Goal: Task Accomplishment & Management: Manage account settings

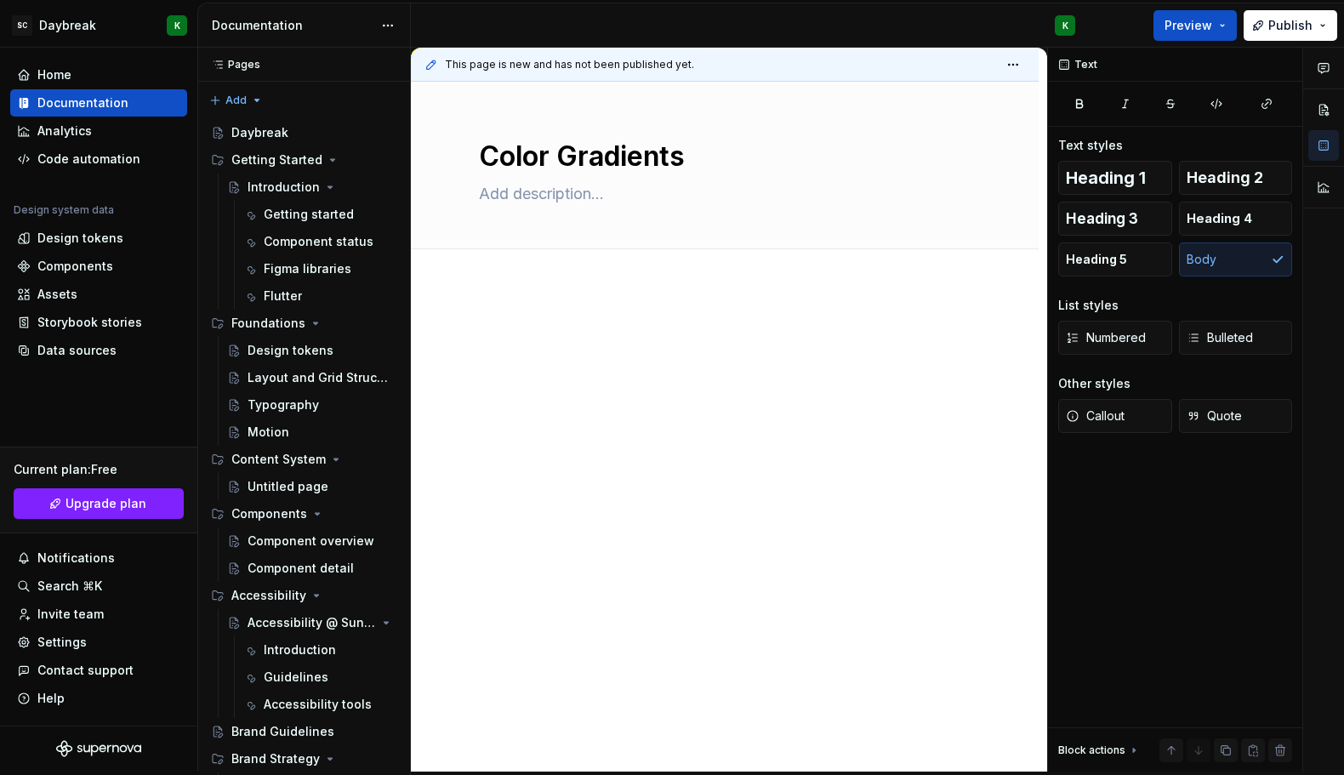
type textarea "*"
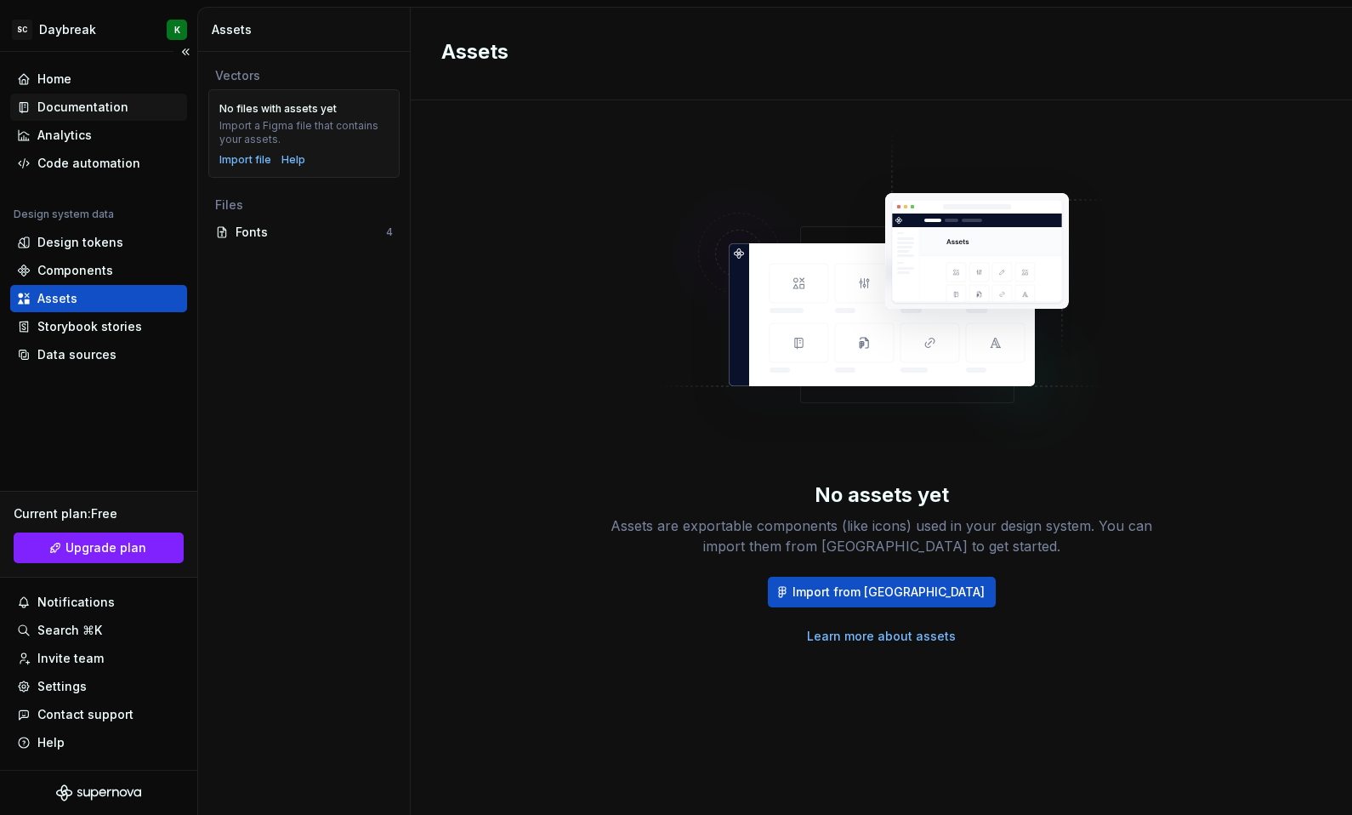
click at [56, 99] on div "Documentation" at bounding box center [82, 107] width 91 height 17
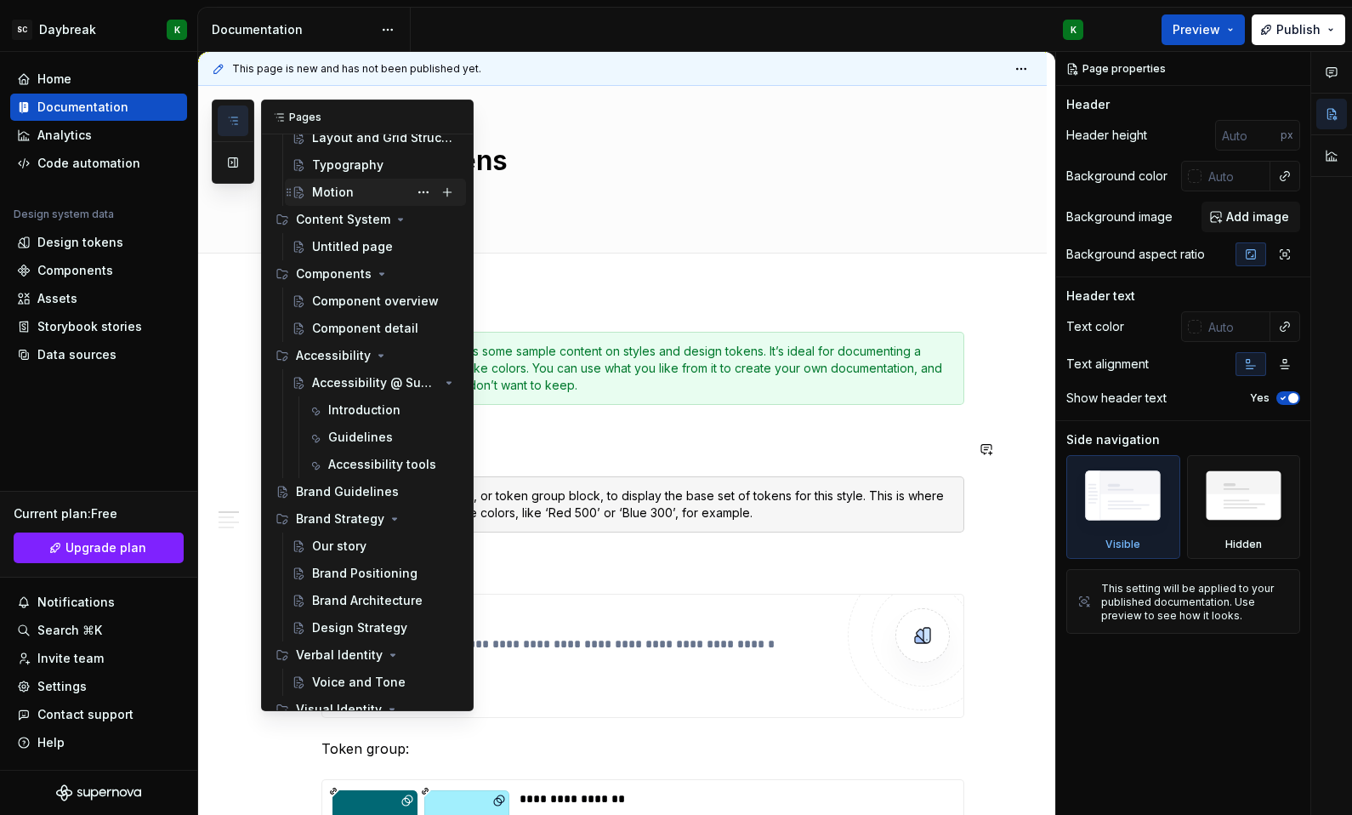
scroll to position [472, 0]
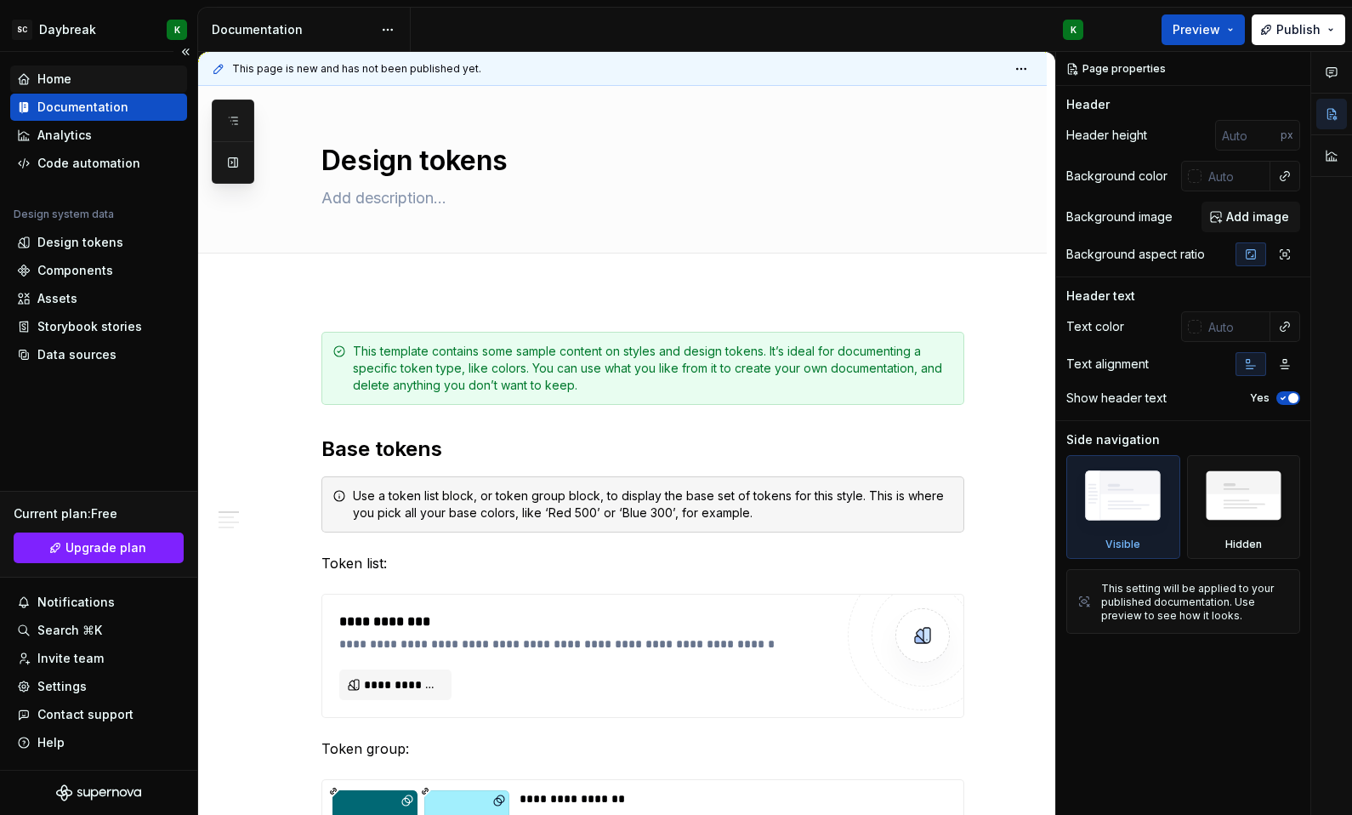
click at [65, 82] on div "Home" at bounding box center [54, 79] width 34 height 17
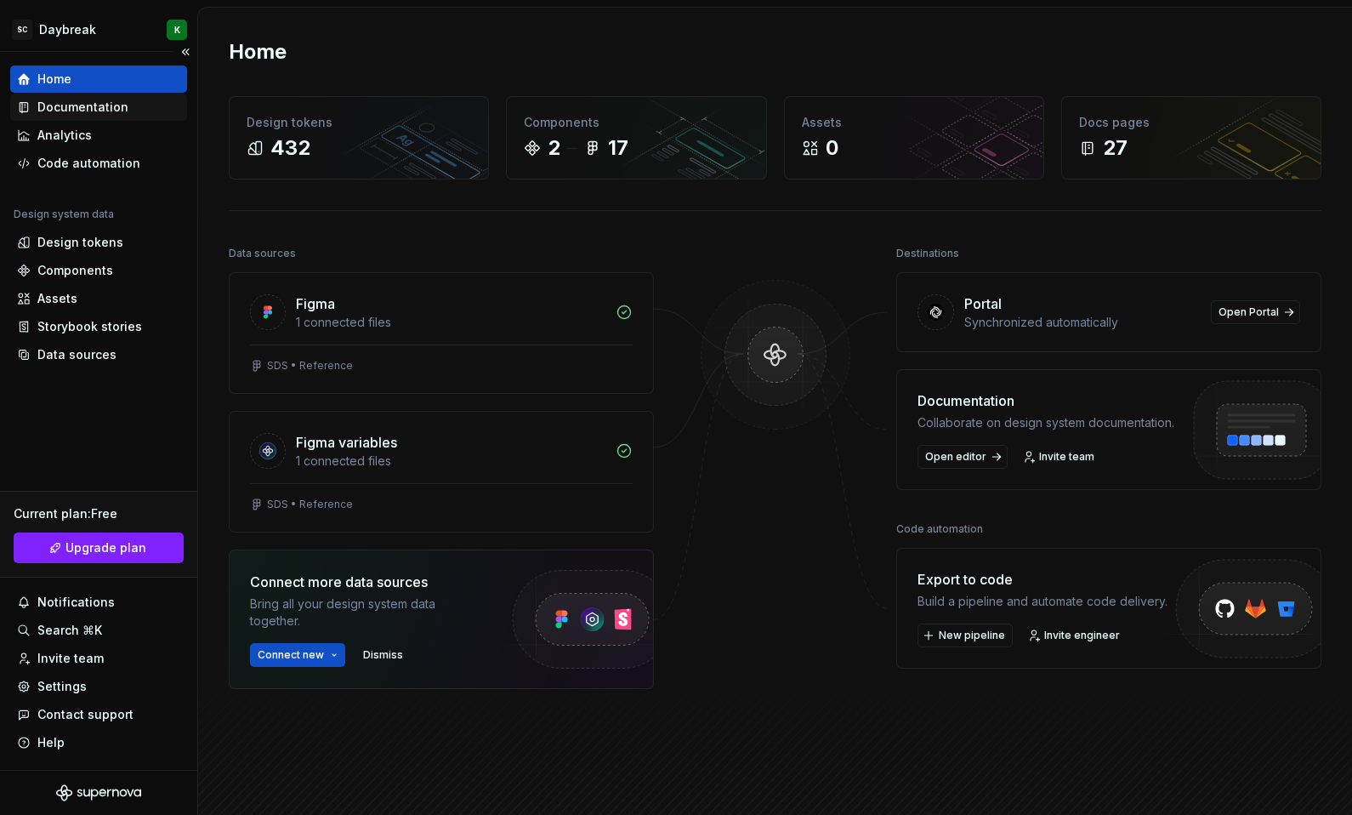
click at [62, 101] on div "Documentation" at bounding box center [82, 107] width 91 height 17
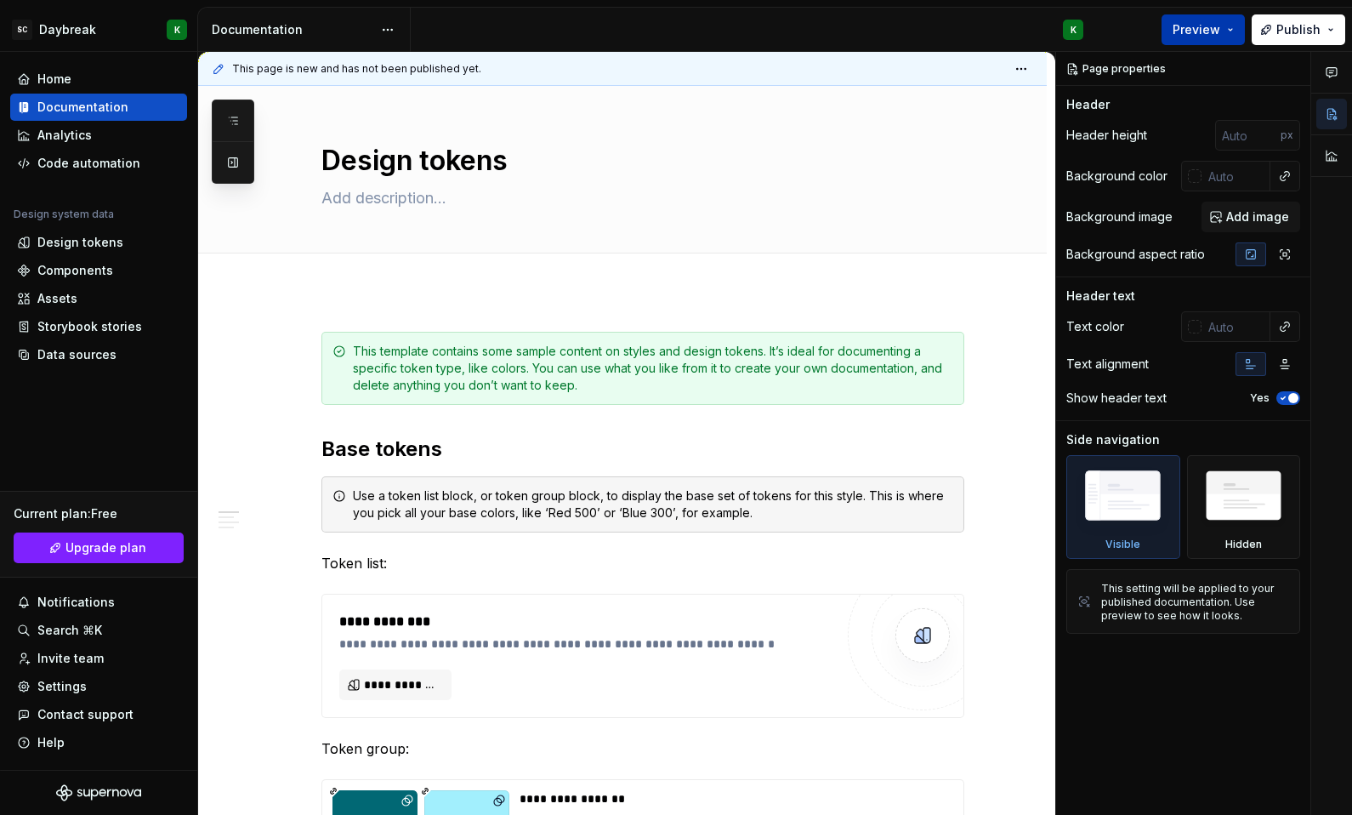
click at [1245, 27] on button "Preview" at bounding box center [1203, 29] width 83 height 31
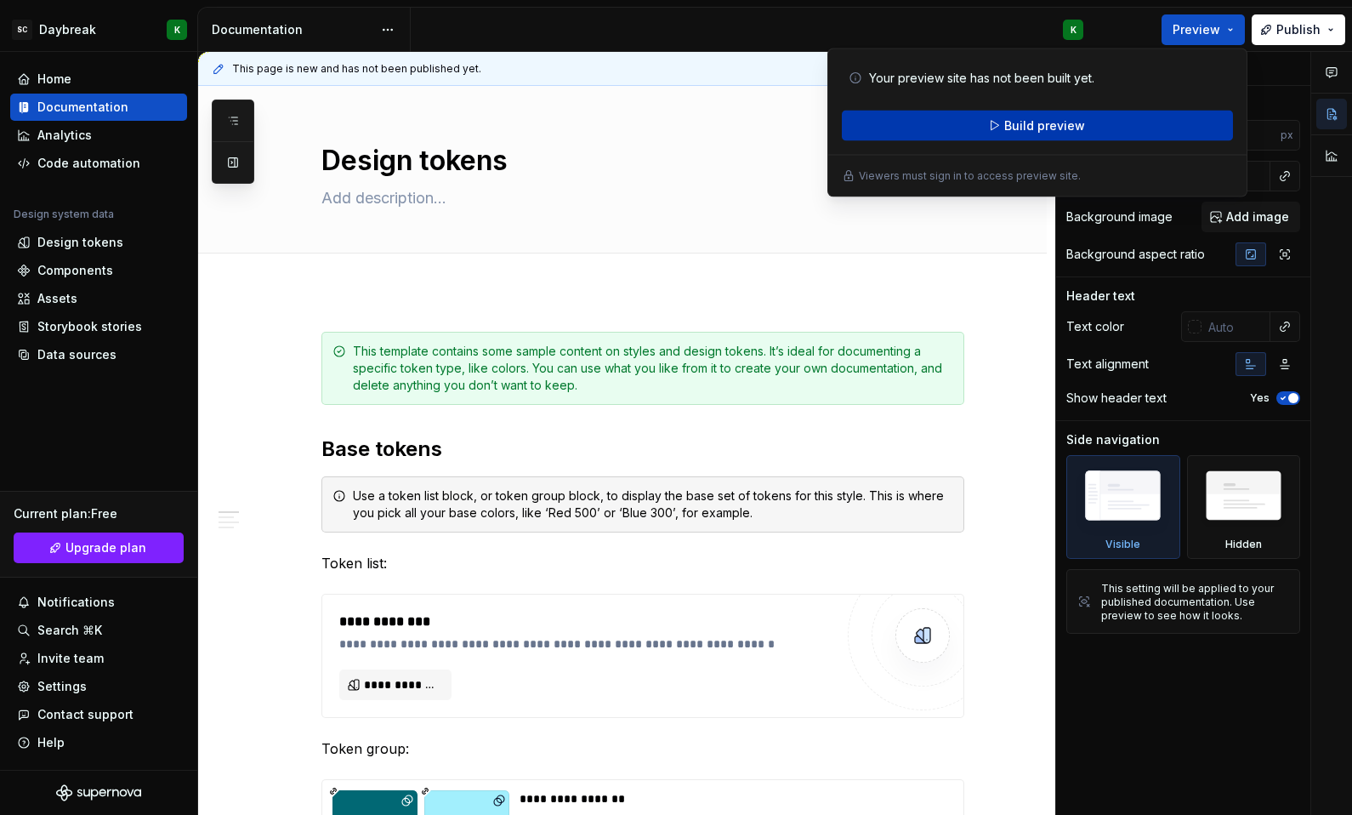
click at [1036, 129] on span "Build preview" at bounding box center [1044, 125] width 81 height 17
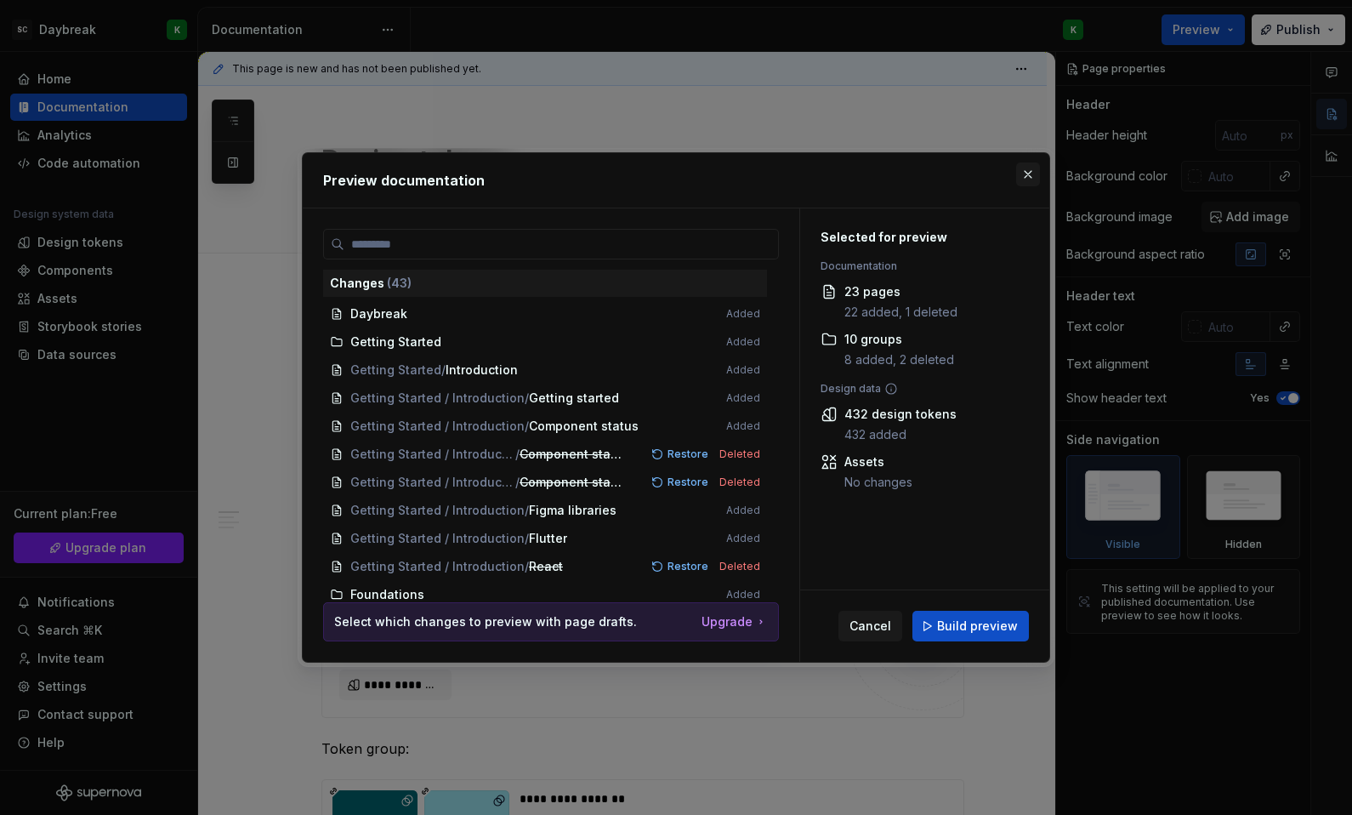
click at [1029, 173] on button "button" at bounding box center [1028, 174] width 24 height 24
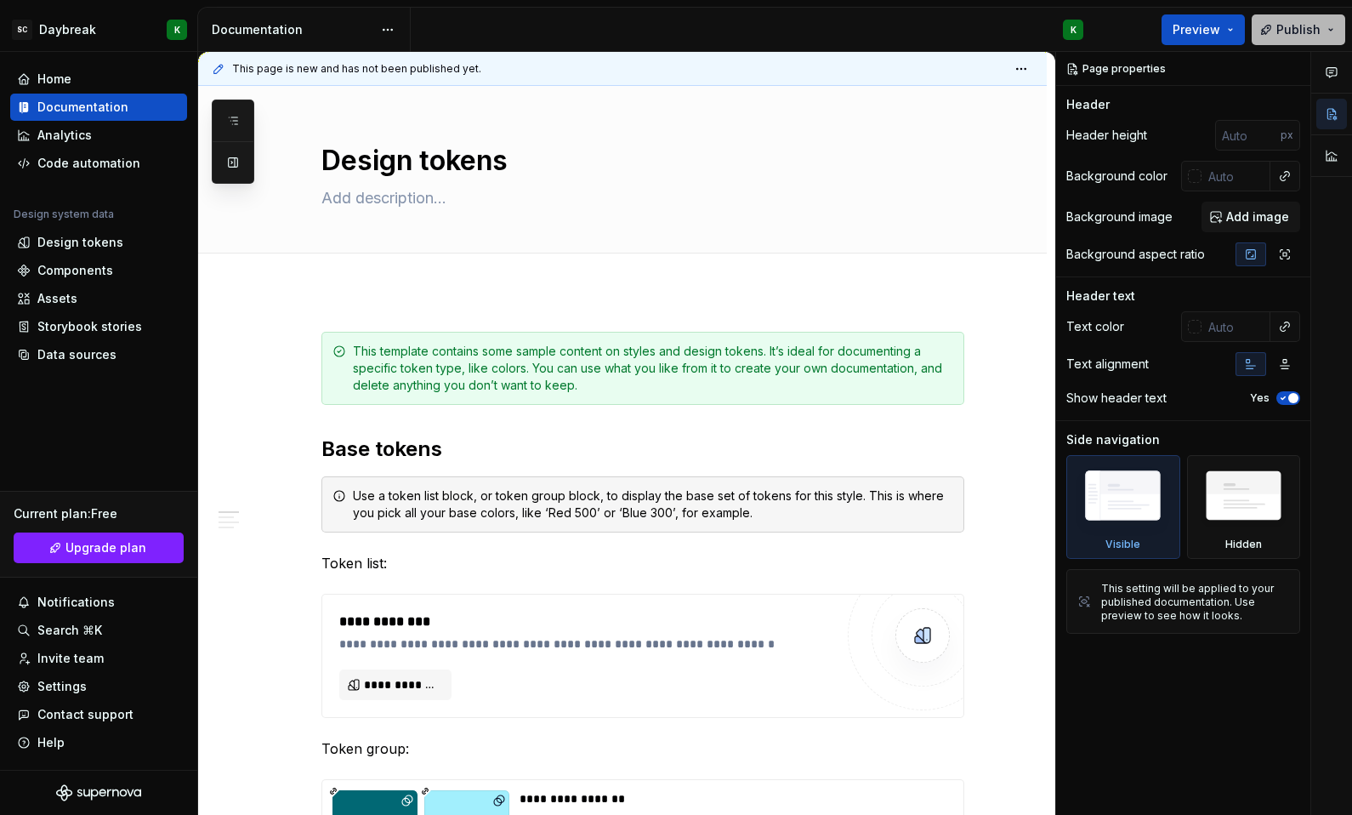
click at [1330, 31] on button "Publish" at bounding box center [1299, 29] width 94 height 31
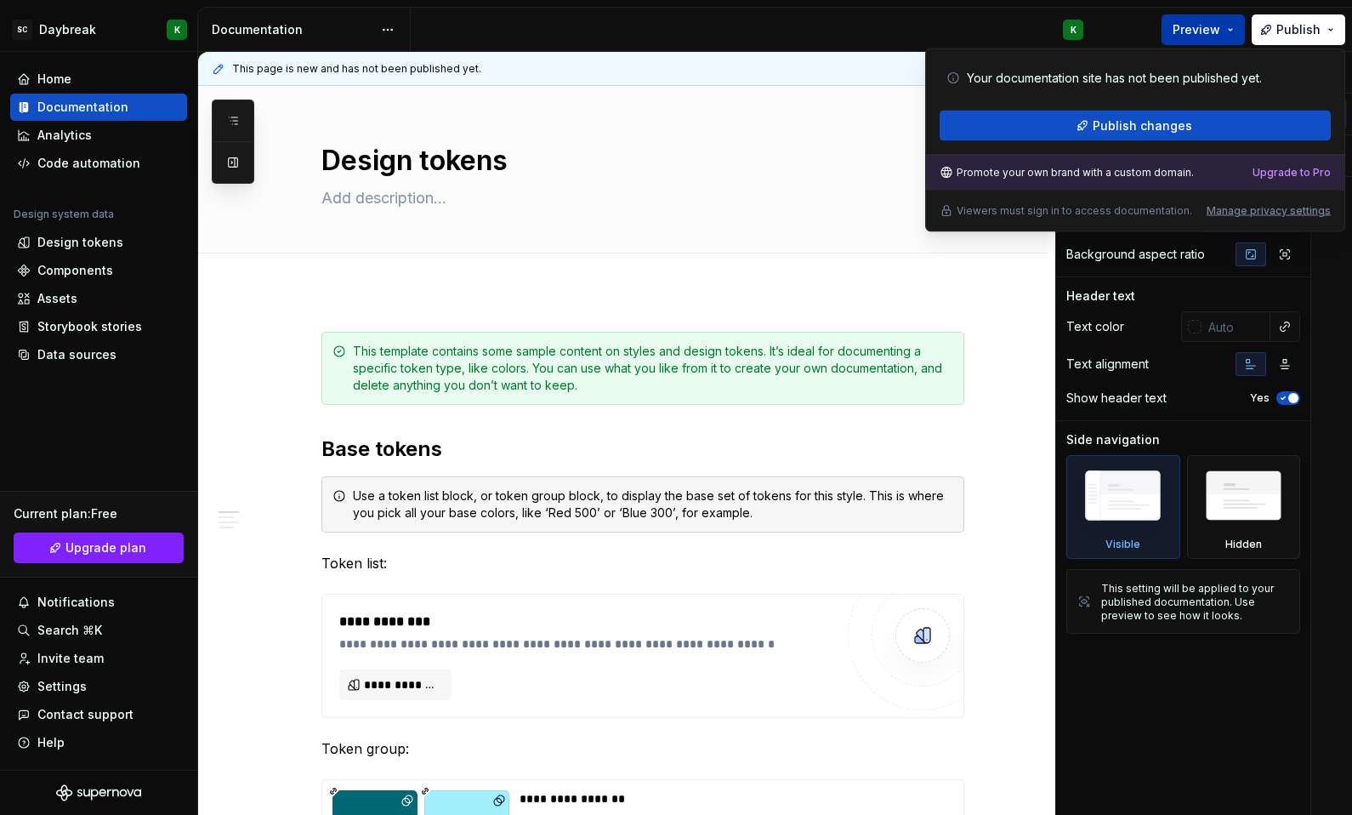
click at [1214, 29] on span "Preview" at bounding box center [1197, 29] width 48 height 17
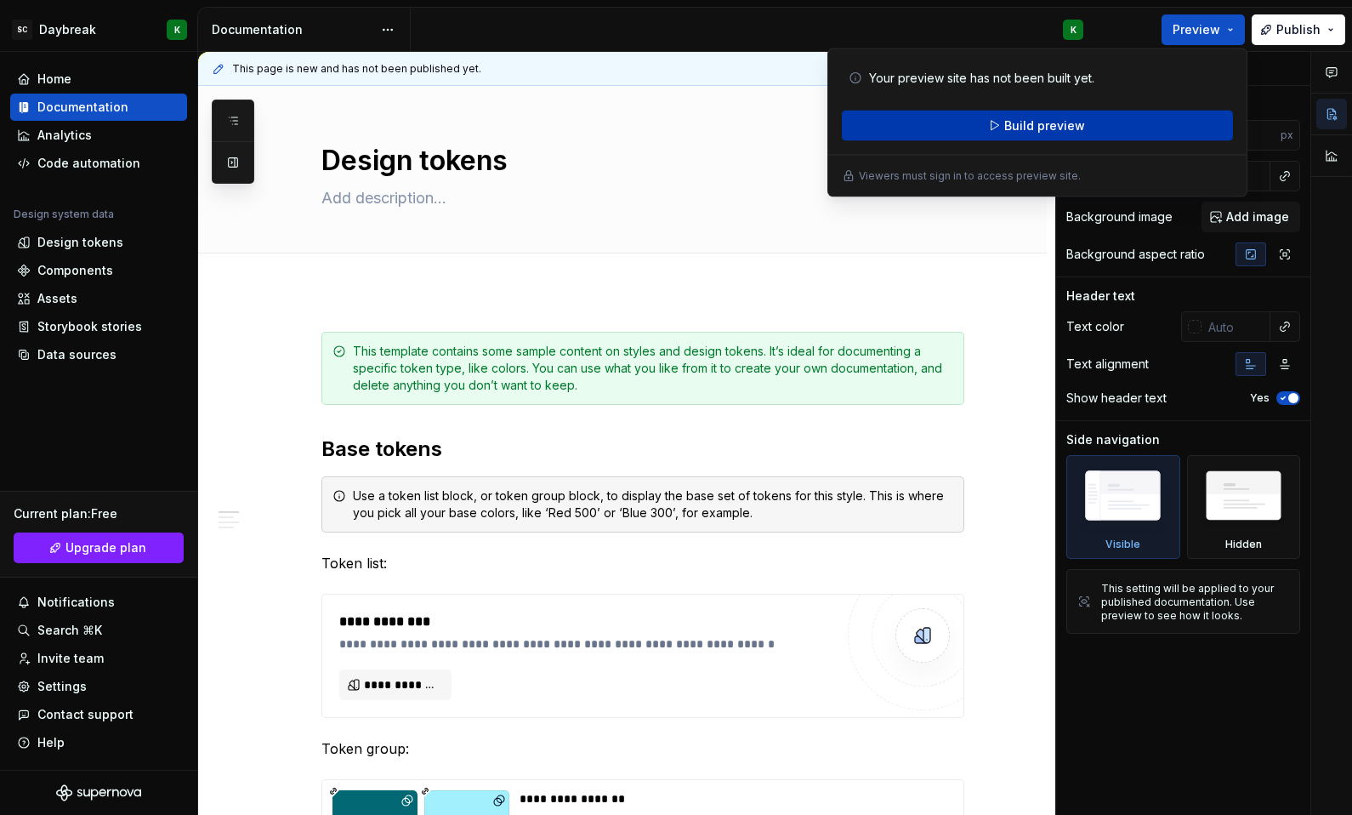
click at [1074, 134] on button "Build preview" at bounding box center [1037, 126] width 391 height 31
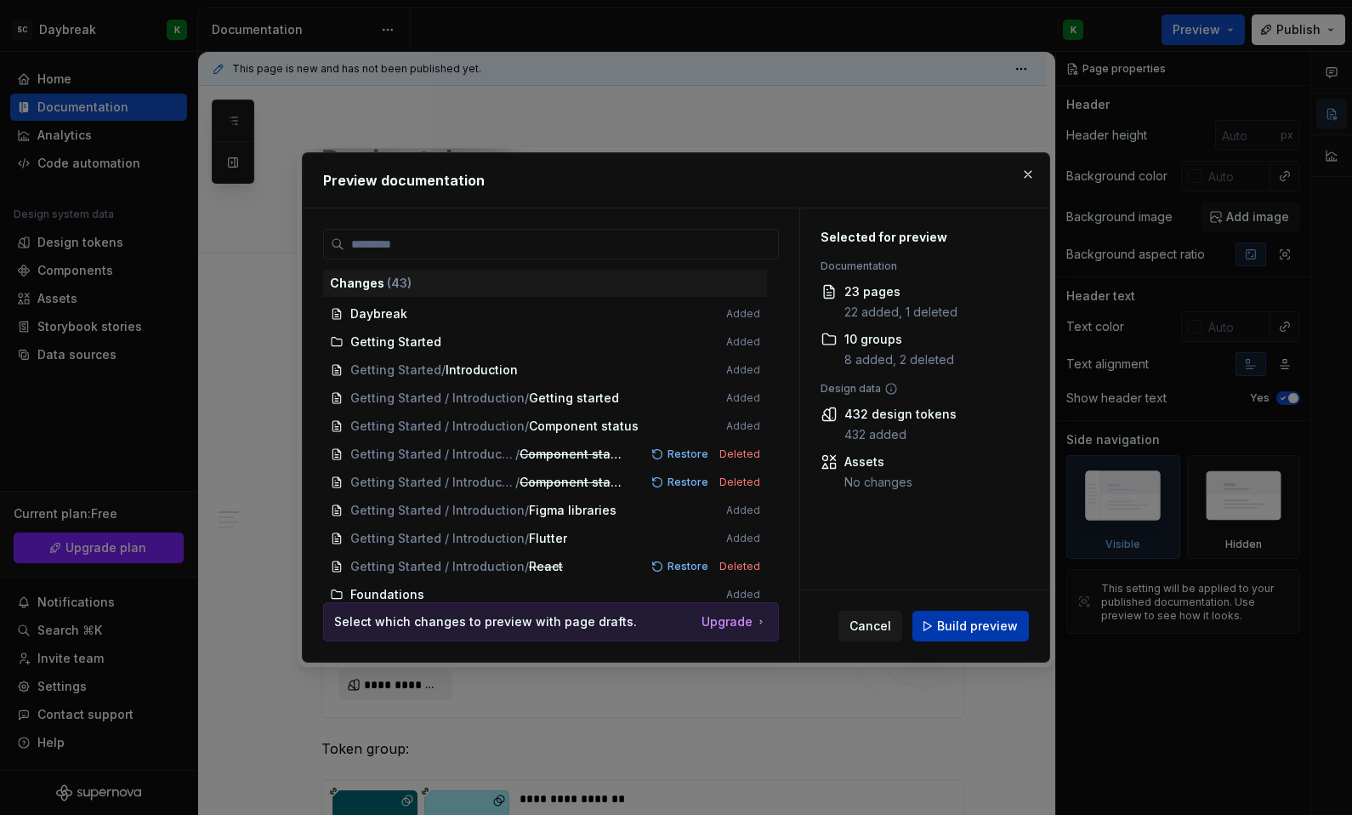
click at [973, 636] on button "Build preview" at bounding box center [970, 626] width 116 height 31
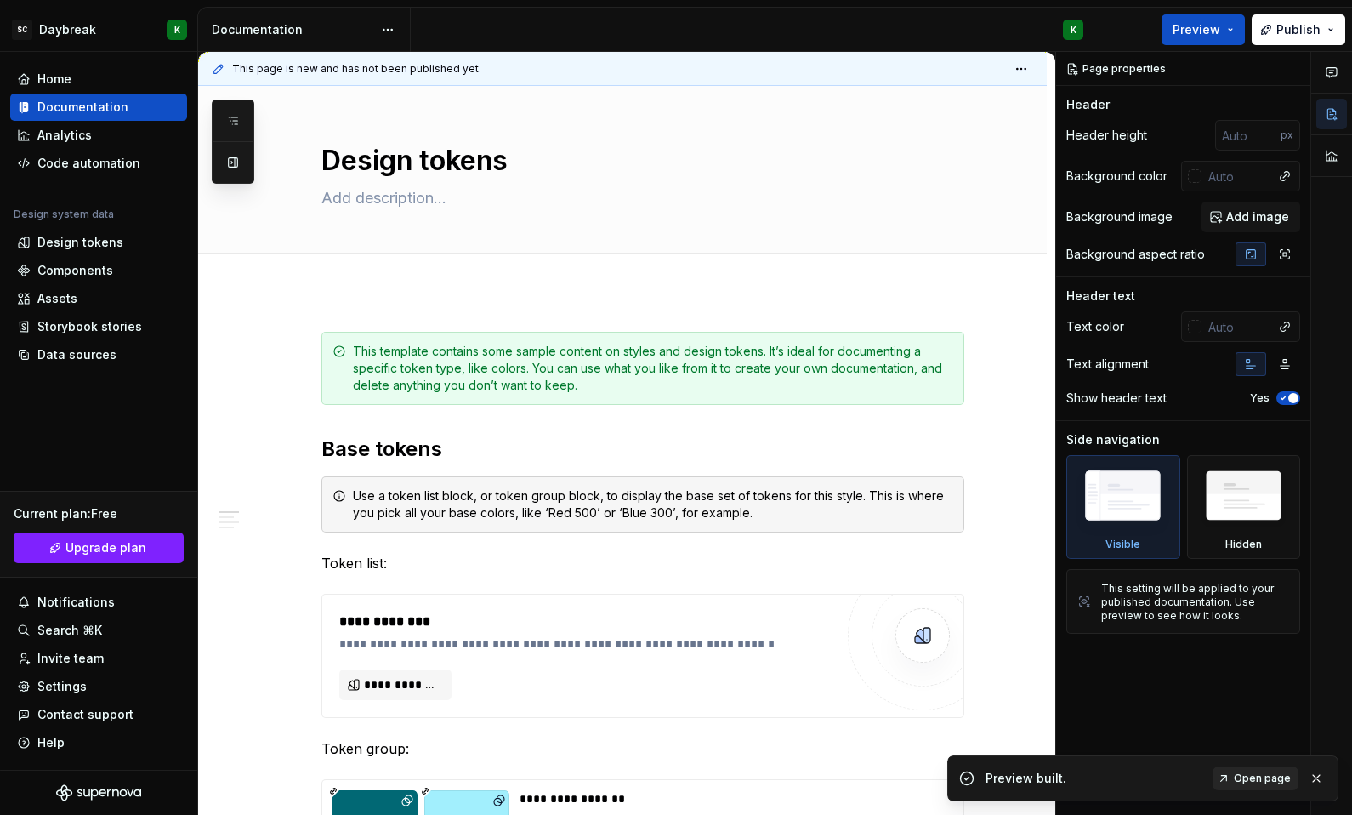
click at [1267, 775] on span "Open page" at bounding box center [1262, 778] width 57 height 14
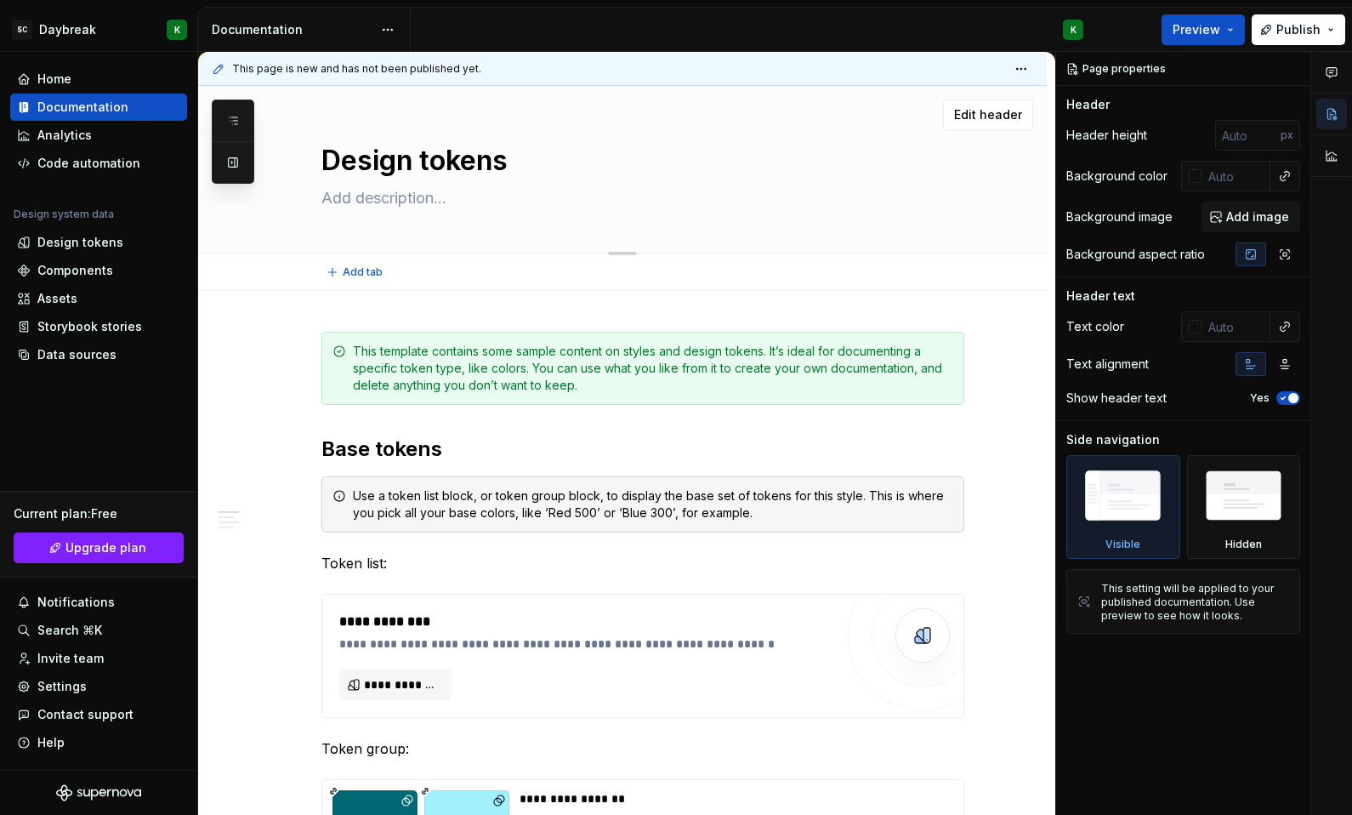
click at [382, 165] on textarea "Design tokens" at bounding box center [639, 160] width 643 height 41
click at [418, 162] on textarea "Design tokens" at bounding box center [639, 160] width 643 height 41
click at [423, 208] on textarea at bounding box center [639, 198] width 643 height 27
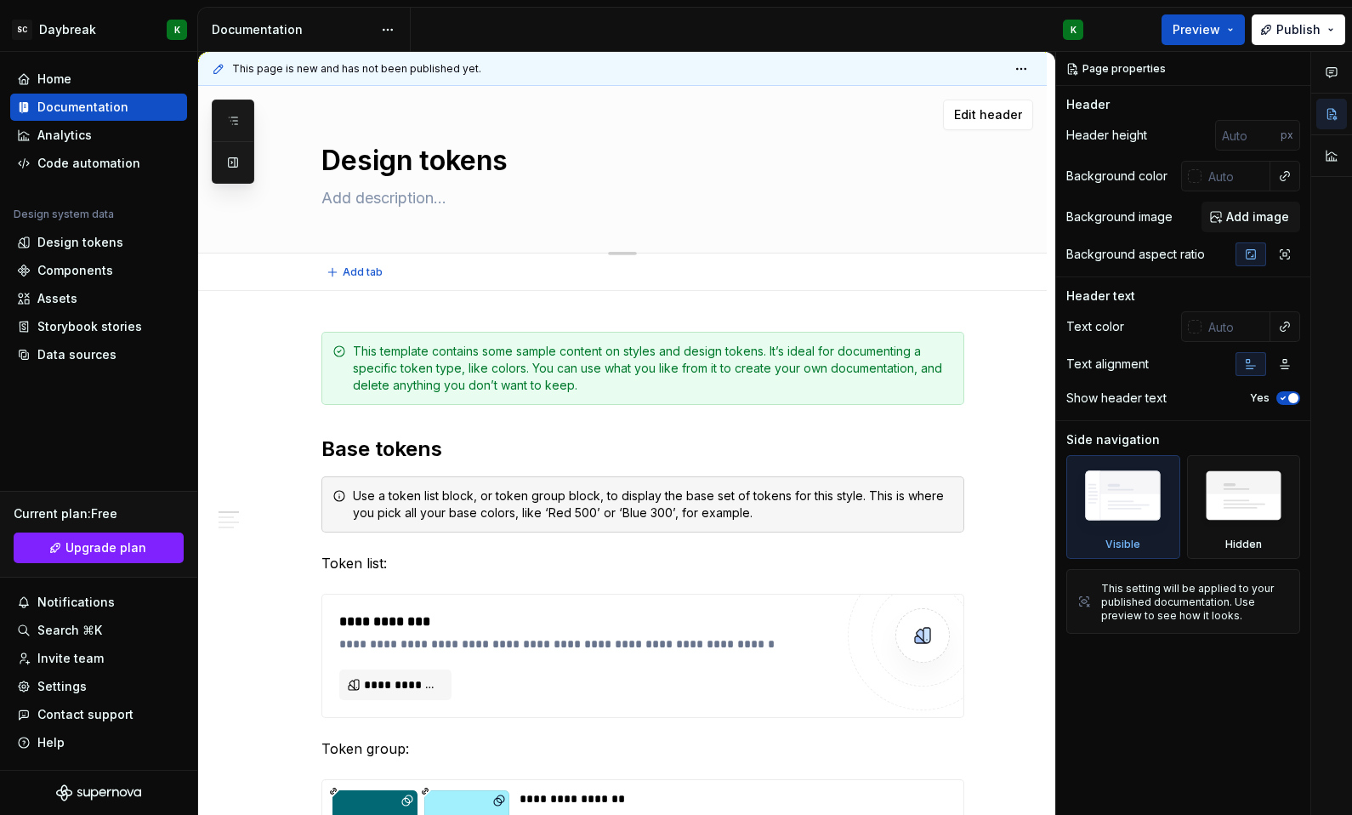
click at [440, 164] on textarea "Design tokens" at bounding box center [639, 160] width 643 height 41
click at [996, 113] on span "Edit header" at bounding box center [988, 114] width 68 height 17
click at [639, 182] on div "Design tokens" at bounding box center [642, 169] width 643 height 167
click at [489, 168] on textarea "Design tokens" at bounding box center [639, 160] width 643 height 41
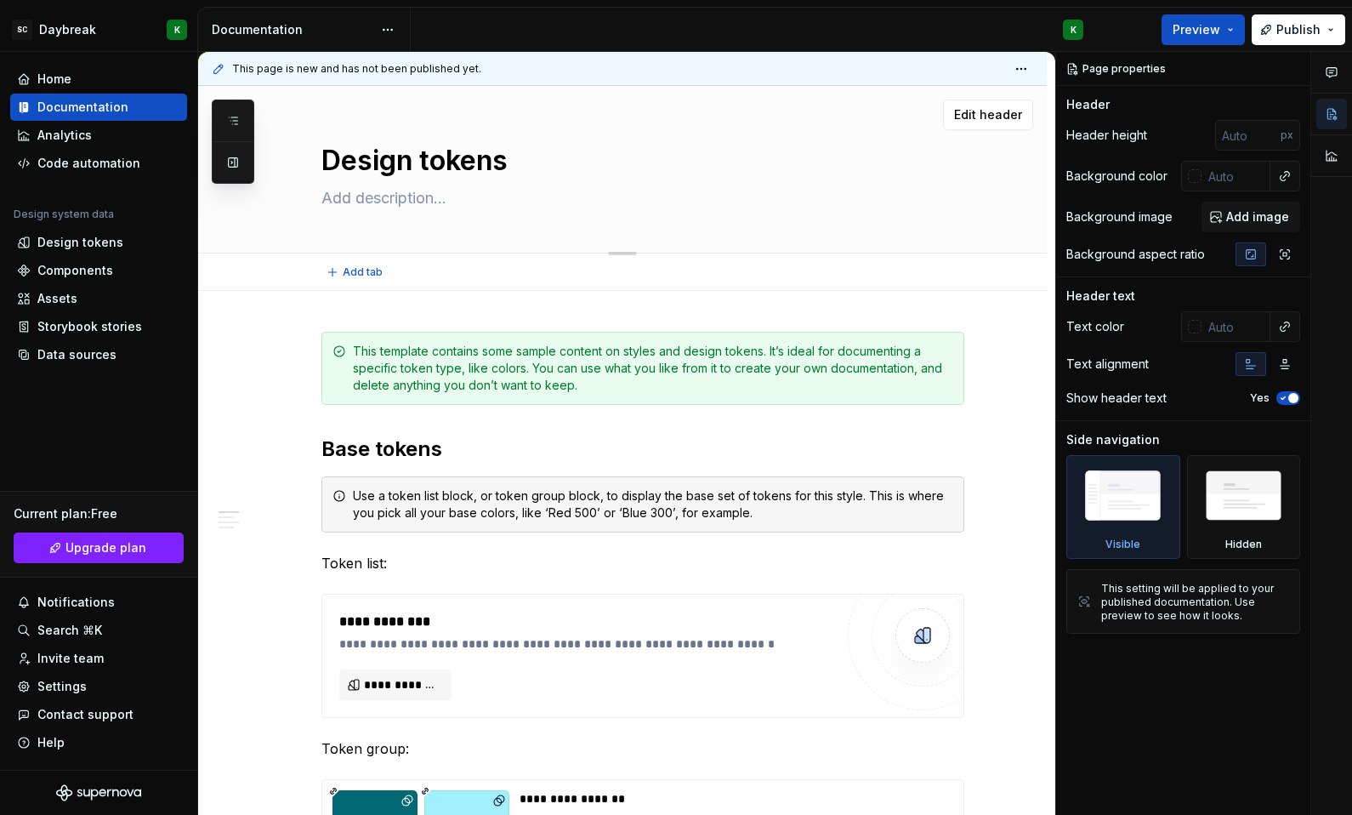
click at [489, 168] on textarea "Design tokens" at bounding box center [639, 160] width 643 height 41
click at [1335, 122] on button "button" at bounding box center [1331, 114] width 31 height 31
click at [1095, 105] on div "Header" at bounding box center [1087, 104] width 43 height 17
click at [1104, 376] on div "Text color Text alignment Show header text Yes" at bounding box center [1183, 365] width 234 height 109
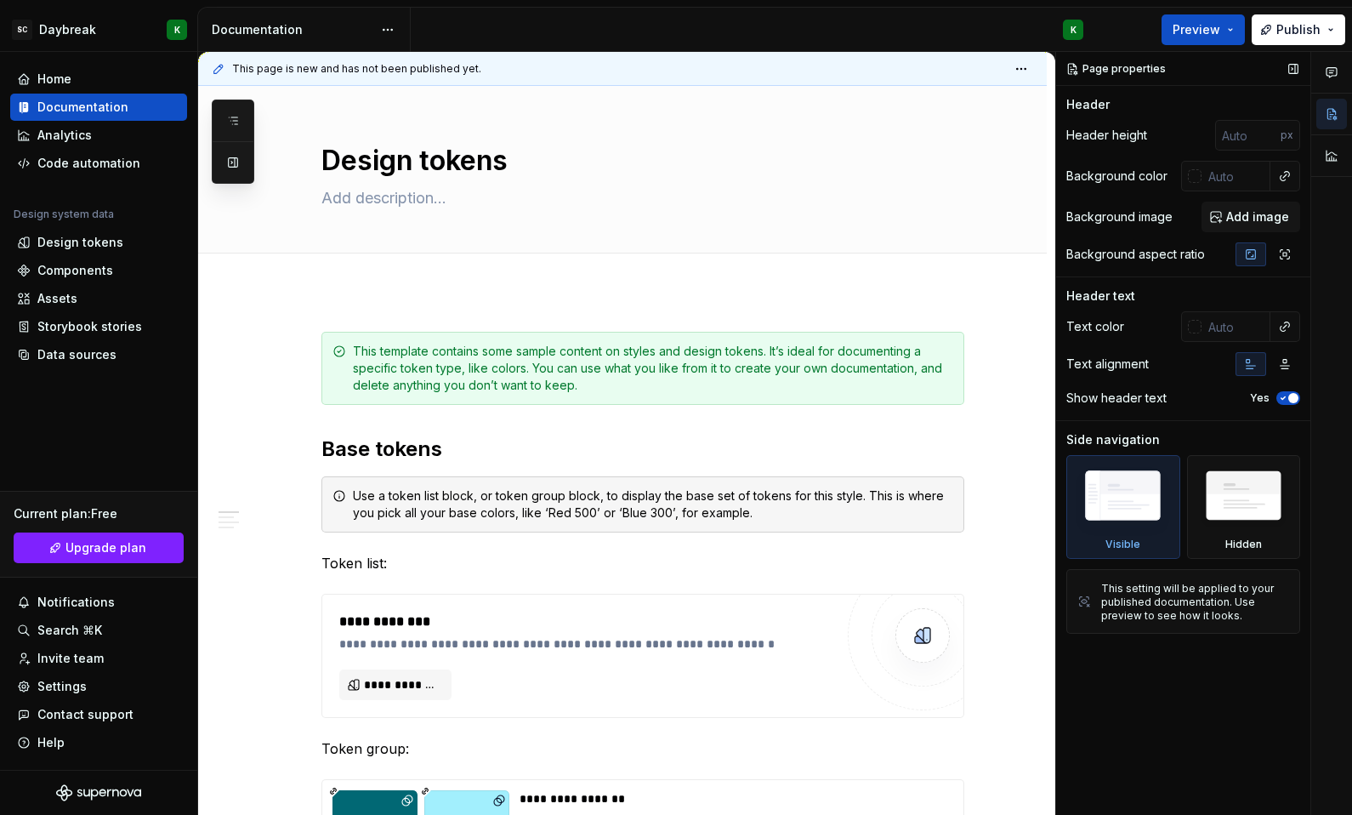
click at [1099, 403] on div "Show header text" at bounding box center [1116, 397] width 100 height 17
click at [1100, 102] on div "Header" at bounding box center [1087, 104] width 43 height 17
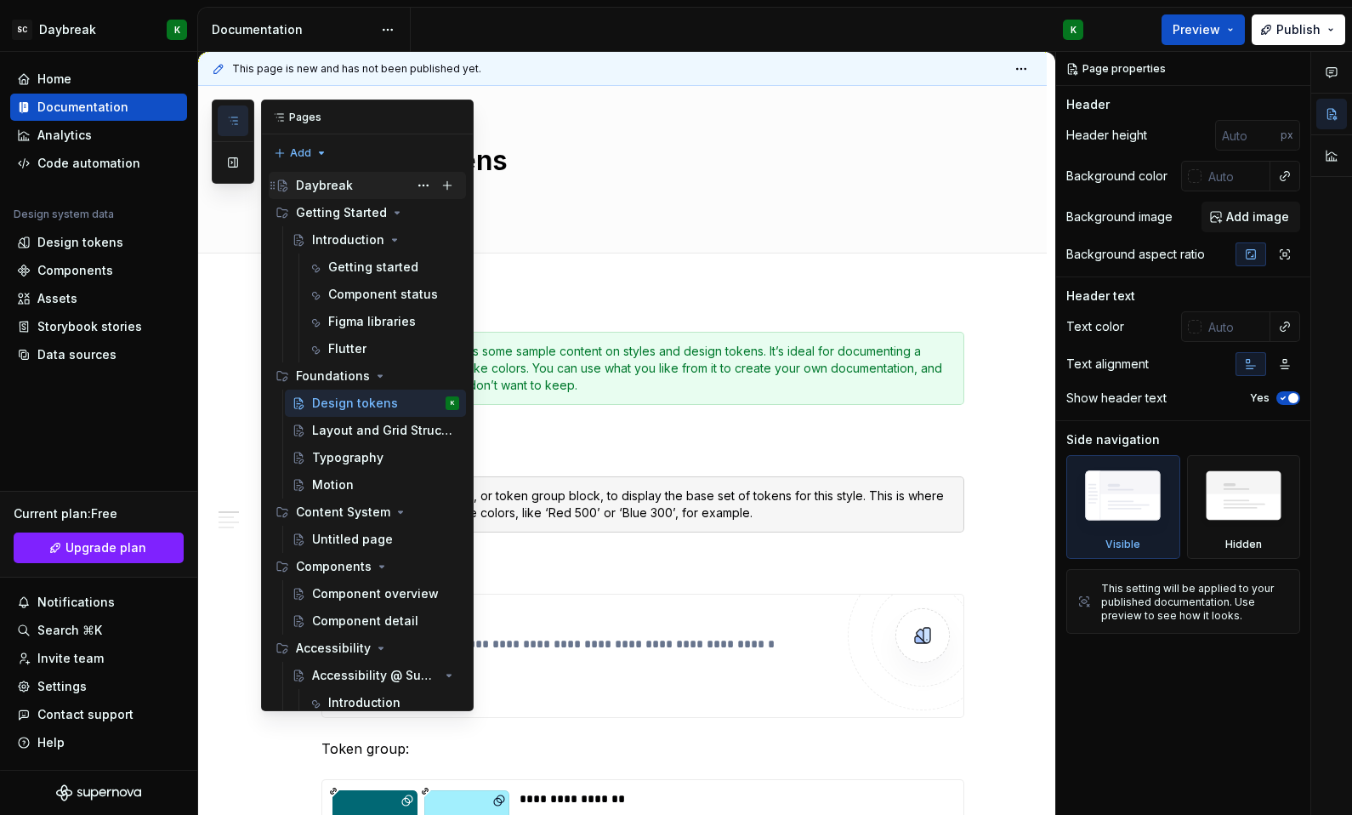
click at [317, 185] on div "Daybreak" at bounding box center [324, 185] width 57 height 17
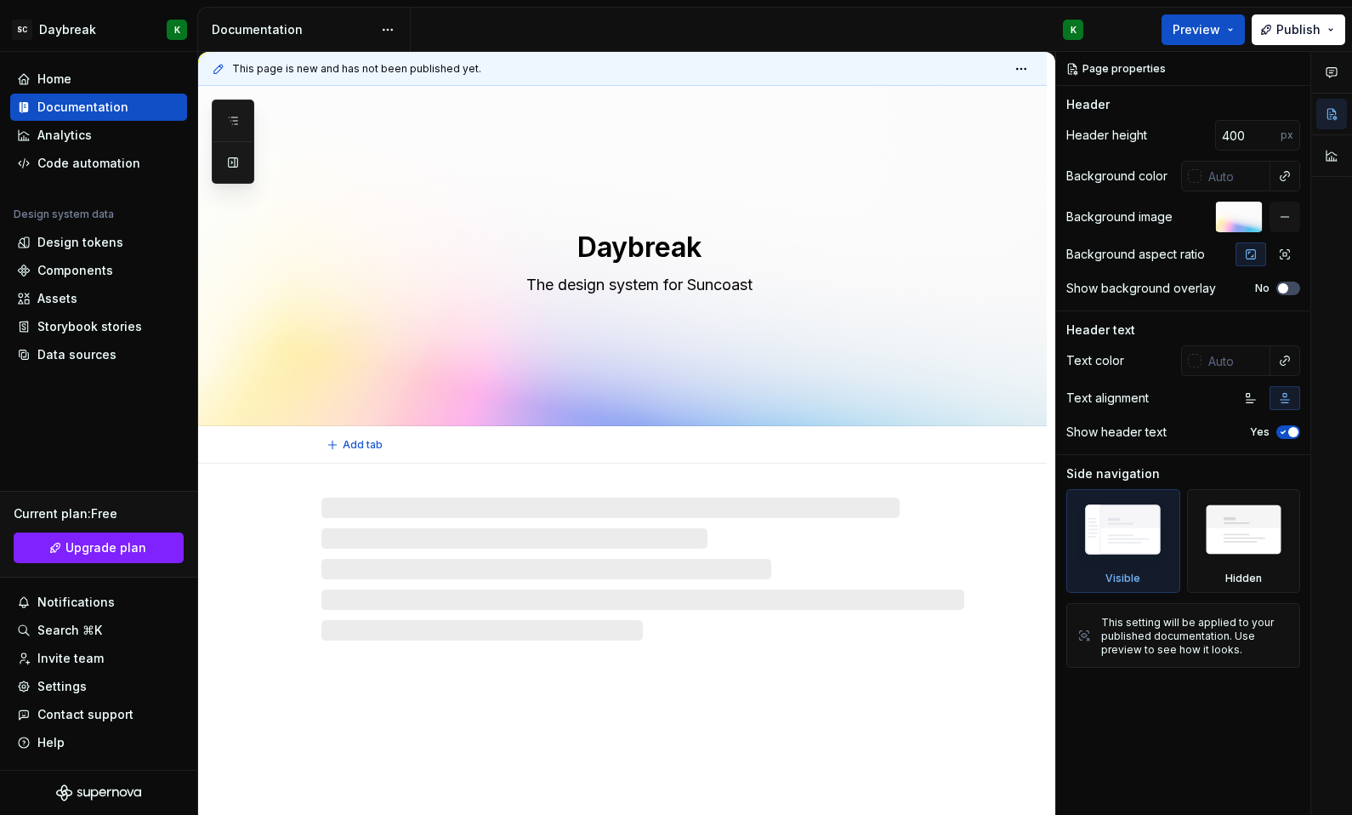
click at [671, 243] on textarea "Daybreak" at bounding box center [639, 247] width 643 height 41
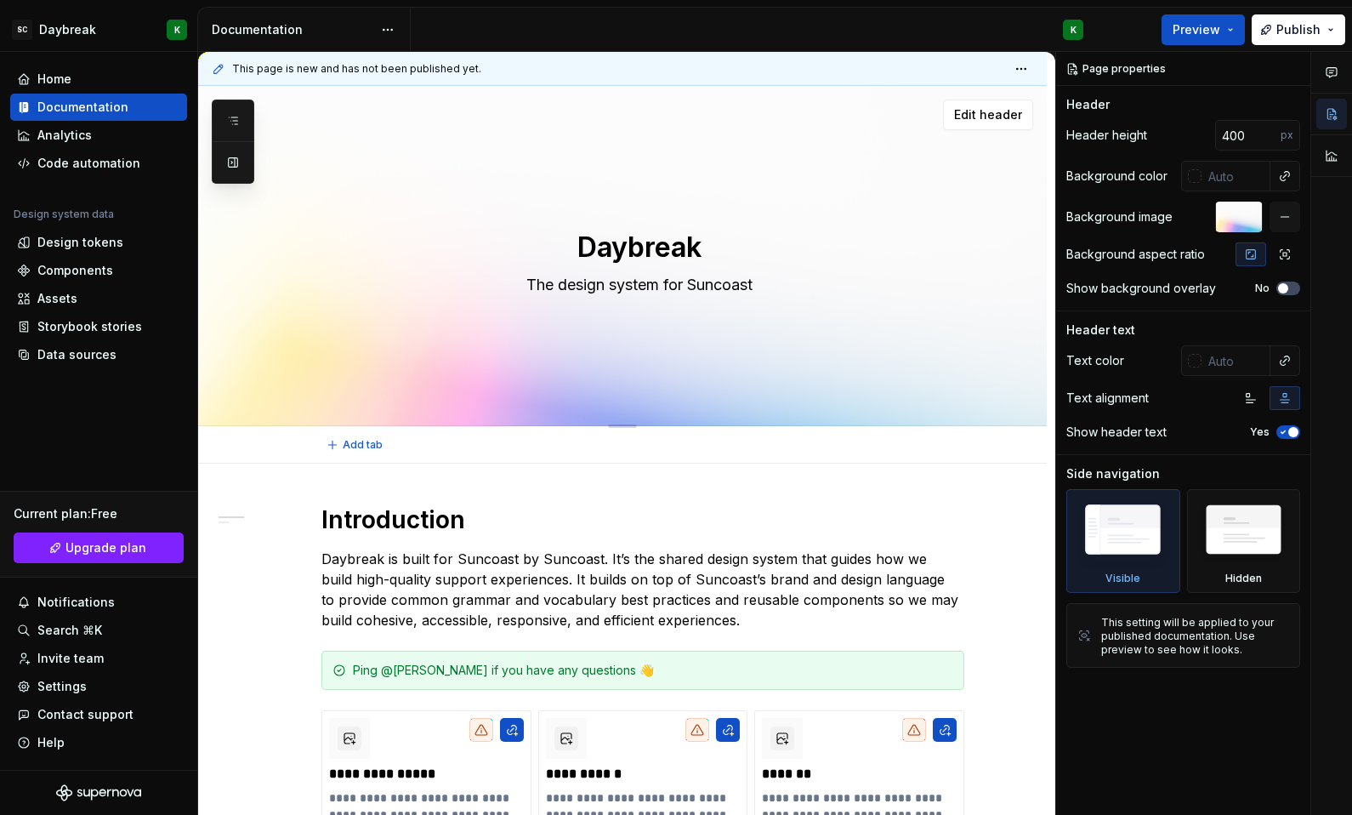
click at [618, 256] on textarea "Daybreak" at bounding box center [639, 247] width 643 height 41
click at [603, 254] on textarea "Daybreak" at bounding box center [639, 247] width 643 height 41
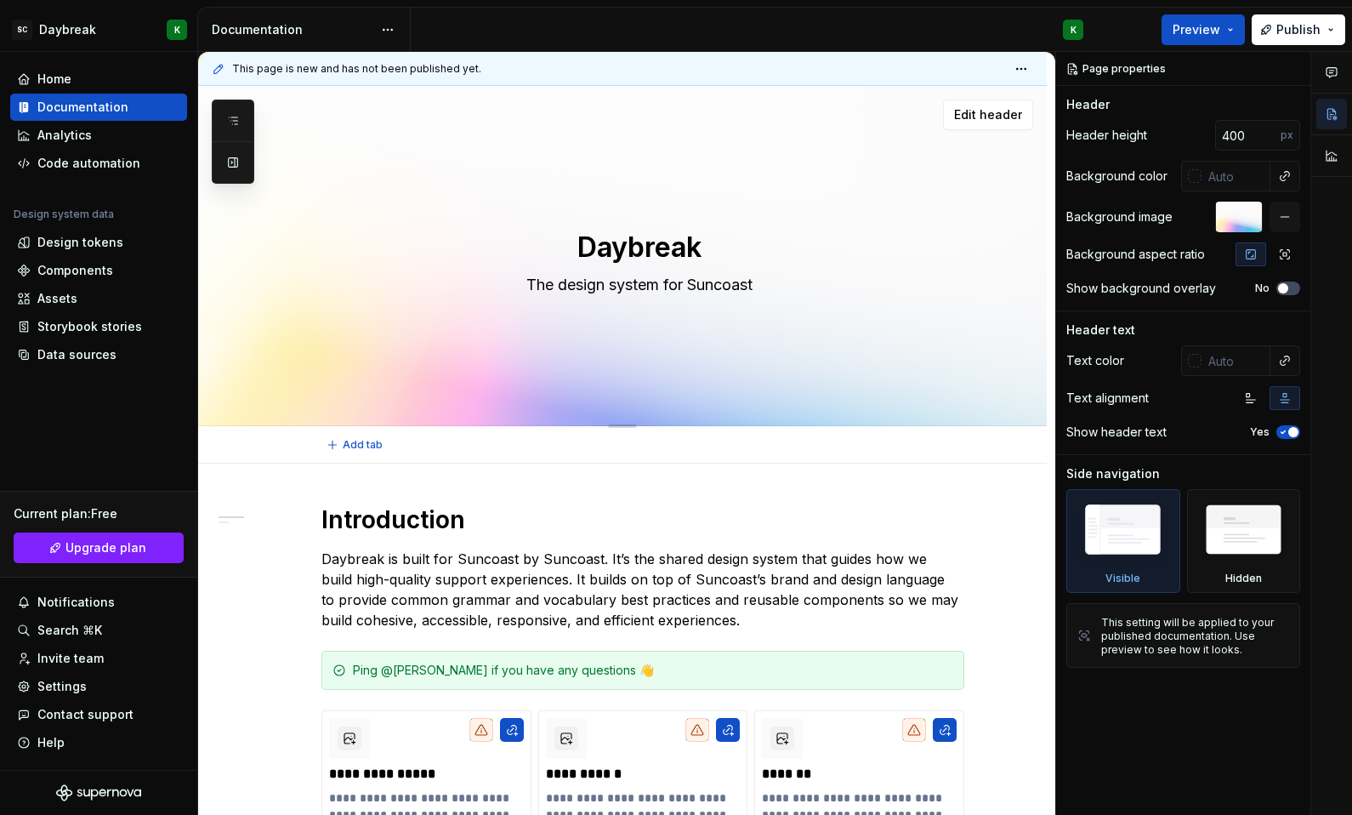
click at [644, 279] on textarea "The design system for Suncoast" at bounding box center [639, 284] width 643 height 27
click at [638, 255] on textarea "Daybreak" at bounding box center [639, 247] width 643 height 41
click at [1066, 67] on div "Page properties" at bounding box center [1117, 69] width 112 height 24
click at [1103, 70] on div "Page properties" at bounding box center [1117, 69] width 112 height 24
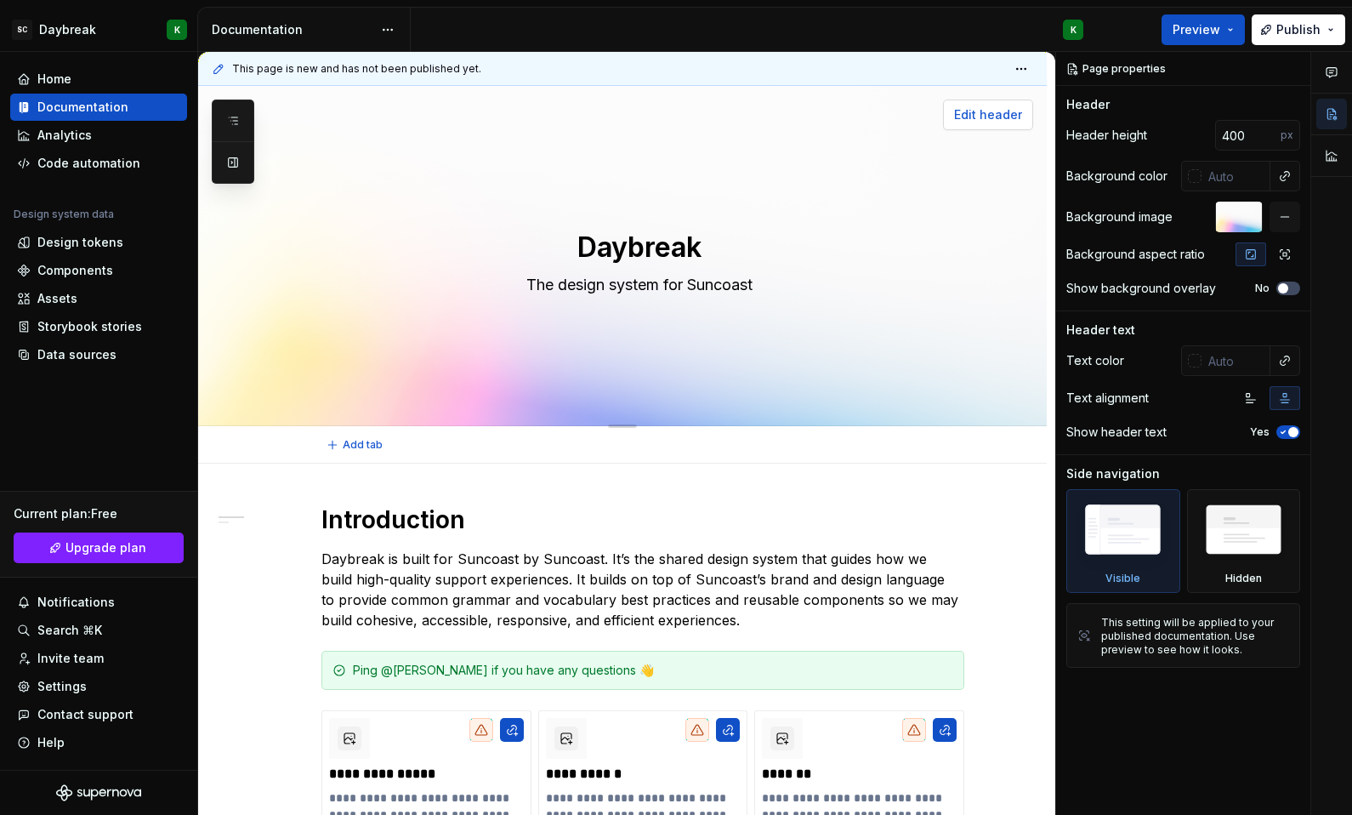
click at [971, 103] on button "Edit header" at bounding box center [988, 114] width 90 height 31
click at [1021, 72] on html "SC Daybreak K Home Documentation Analytics Code automation Design system data D…" at bounding box center [676, 407] width 1352 height 815
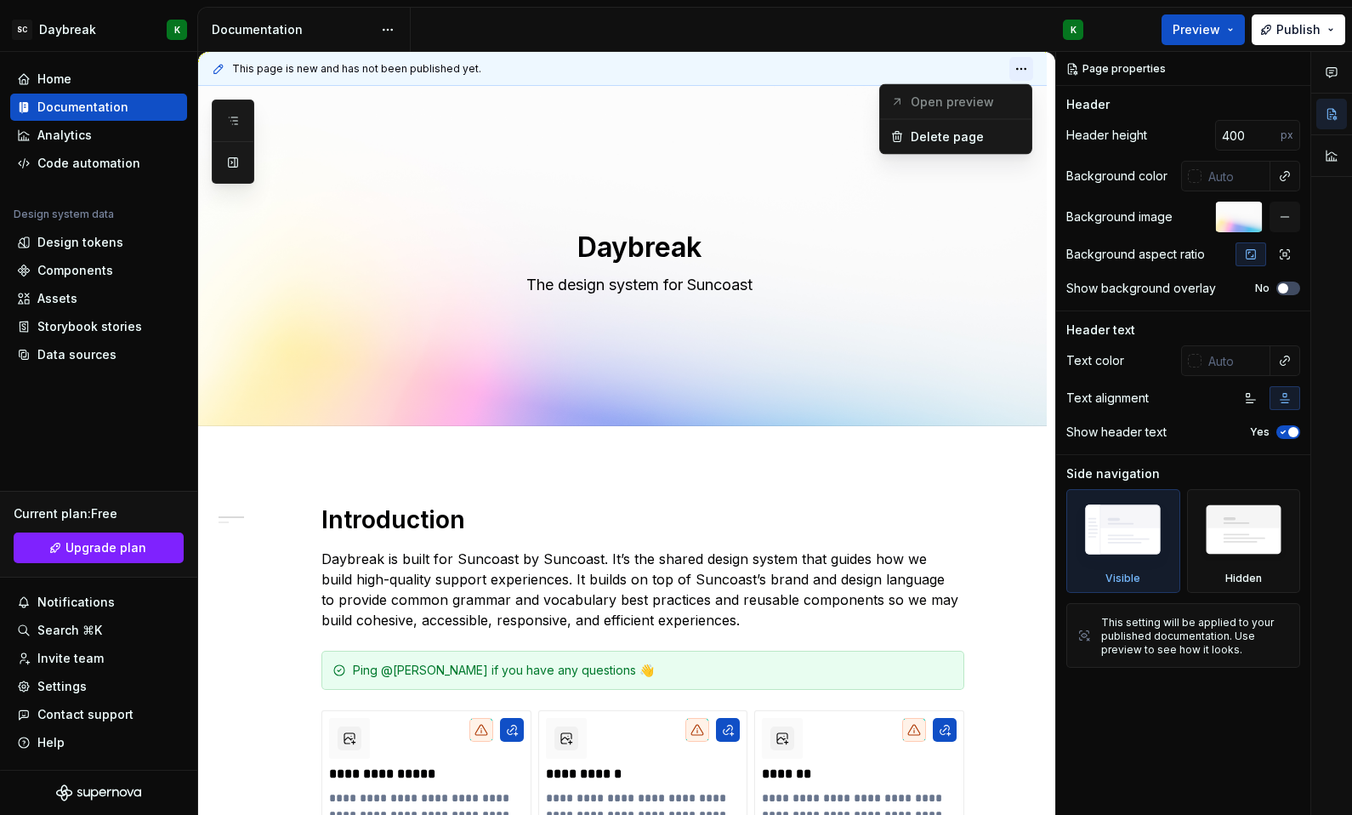
click at [1021, 72] on html "SC Daybreak K Home Documentation Analytics Code automation Design system data D…" at bounding box center [676, 407] width 1352 height 815
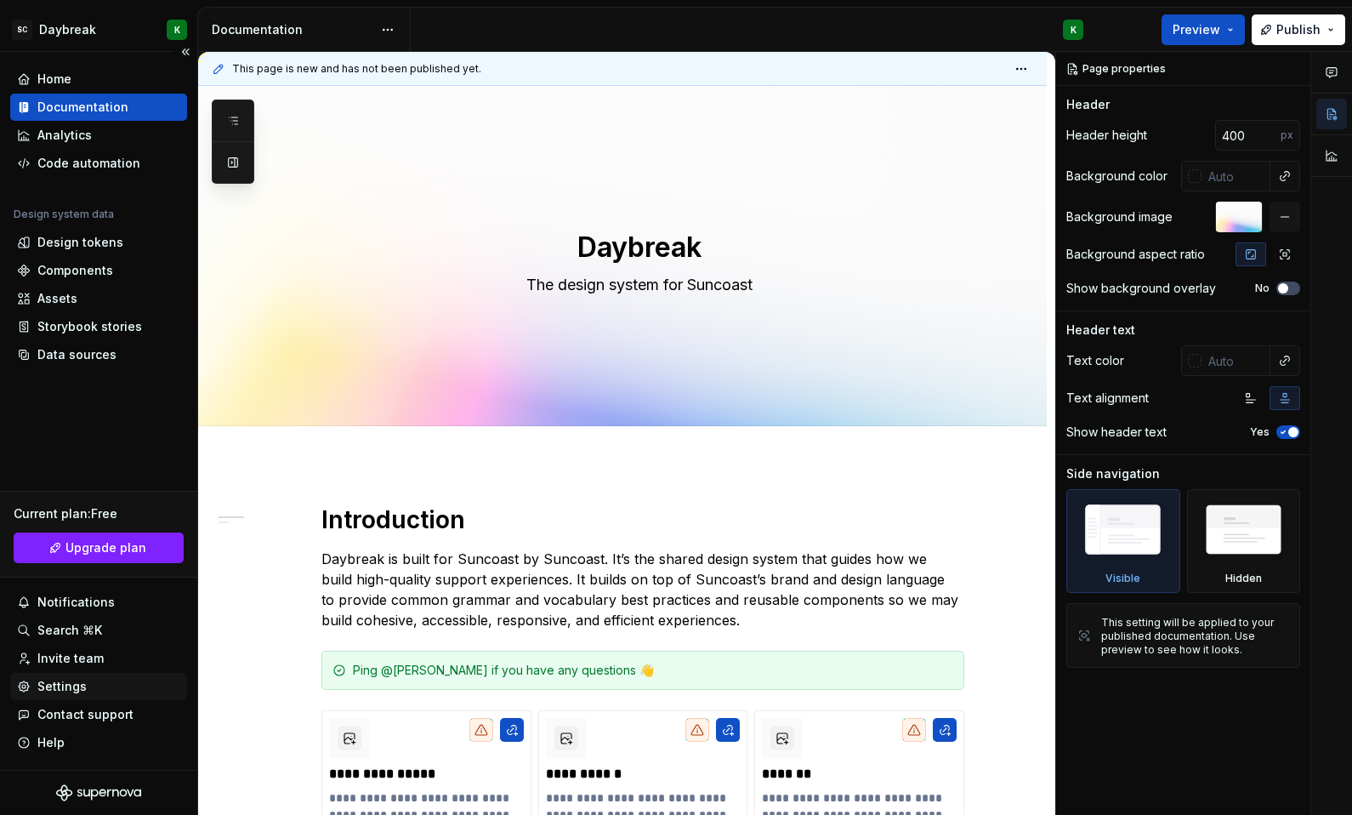
click at [57, 682] on div "Settings" at bounding box center [61, 686] width 49 height 17
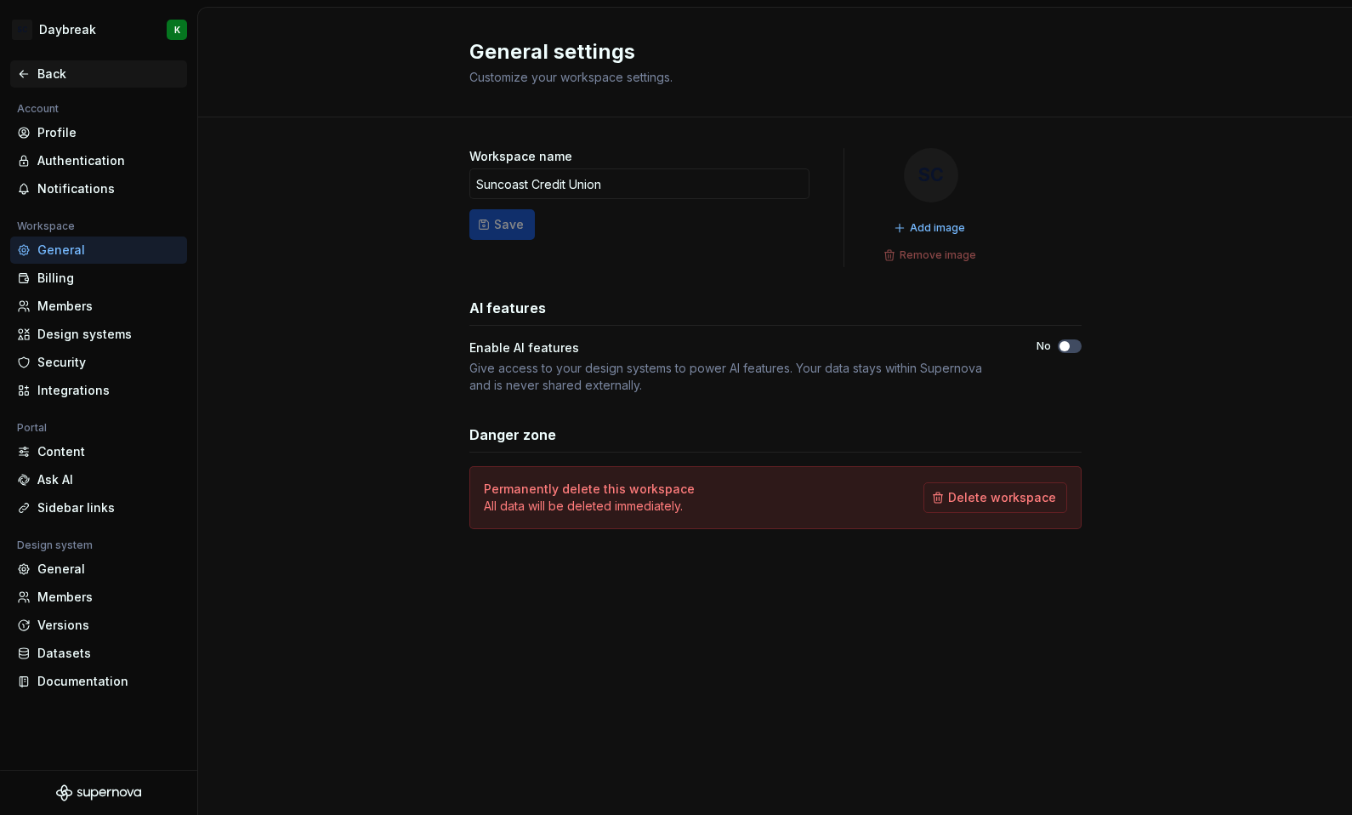
click at [31, 74] on div "Back" at bounding box center [98, 73] width 163 height 17
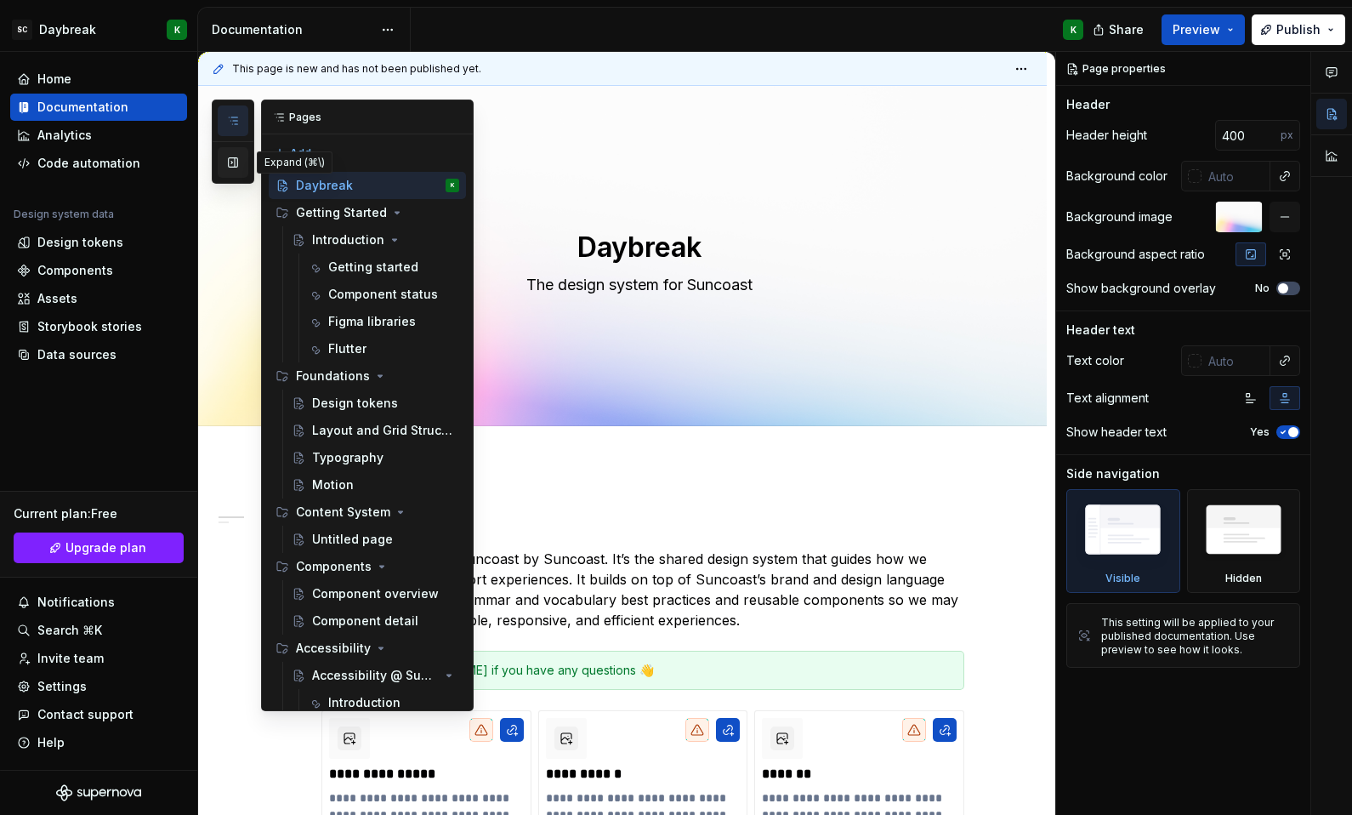
click at [241, 171] on button "button" at bounding box center [233, 162] width 31 height 31
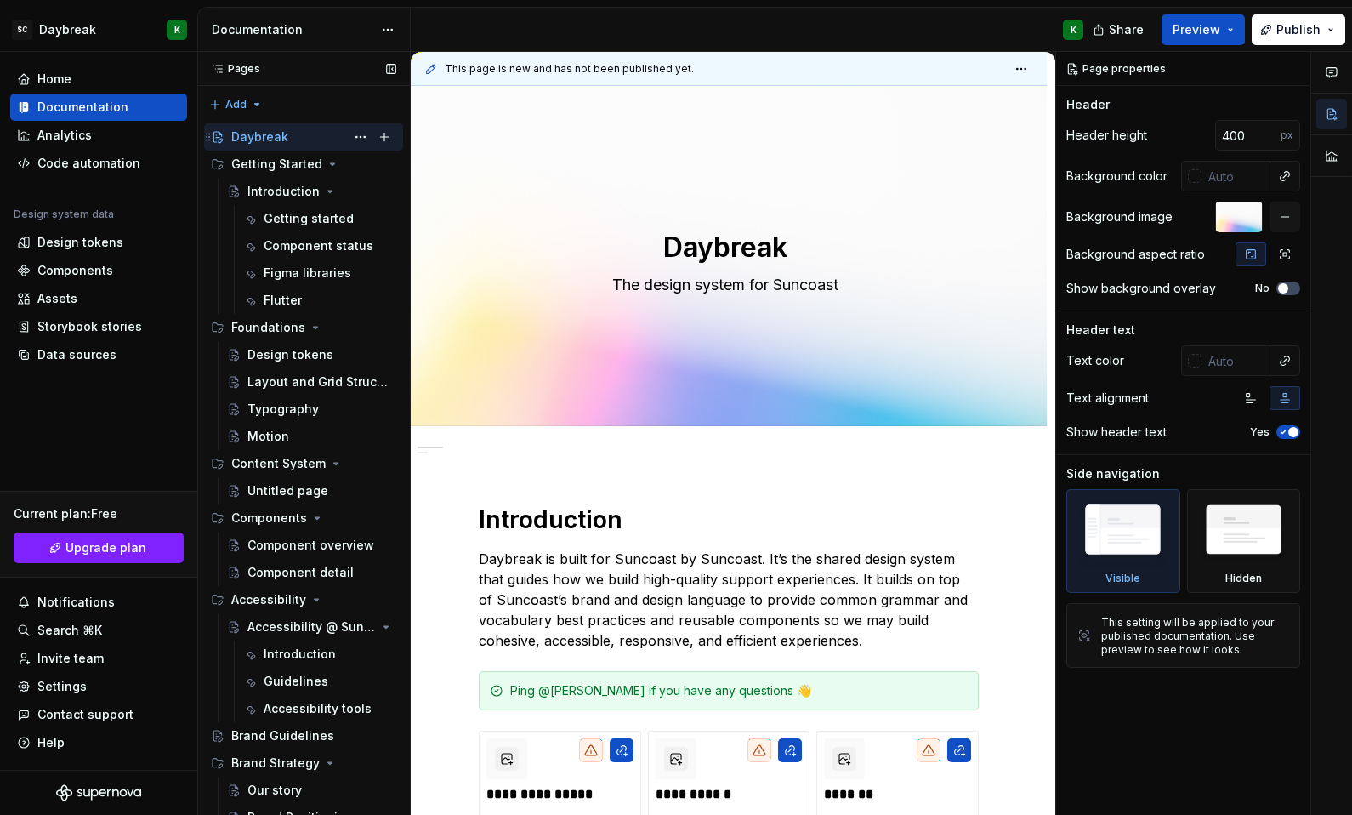
click at [337, 138] on div "Daybreak K" at bounding box center [313, 137] width 165 height 24
click at [349, 138] on button "Page tree" at bounding box center [361, 137] width 24 height 24
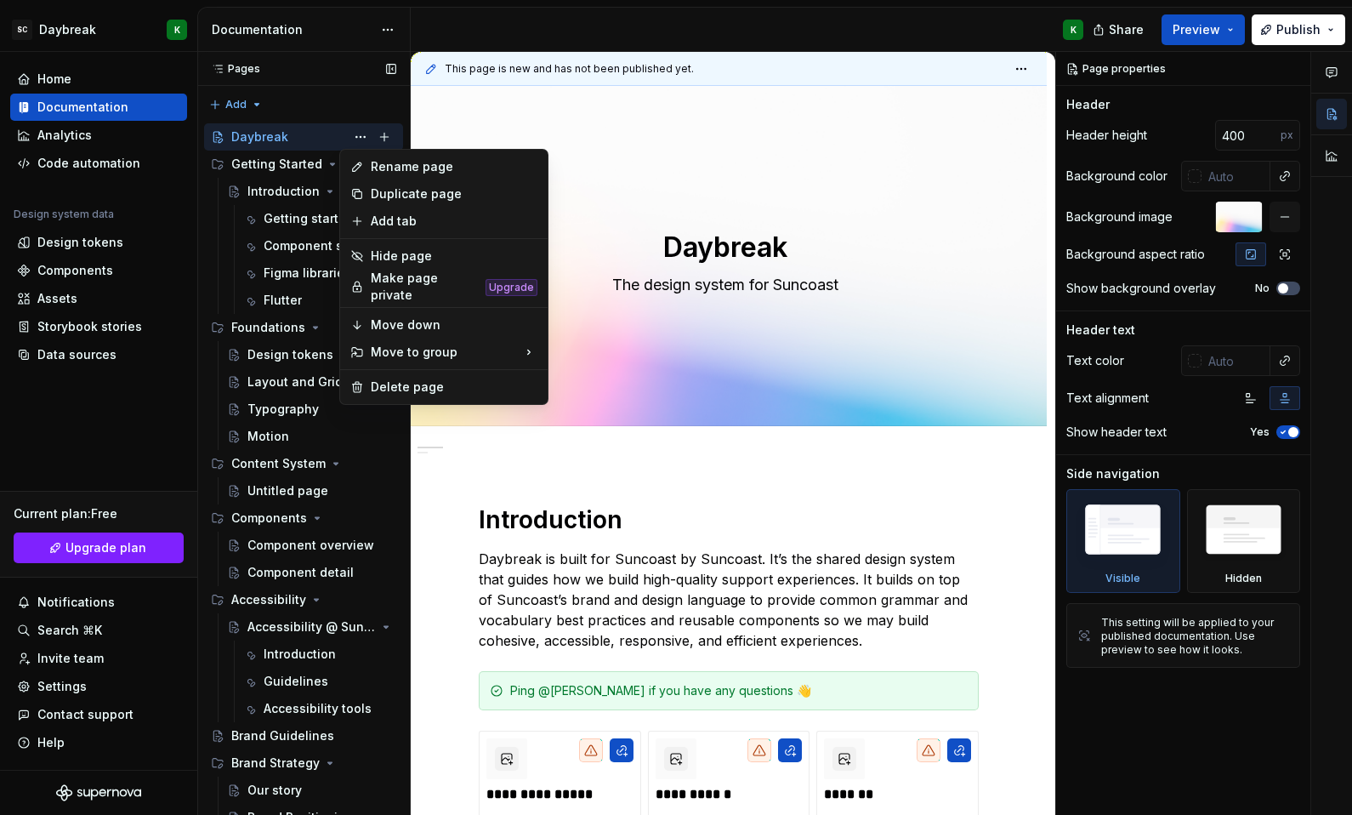
click at [308, 143] on div "Pages Pages Add Accessibility guide for tree Page tree. Navigate the tree with …" at bounding box center [303, 437] width 213 height 770
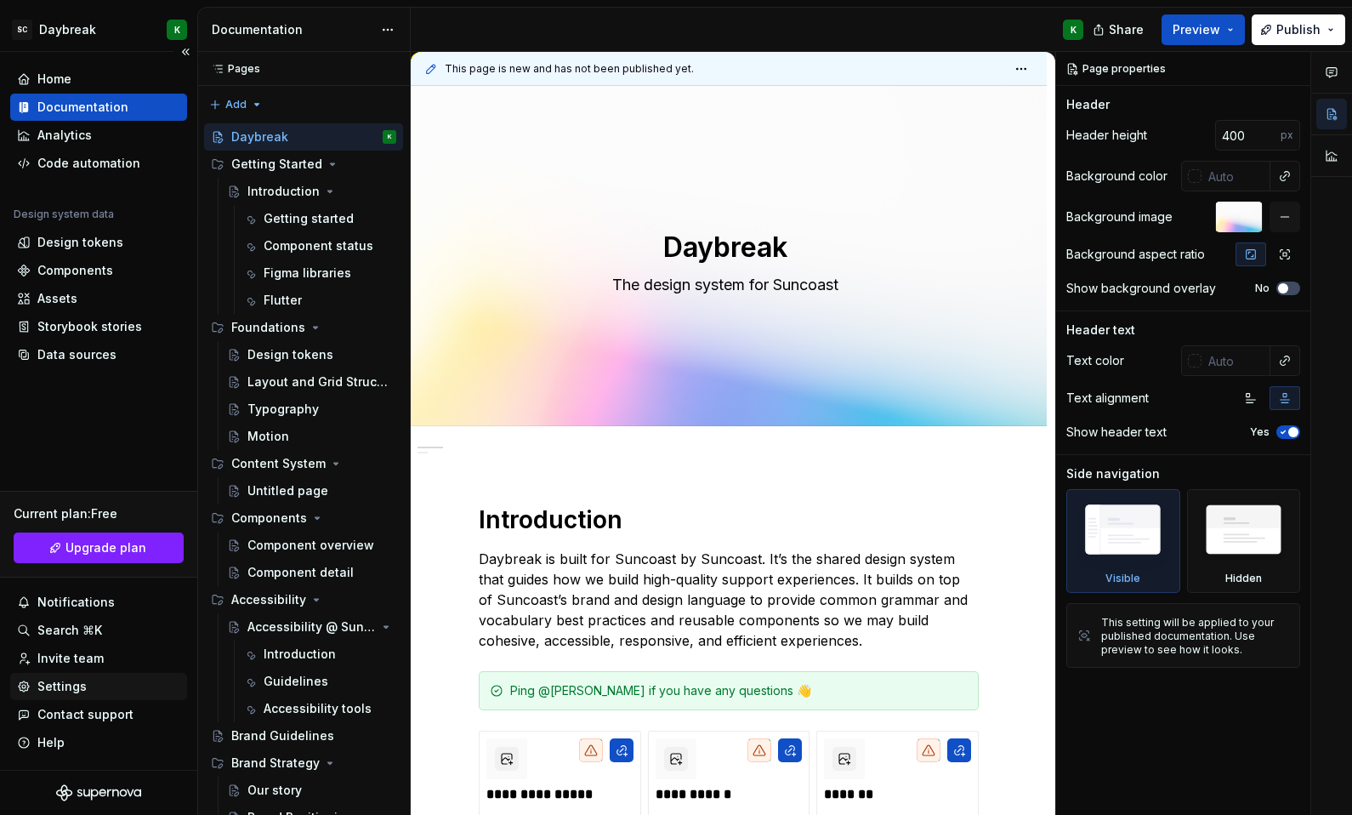
type textarea "*"
click at [61, 680] on div "Settings" at bounding box center [61, 686] width 49 height 17
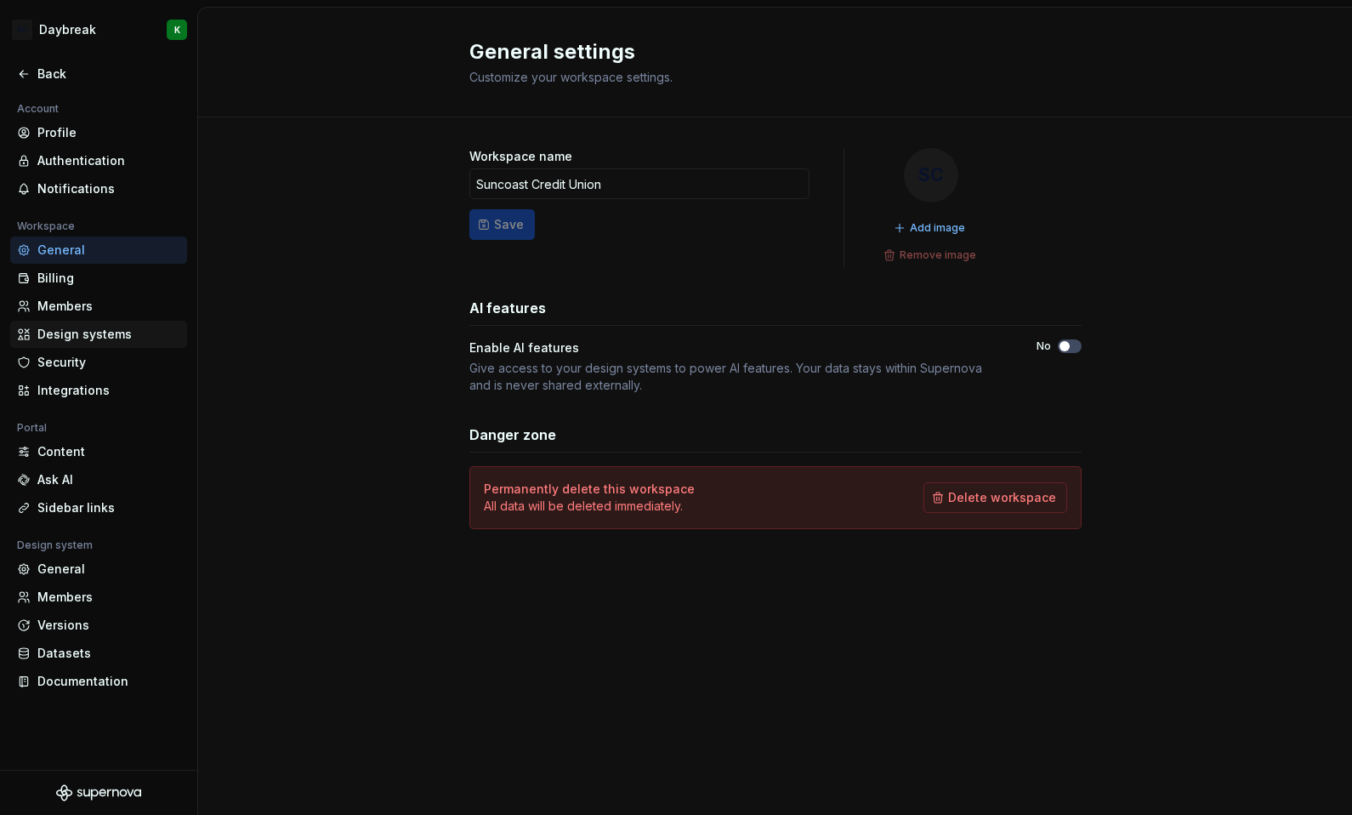
click at [54, 325] on div "Design systems" at bounding box center [98, 334] width 177 height 27
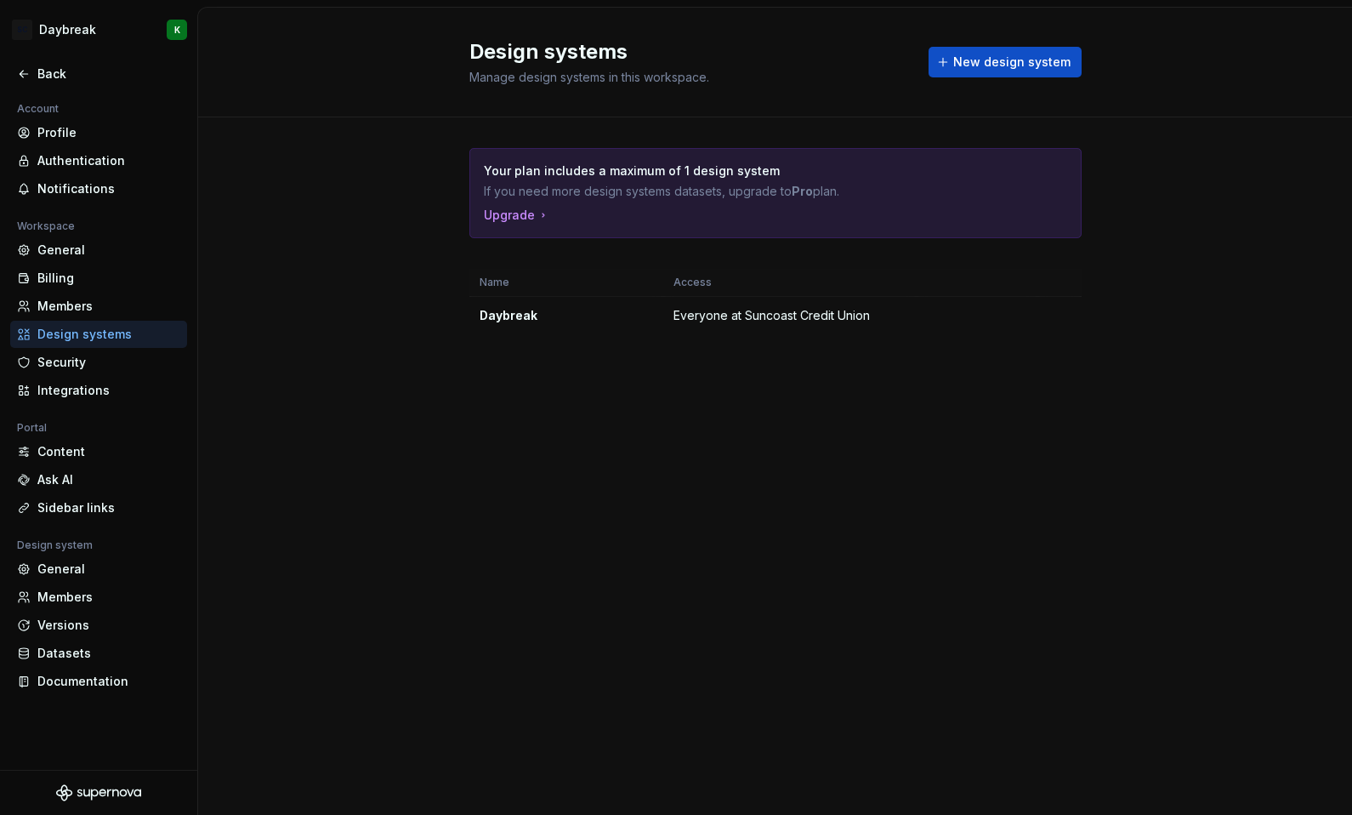
click at [56, 436] on div "Portal" at bounding box center [98, 428] width 177 height 20
click at [51, 454] on div "Content" at bounding box center [108, 451] width 143 height 17
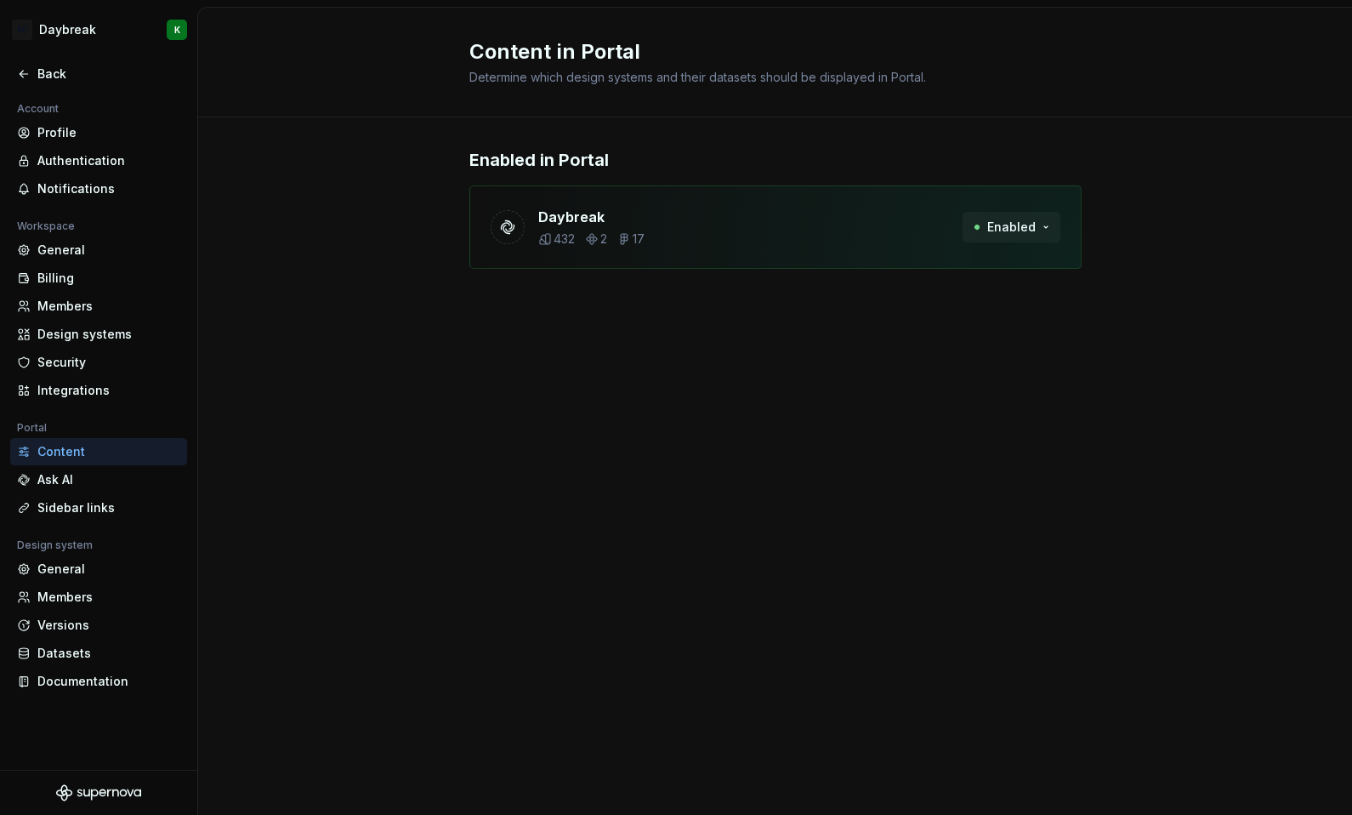
click at [1031, 234] on span "Enabled" at bounding box center [1011, 227] width 48 height 17
click at [1009, 338] on div "Content in Portal Determine which design systems and their datasets should be d…" at bounding box center [775, 411] width 1154 height 807
click at [49, 573] on div "General" at bounding box center [108, 568] width 143 height 17
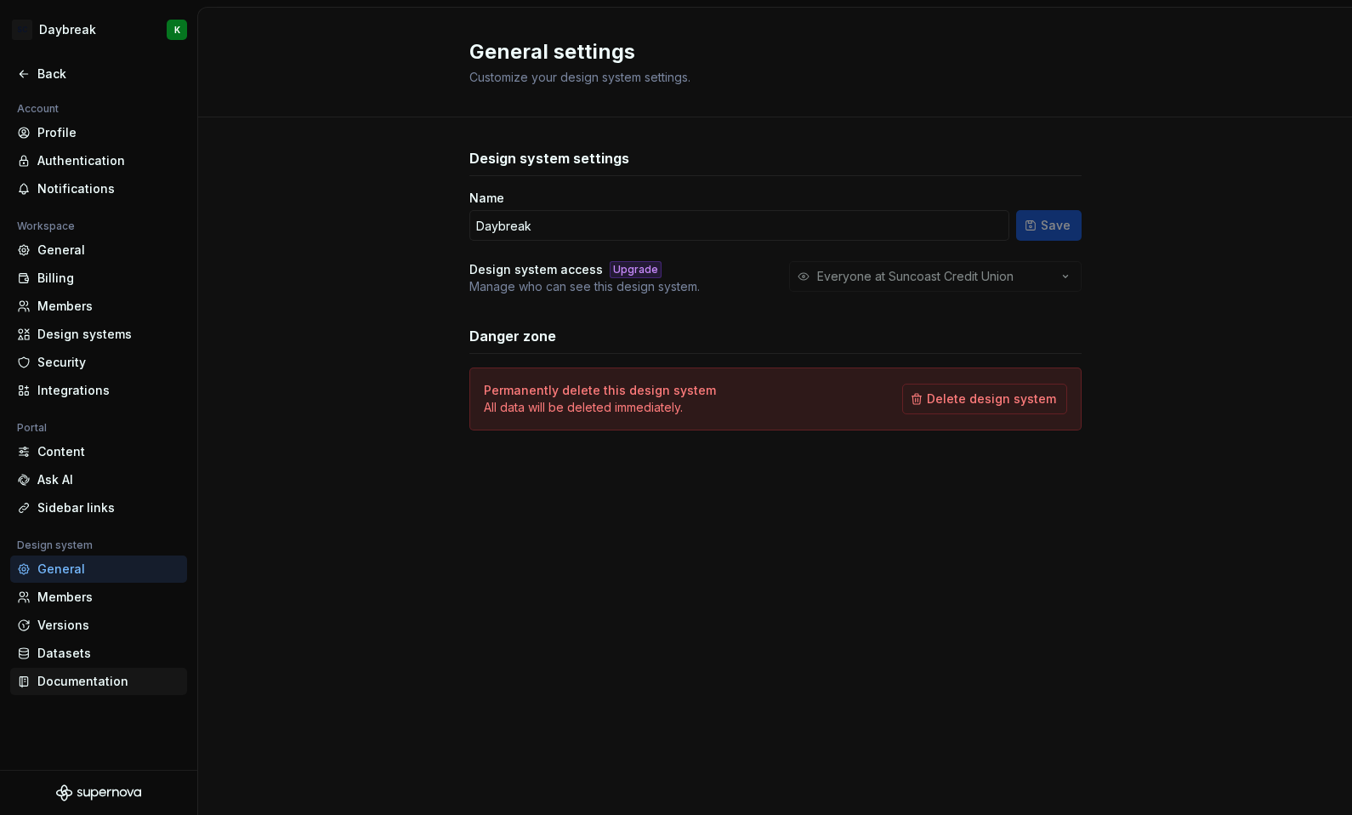
click at [58, 675] on div "Documentation" at bounding box center [108, 681] width 143 height 17
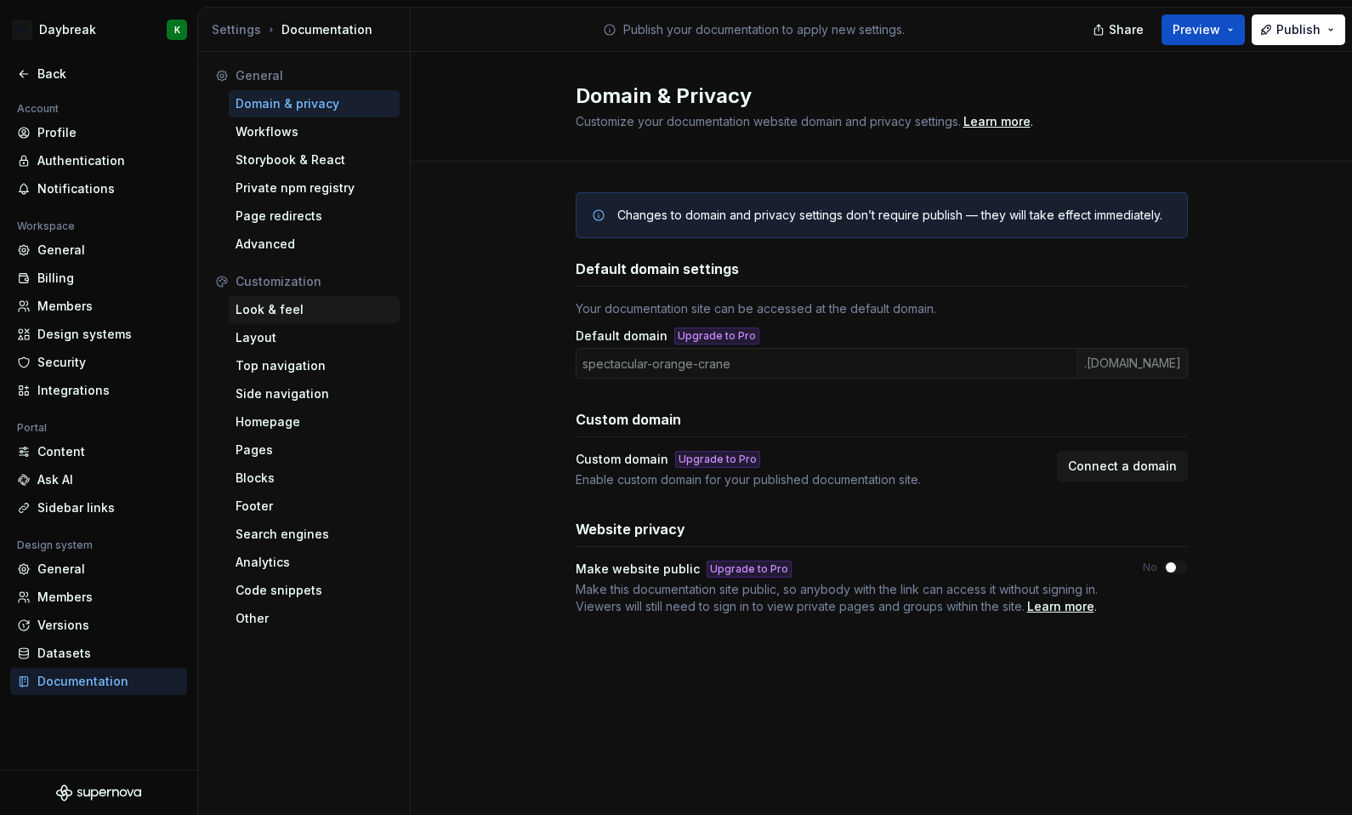
click at [267, 308] on div "Look & feel" at bounding box center [314, 309] width 157 height 17
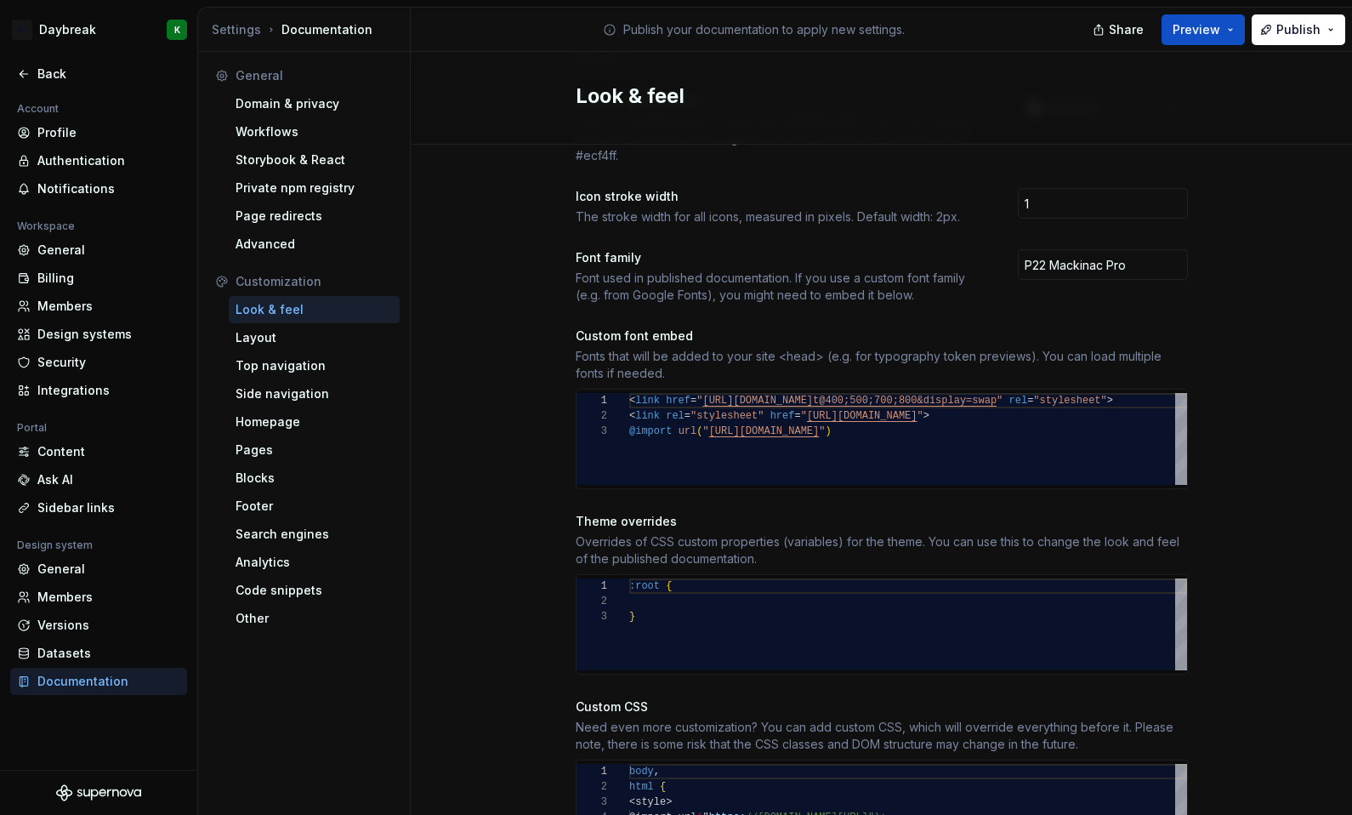
scroll to position [620, 0]
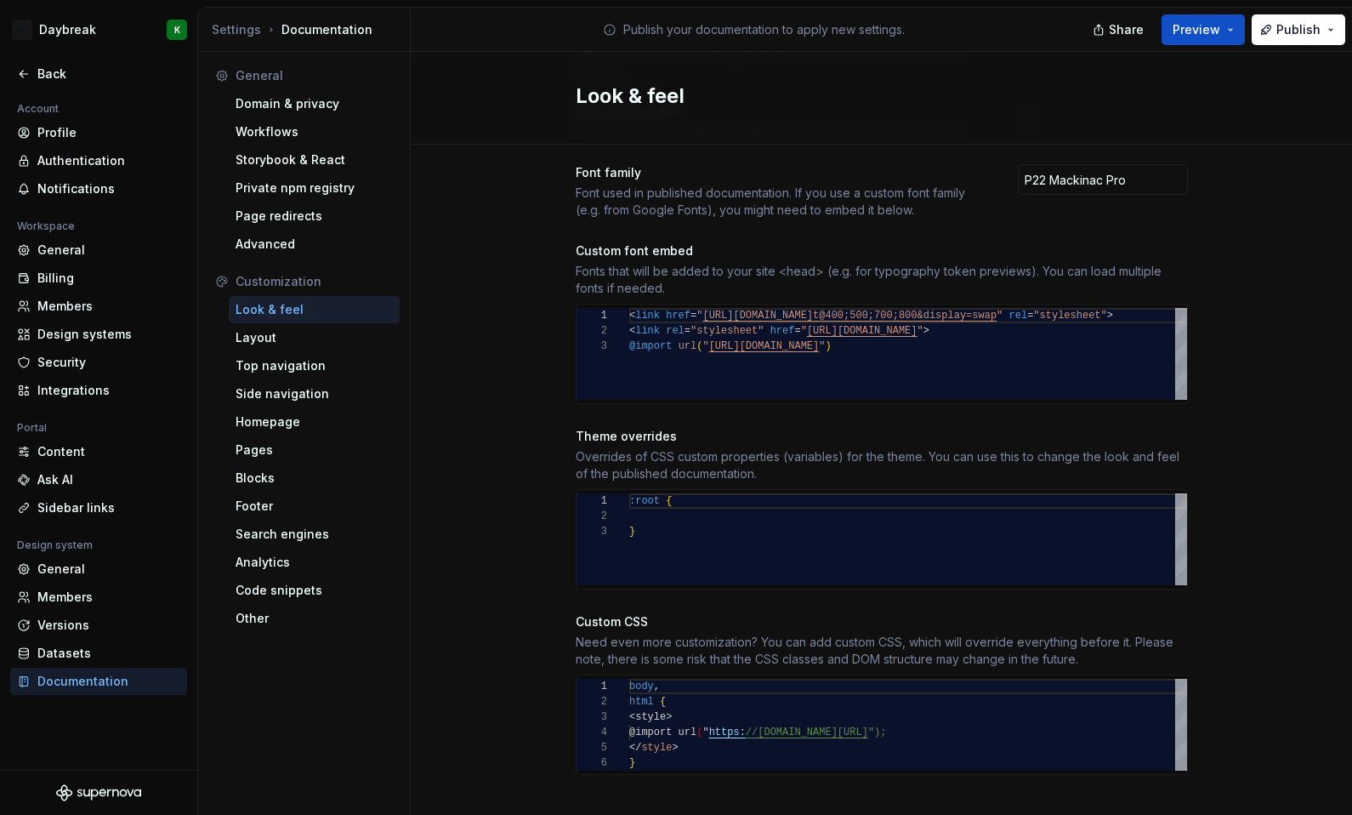
type textarea "**********"
drag, startPoint x: 693, startPoint y: 745, endPoint x: 615, endPoint y: 666, distance: 111.2
click at [629, 679] on div "body , html { <style> @import url ( " https: //use.typekit.net/qpp4bjl.css "); …" at bounding box center [908, 725] width 558 height 92
click at [1048, 99] on h2 "Look & feel" at bounding box center [872, 95] width 592 height 27
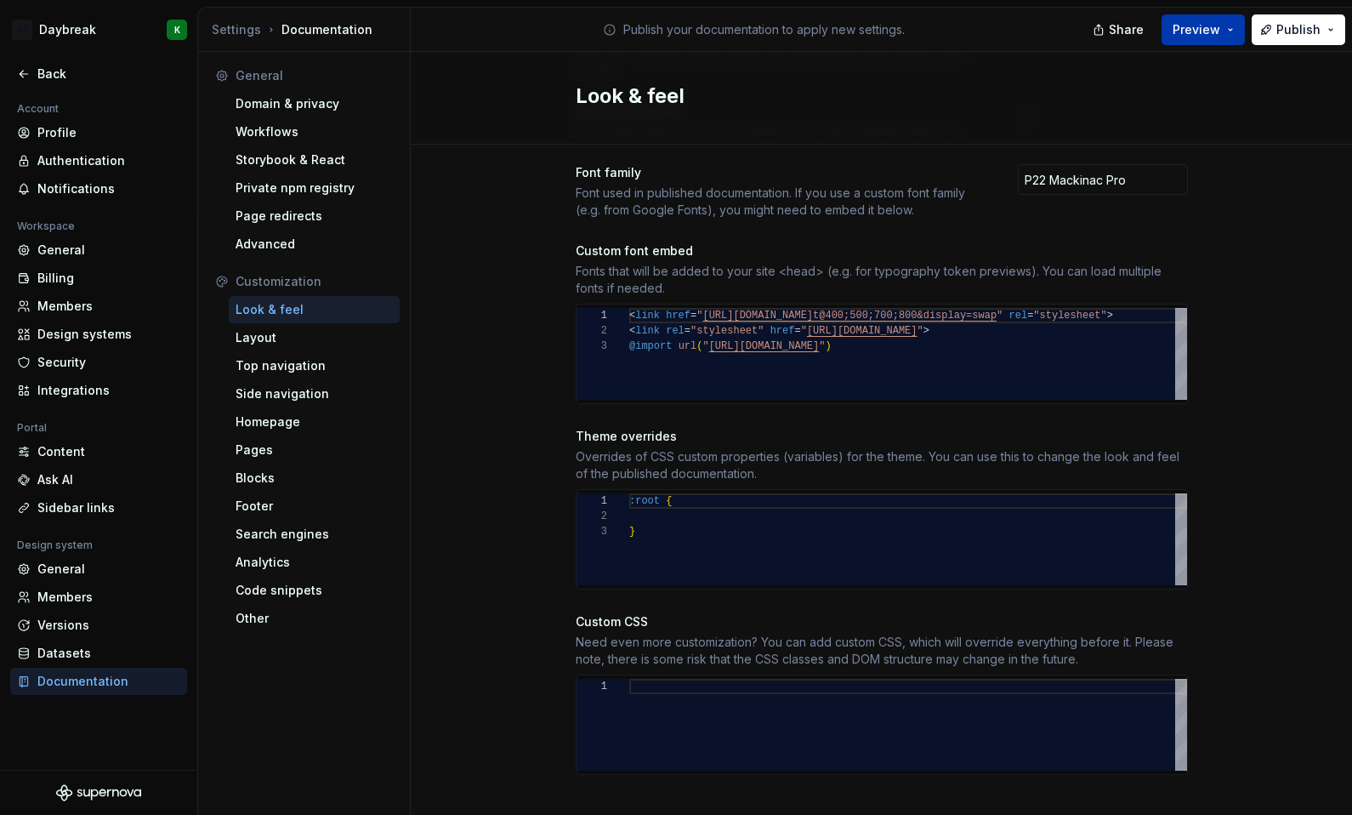
click at [1212, 26] on span "Preview" at bounding box center [1197, 29] width 48 height 17
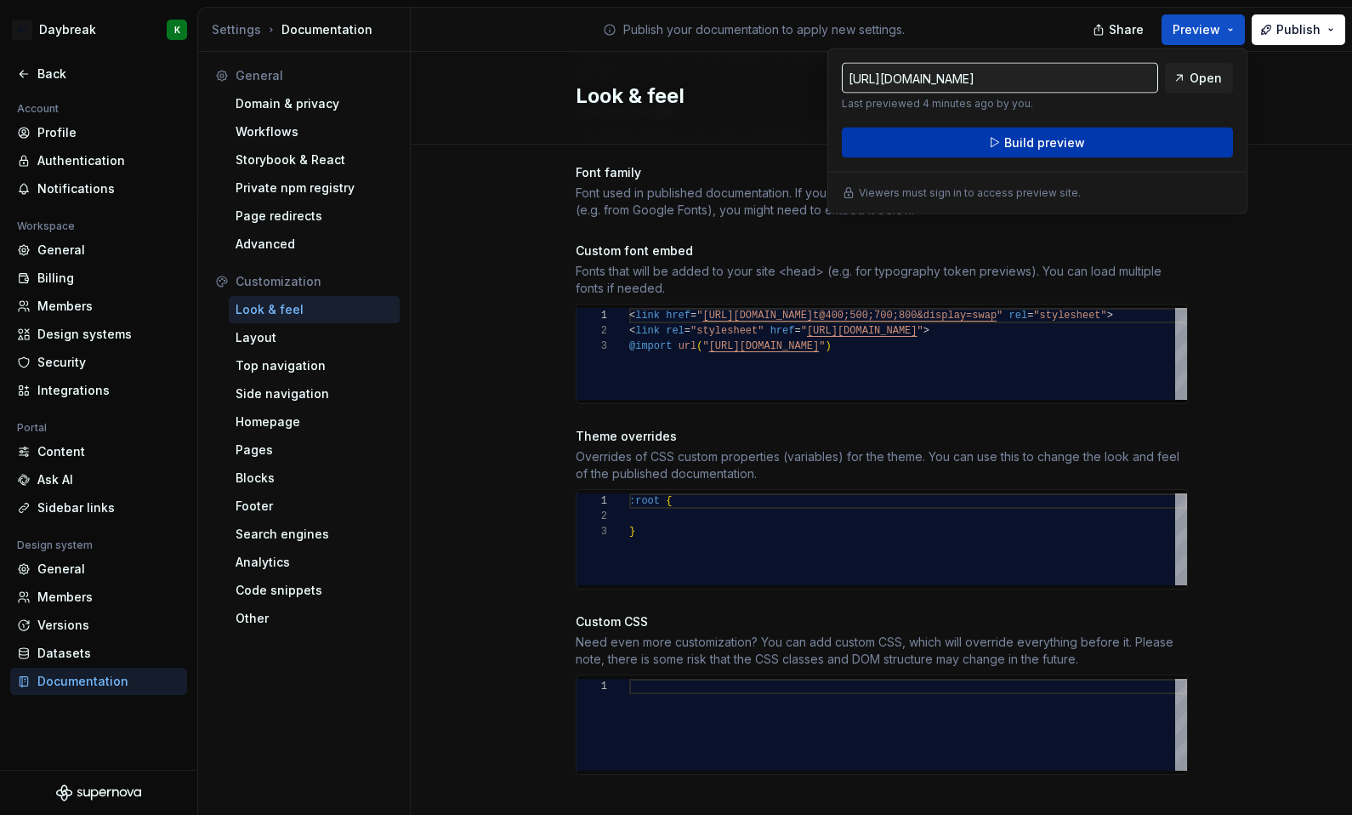
click at [1049, 143] on span "Build preview" at bounding box center [1044, 142] width 81 height 17
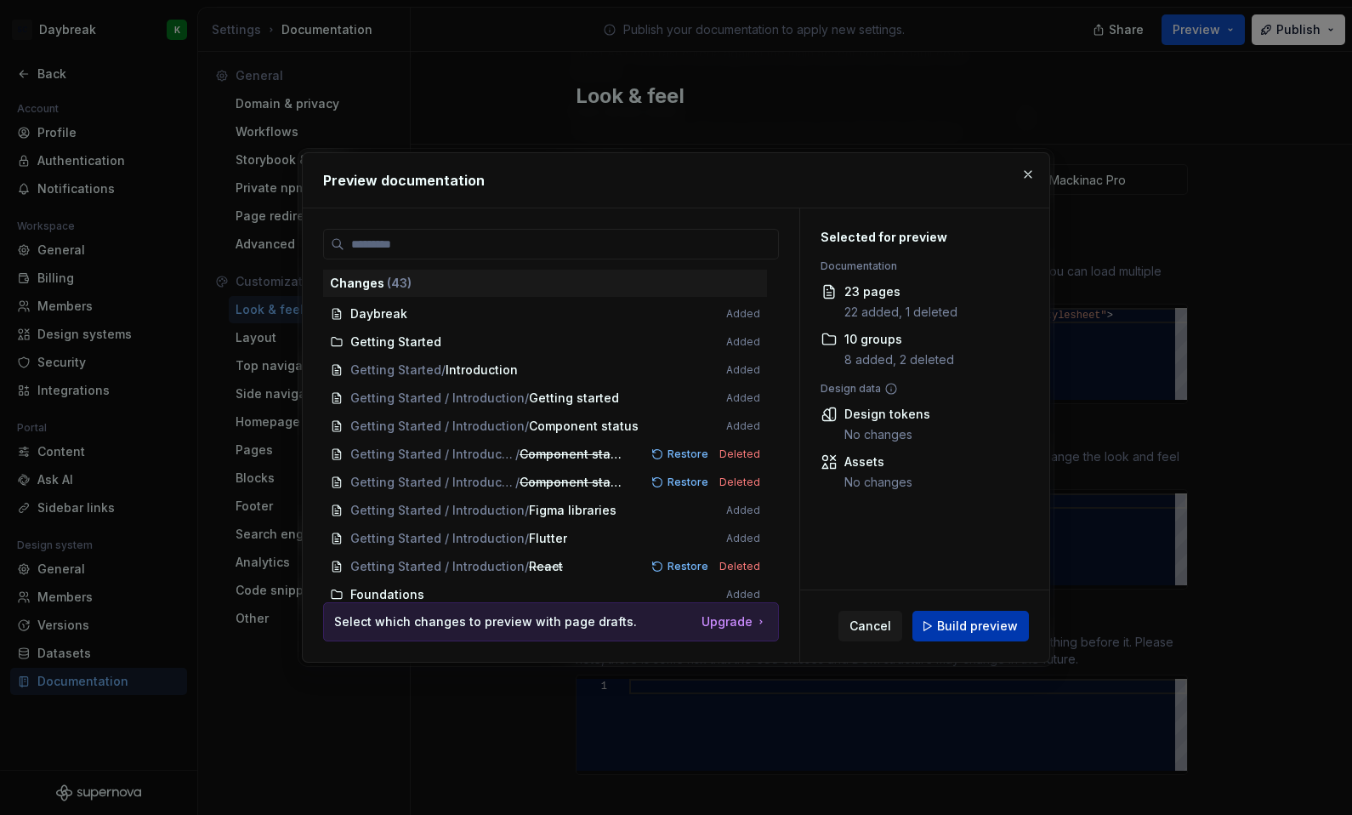
click at [959, 630] on span "Build preview" at bounding box center [977, 625] width 81 height 17
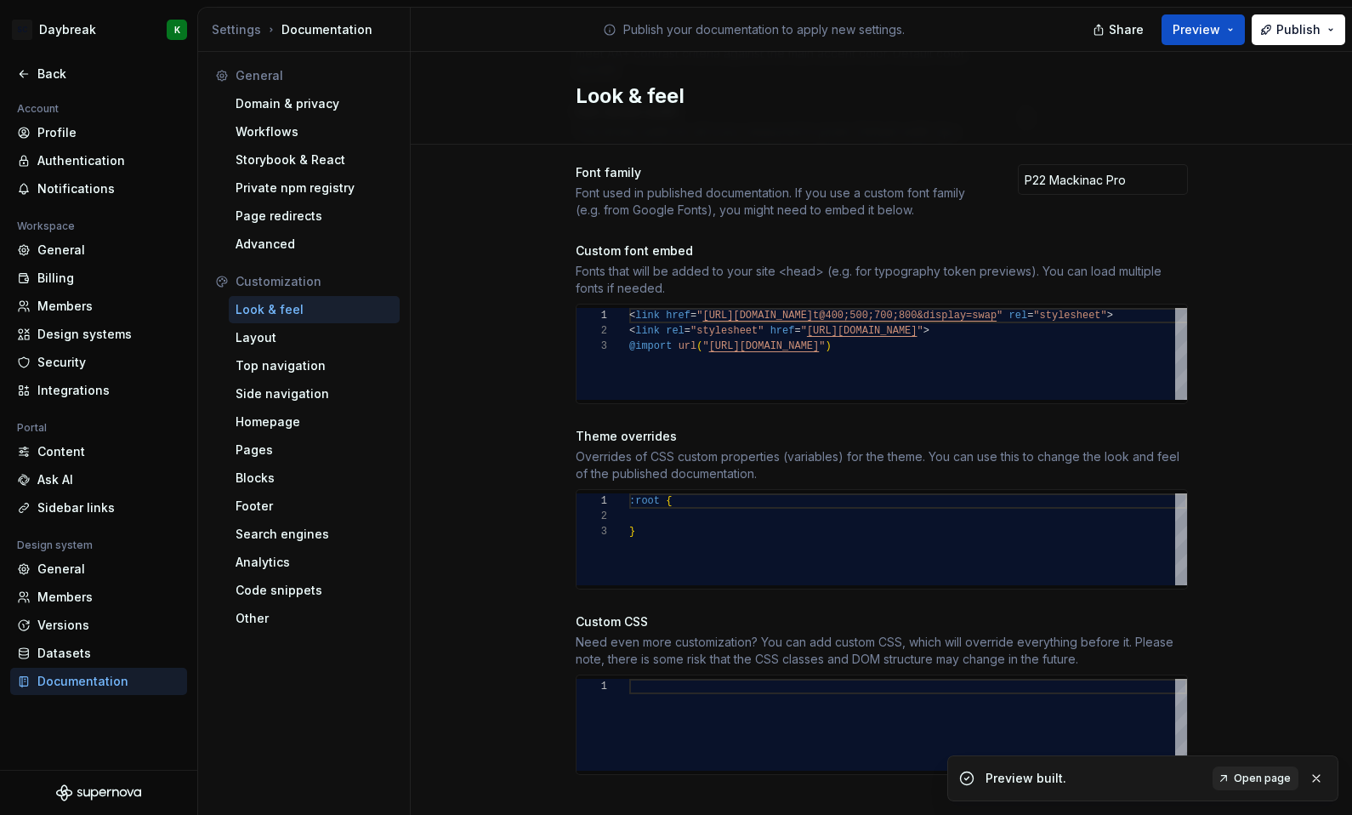
click at [1257, 777] on span "Open page" at bounding box center [1262, 778] width 57 height 14
click at [739, 685] on div at bounding box center [908, 725] width 558 height 92
type textarea "**********"
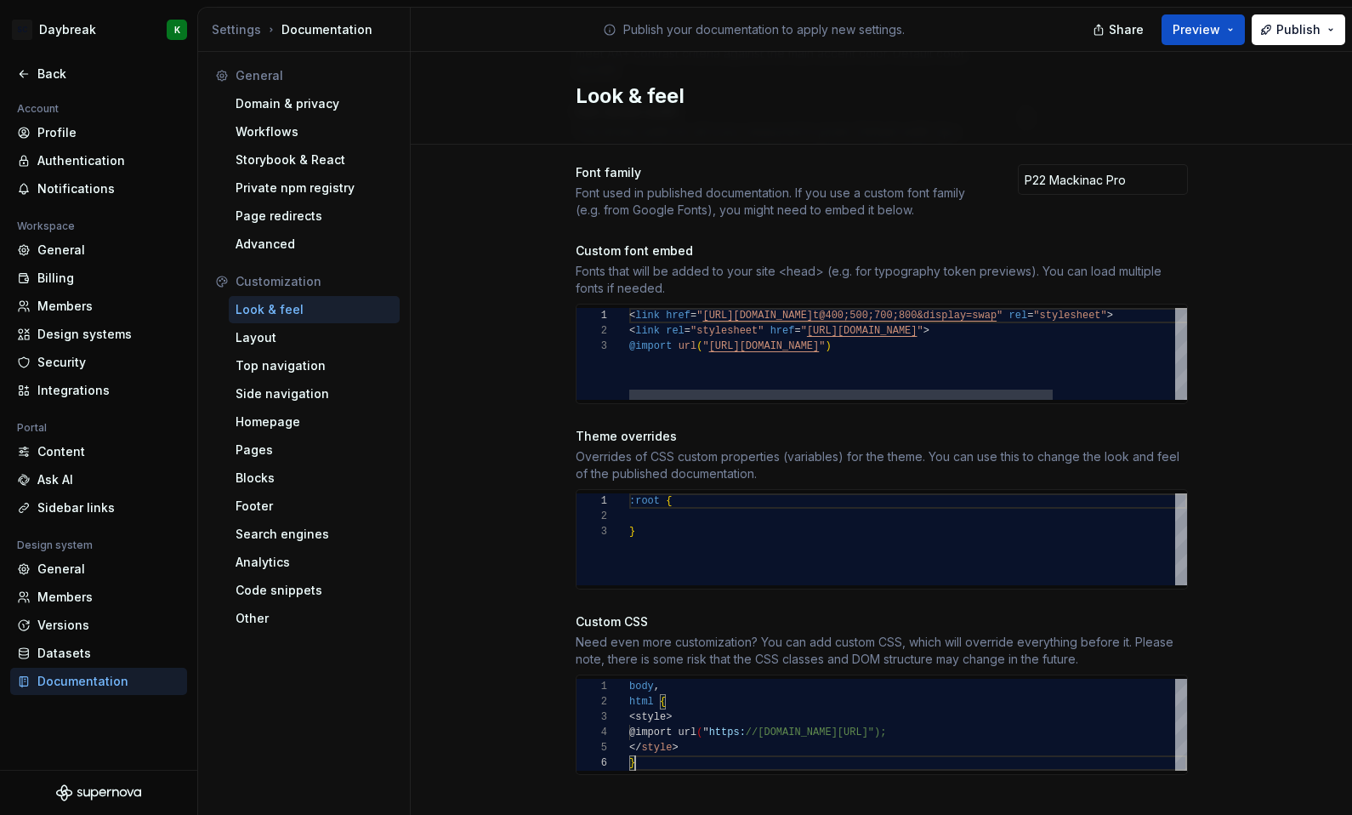
click at [651, 334] on div "< link href = " https://fonts.googleapis.com/css2?family=Inter:wgh t@400;500;70…" at bounding box center [988, 354] width 718 height 92
type textarea "**********"
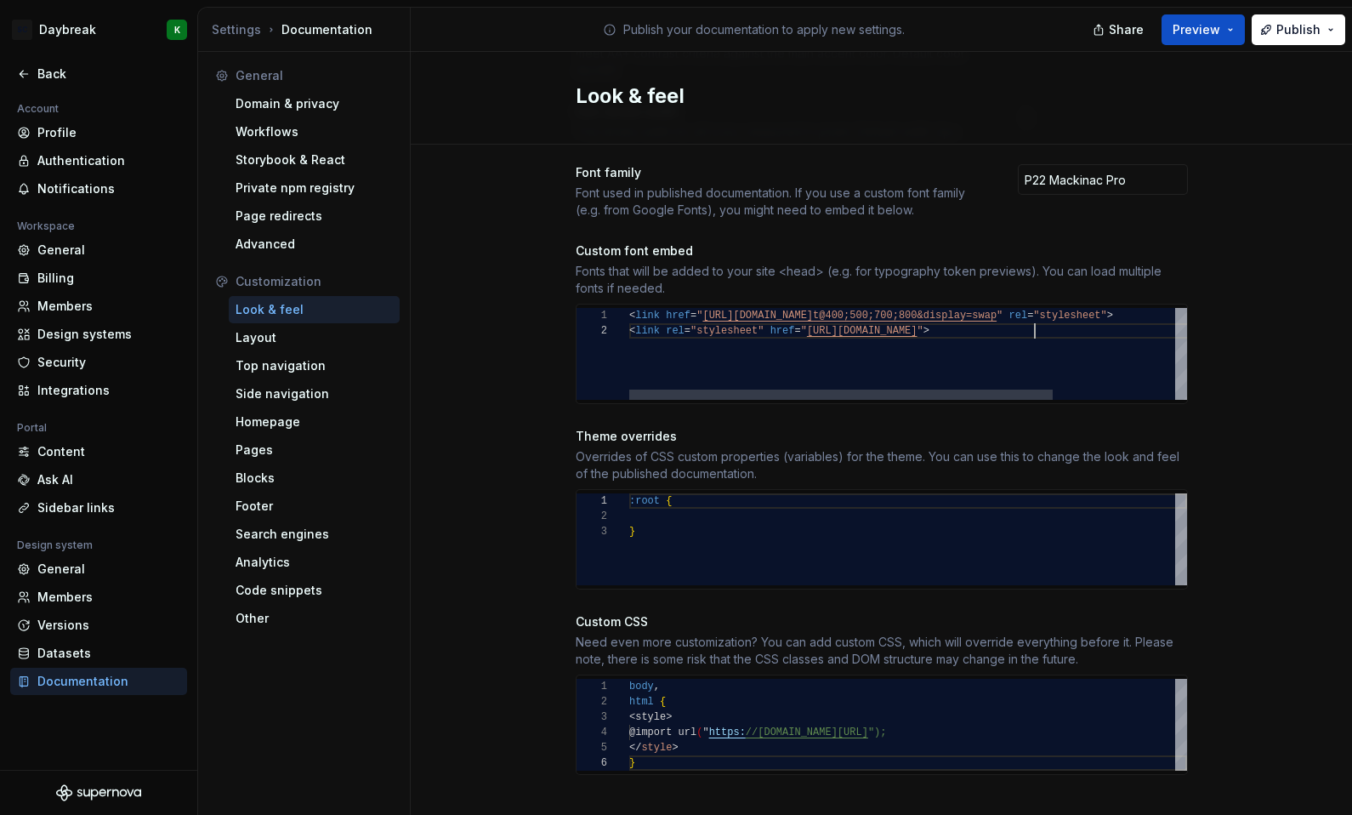
scroll to position [15, 406]
click at [1259, 190] on div "Site logo A company logo that will be displayed on all pages on your documentat…" at bounding box center [881, 182] width 941 height 1315
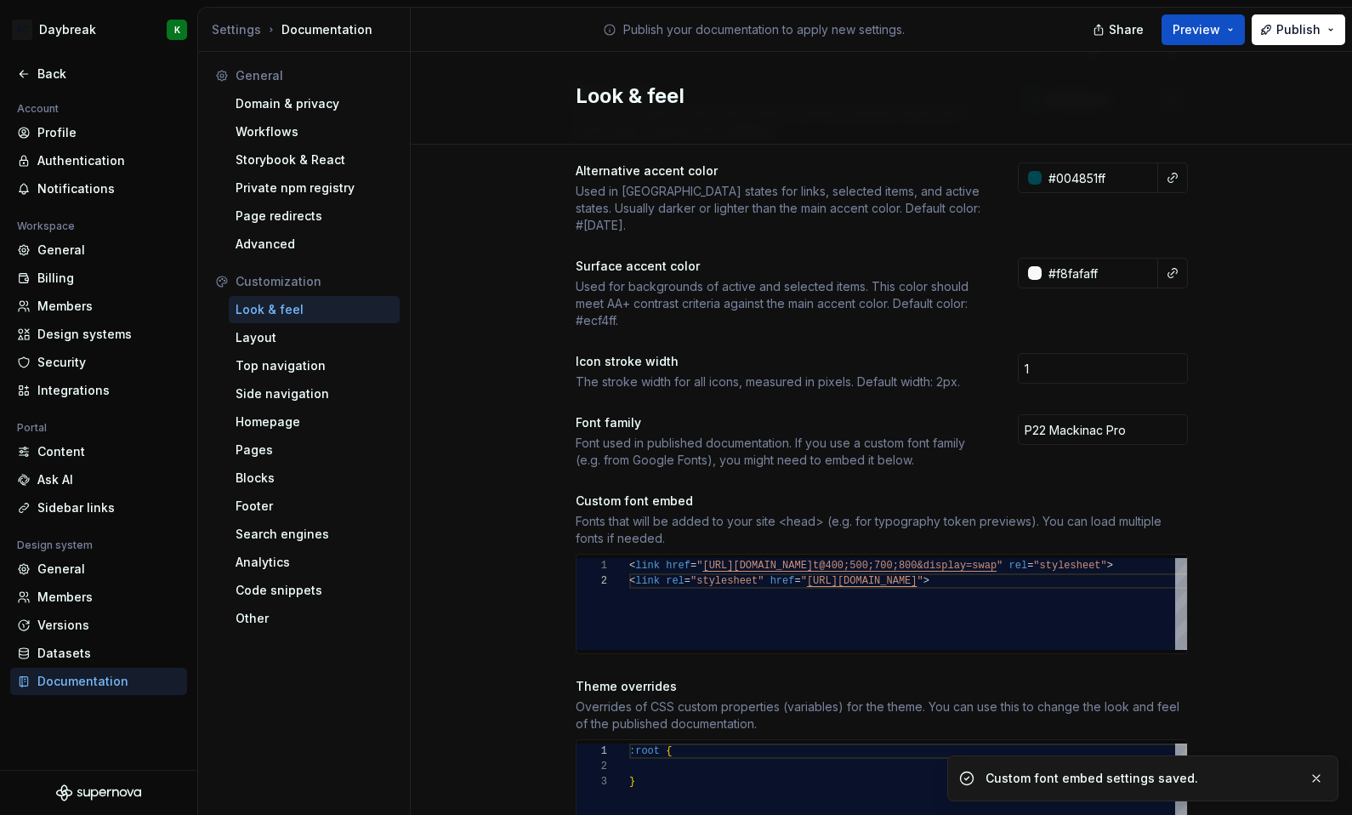
scroll to position [289, 0]
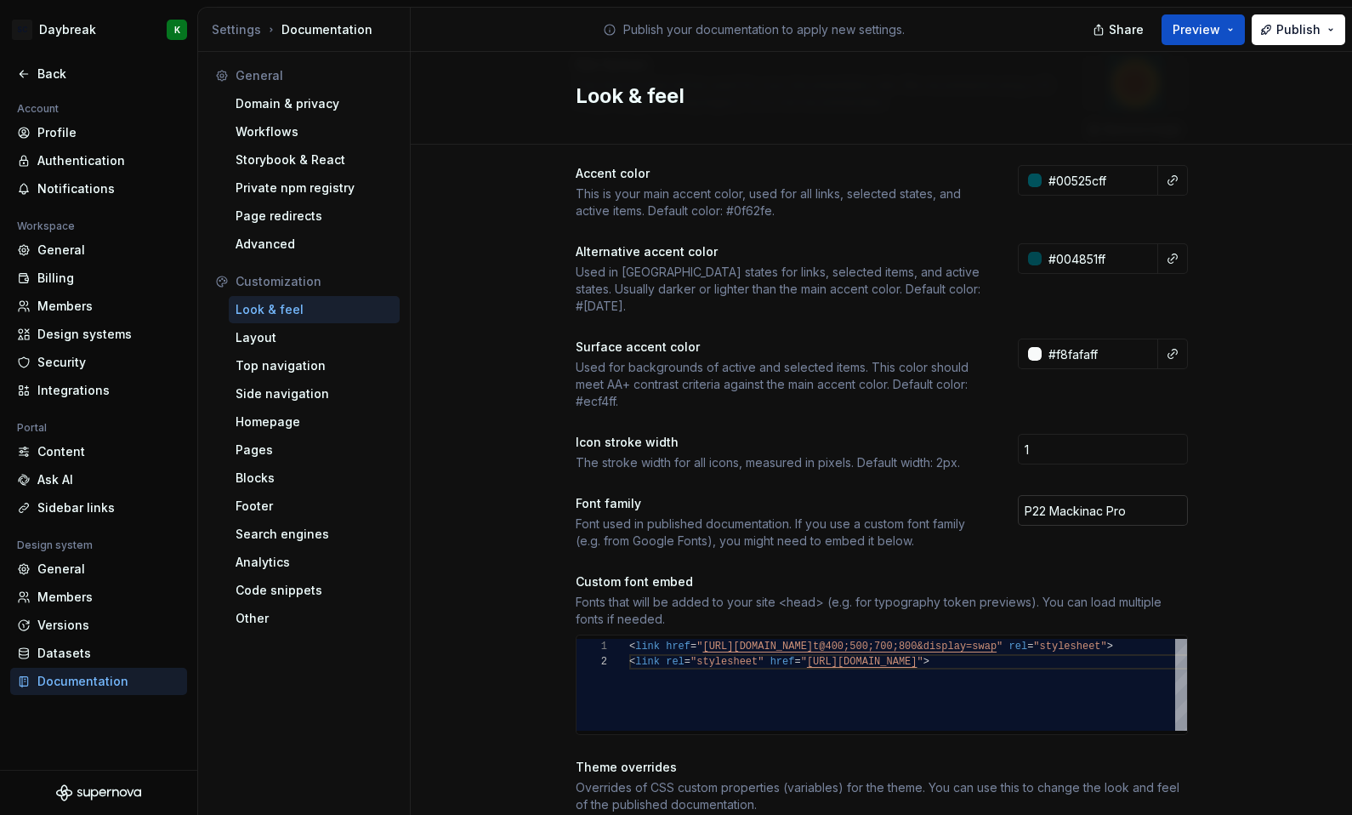
click at [1090, 500] on input "P22 Mackinac Pro" at bounding box center [1103, 510] width 170 height 31
click at [1065, 498] on input "P22 Mackinac Pro" at bounding box center [1103, 510] width 170 height 31
type input "Inter"
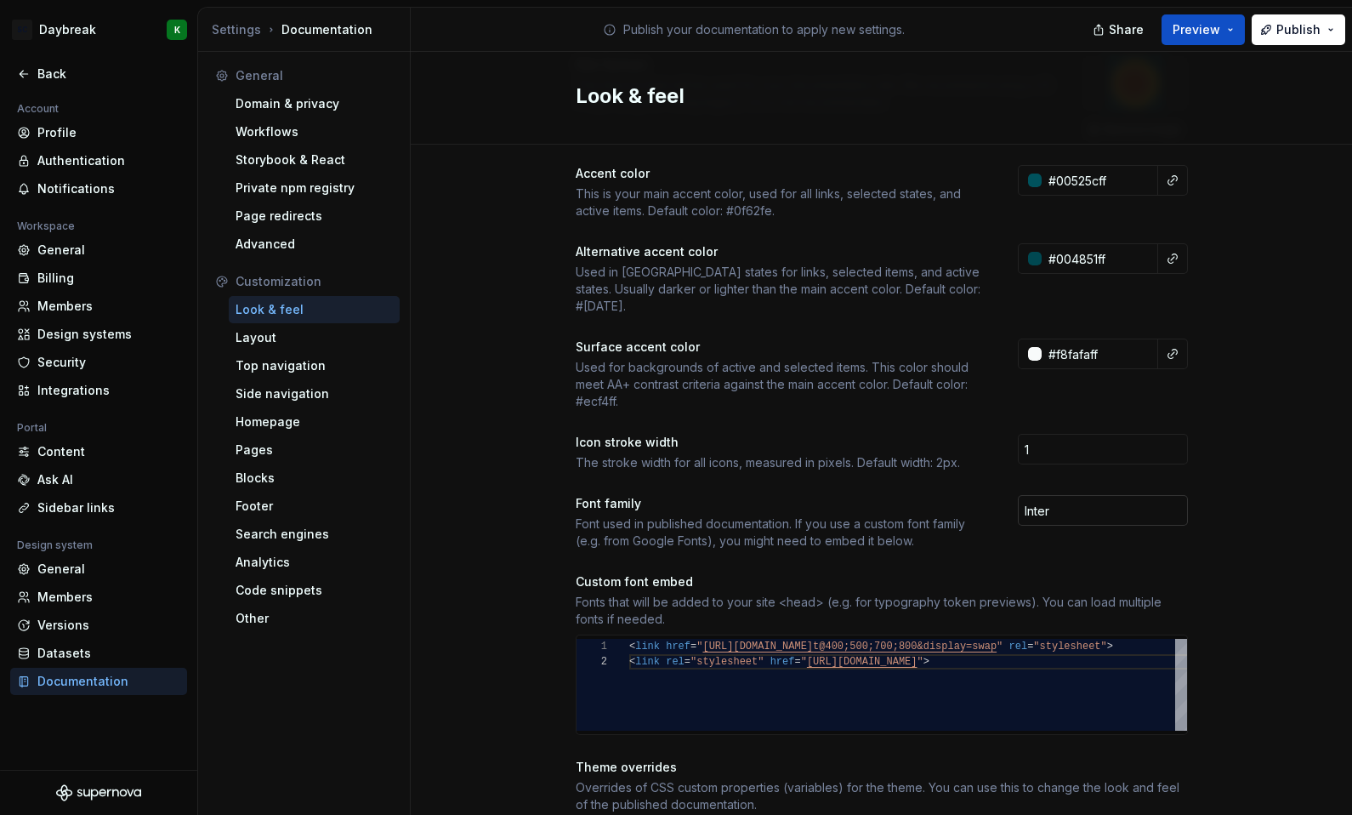
scroll to position [15, 404]
click at [1217, 50] on div "Share Preview Publish" at bounding box center [1224, 29] width 255 height 43
click at [1205, 32] on span "Preview" at bounding box center [1197, 29] width 48 height 17
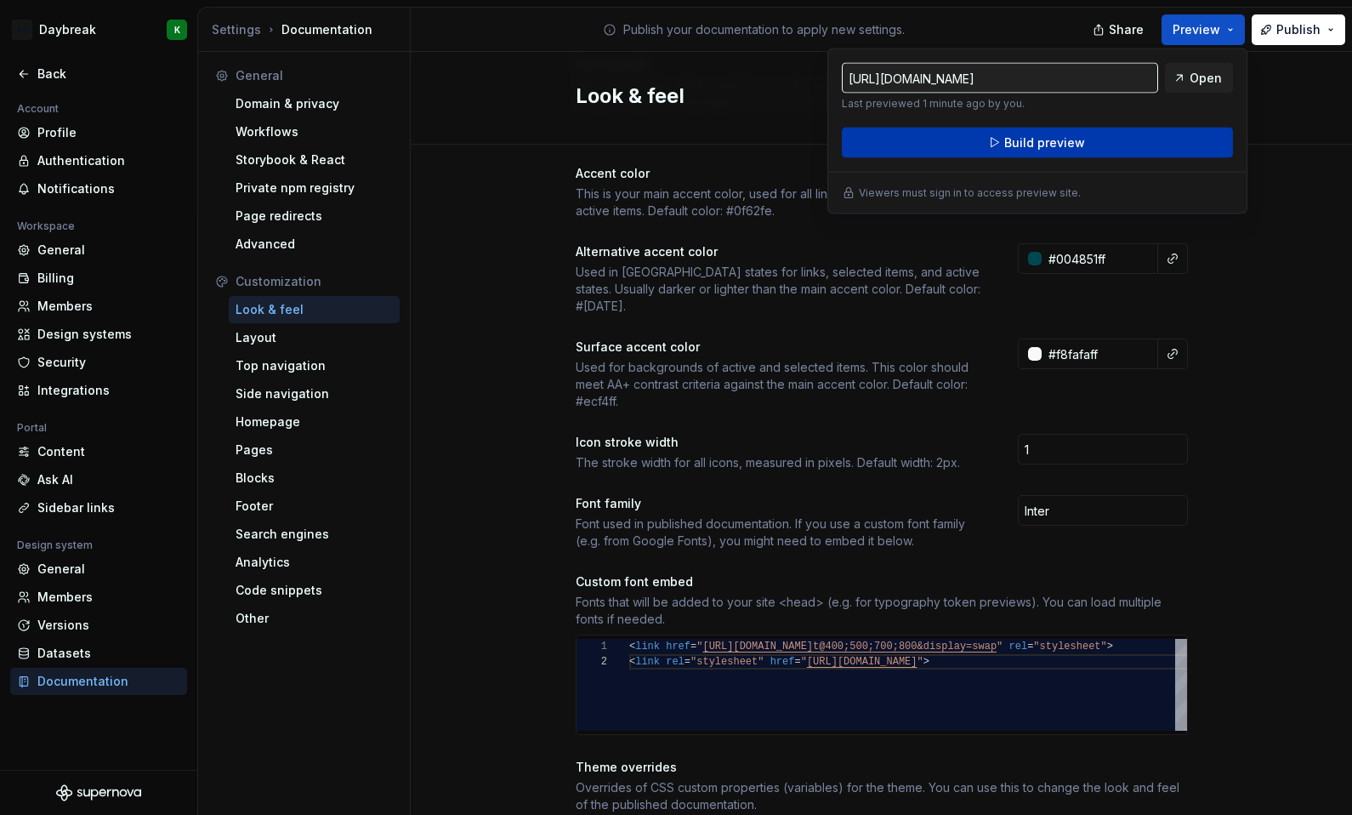
click at [1145, 139] on button "Build preview" at bounding box center [1037, 143] width 391 height 31
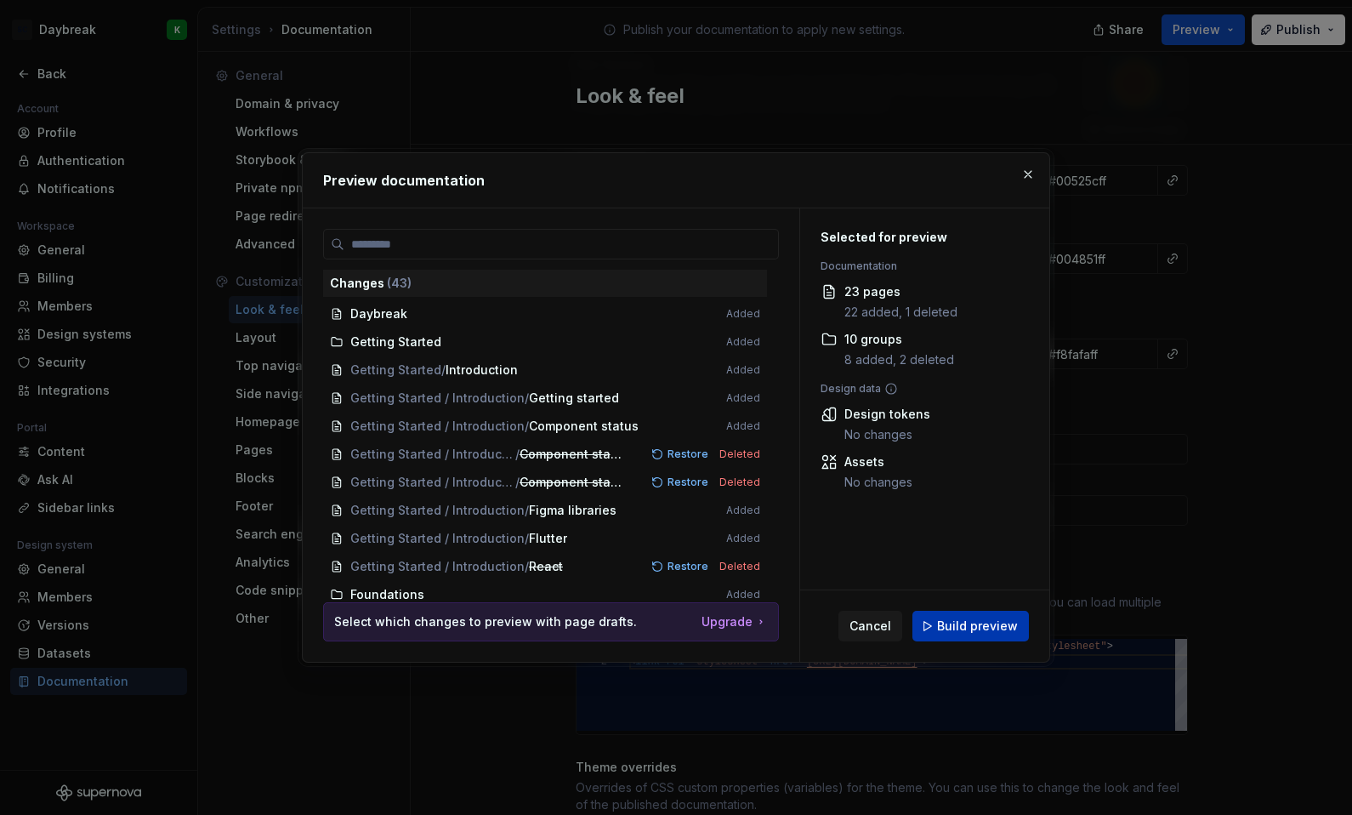
click at [968, 637] on button "Build preview" at bounding box center [970, 626] width 116 height 31
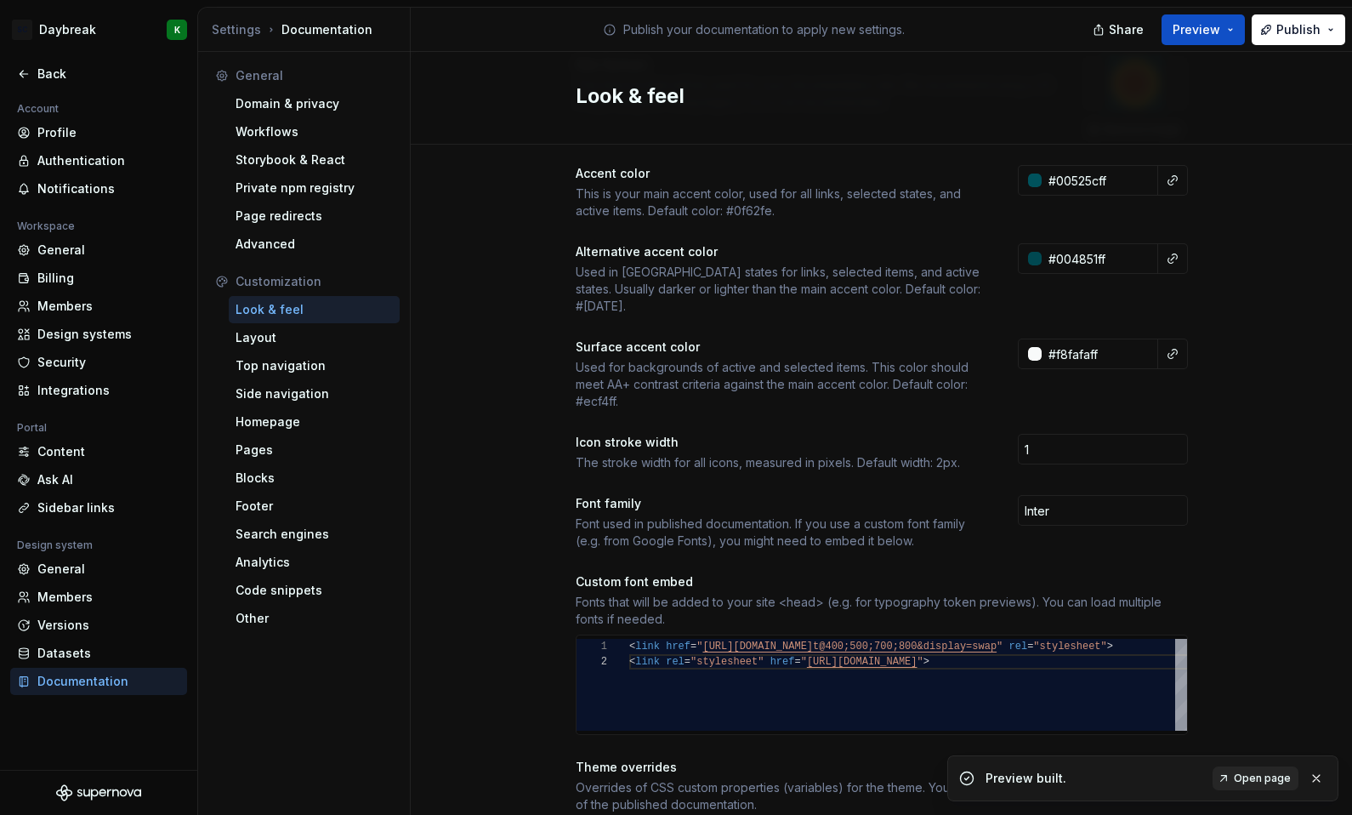
click at [1242, 781] on span "Open page" at bounding box center [1262, 778] width 57 height 14
click at [261, 371] on div "Top navigation" at bounding box center [314, 365] width 157 height 17
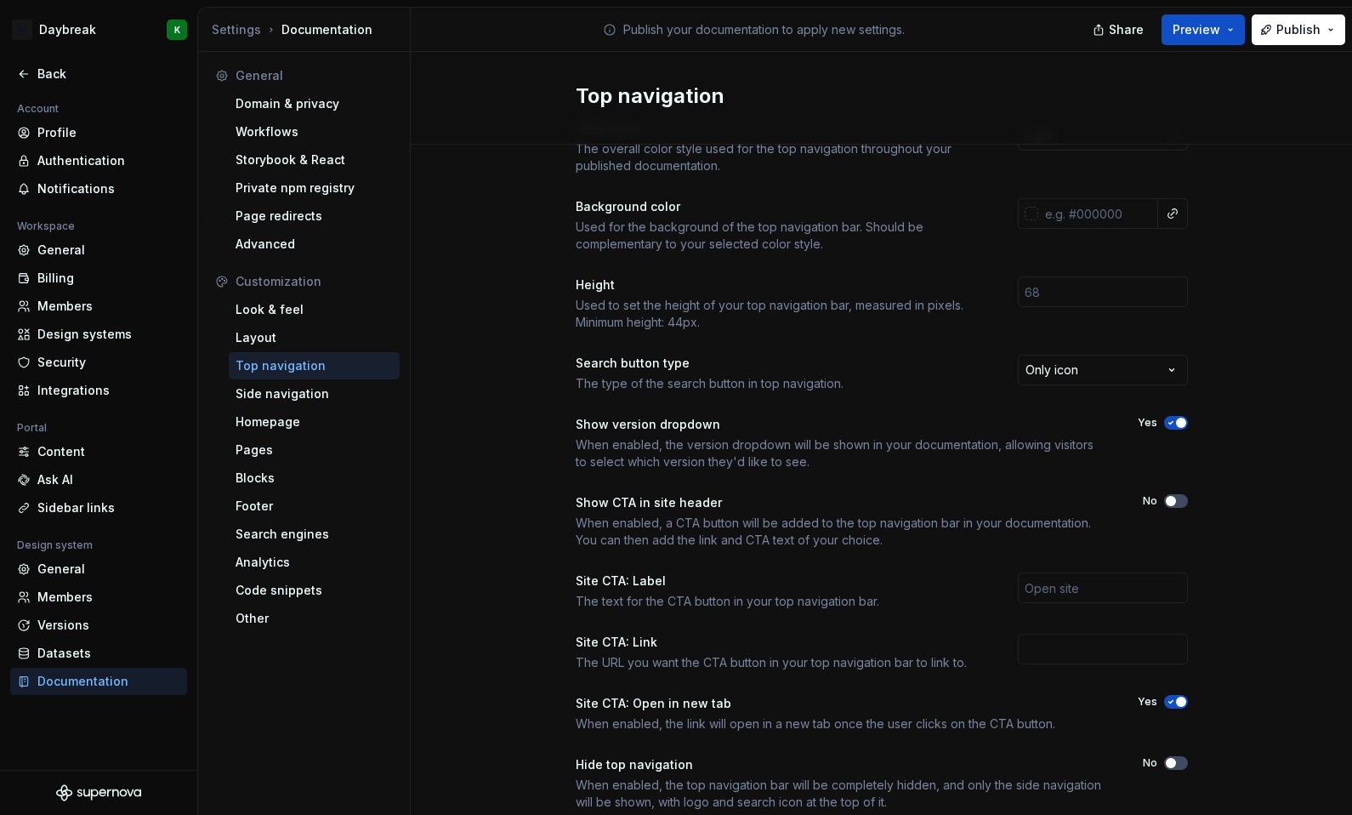
scroll to position [108, 0]
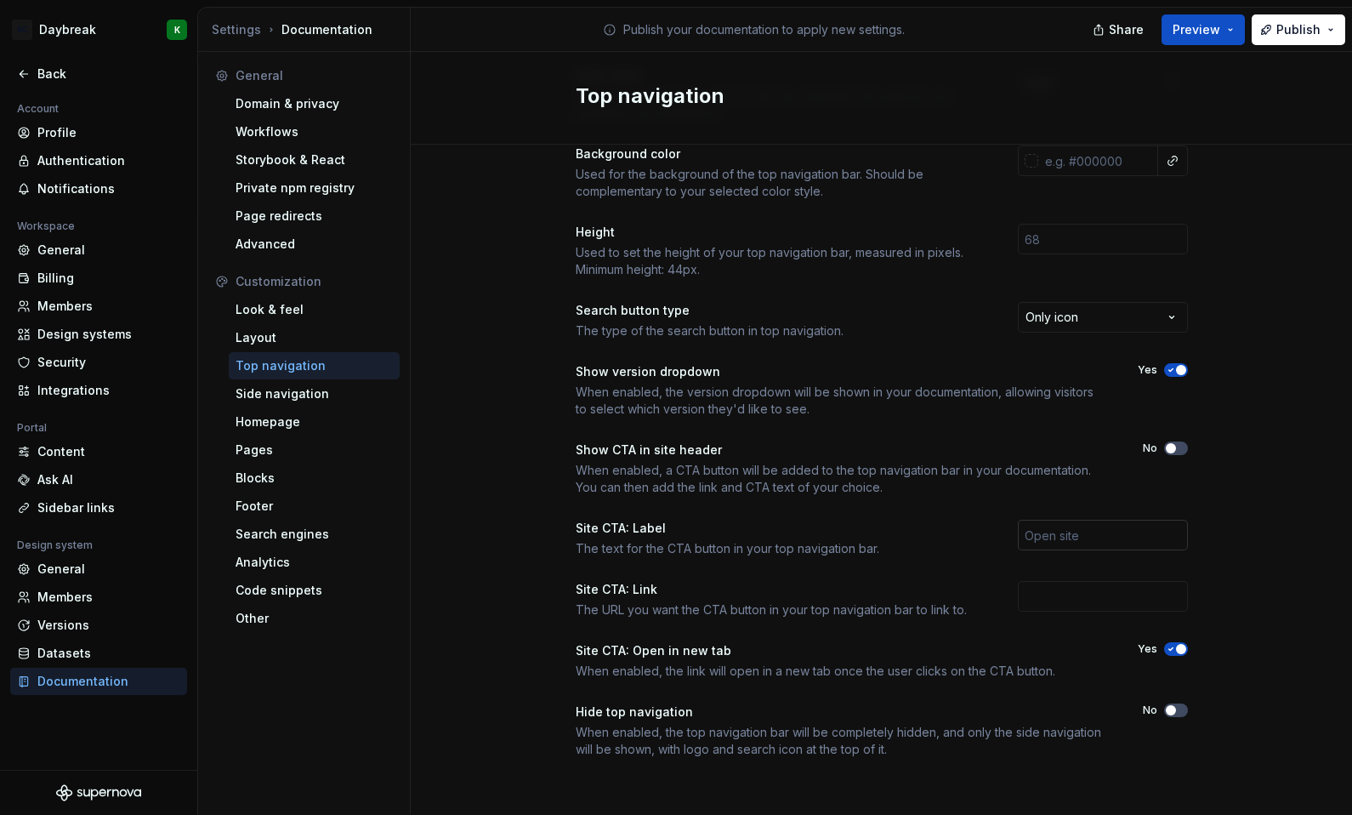
click at [1063, 533] on input "text" at bounding box center [1103, 535] width 170 height 31
click at [72, 38] on html "SC Daybreak K Back Account Profile Authentication Notifications Workspace Gener…" at bounding box center [676, 407] width 1352 height 815
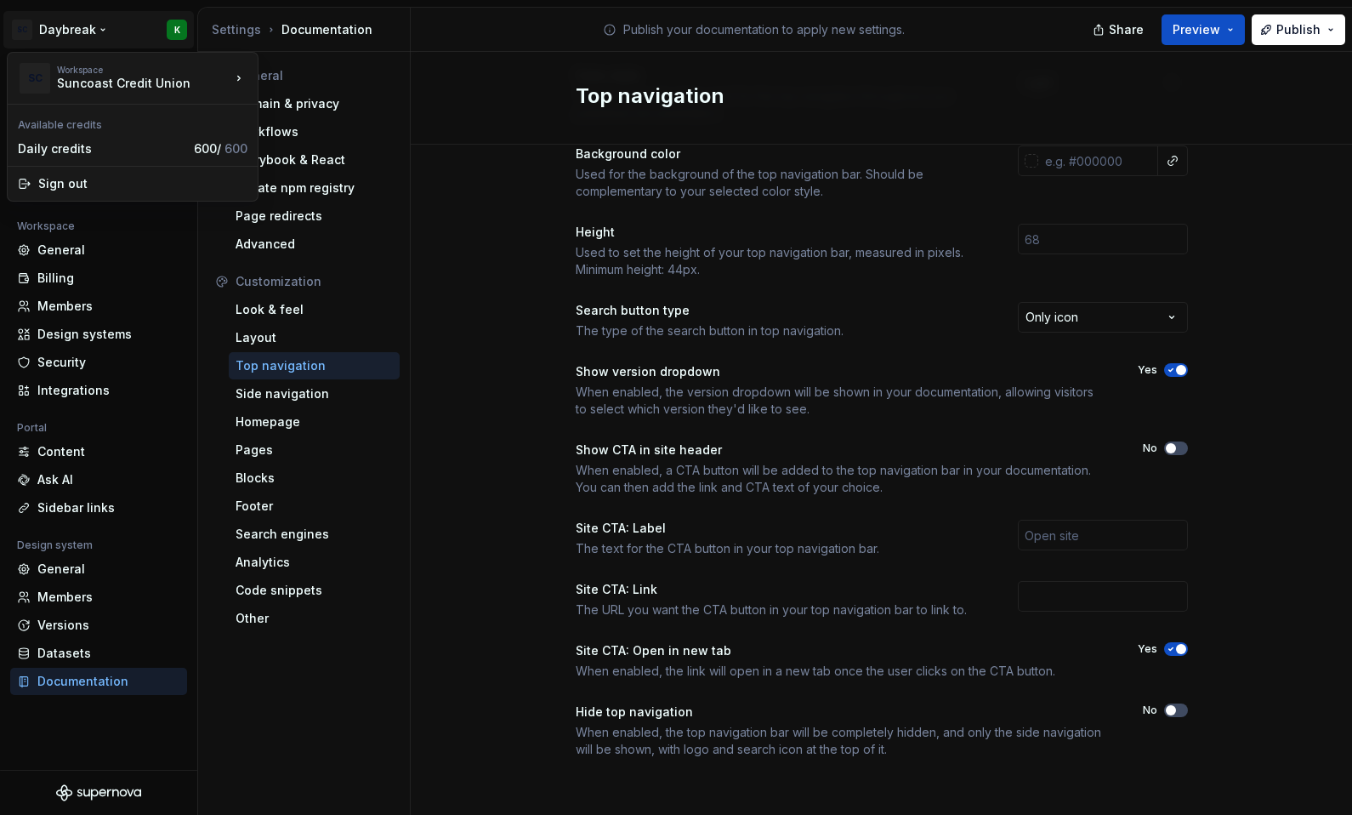
click at [88, 24] on html "SC Daybreak K Back Account Profile Authentication Notifications Workspace Gener…" at bounding box center [676, 407] width 1352 height 815
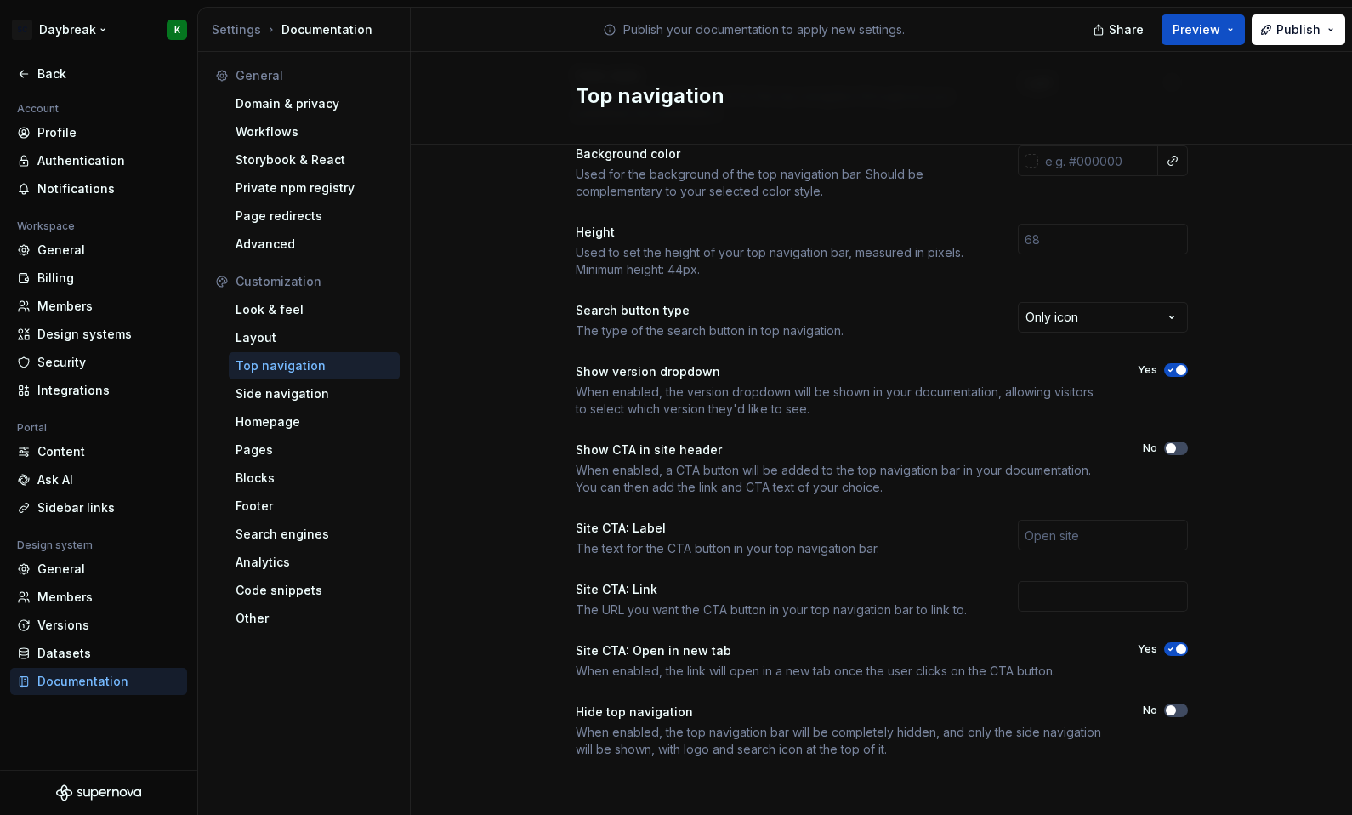
click at [88, 24] on html "SC Daybreak K Back Account Profile Authentication Notifications Workspace Gener…" at bounding box center [676, 407] width 1352 height 815
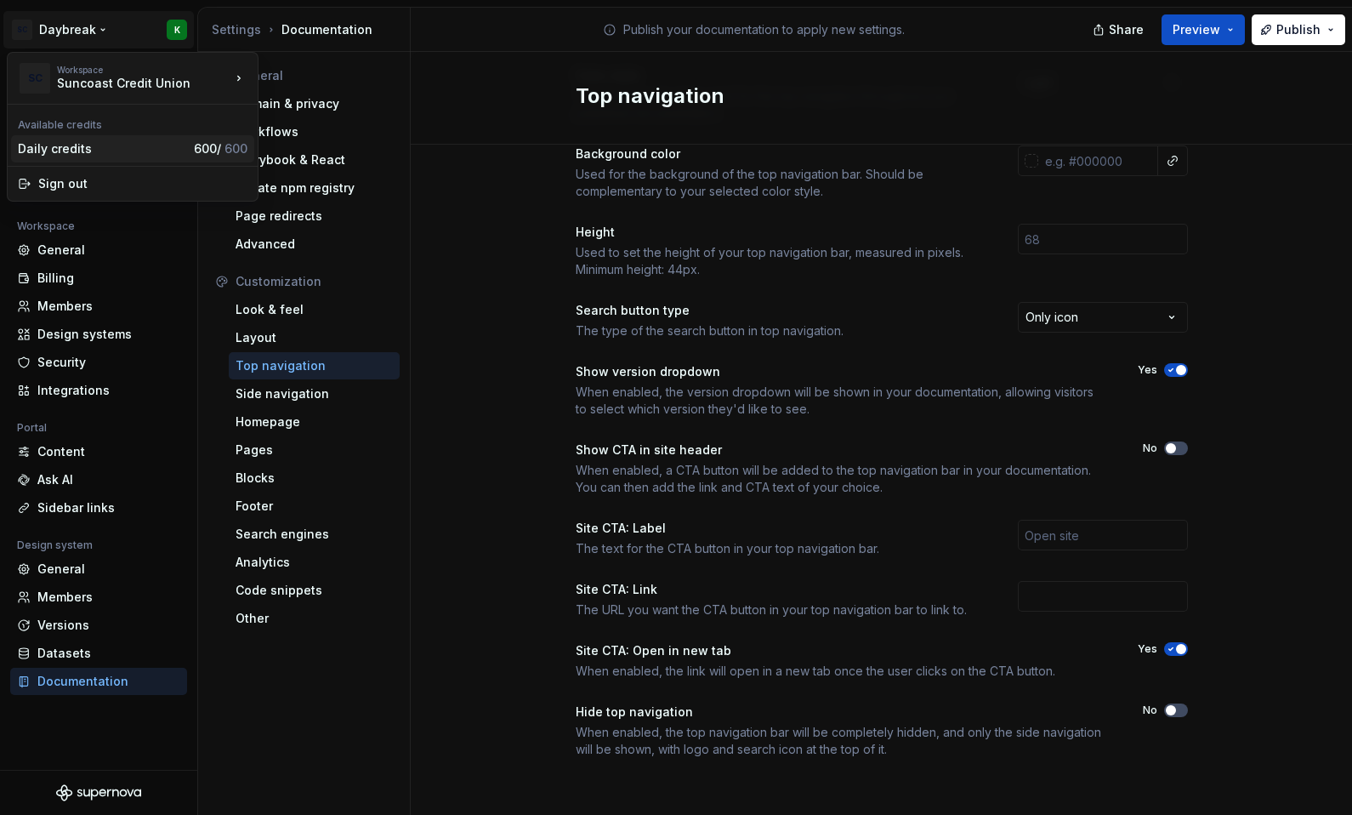
click at [82, 150] on div "Daily credits" at bounding box center [102, 148] width 169 height 17
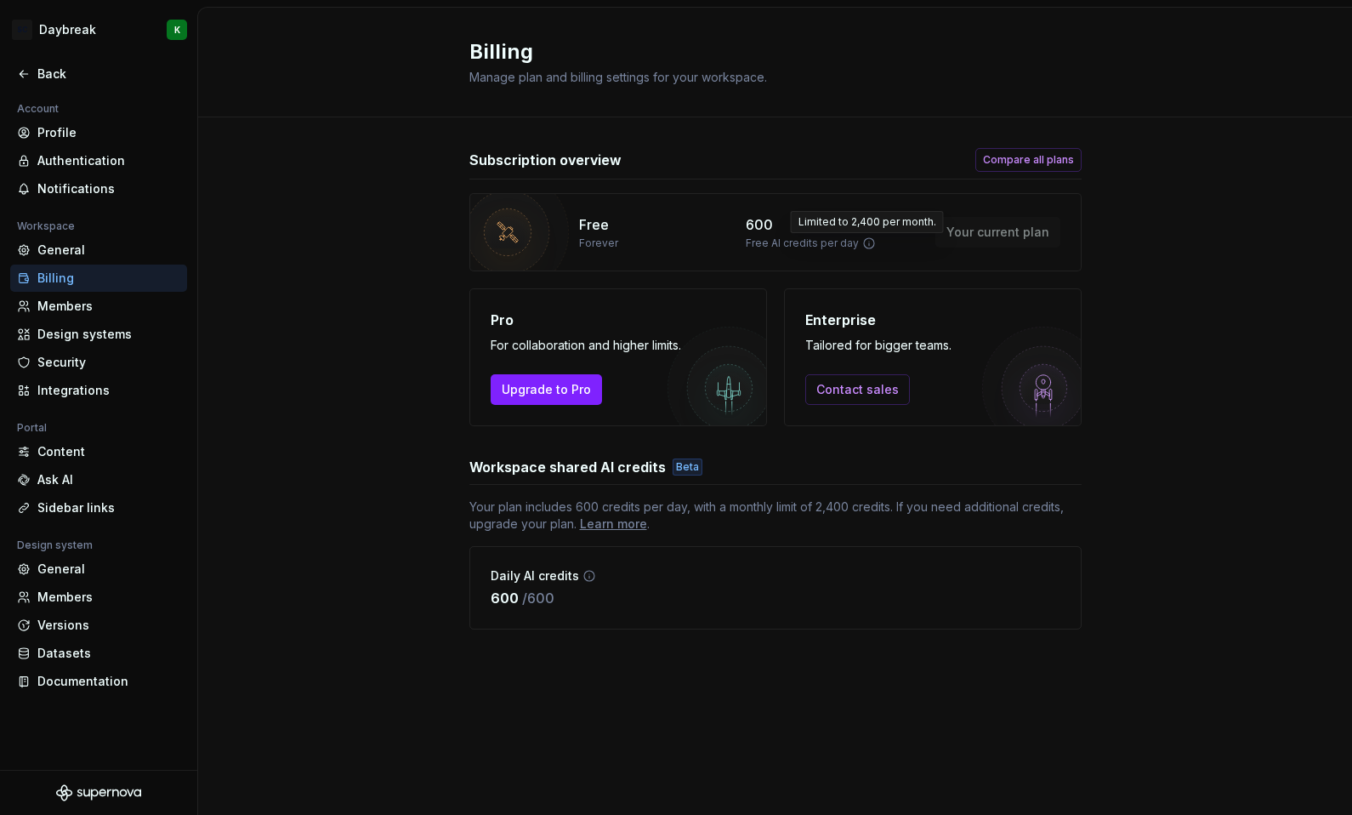
click at [865, 241] on icon at bounding box center [869, 243] width 10 height 10
click at [620, 523] on div "Learn more" at bounding box center [613, 523] width 67 height 17
click at [31, 75] on div "Back" at bounding box center [98, 73] width 163 height 17
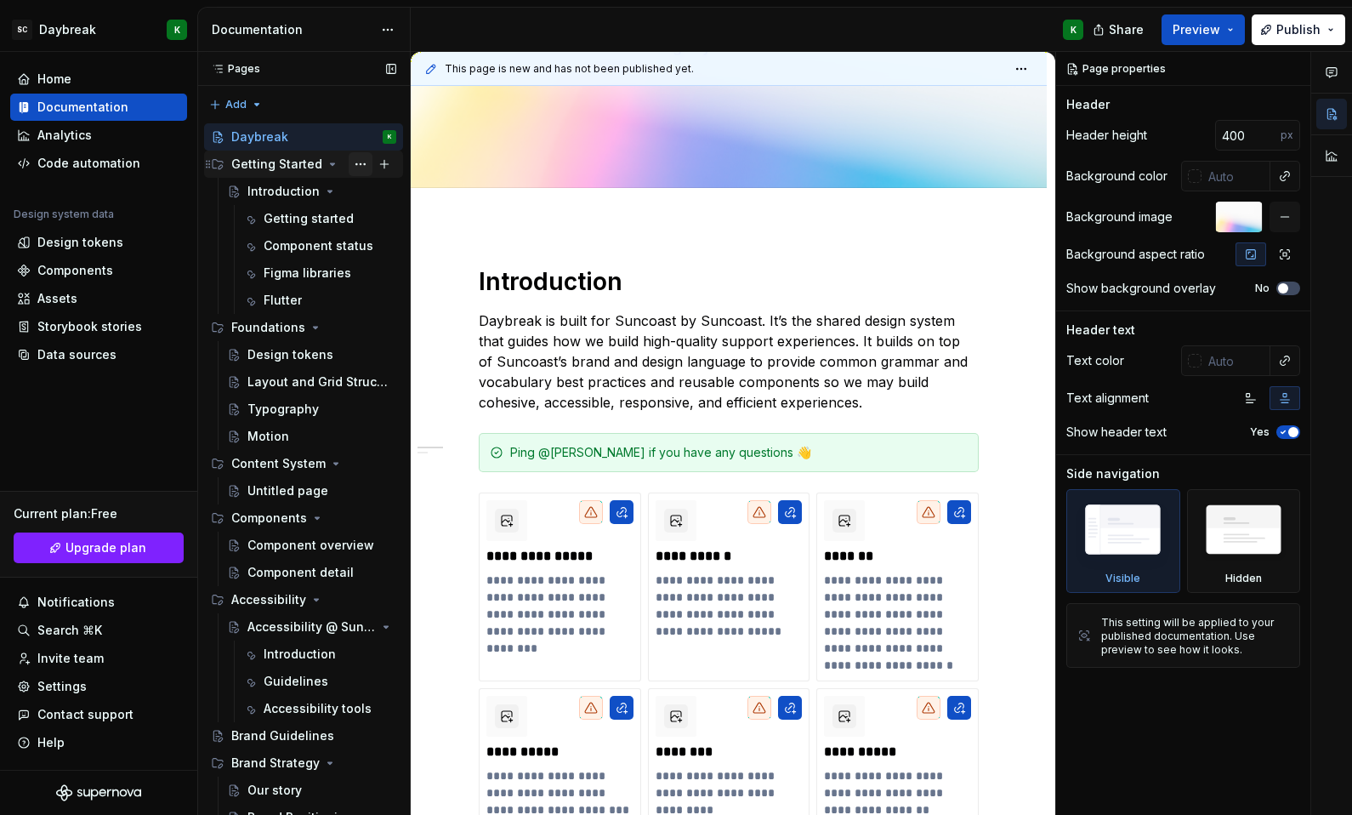
click at [358, 165] on button "Page tree" at bounding box center [361, 164] width 24 height 24
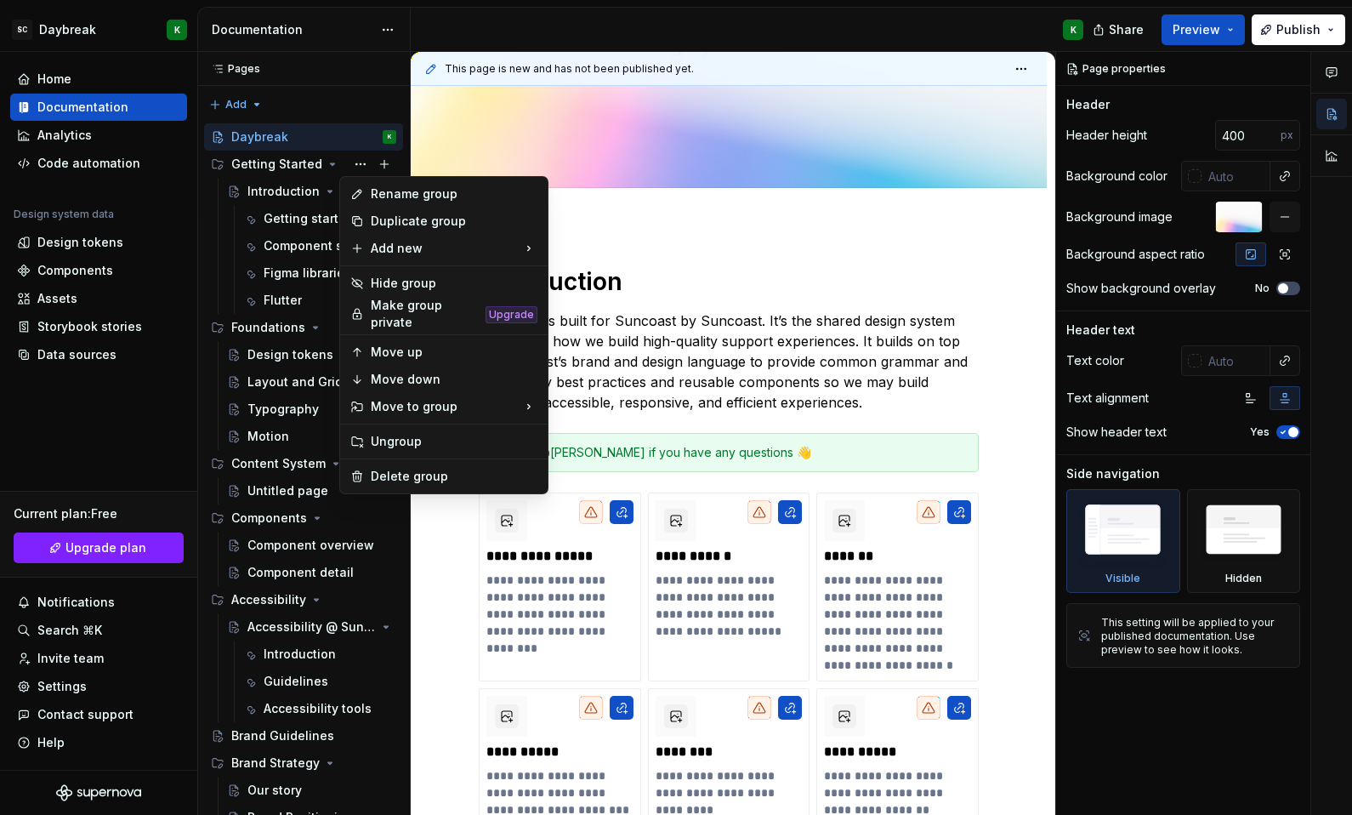
click at [815, 331] on html "SC Daybreak K Home Documentation Analytics Code automation Design system data D…" at bounding box center [676, 407] width 1352 height 815
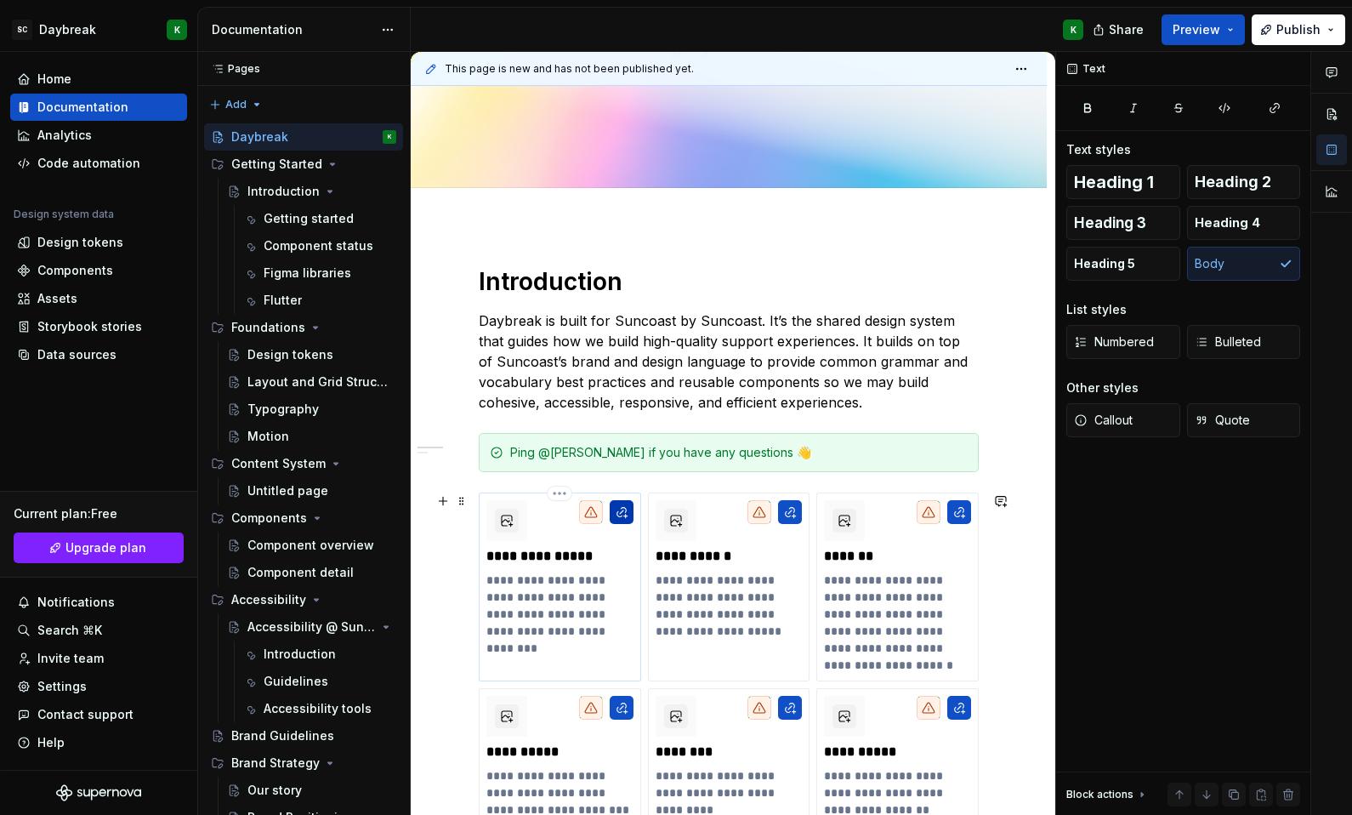
click at [625, 514] on button "button" at bounding box center [622, 512] width 24 height 24
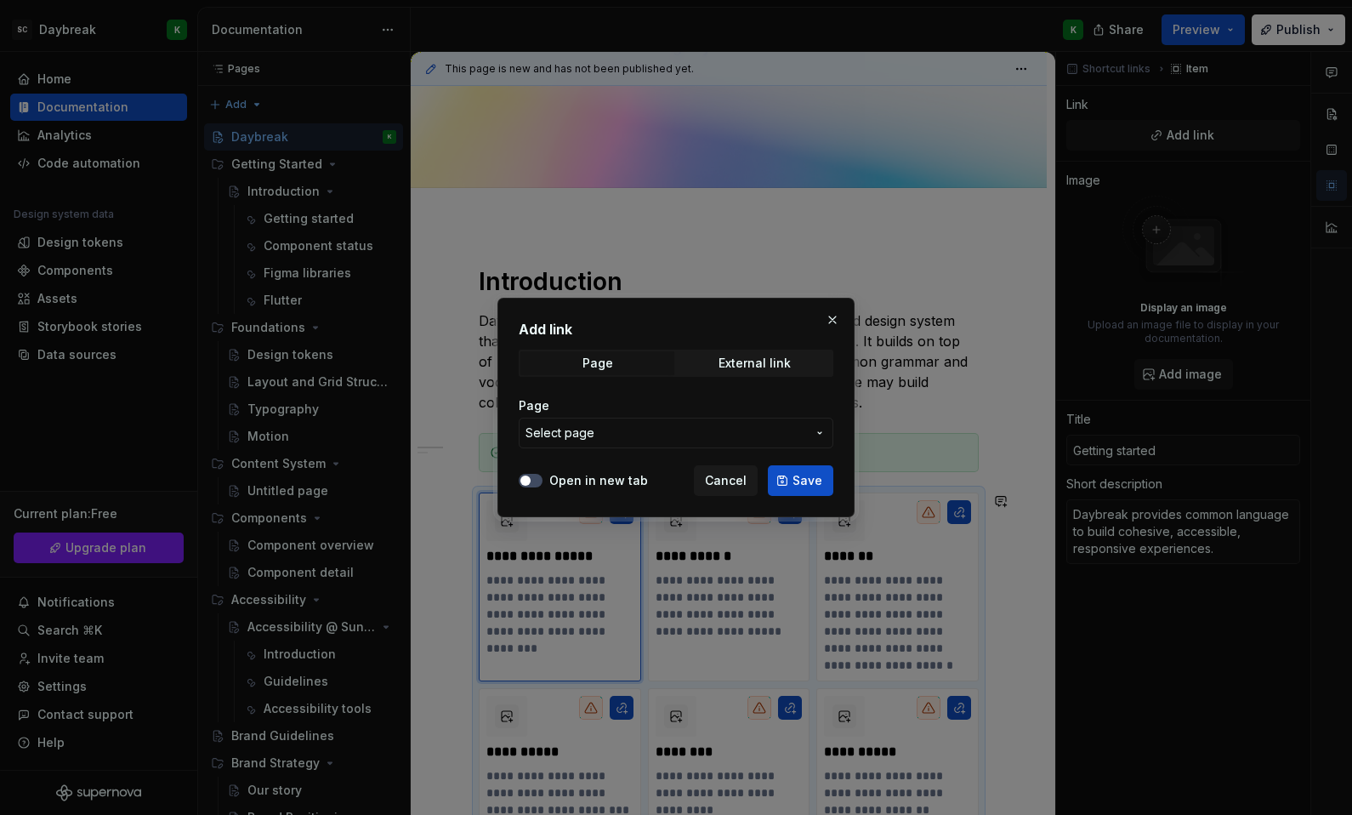
click at [708, 444] on button "Select page" at bounding box center [676, 433] width 315 height 31
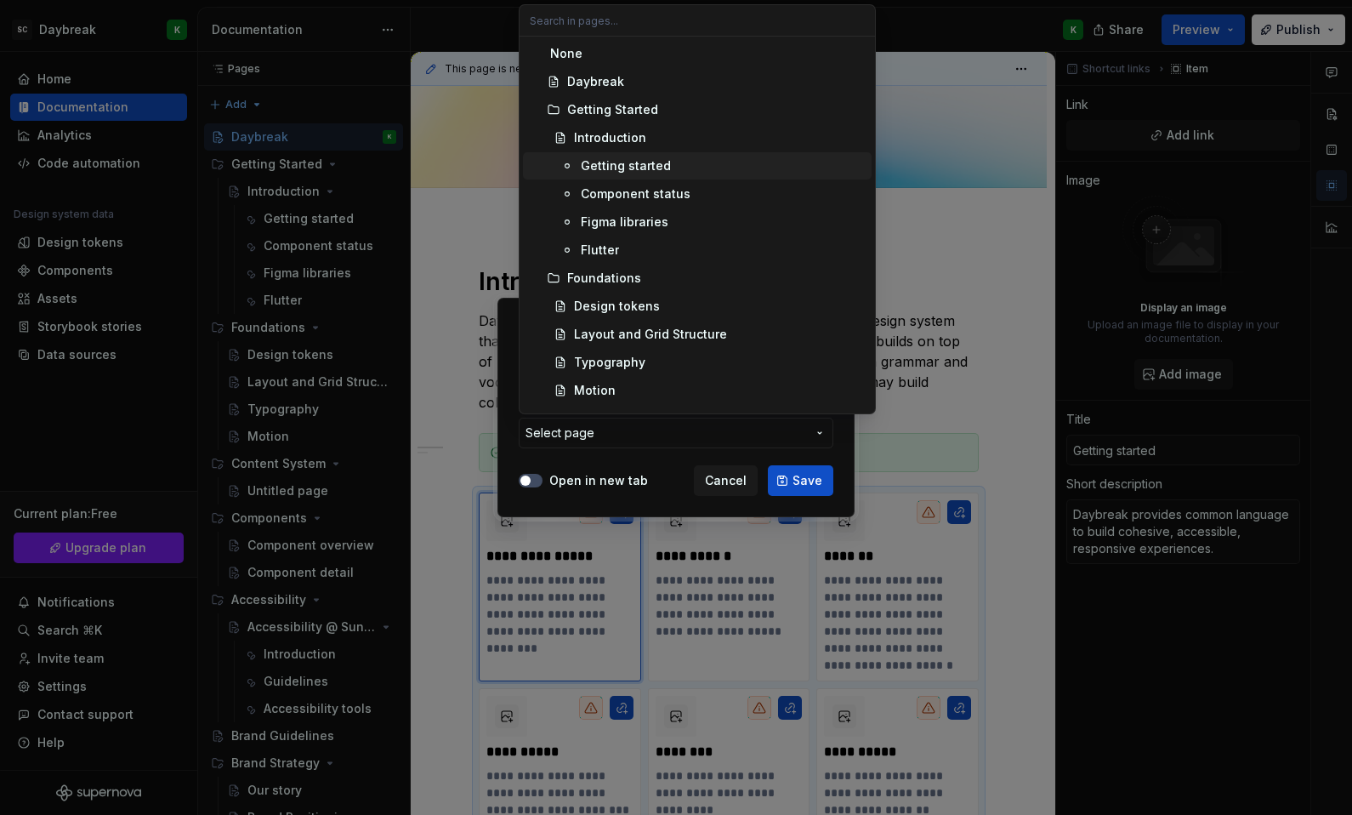
click at [633, 155] on span "Getting started" at bounding box center [697, 165] width 349 height 27
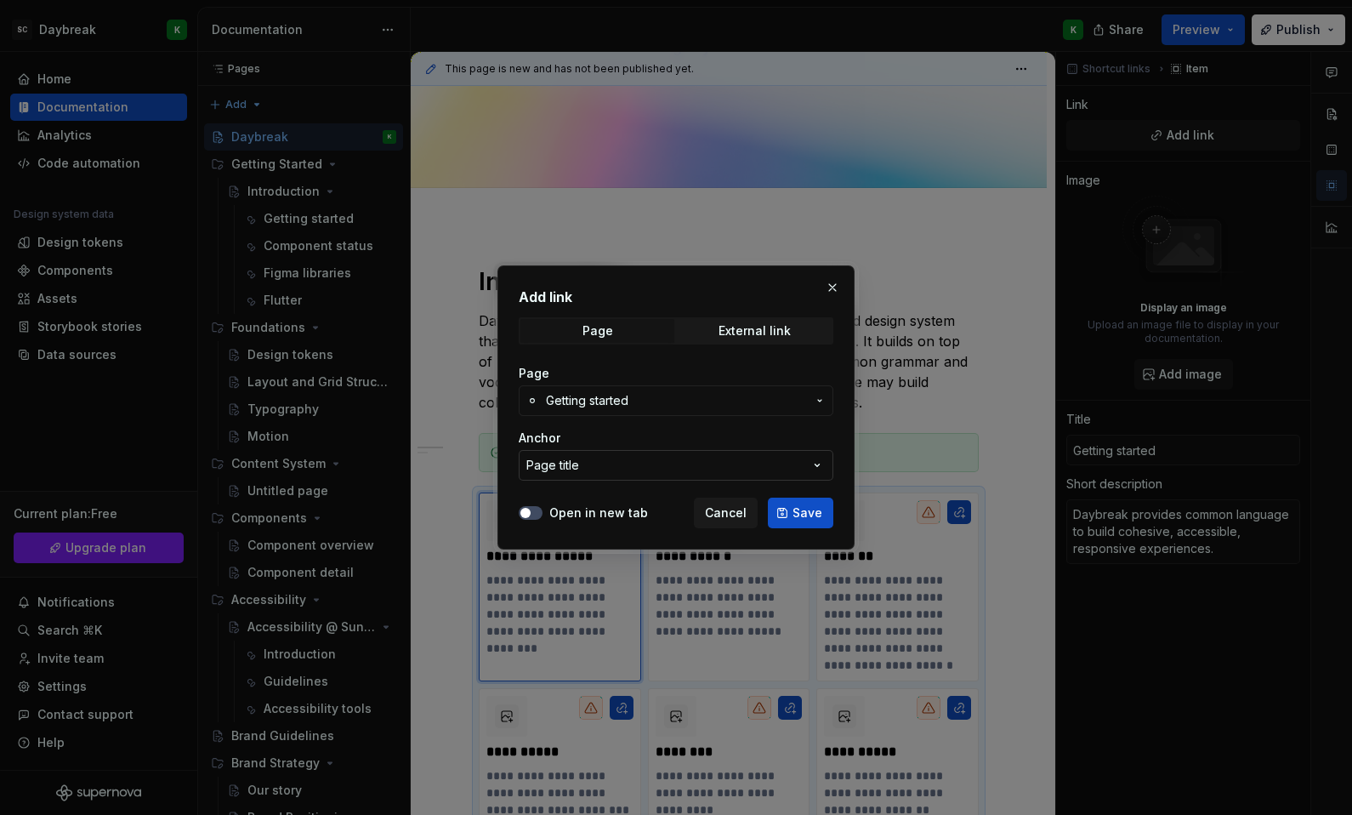
click at [781, 474] on button "Page title" at bounding box center [676, 465] width 315 height 31
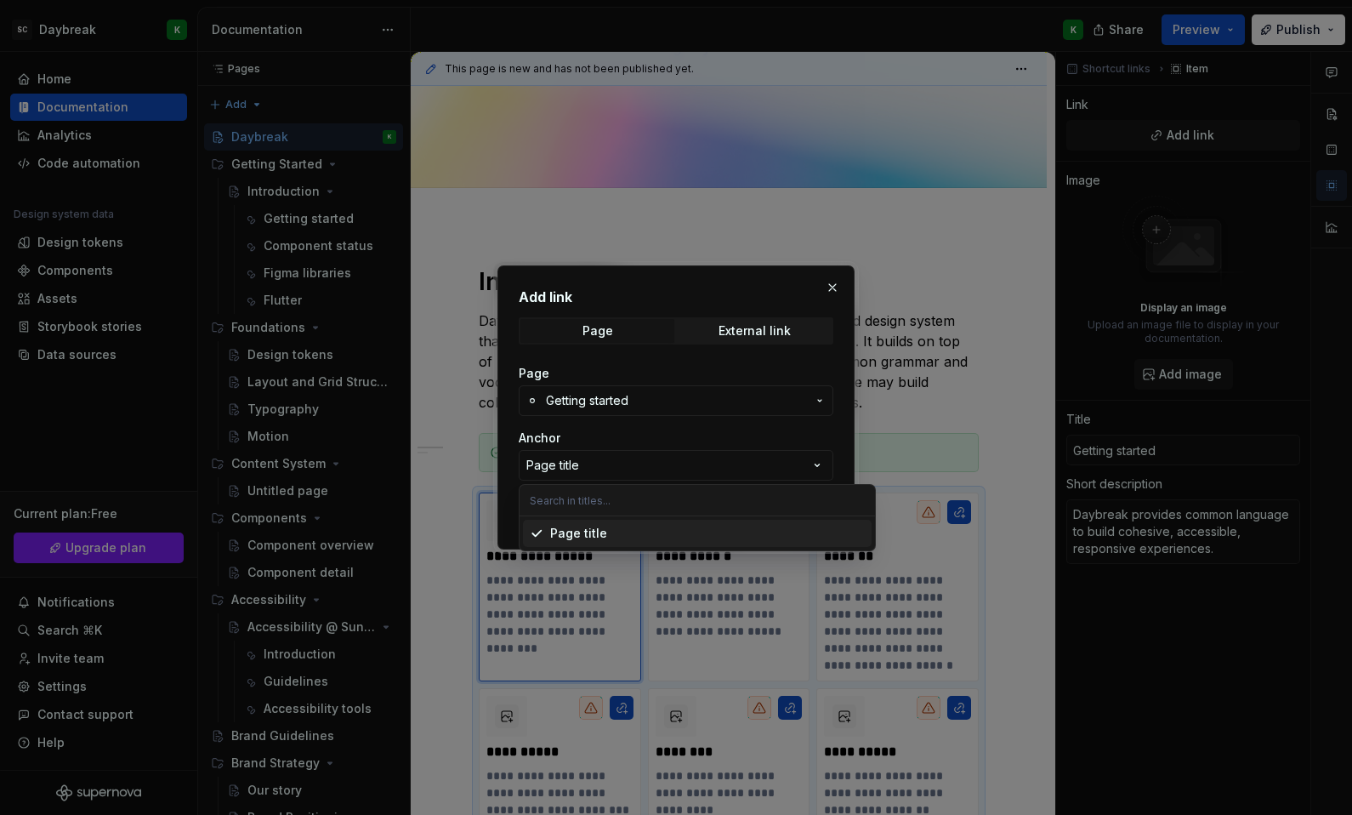
click at [780, 444] on div "Add link Page External link Page Getting started Anchor Page title Open in new …" at bounding box center [676, 407] width 1352 height 815
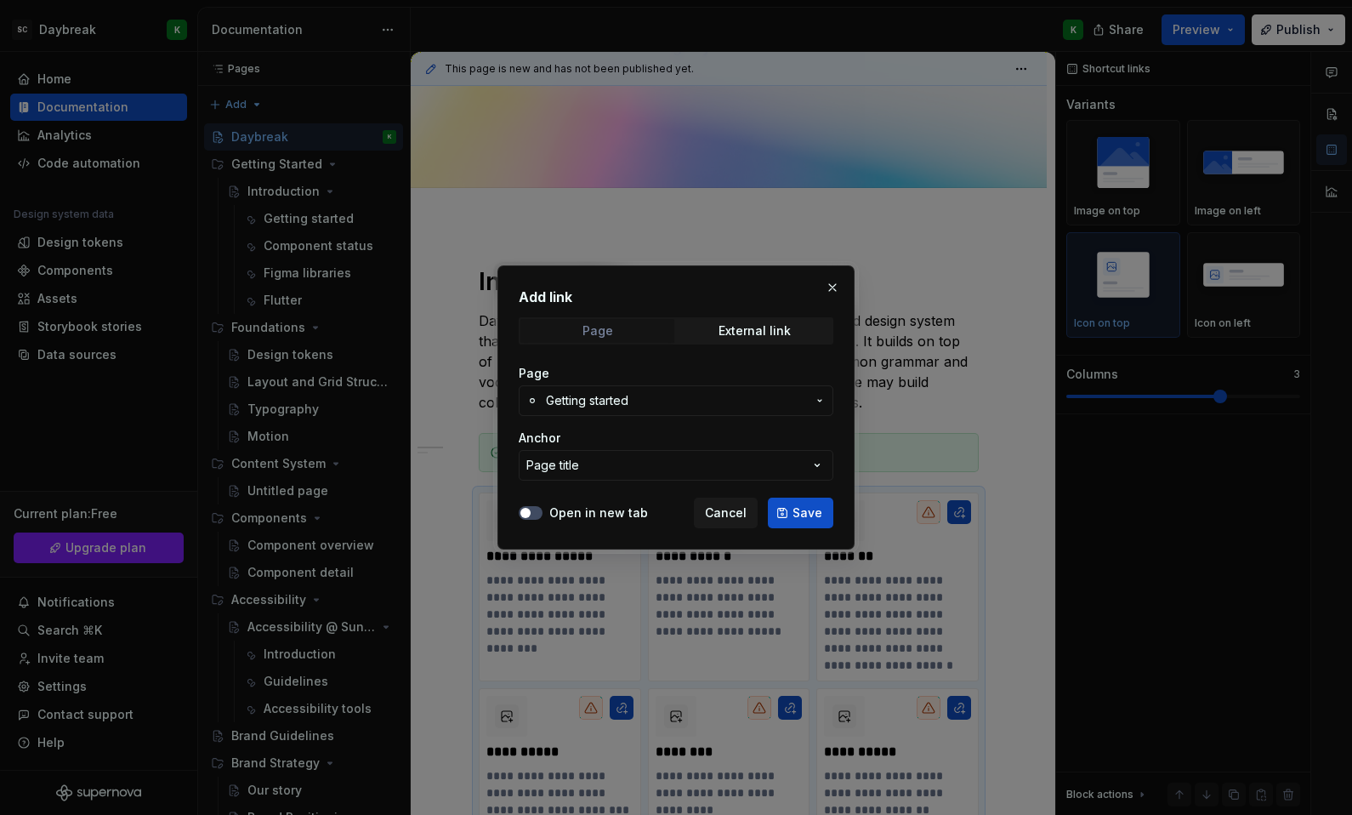
click at [633, 324] on span "Page" at bounding box center [597, 331] width 154 height 24
click at [805, 522] on button "Save" at bounding box center [800, 512] width 65 height 31
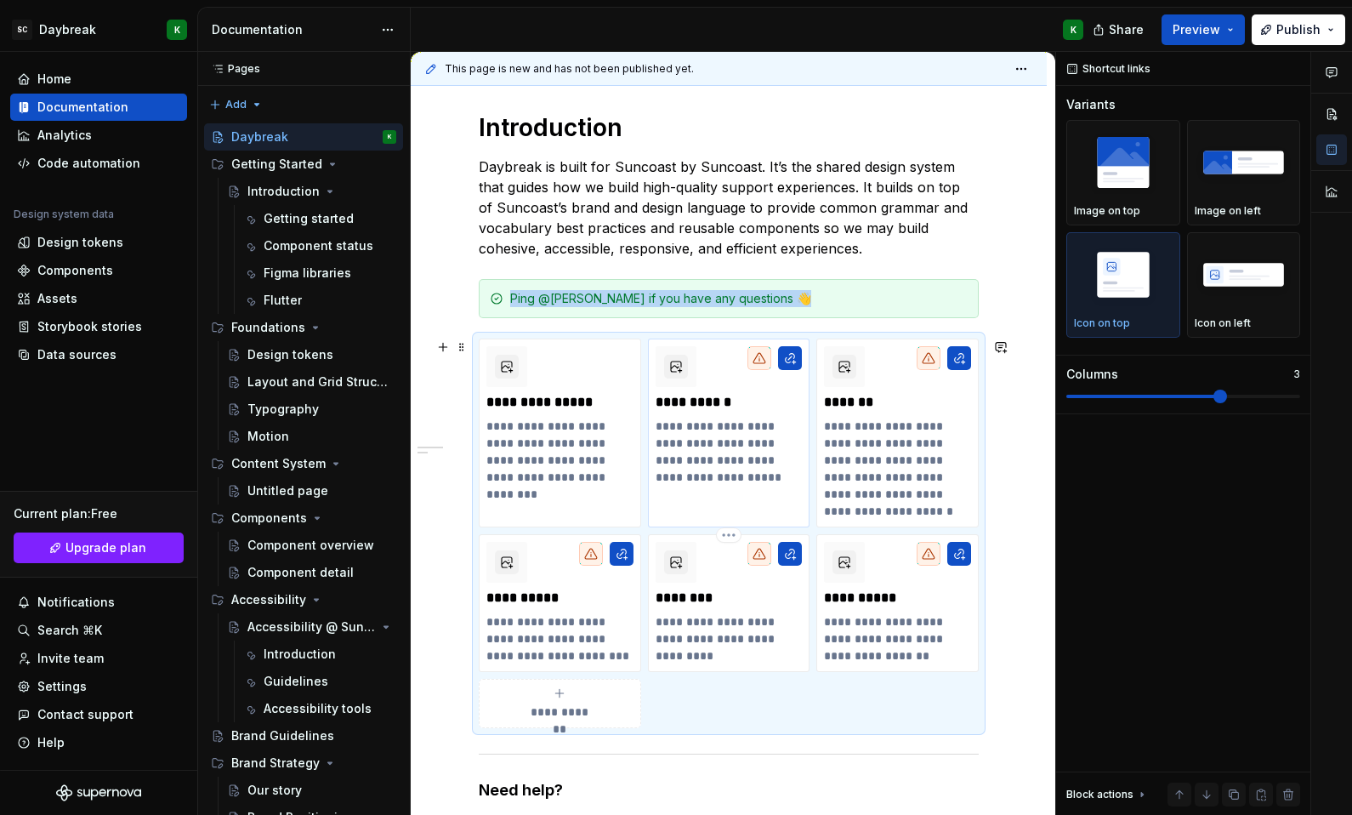
scroll to position [394, 0]
click at [785, 359] on button "button" at bounding box center [790, 356] width 24 height 24
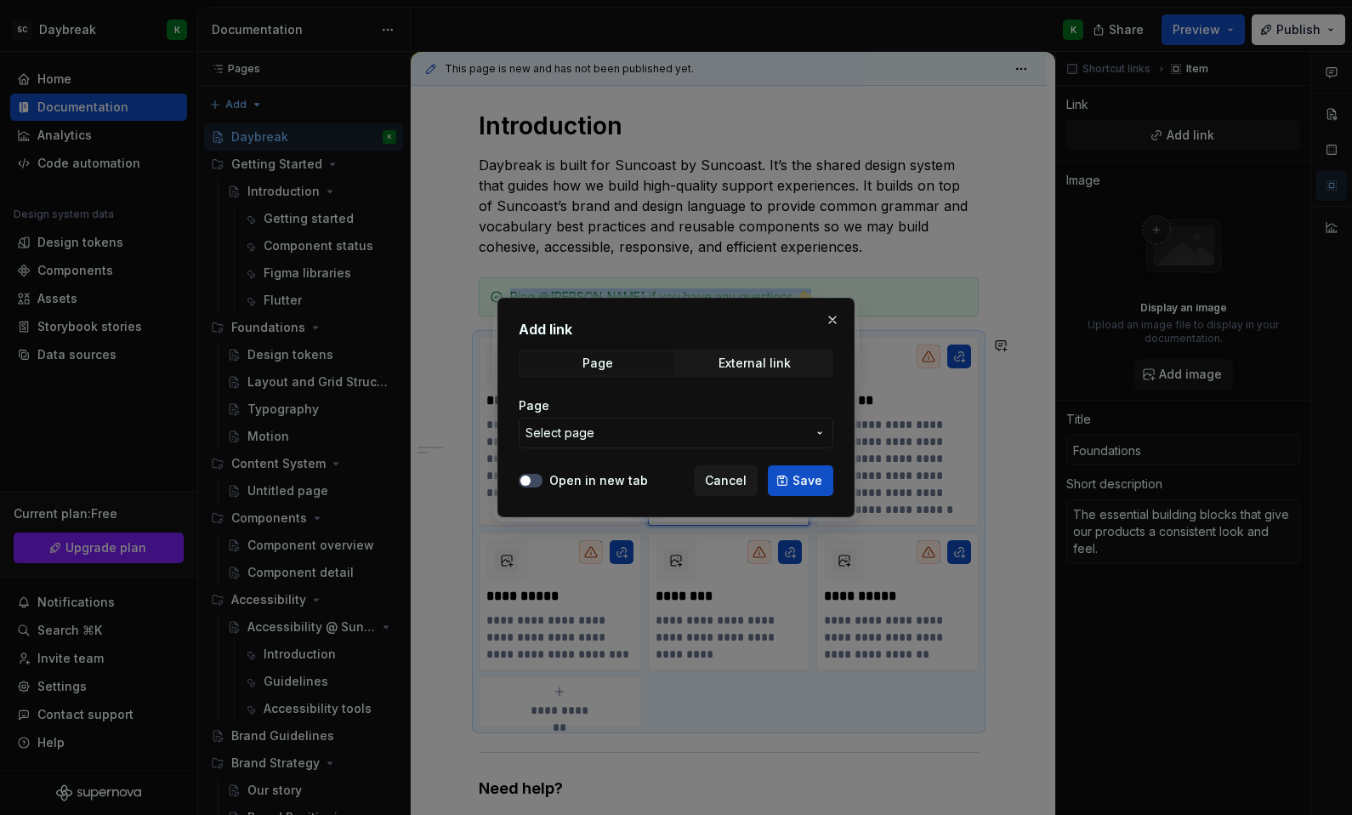
click at [724, 428] on span "Select page" at bounding box center [666, 432] width 281 height 17
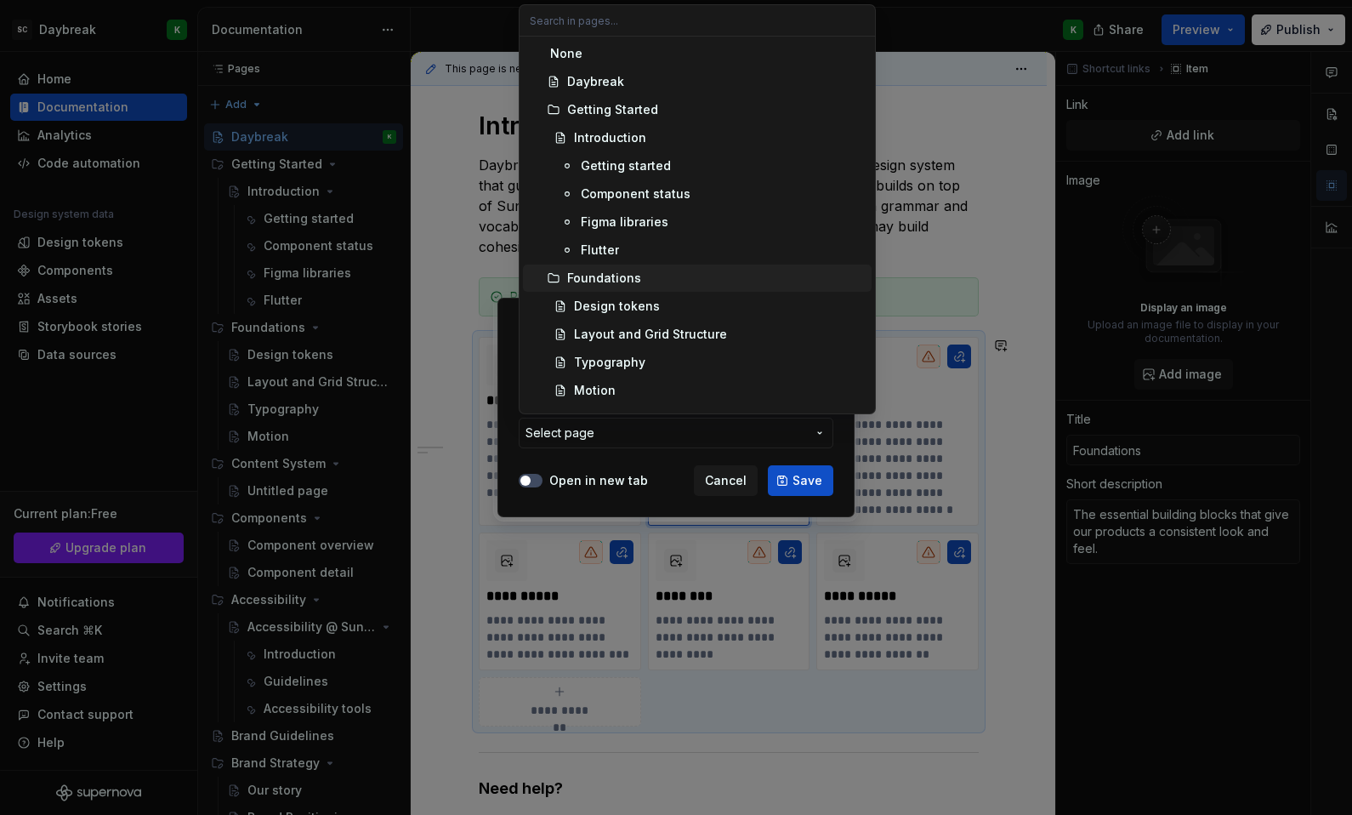
click at [663, 273] on div "Foundations" at bounding box center [716, 278] width 298 height 17
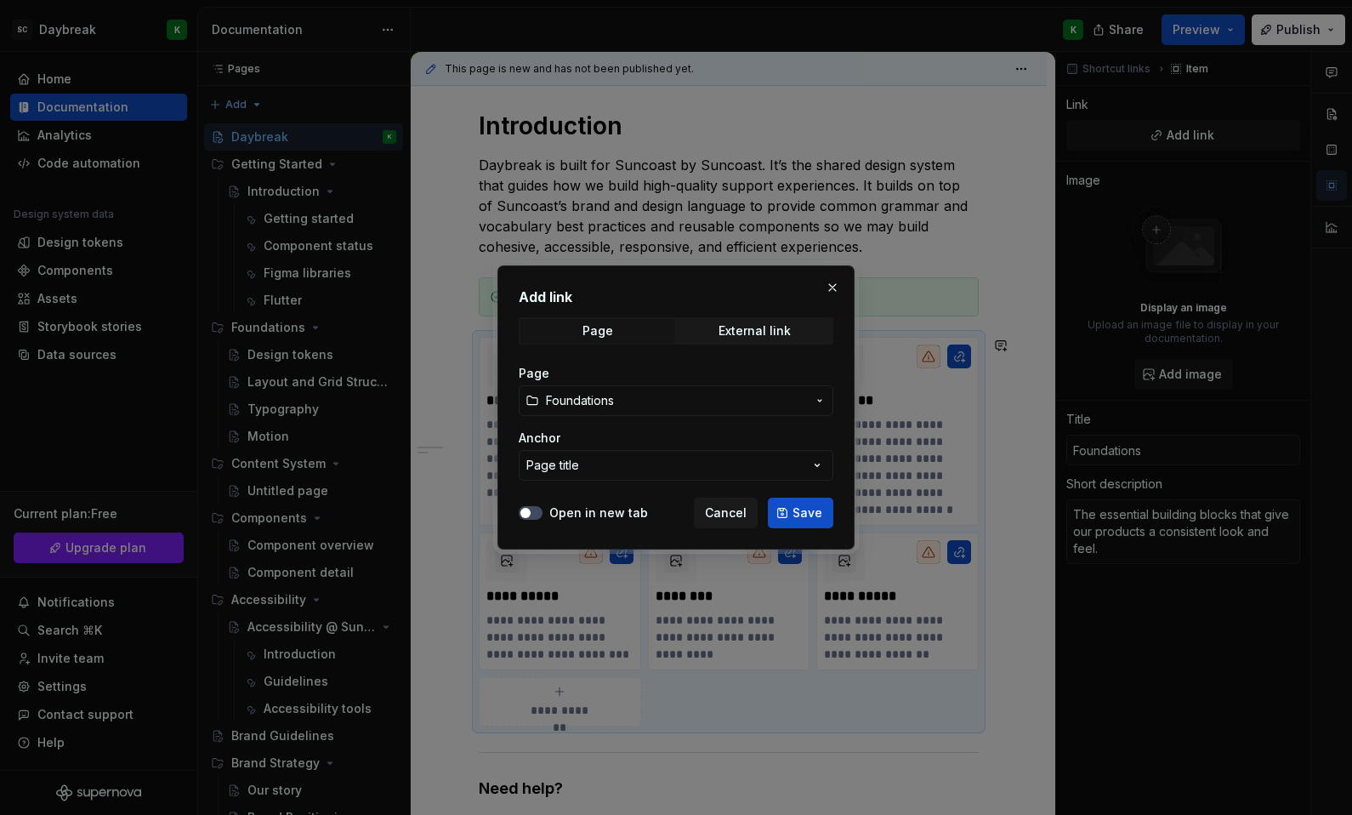
click at [686, 398] on span "Foundations" at bounding box center [676, 400] width 260 height 17
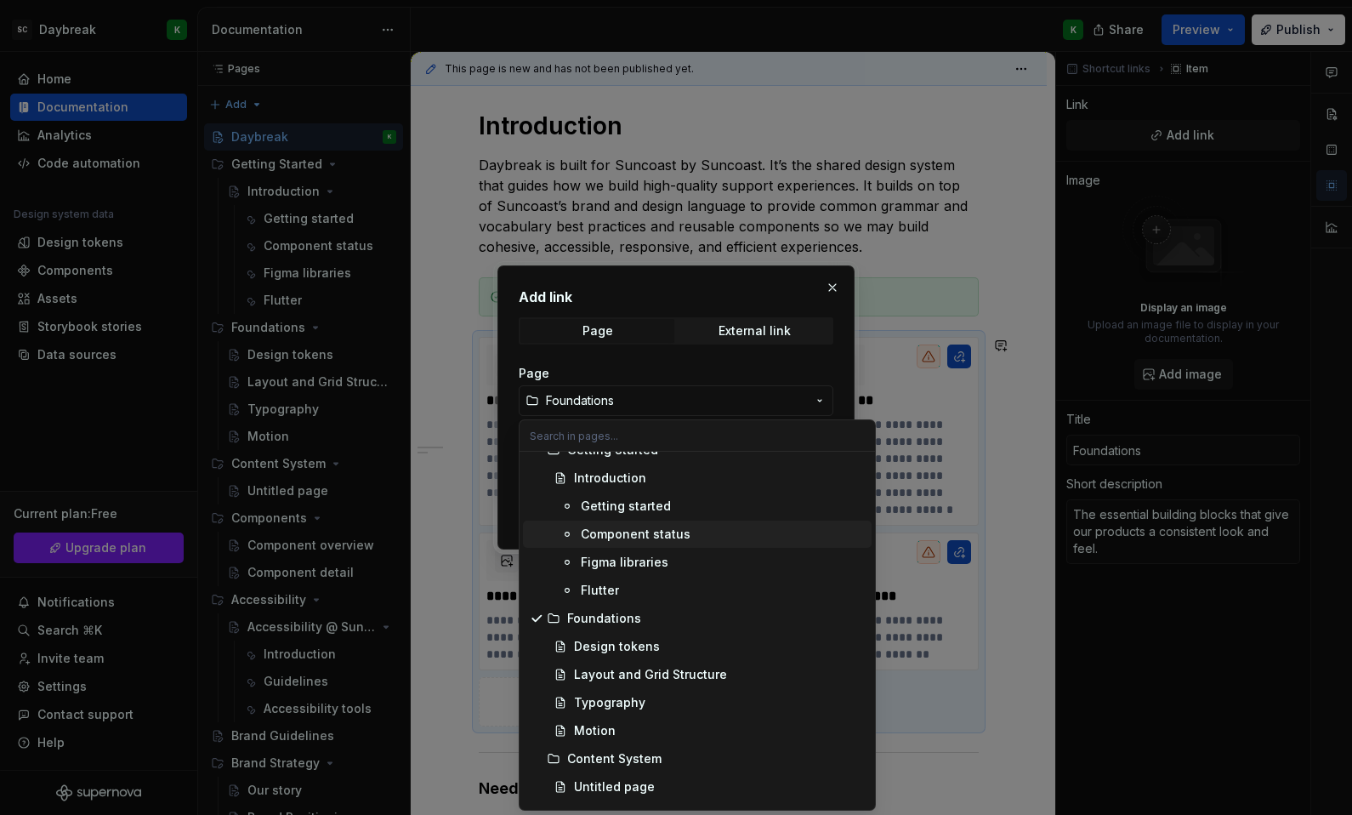
scroll to position [82, 0]
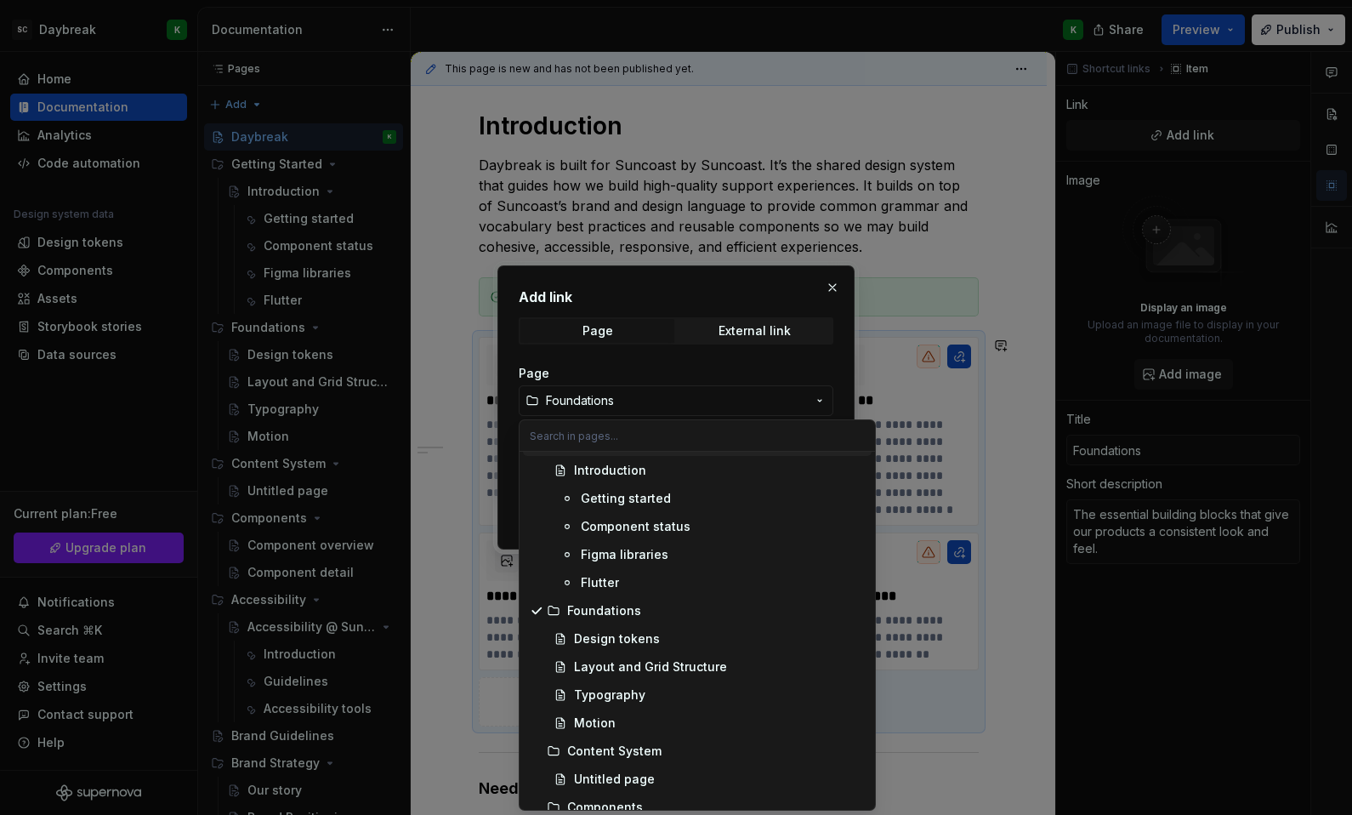
click at [645, 356] on div "Add link Page External link Page Foundations Anchor Page title Open in new tab …" at bounding box center [676, 407] width 1352 height 815
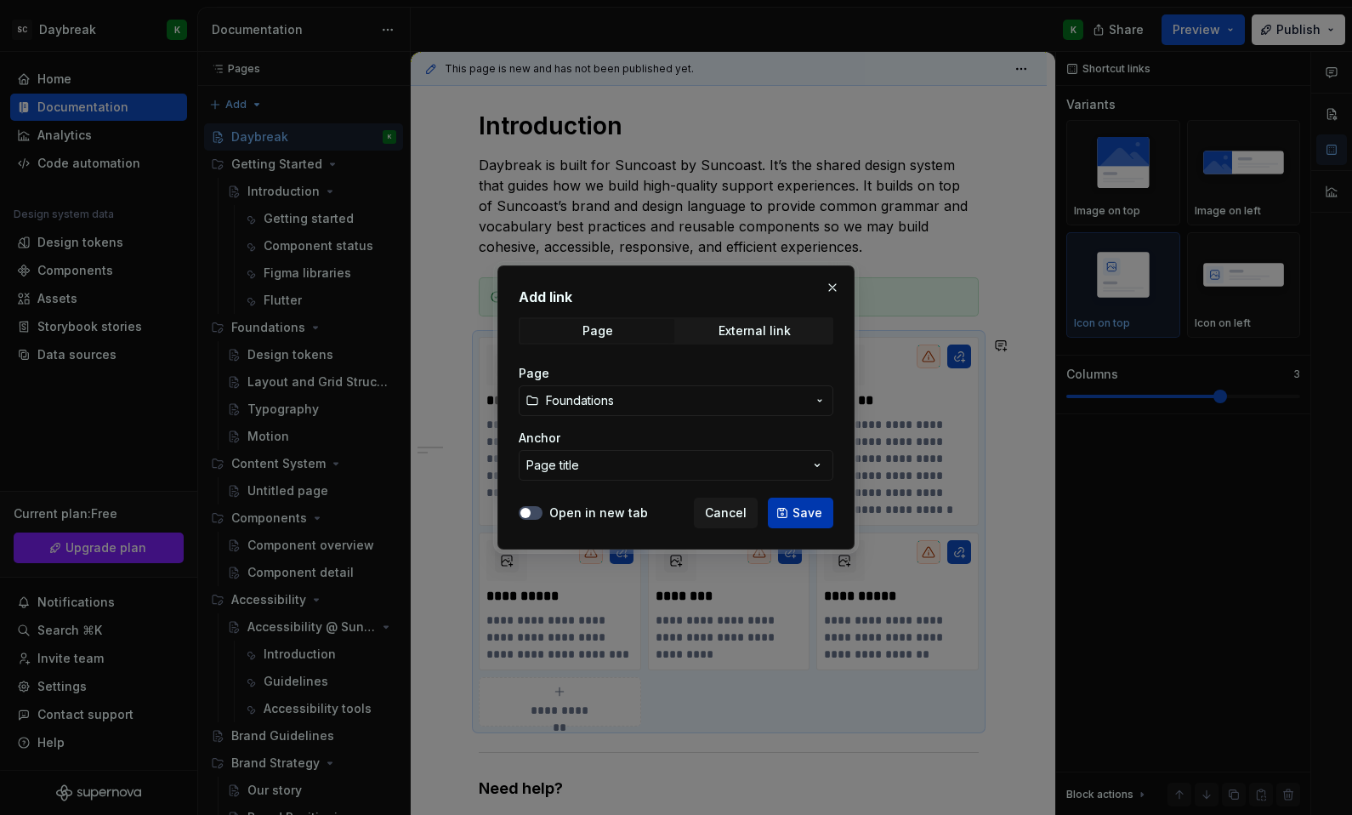
click at [810, 514] on span "Save" at bounding box center [808, 512] width 30 height 17
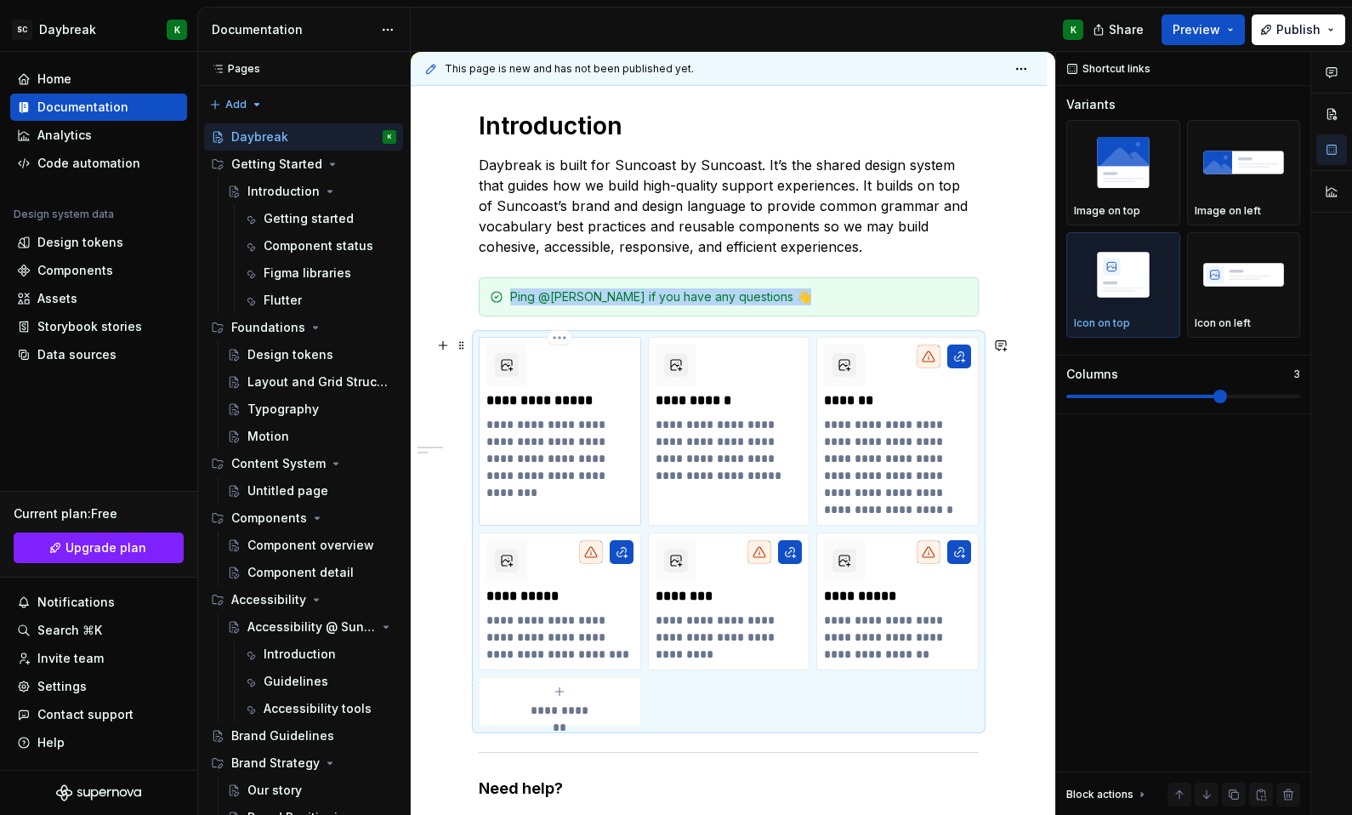
click at [588, 381] on div "**********" at bounding box center [559, 422] width 147 height 156
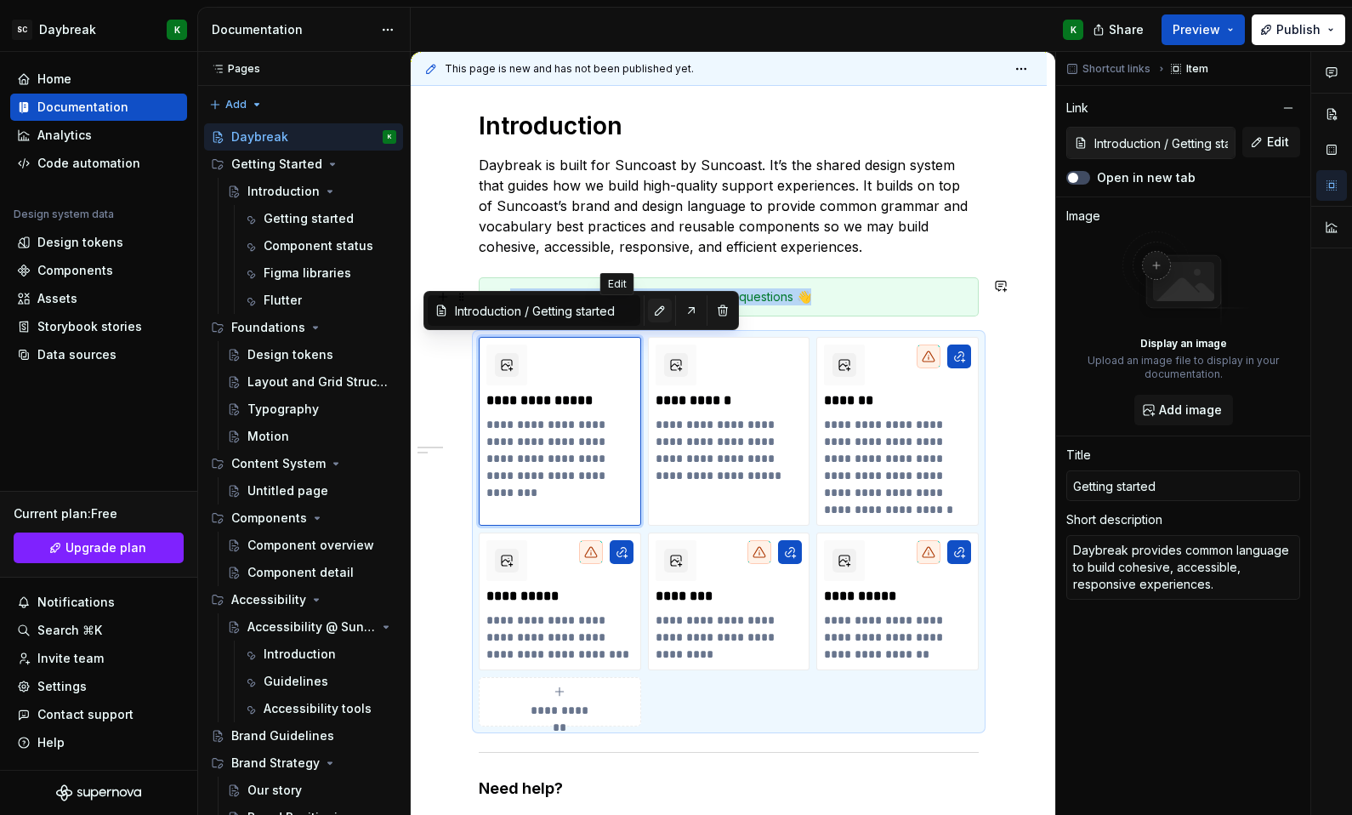
click at [648, 308] on button "button" at bounding box center [660, 310] width 24 height 24
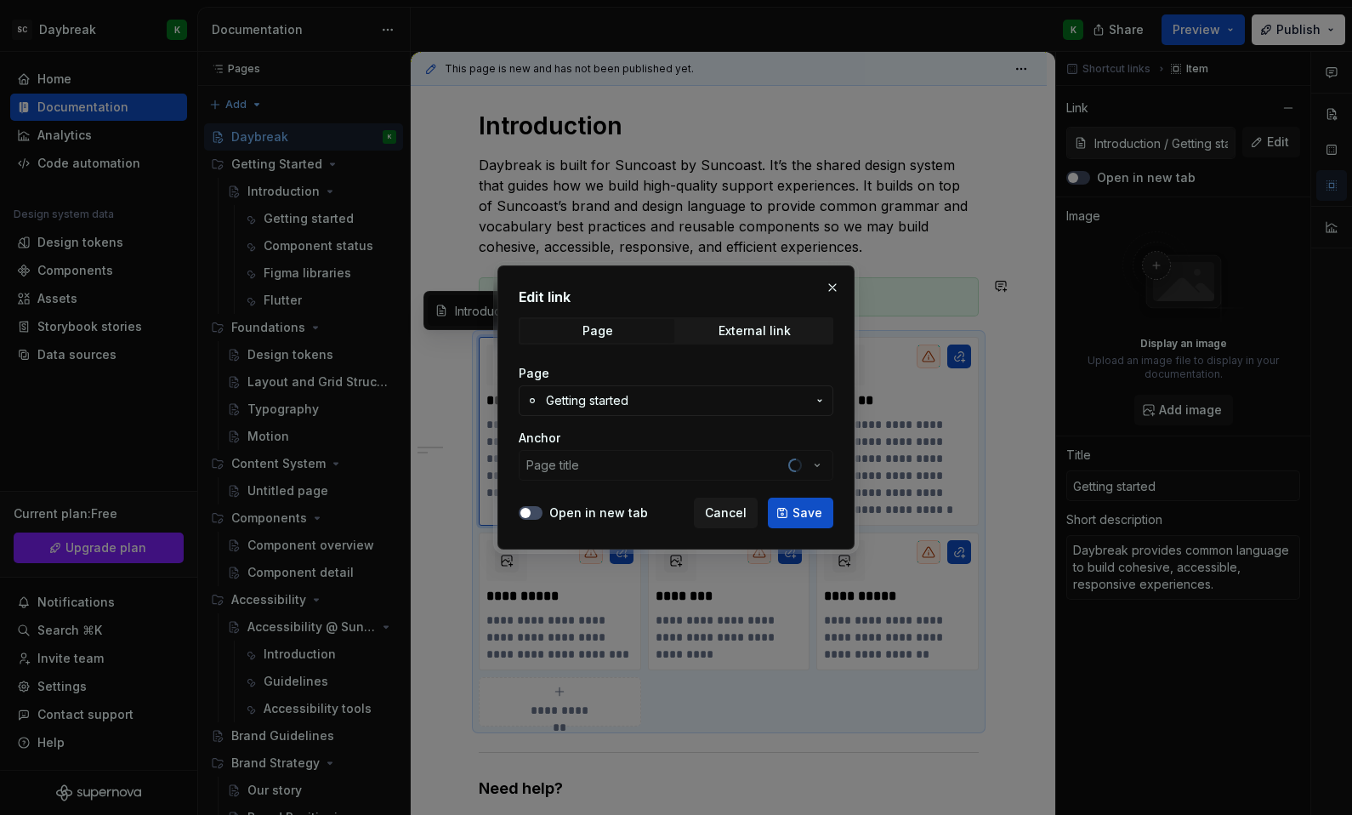
click at [610, 412] on button "Getting started" at bounding box center [676, 400] width 315 height 31
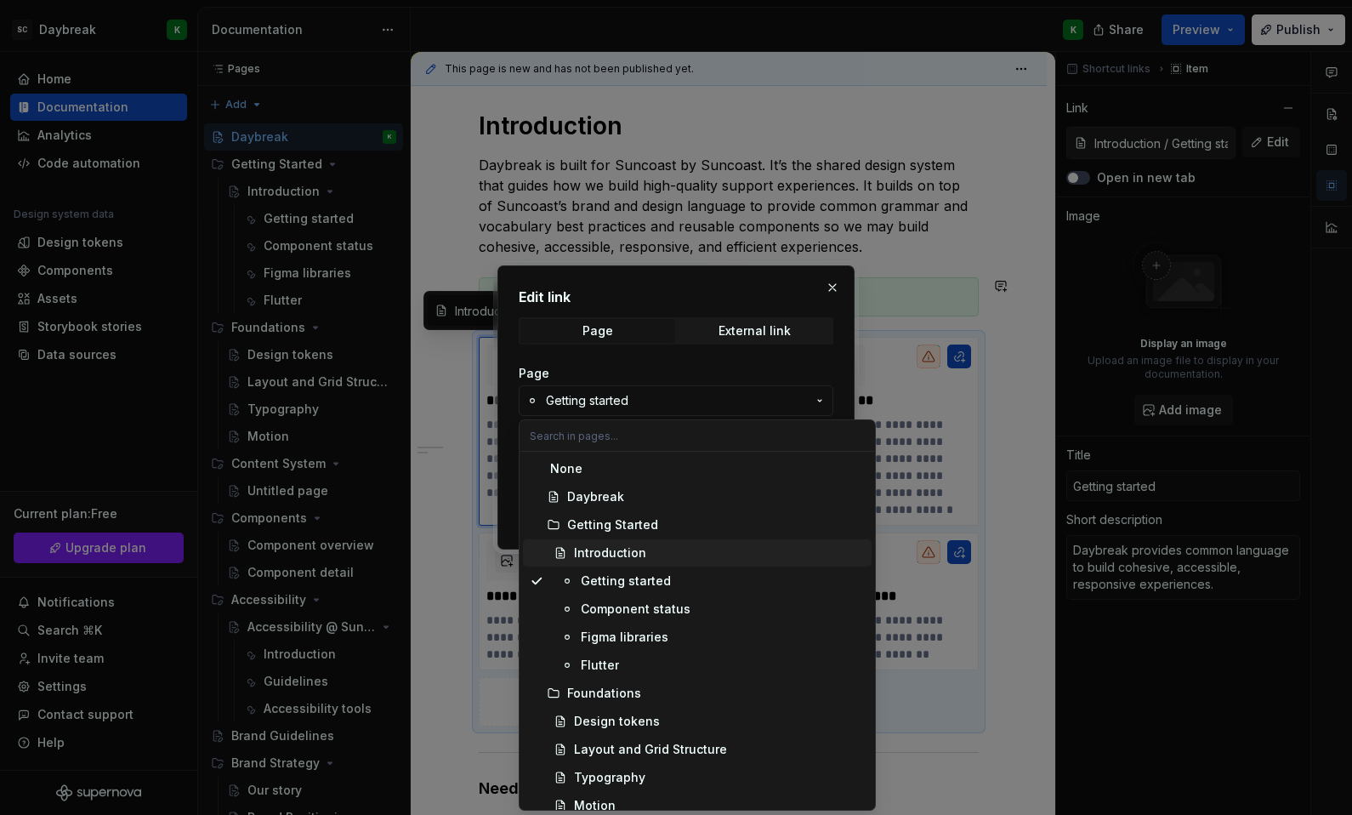
click at [603, 554] on div "Introduction" at bounding box center [610, 552] width 72 height 17
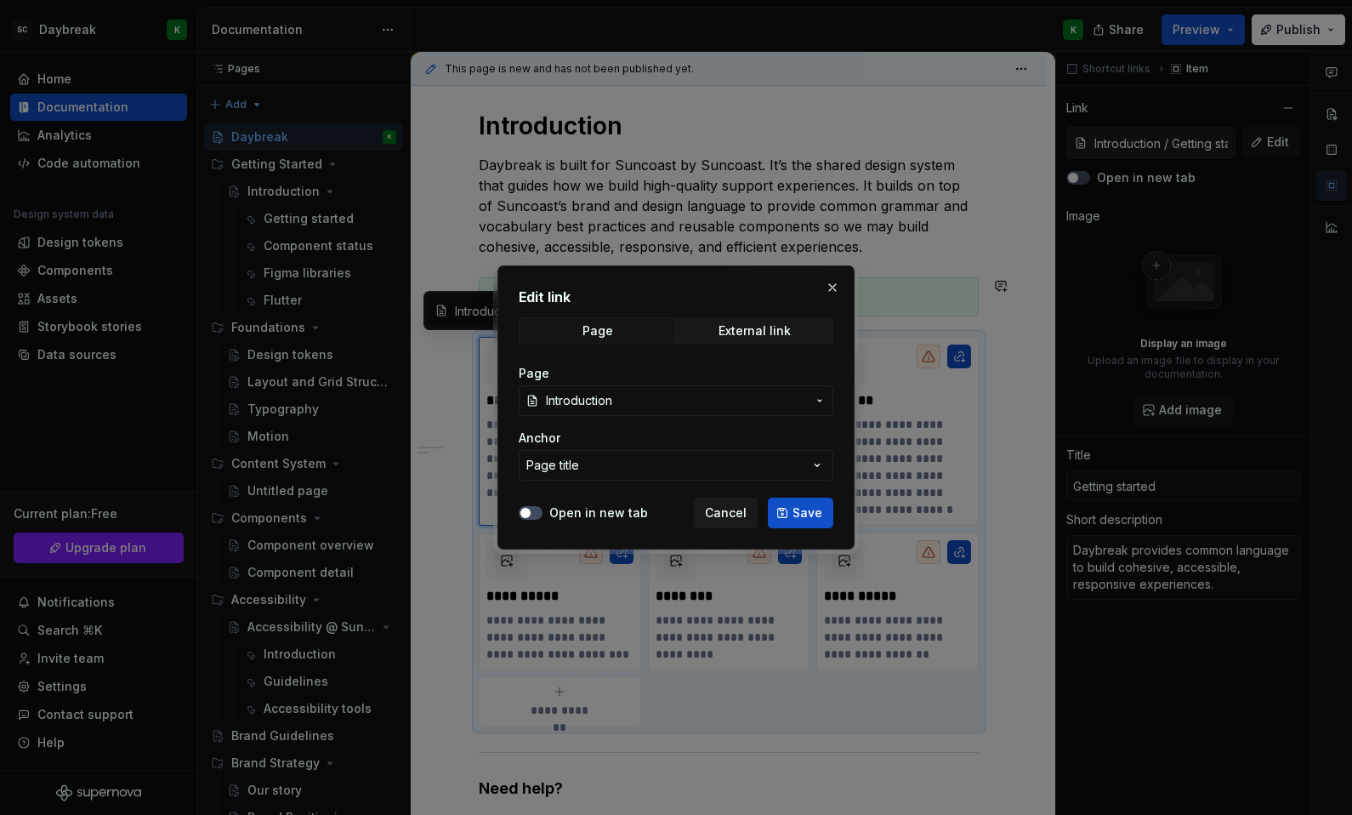
click at [571, 385] on button "Introduction" at bounding box center [676, 400] width 315 height 31
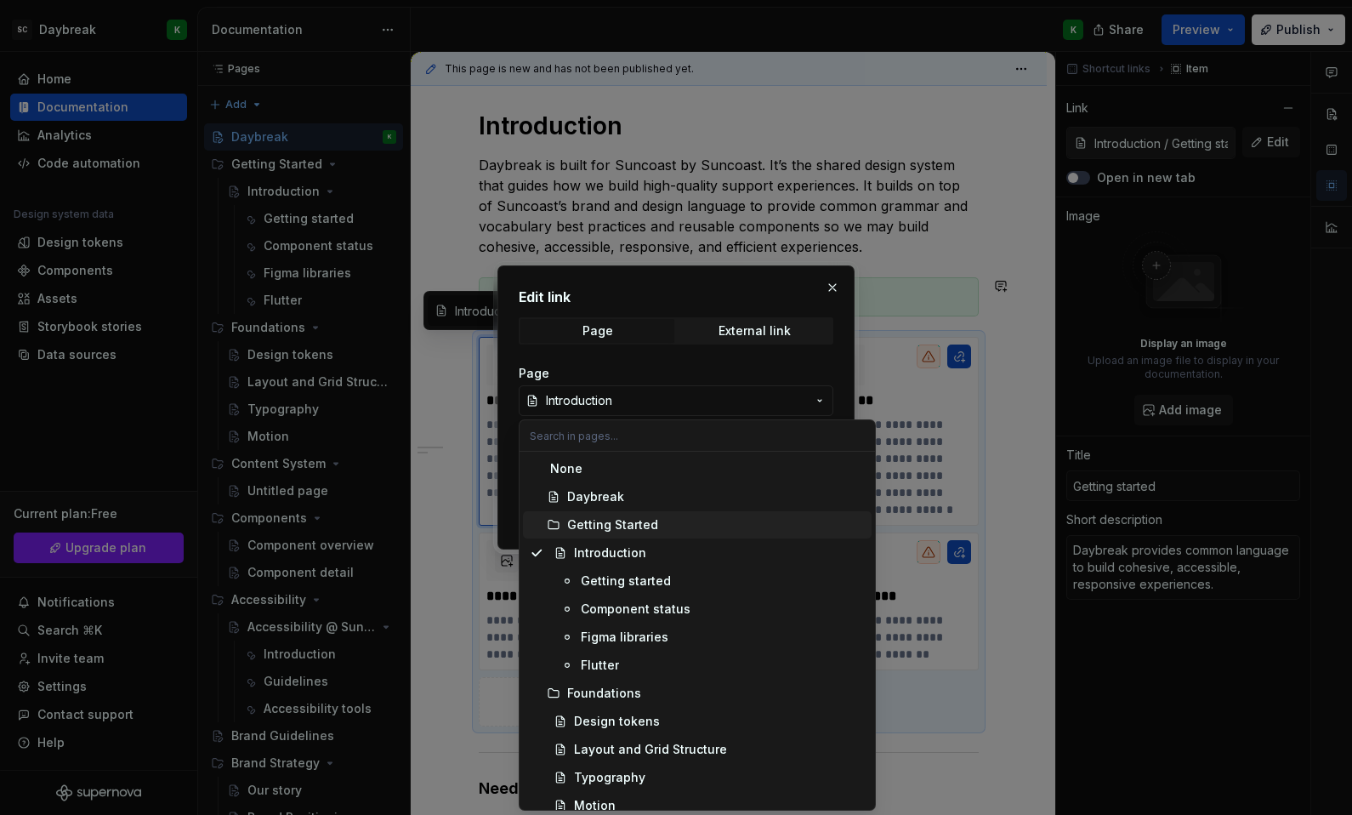
click at [606, 514] on span "Getting Started" at bounding box center [697, 524] width 349 height 27
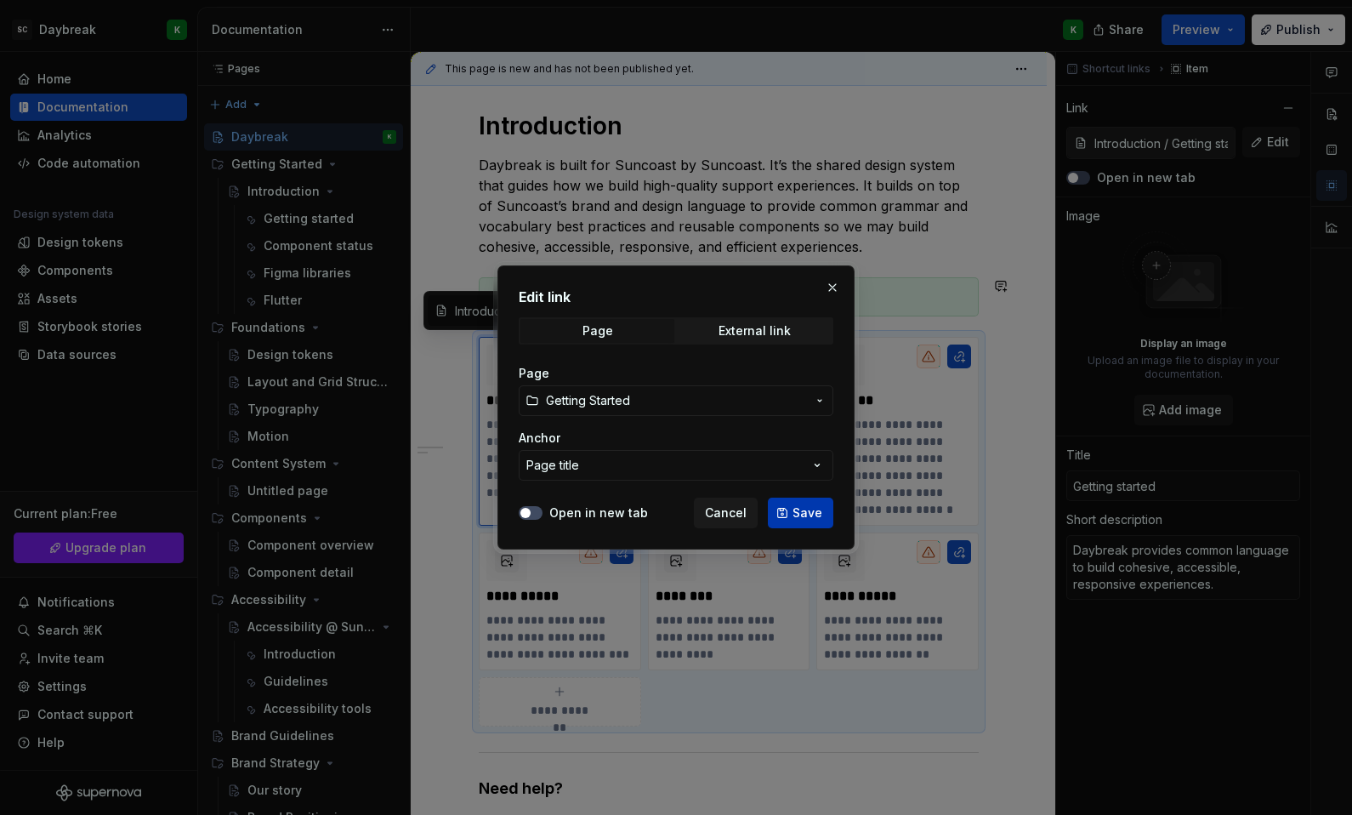
click at [804, 513] on span "Save" at bounding box center [808, 512] width 30 height 17
type textarea "*"
type input "Getting Started"
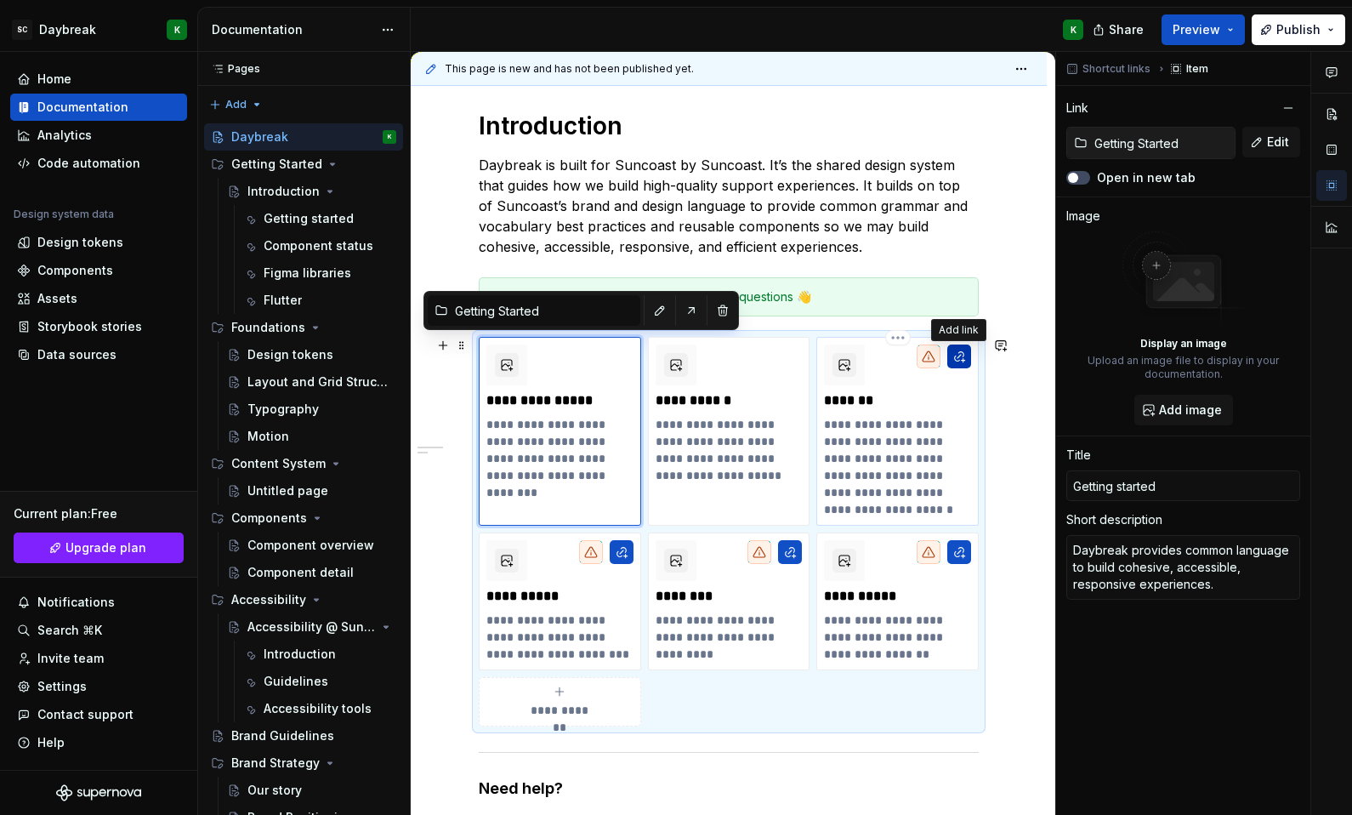
click at [955, 355] on button "button" at bounding box center [959, 356] width 24 height 24
type textarea "*"
type input "Content"
type textarea "The words we use are just as important as the design. This guide defines our br…"
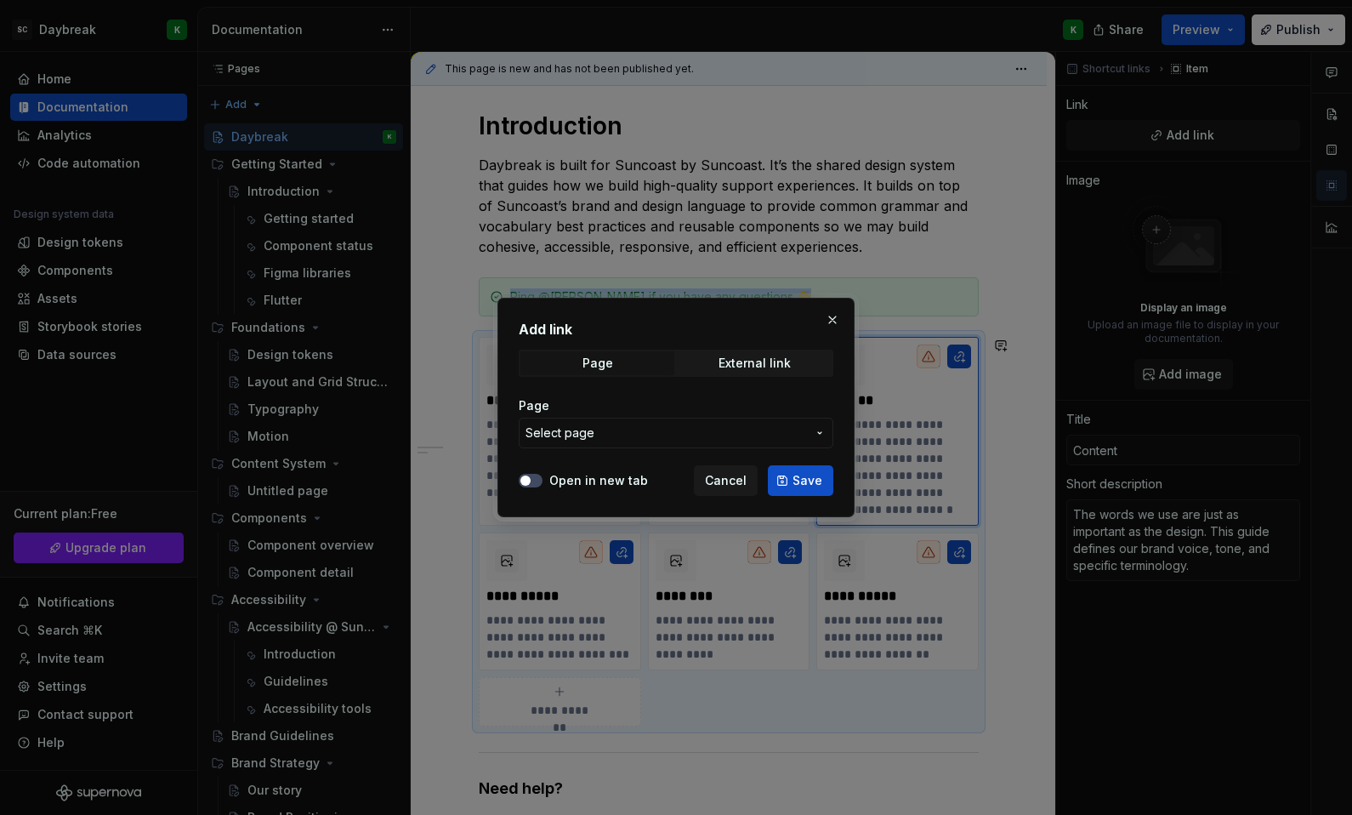
click at [677, 440] on span "Select page" at bounding box center [666, 432] width 281 height 17
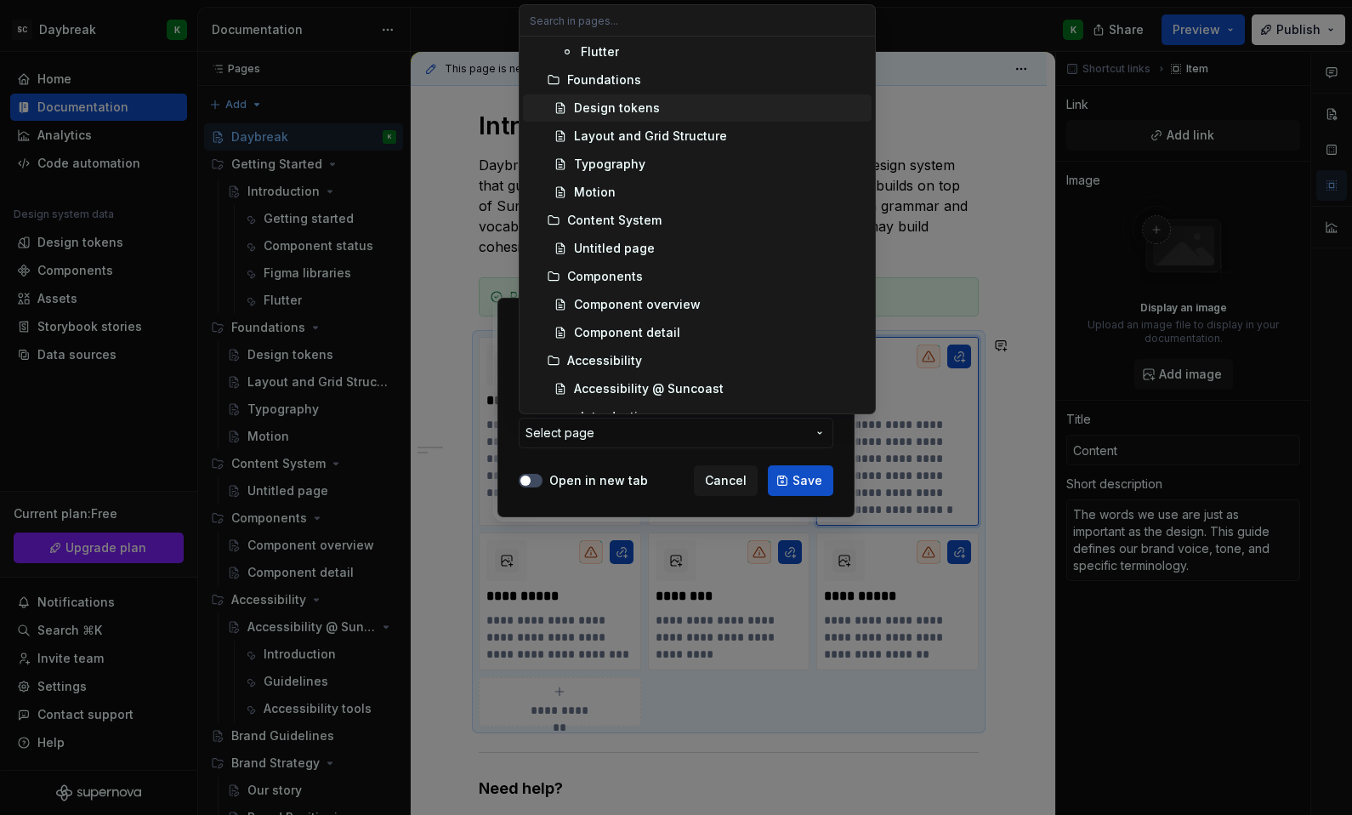
scroll to position [204, 0]
click at [618, 207] on div "Content System" at bounding box center [614, 214] width 94 height 17
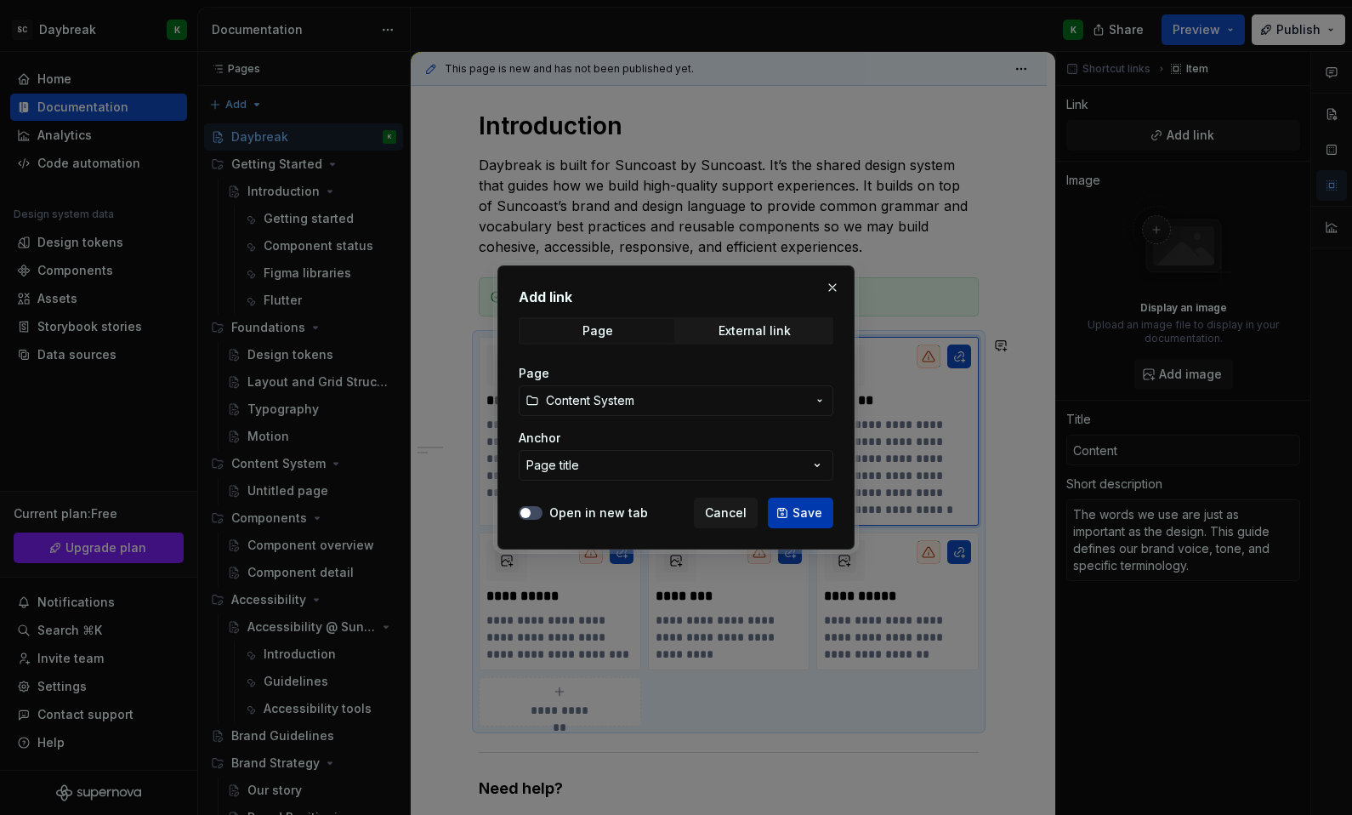
click at [793, 506] on button "Save" at bounding box center [800, 512] width 65 height 31
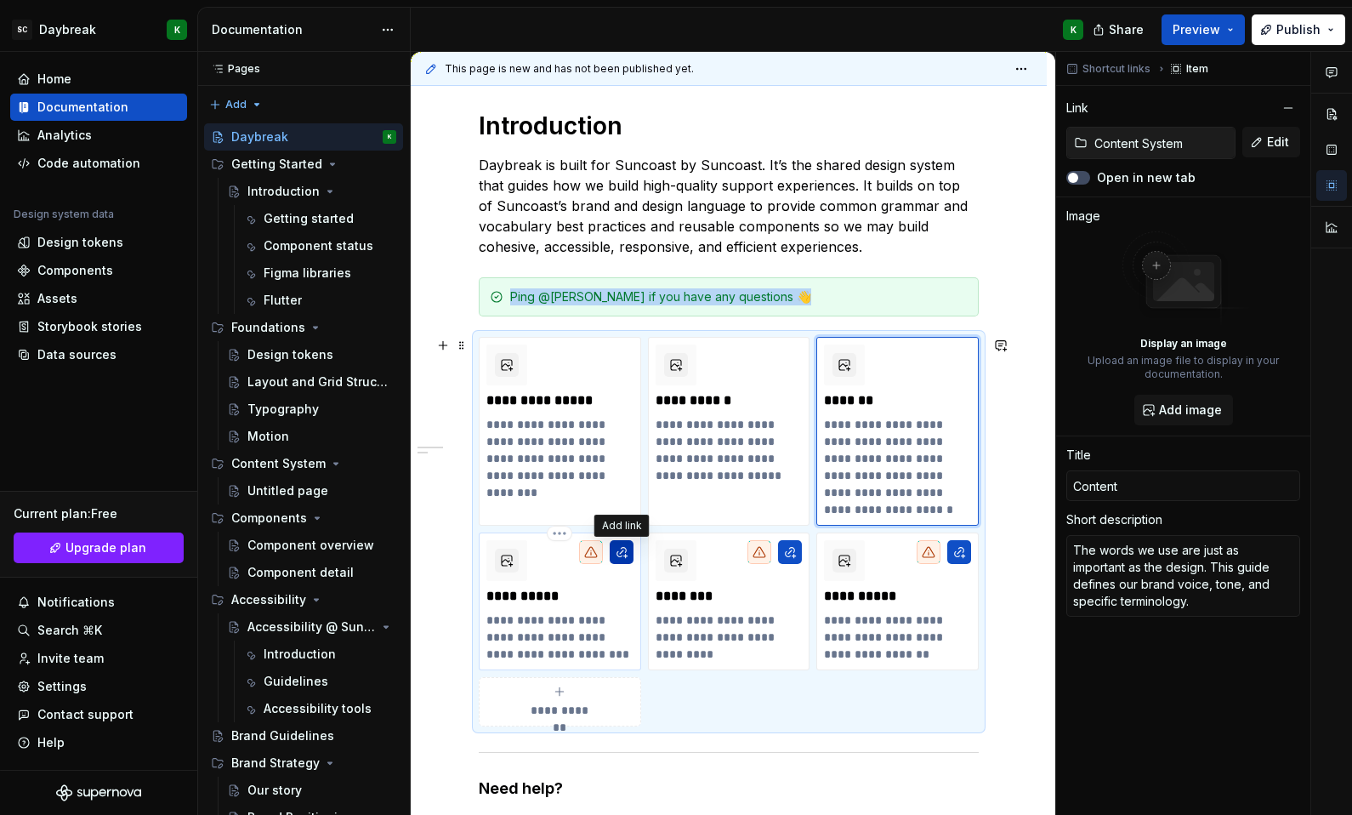
click at [617, 554] on button "button" at bounding box center [622, 552] width 24 height 24
type textarea "*"
type input "Components"
type textarea "All you need to know about the building blocks of our products."
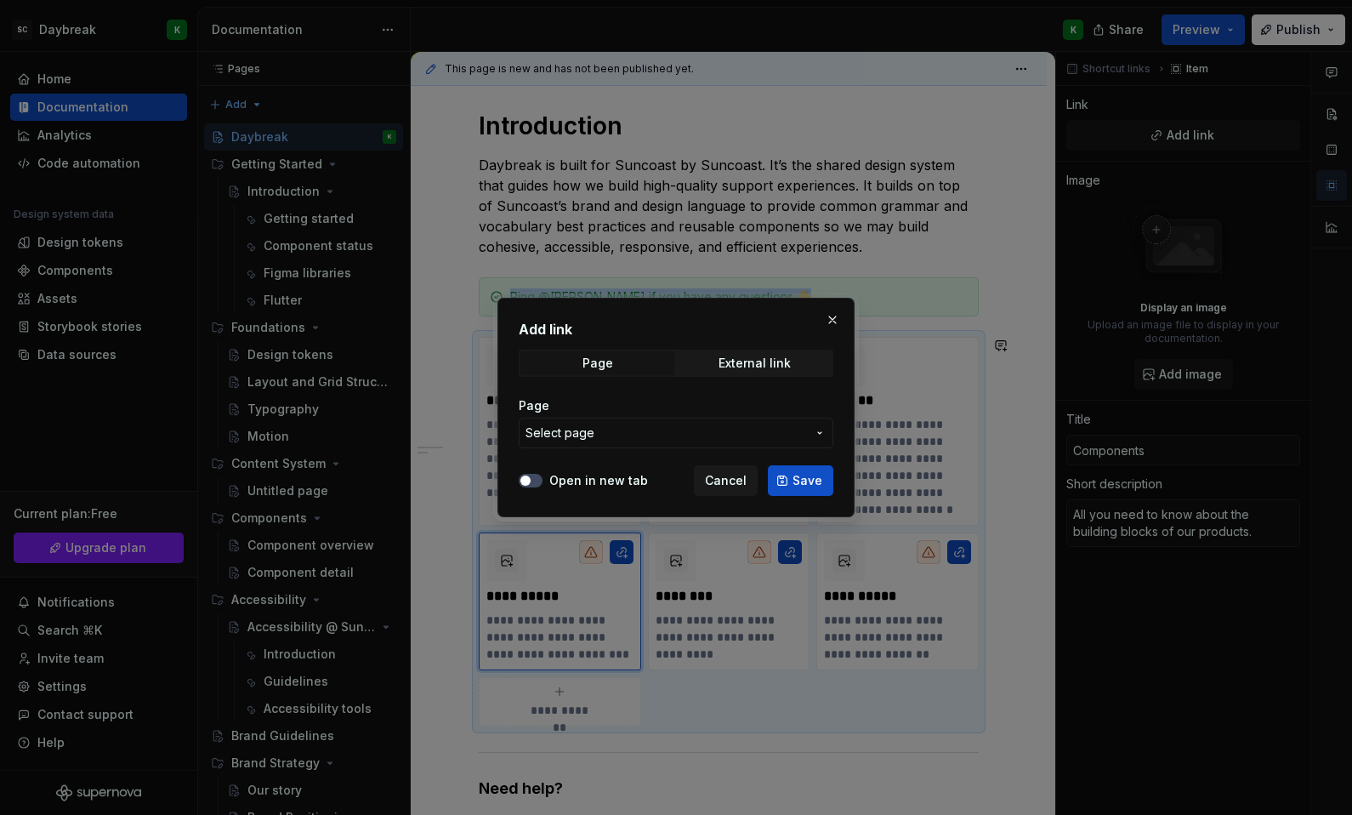
click at [613, 430] on span "Select page" at bounding box center [666, 432] width 281 height 17
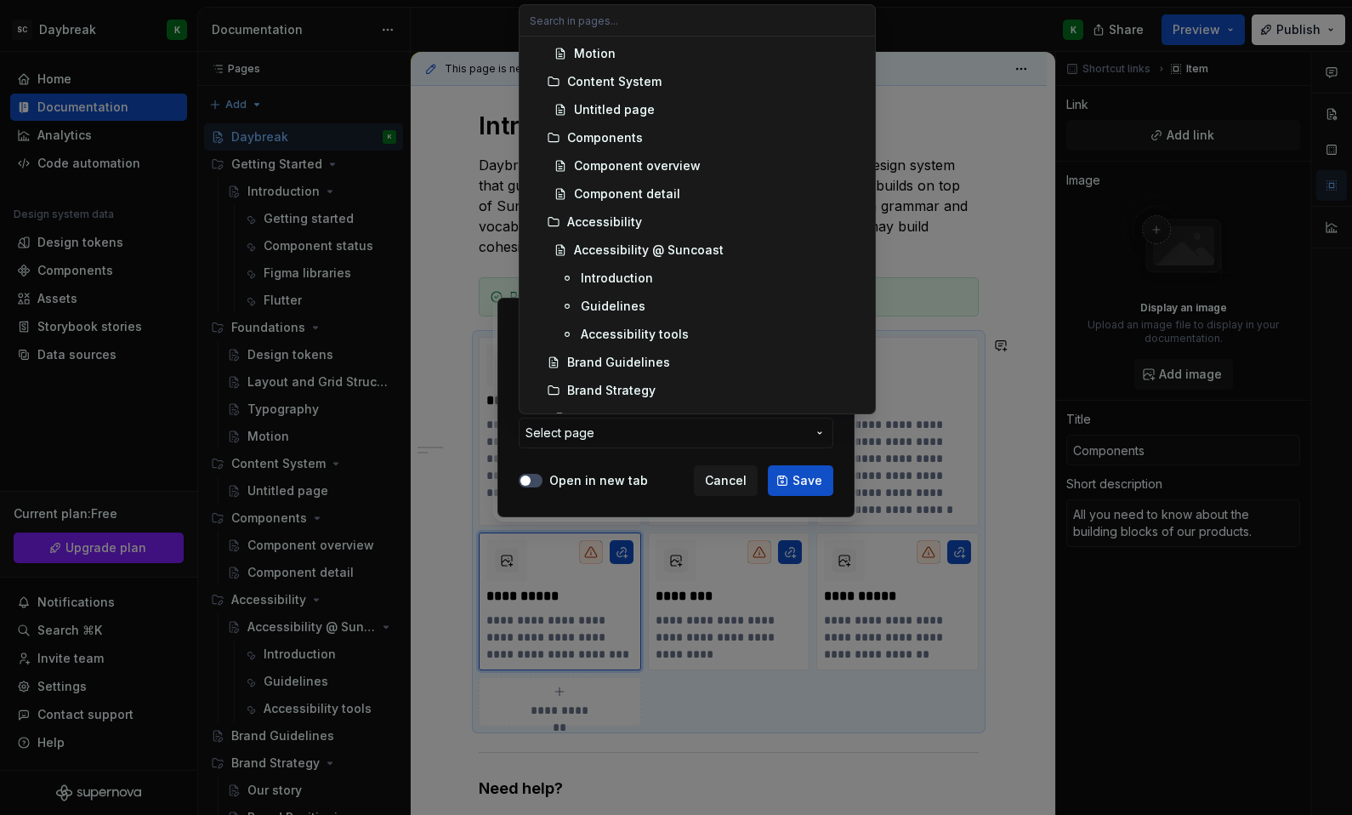
scroll to position [347, 0]
click at [606, 125] on div "Components" at bounding box center [605, 127] width 76 height 17
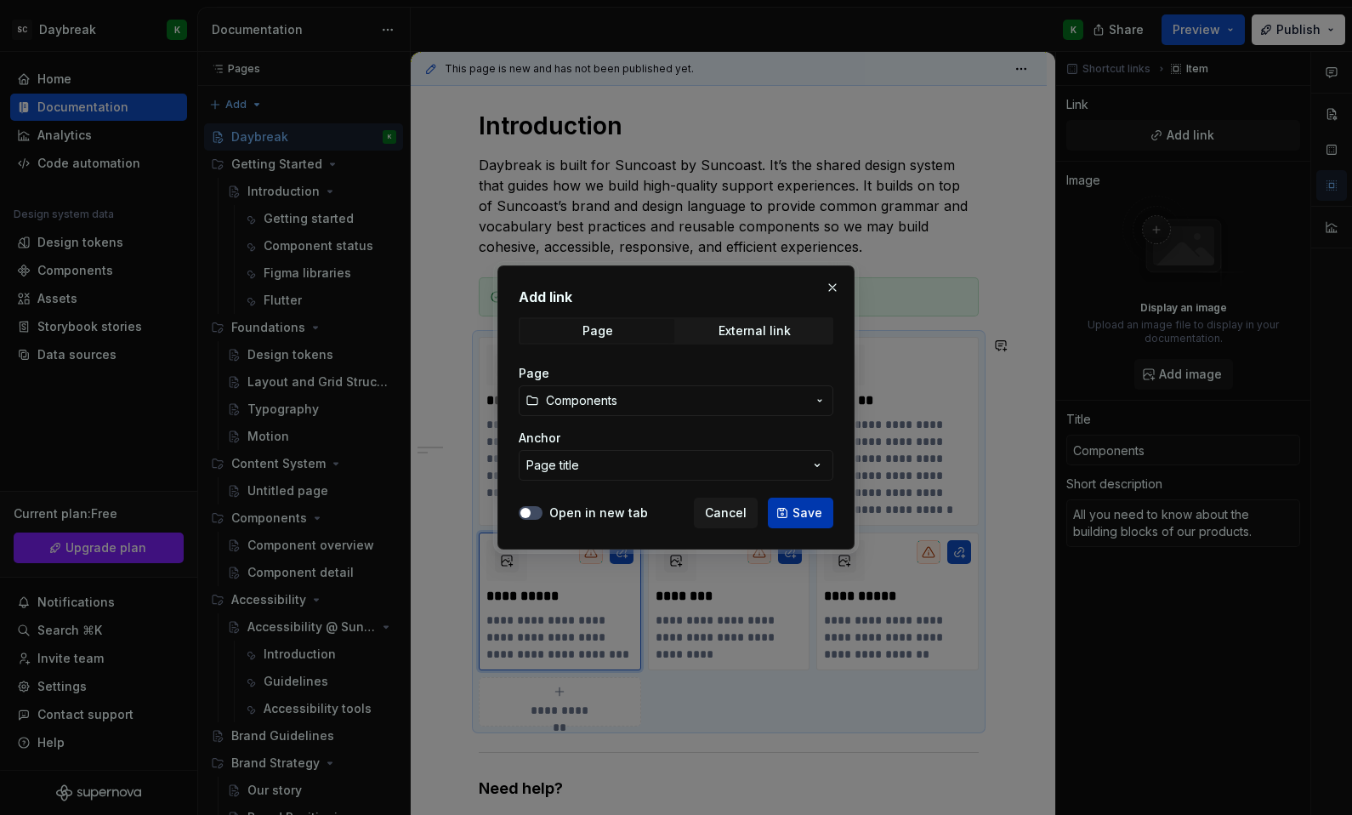
click at [784, 507] on button "Save" at bounding box center [800, 512] width 65 height 31
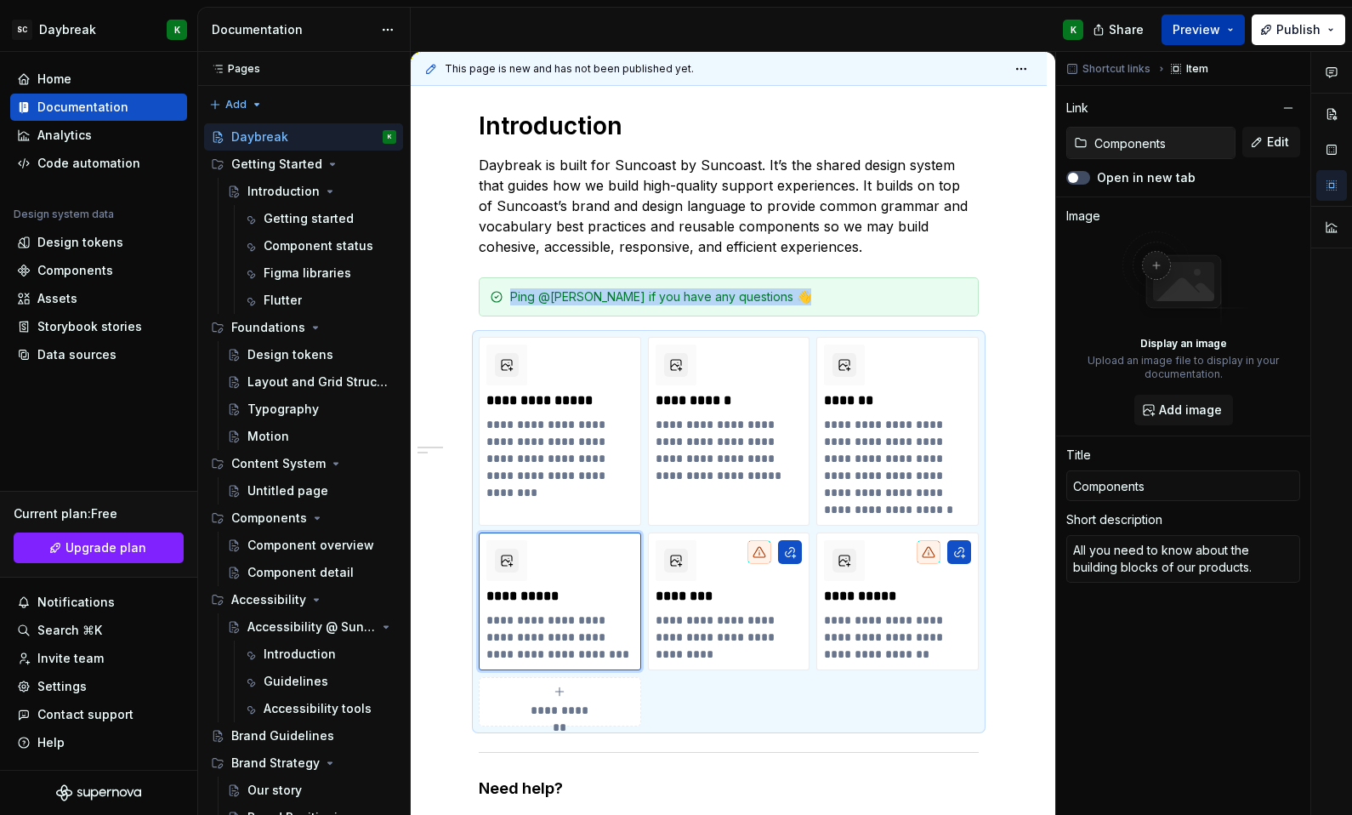
click at [1198, 30] on span "Preview" at bounding box center [1197, 29] width 48 height 17
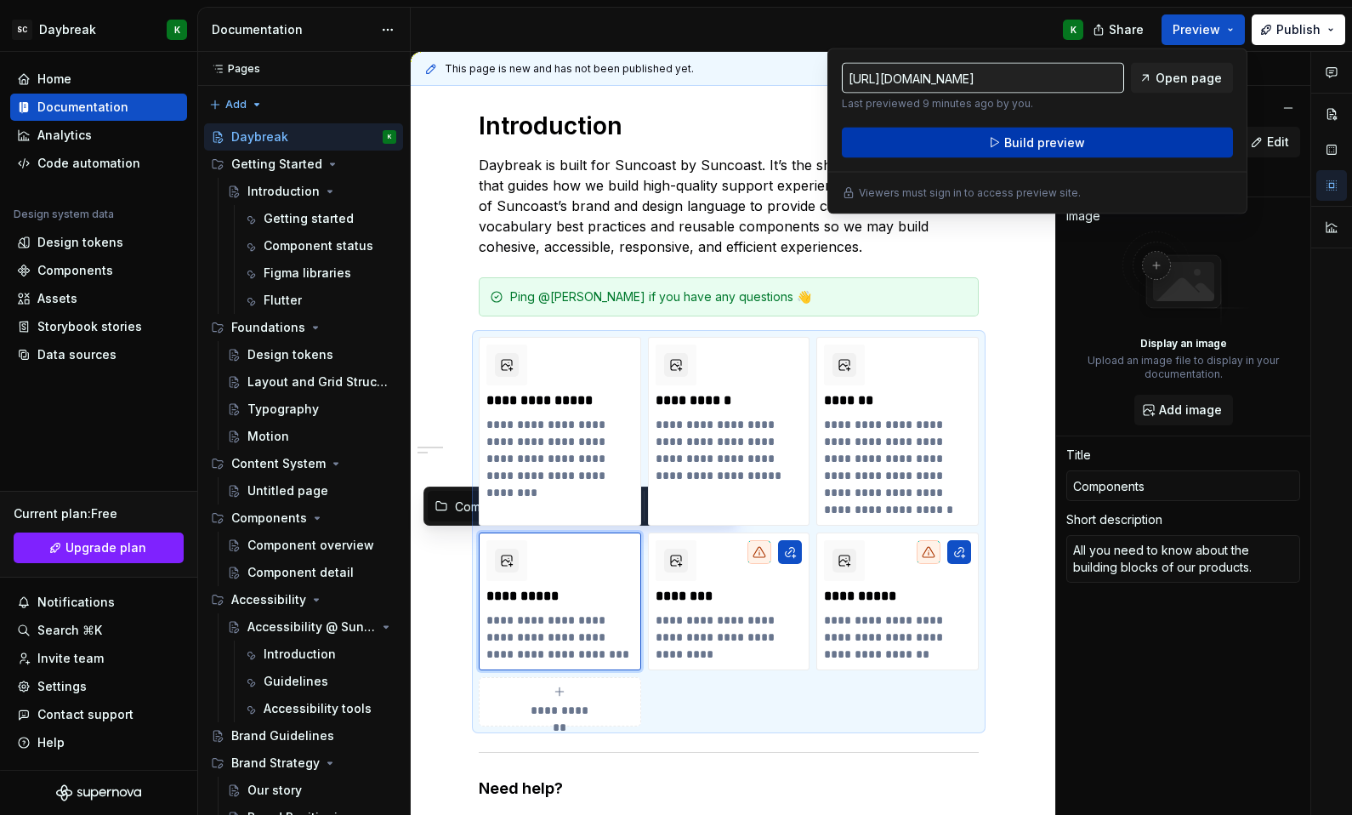
click at [1090, 133] on button "Build preview" at bounding box center [1037, 143] width 391 height 31
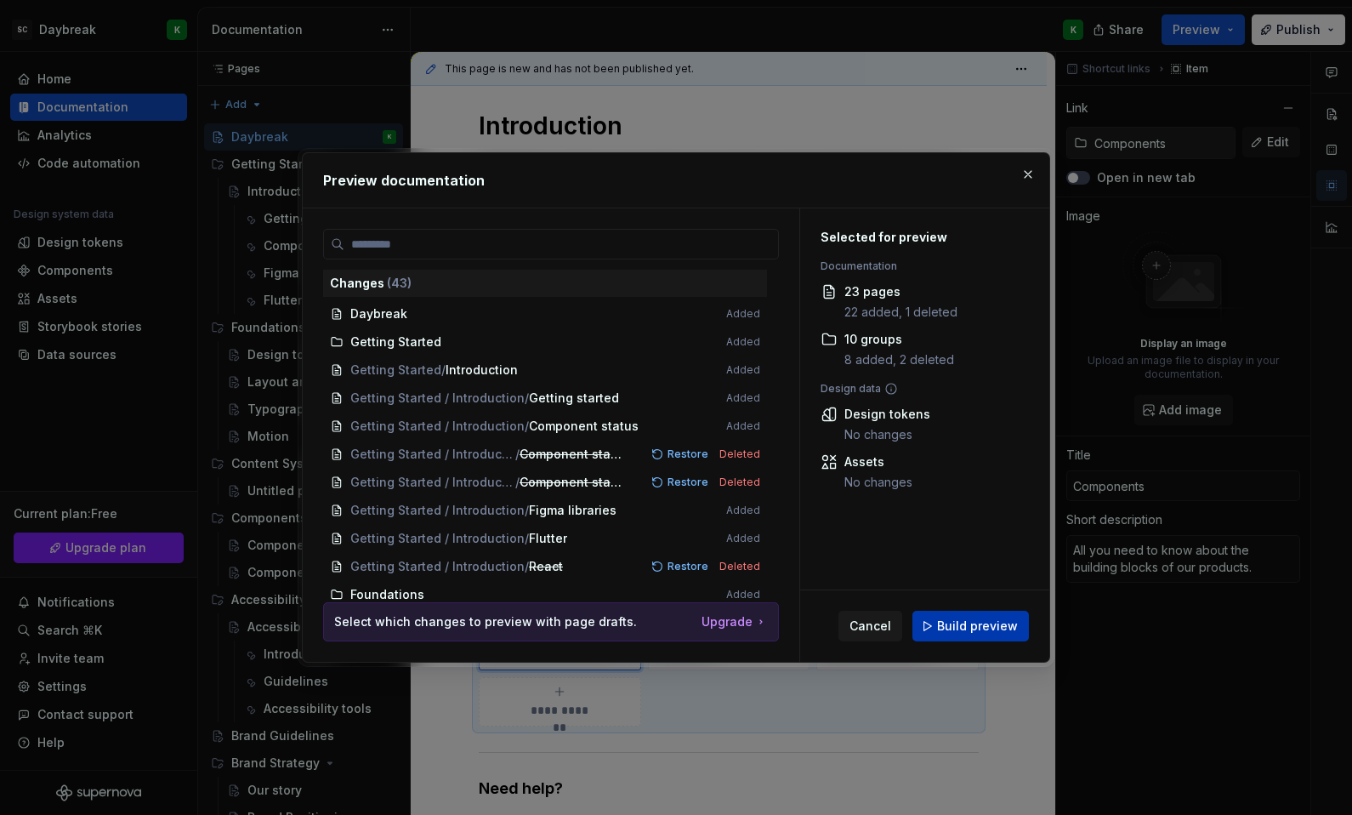
click at [940, 621] on button "Build preview" at bounding box center [970, 626] width 116 height 31
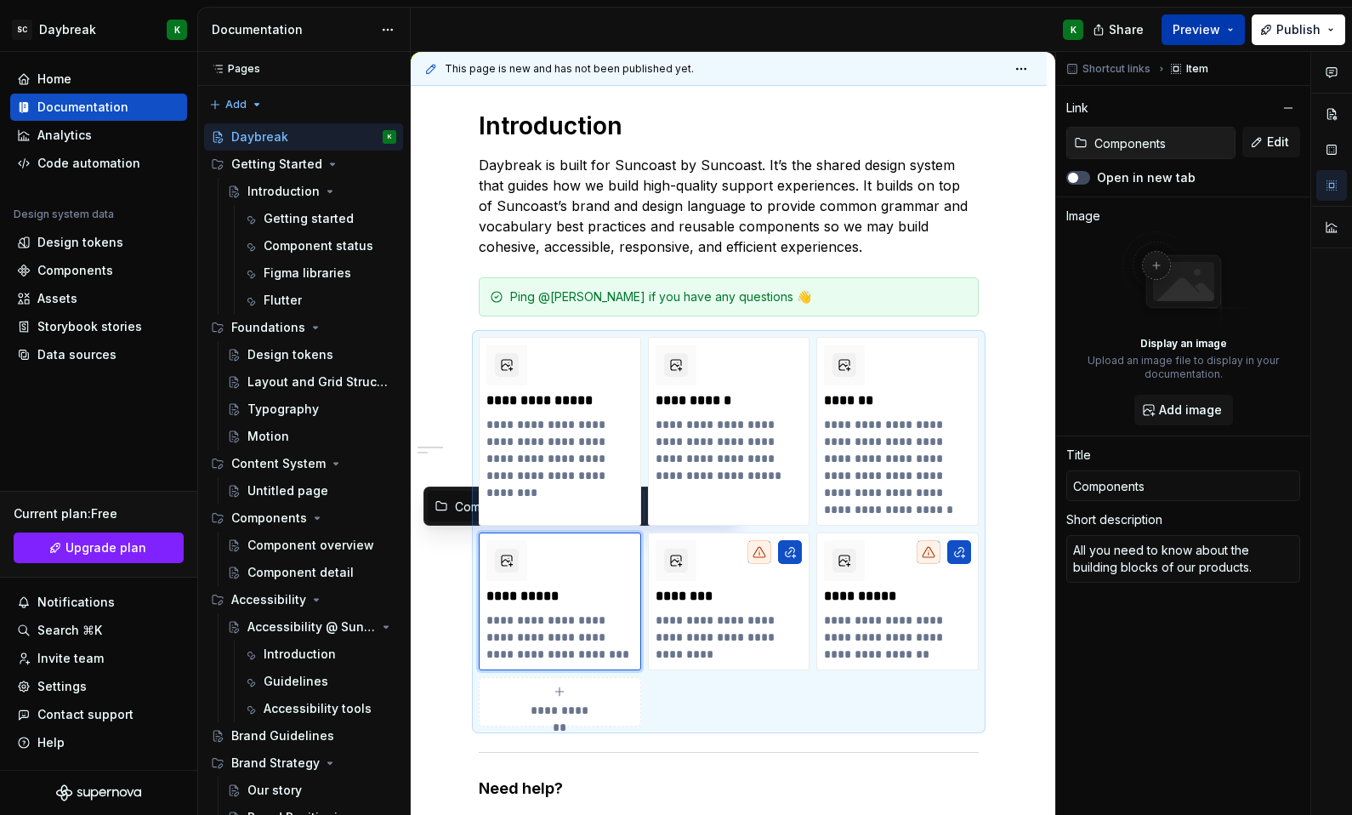
click at [1232, 31] on button "Preview" at bounding box center [1203, 29] width 83 height 31
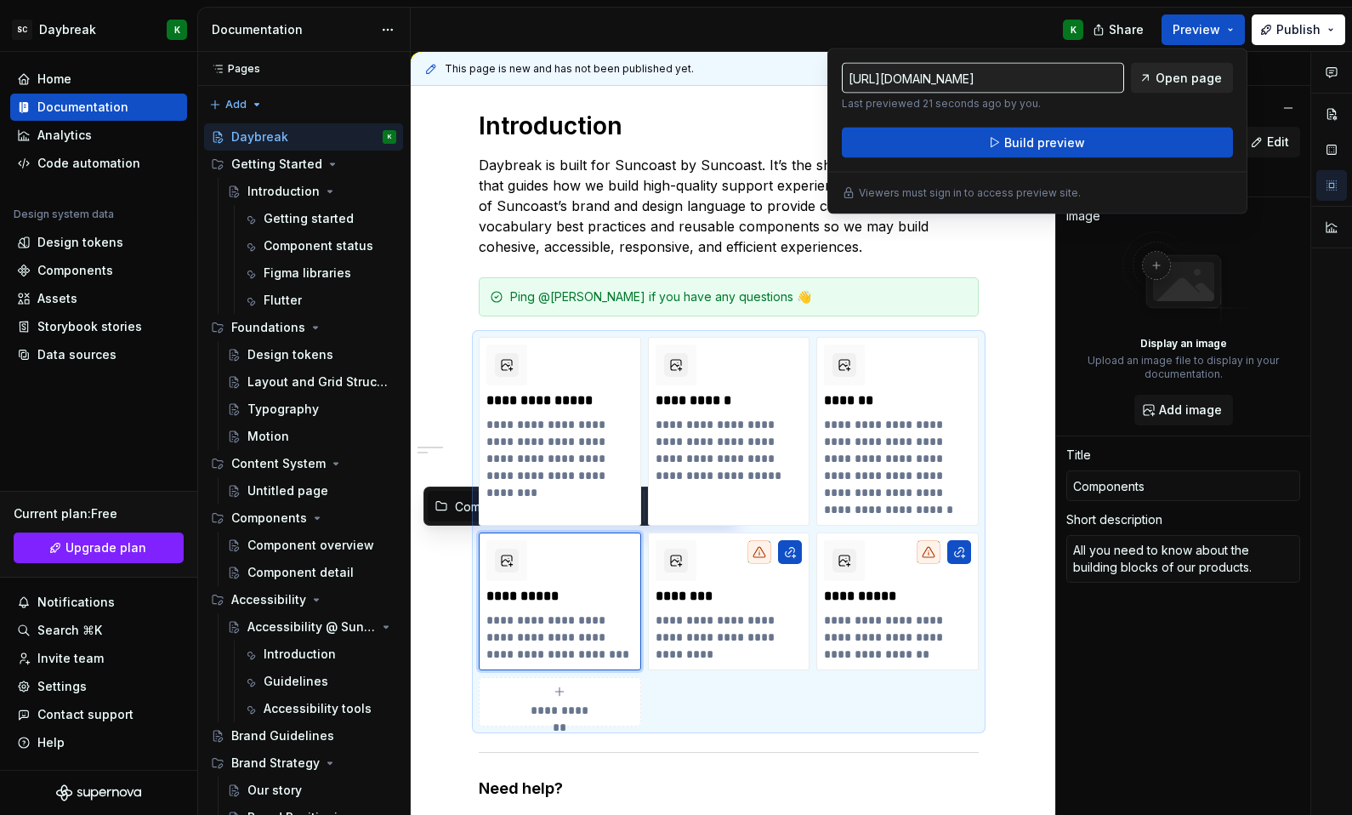
click at [1191, 83] on span "Open page" at bounding box center [1189, 78] width 66 height 17
click at [641, 114] on h1 "Introduction" at bounding box center [729, 126] width 500 height 31
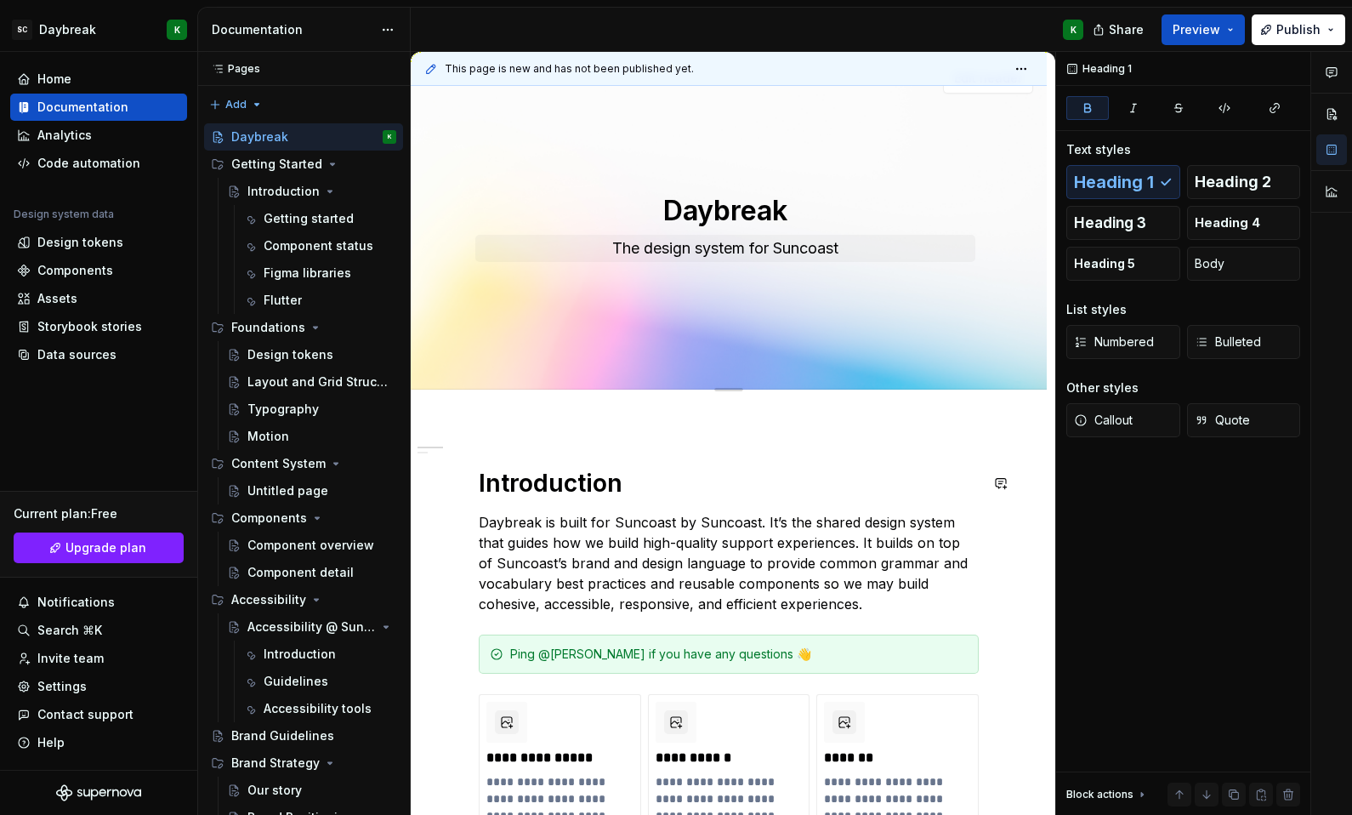
scroll to position [14, 0]
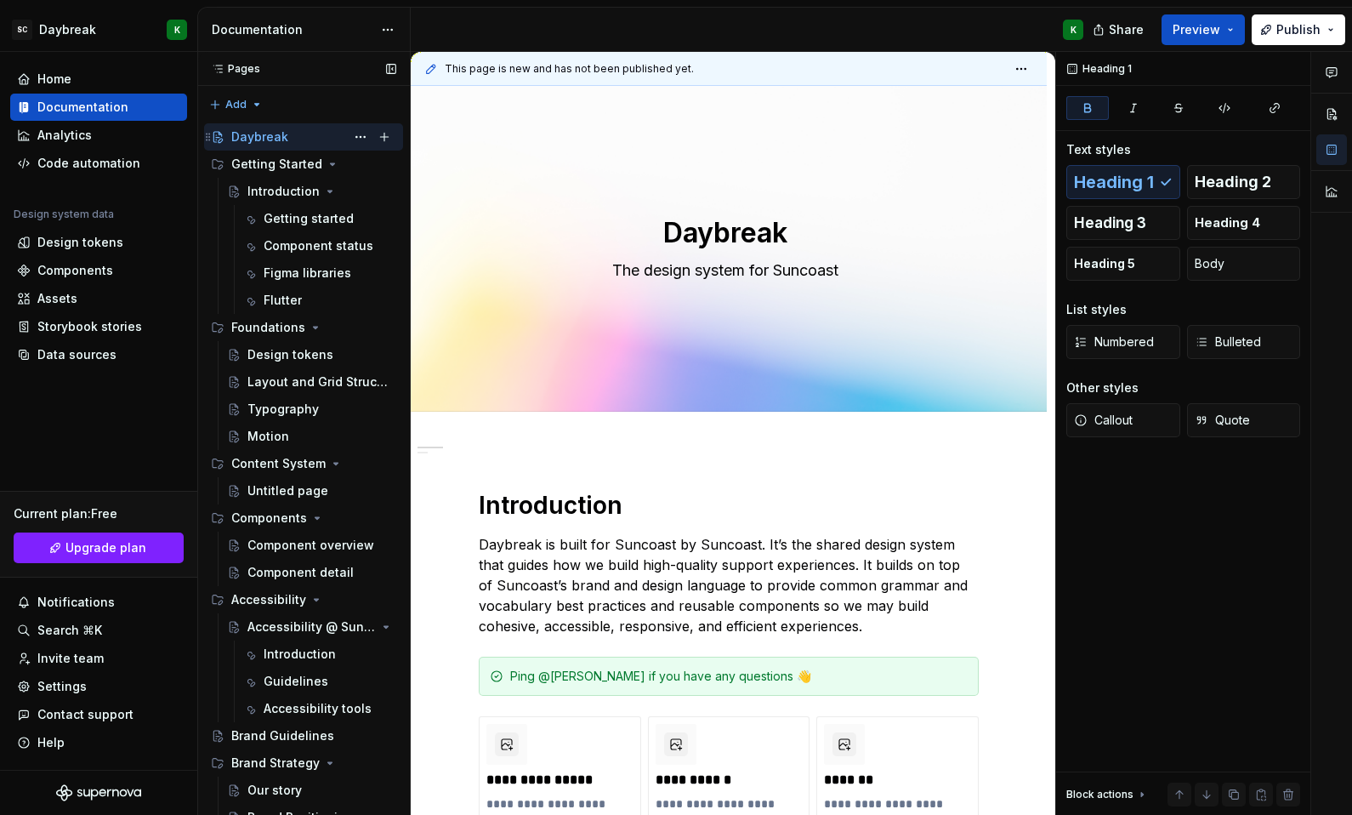
click at [263, 145] on div "Daybreak K" at bounding box center [313, 137] width 165 height 24
click at [1016, 69] on html "SC Daybreak K Home Documentation Analytics Code automation Design system data D…" at bounding box center [676, 407] width 1352 height 815
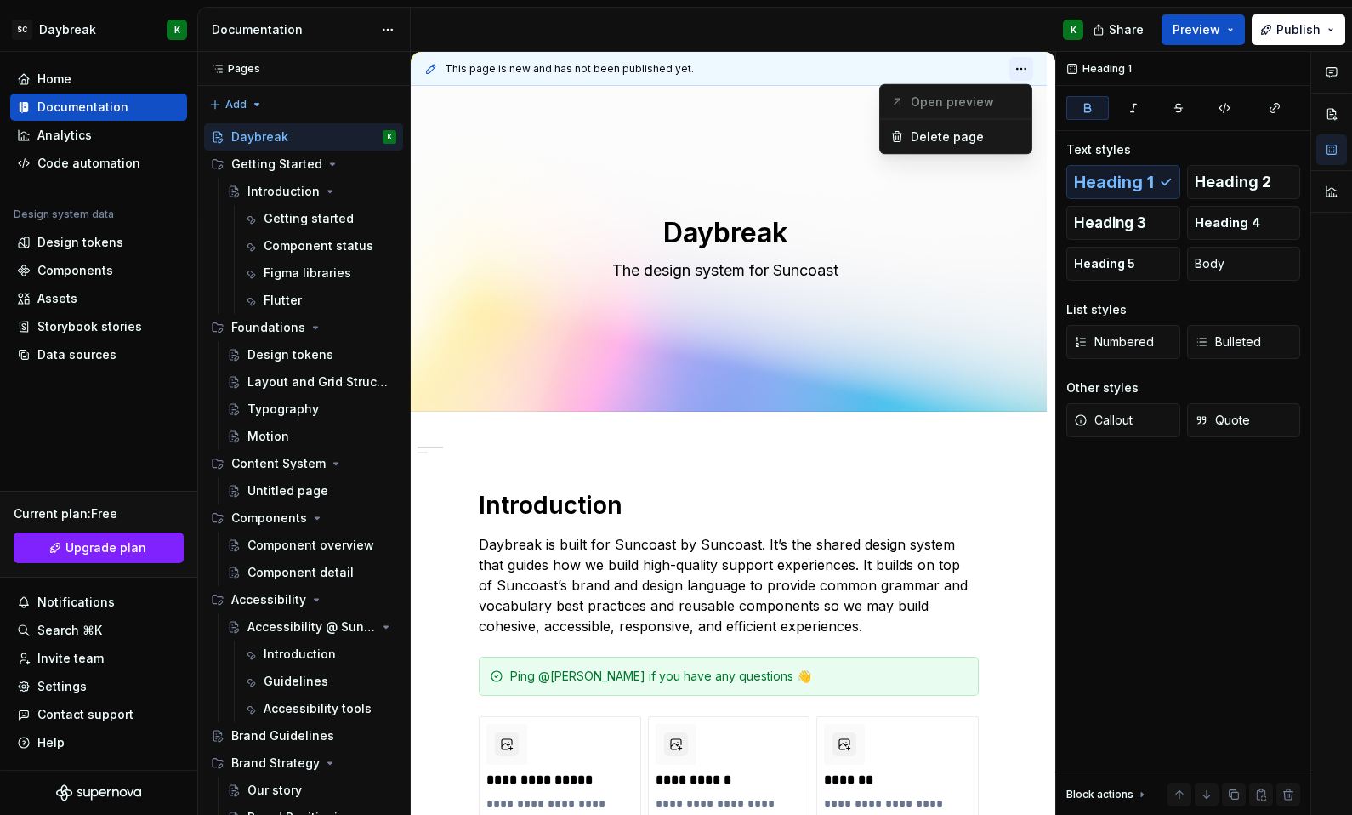
click at [1016, 69] on html "SC Daybreak K Home Documentation Analytics Code automation Design system data D…" at bounding box center [676, 407] width 1352 height 815
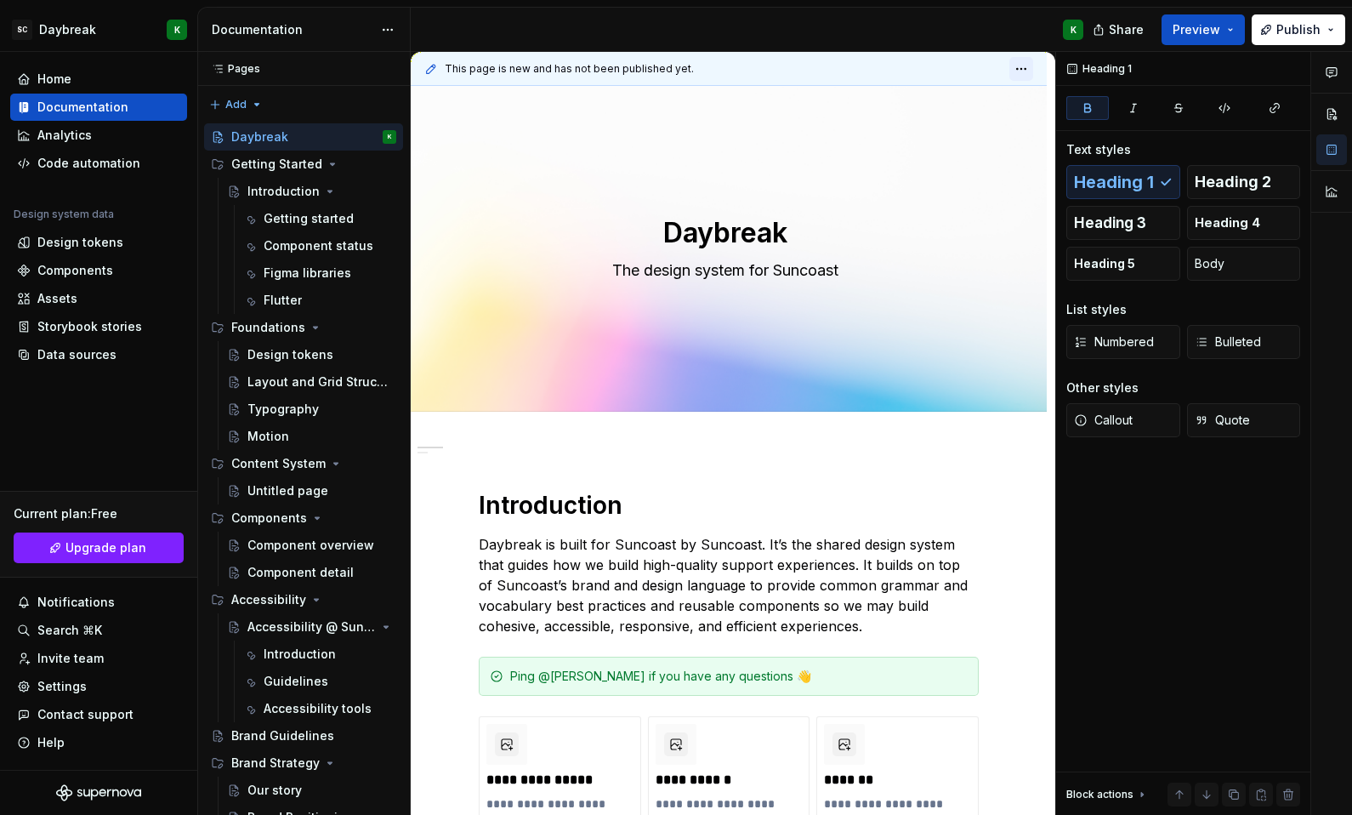
scroll to position [0, 0]
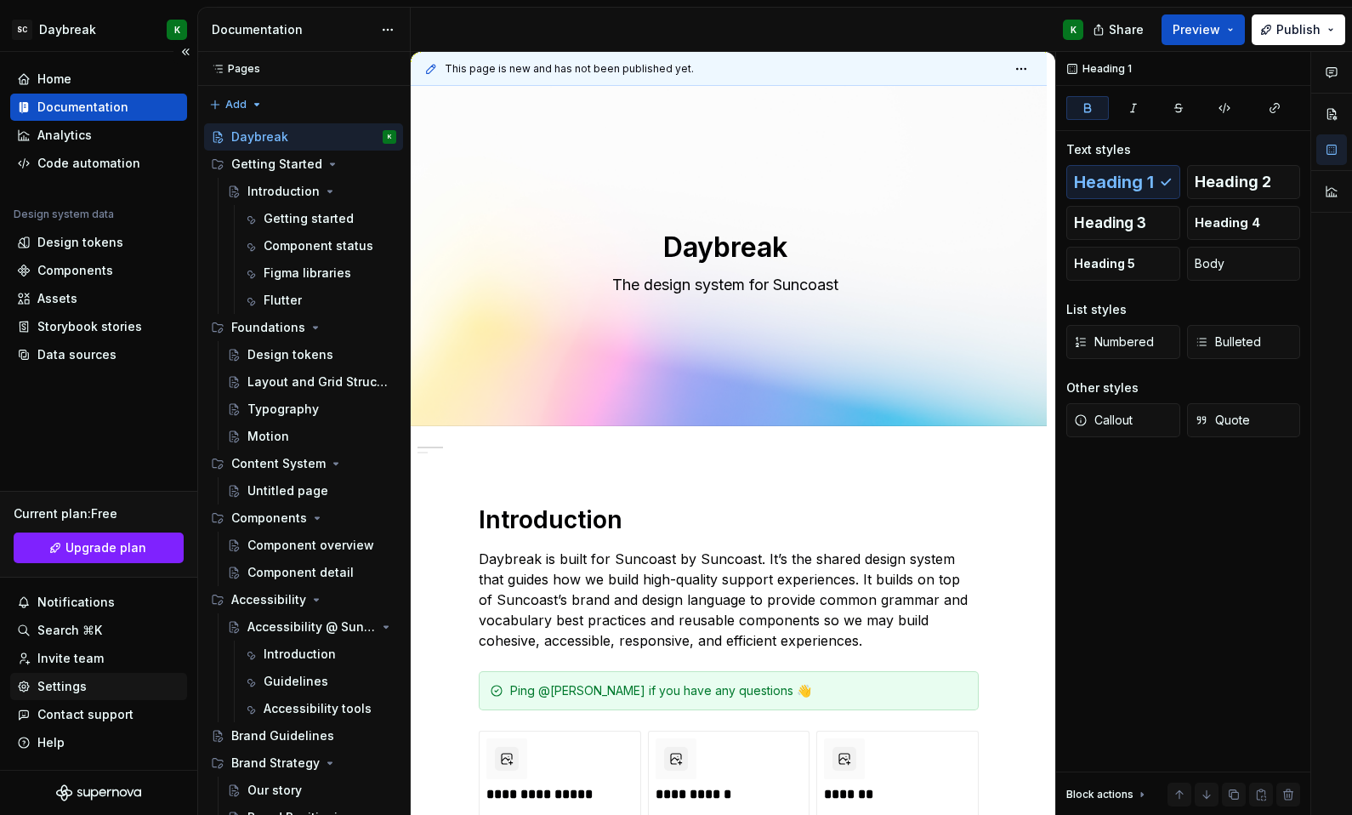
click at [60, 687] on div "Settings" at bounding box center [61, 686] width 49 height 17
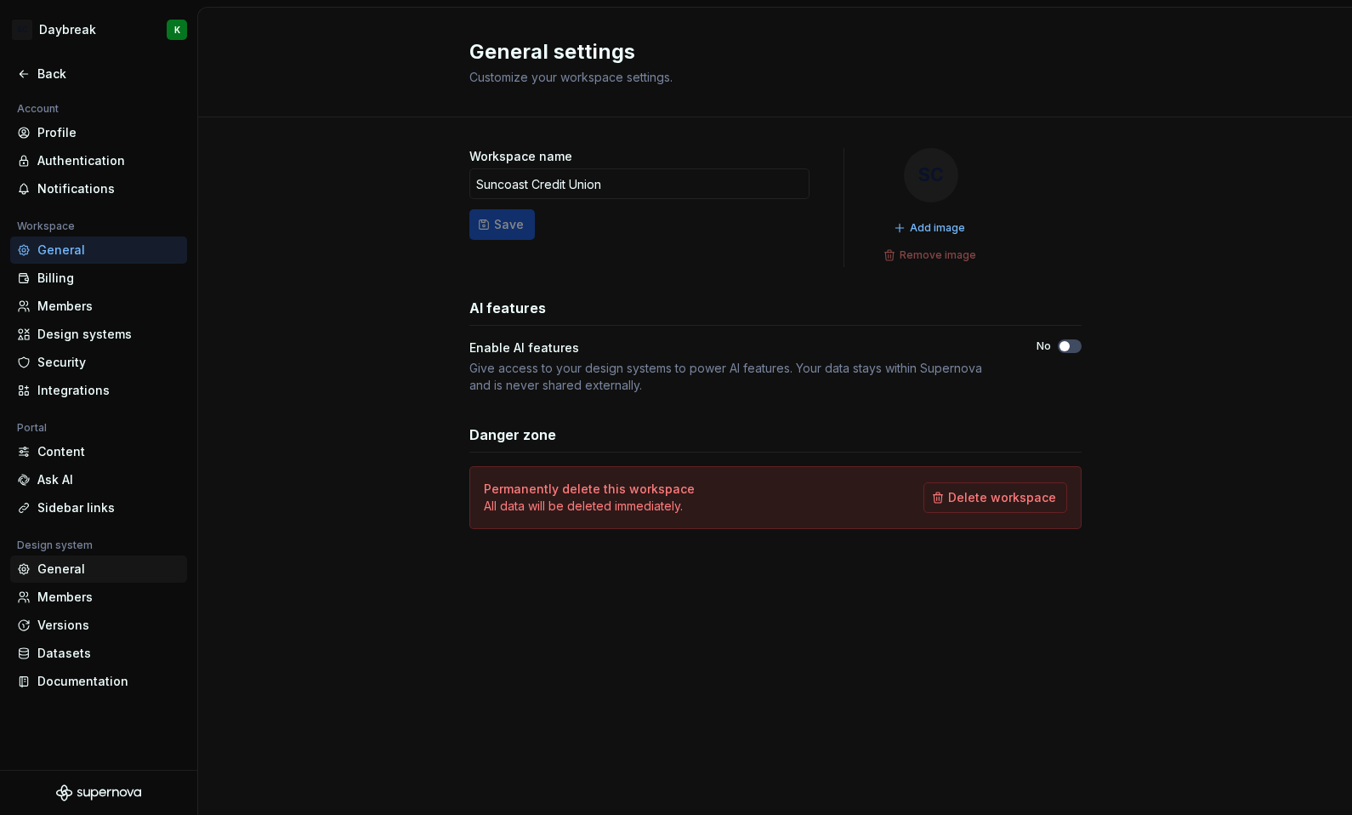
click at [50, 569] on div "General" at bounding box center [108, 568] width 143 height 17
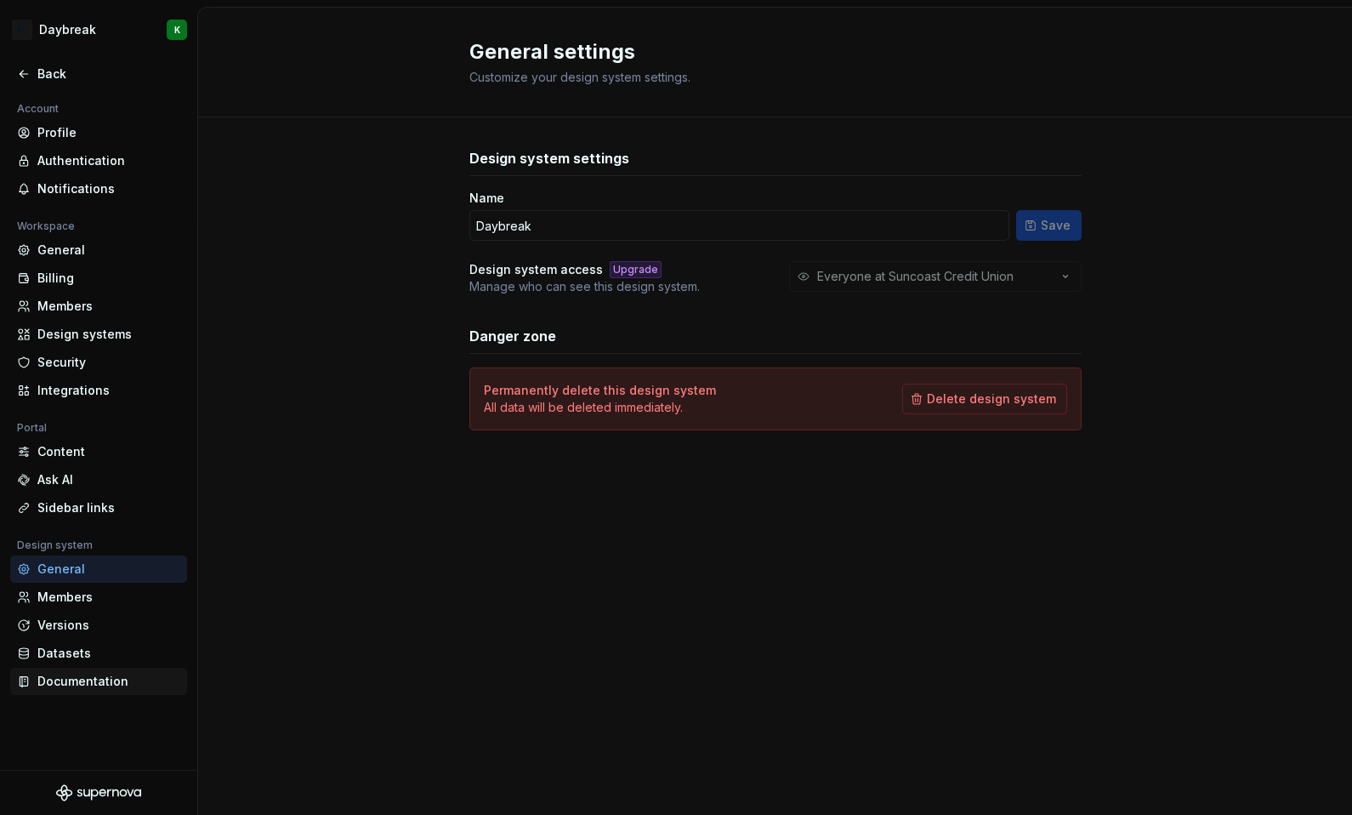
click at [43, 682] on div "Documentation" at bounding box center [108, 681] width 143 height 17
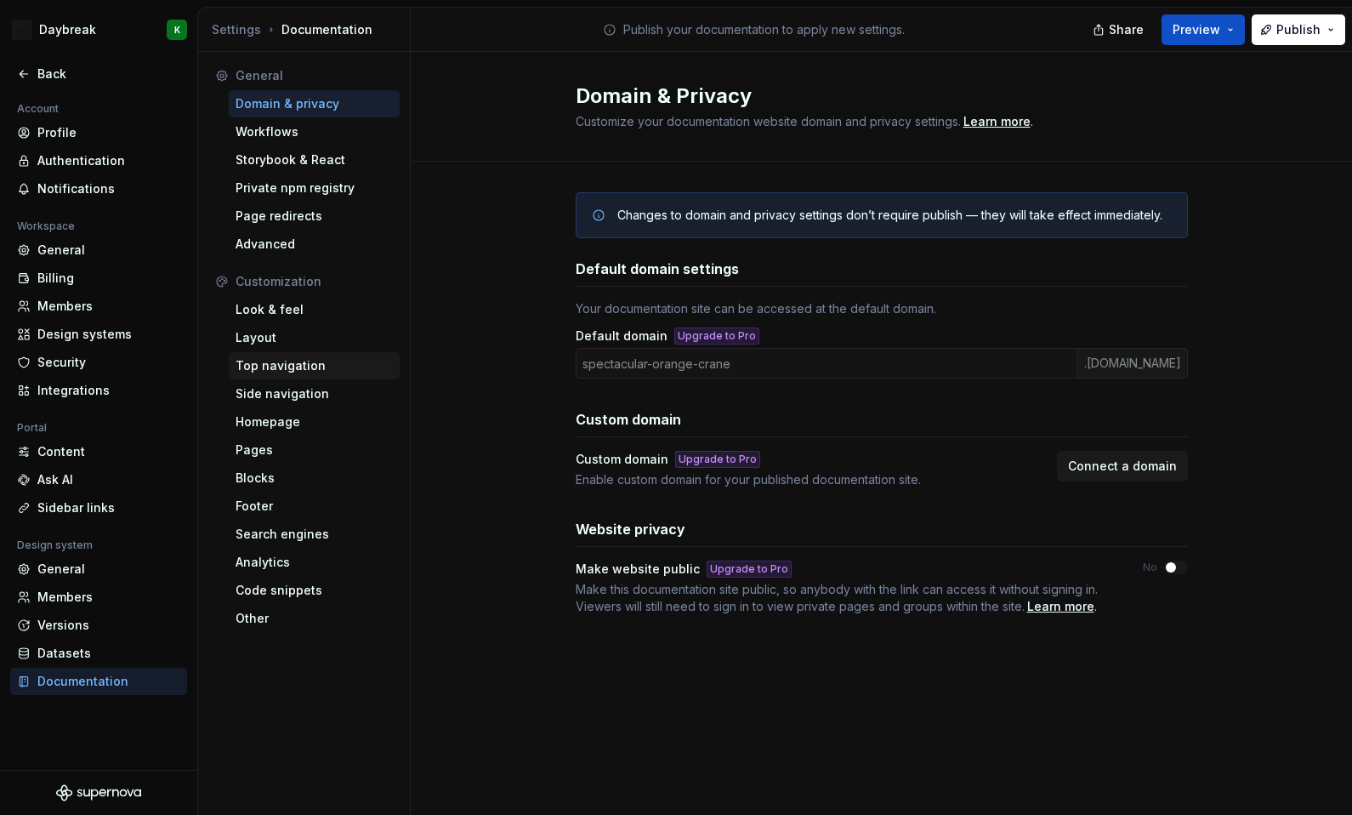
click at [261, 366] on div "Top navigation" at bounding box center [314, 365] width 157 height 17
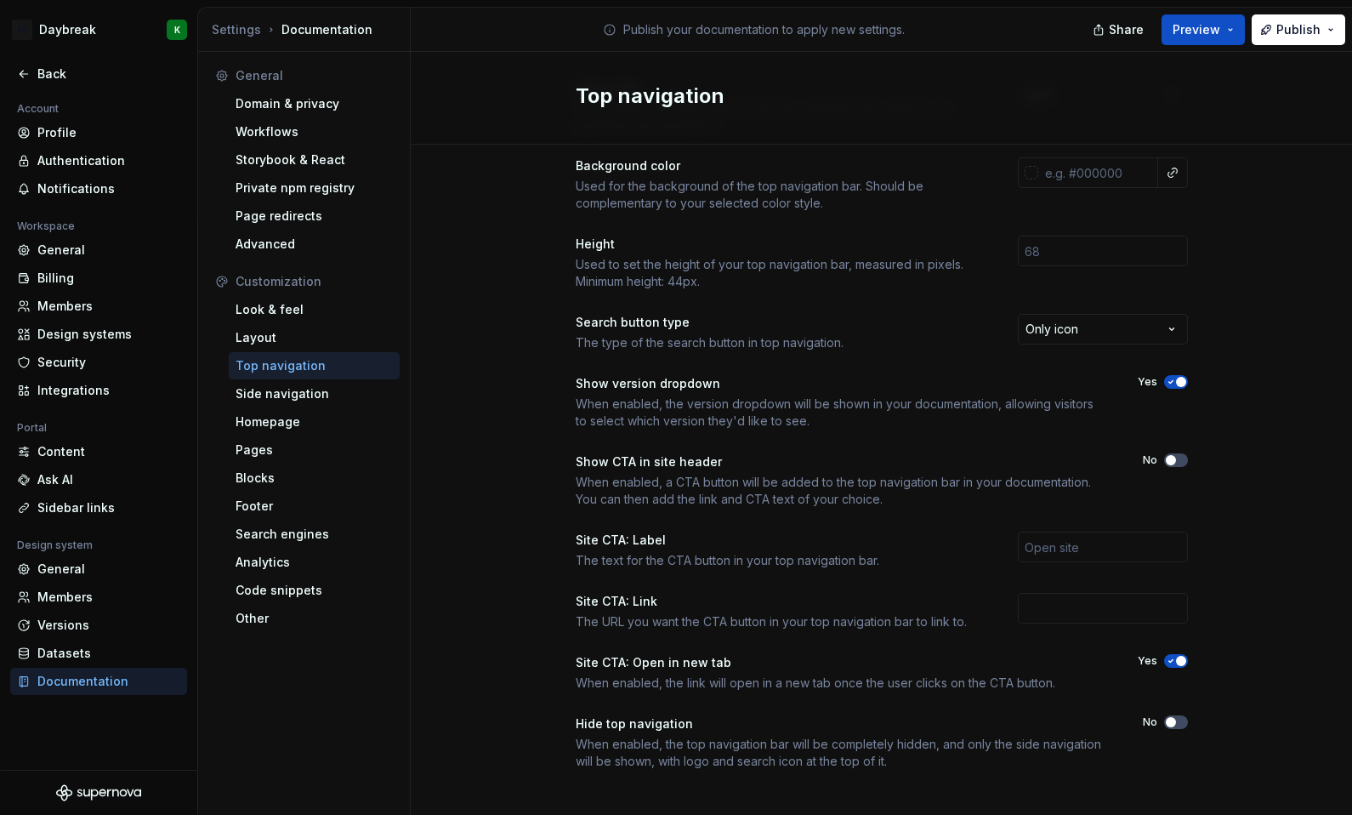
scroll to position [108, 0]
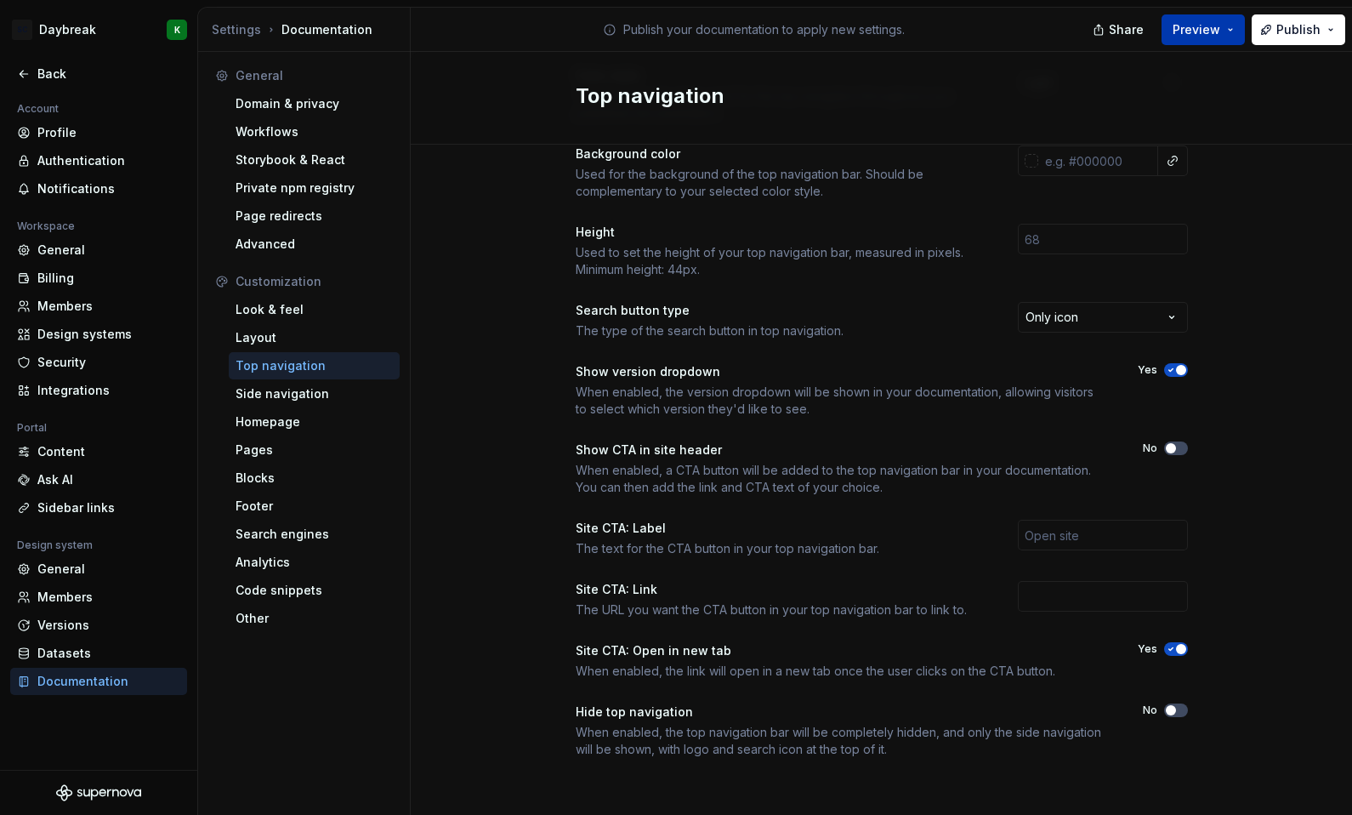
click at [1219, 31] on span "Preview" at bounding box center [1197, 29] width 48 height 17
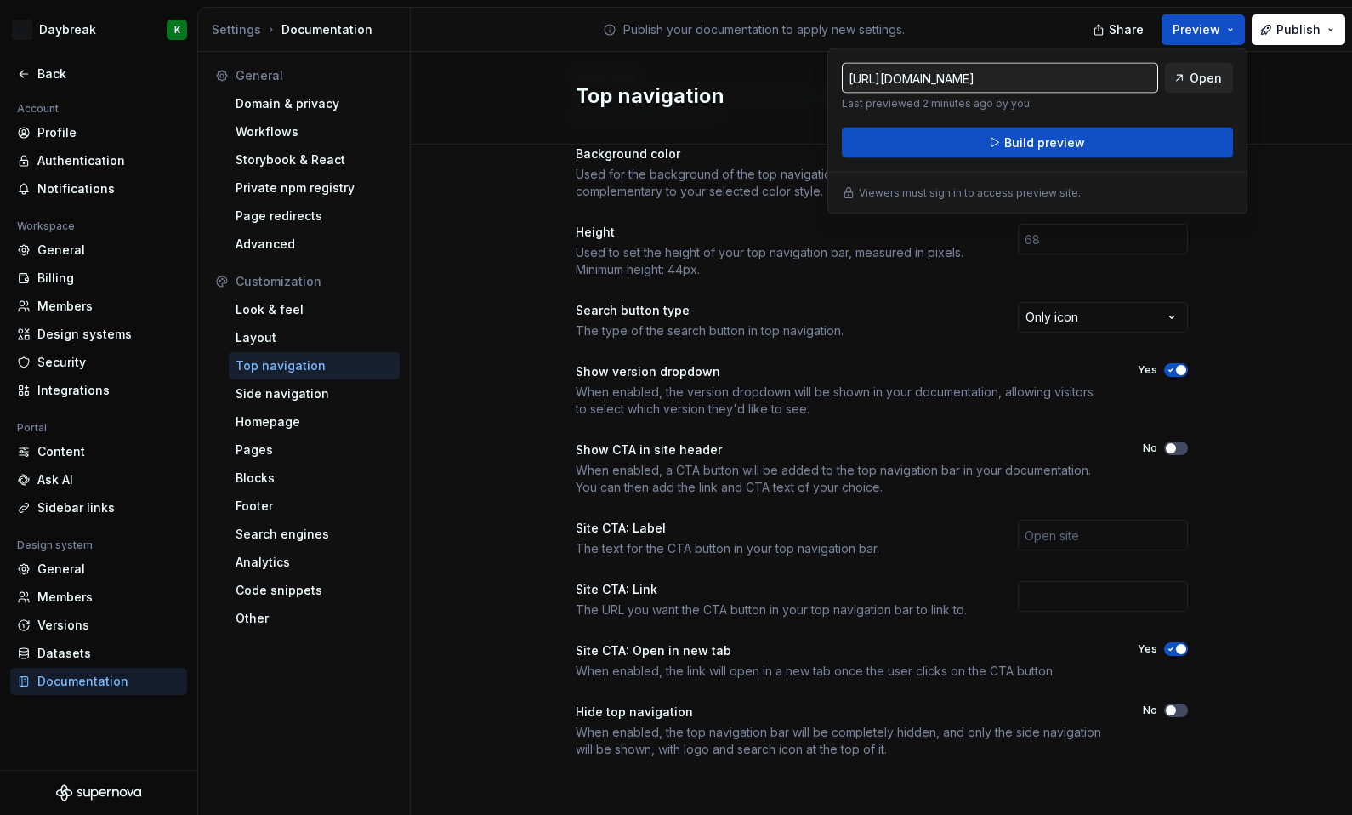
click at [1210, 81] on span "Open" at bounding box center [1206, 78] width 32 height 17
click at [1252, 200] on div "Color style The overall color style used for the top navigation throughout your…" at bounding box center [881, 430] width 941 height 786
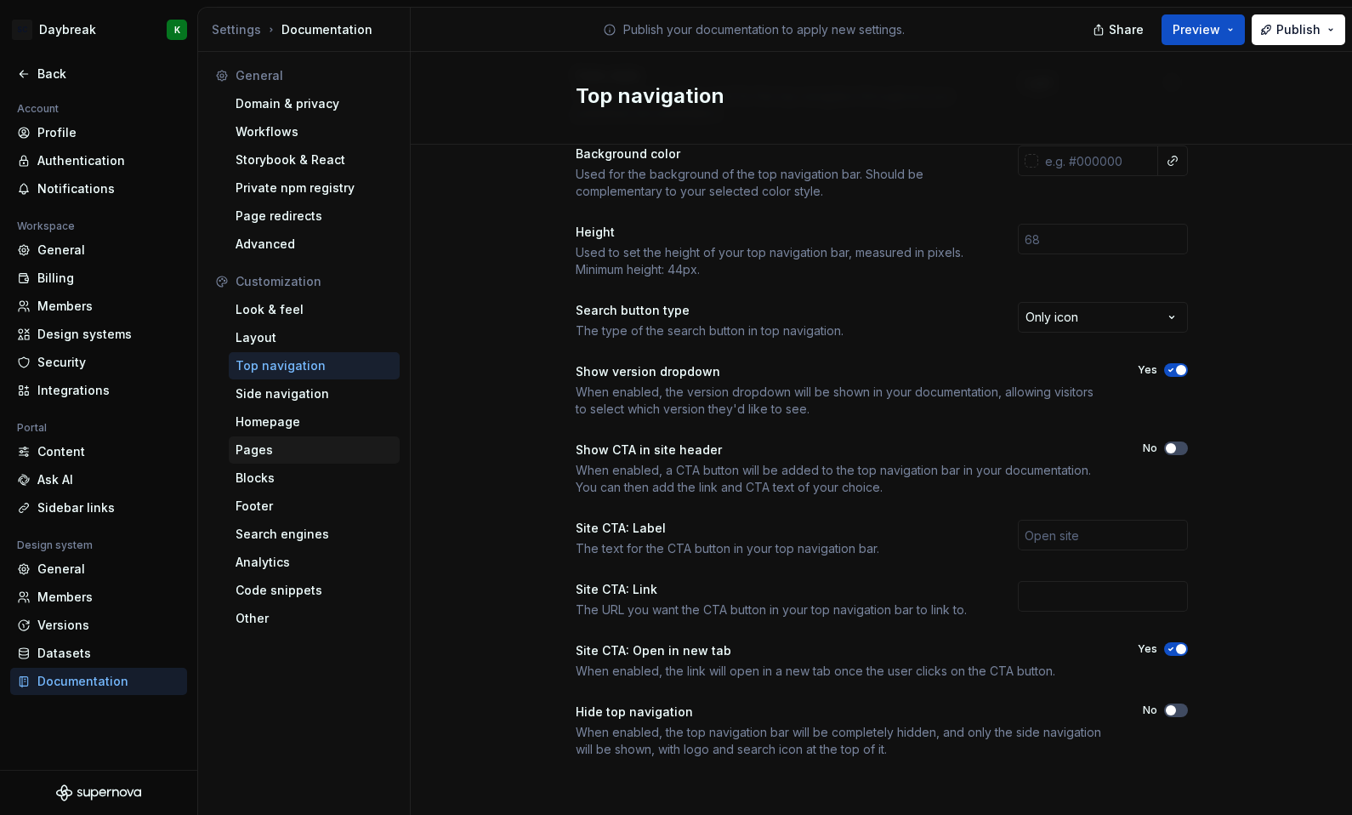
click at [246, 457] on div "Pages" at bounding box center [314, 449] width 157 height 17
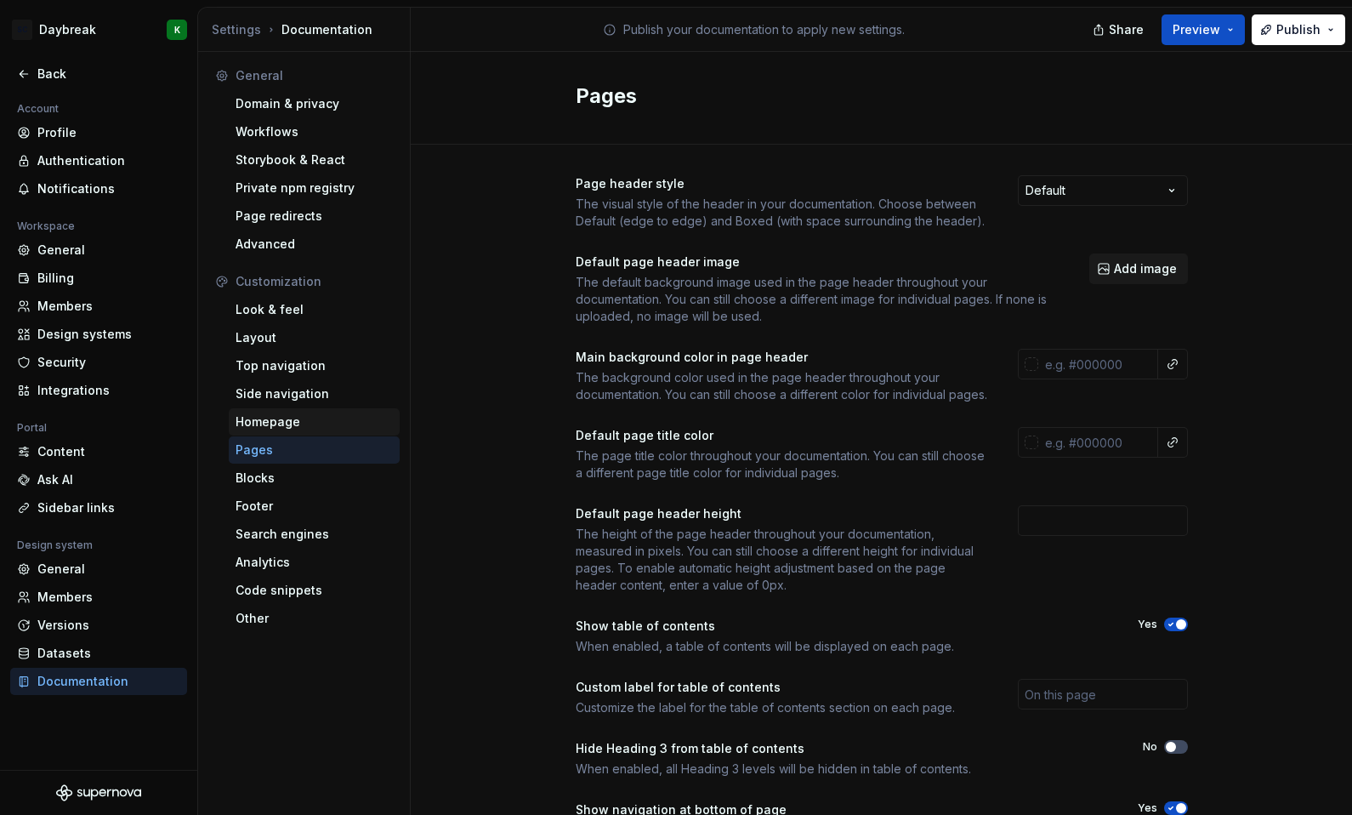
click at [262, 414] on div "Homepage" at bounding box center [314, 421] width 157 height 17
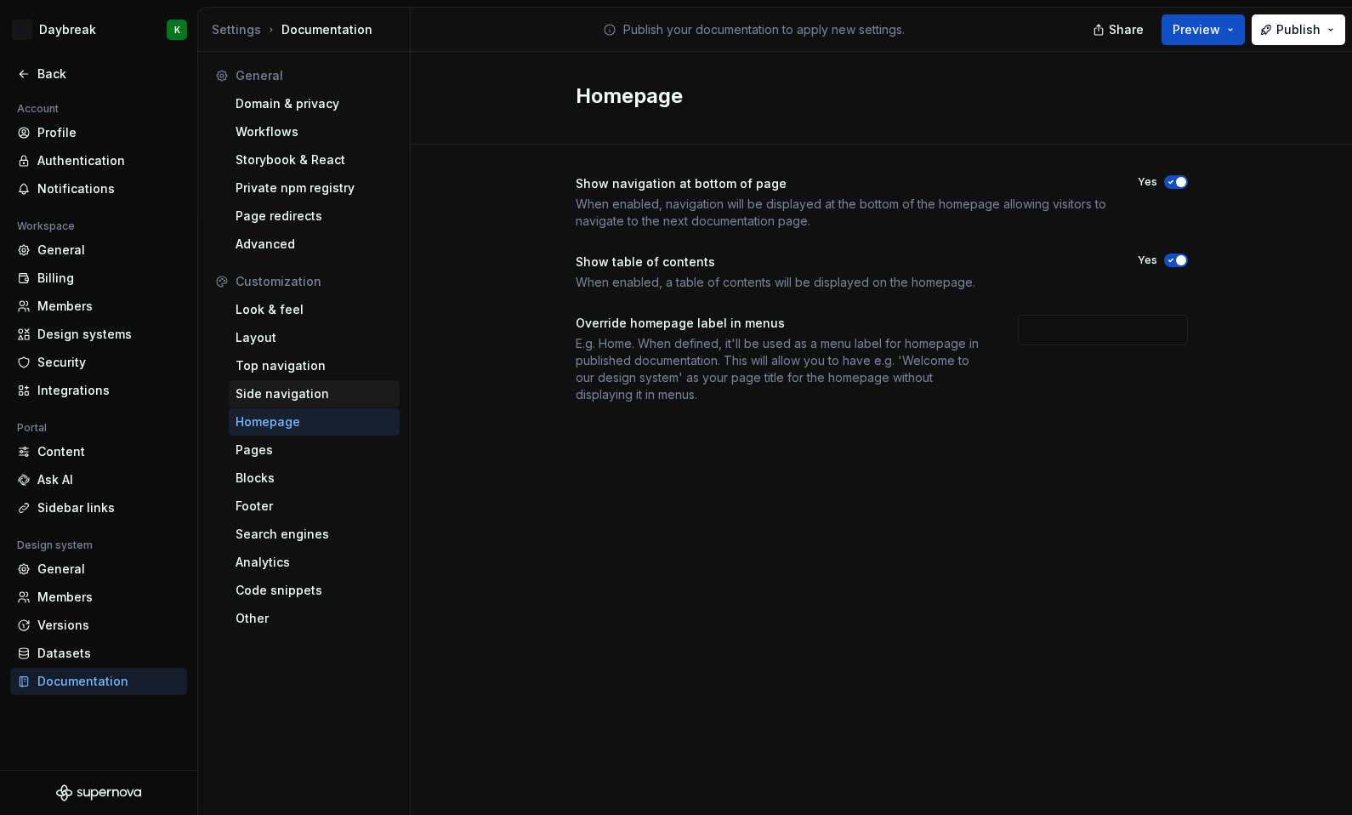
click at [276, 392] on div "Side navigation" at bounding box center [314, 393] width 157 height 17
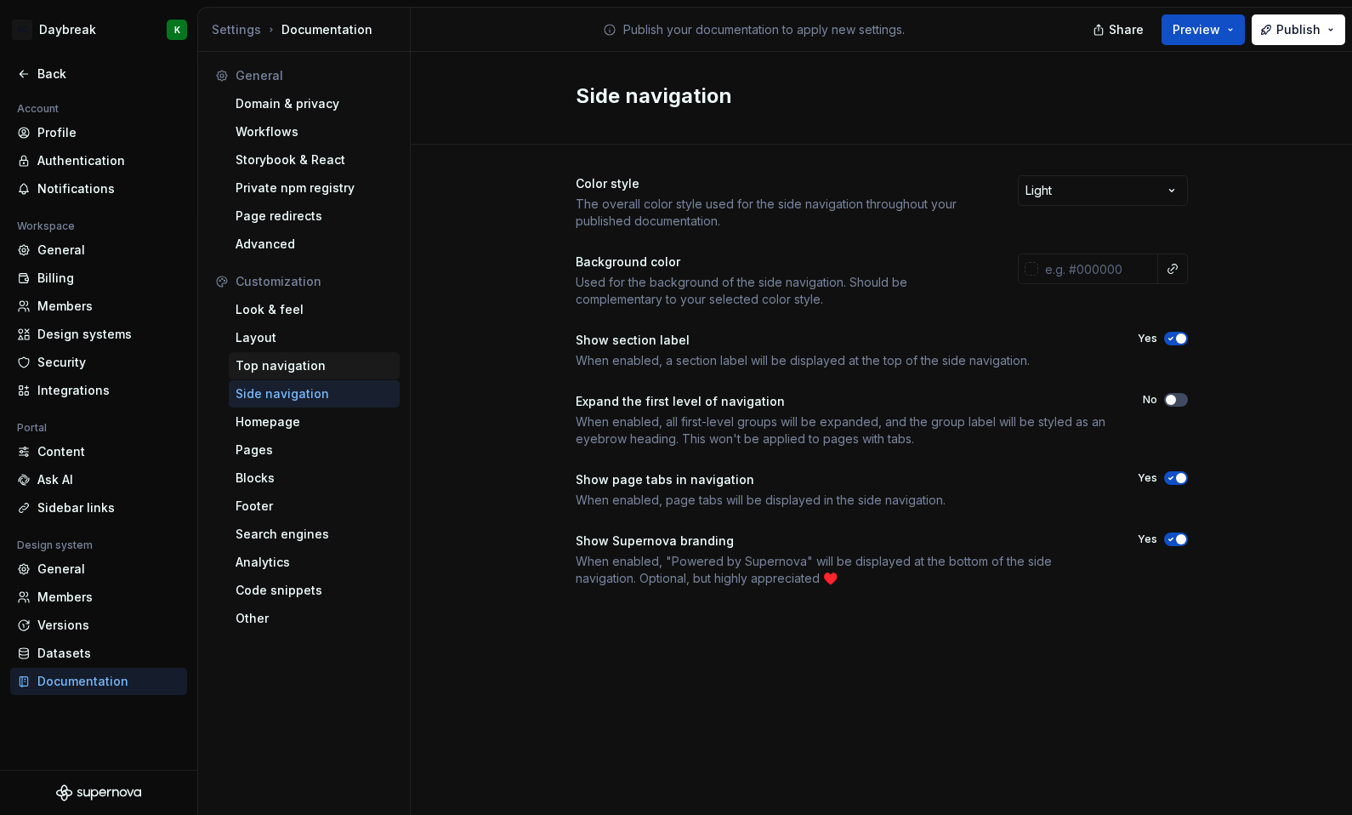
click at [270, 365] on div "Top navigation" at bounding box center [314, 365] width 157 height 17
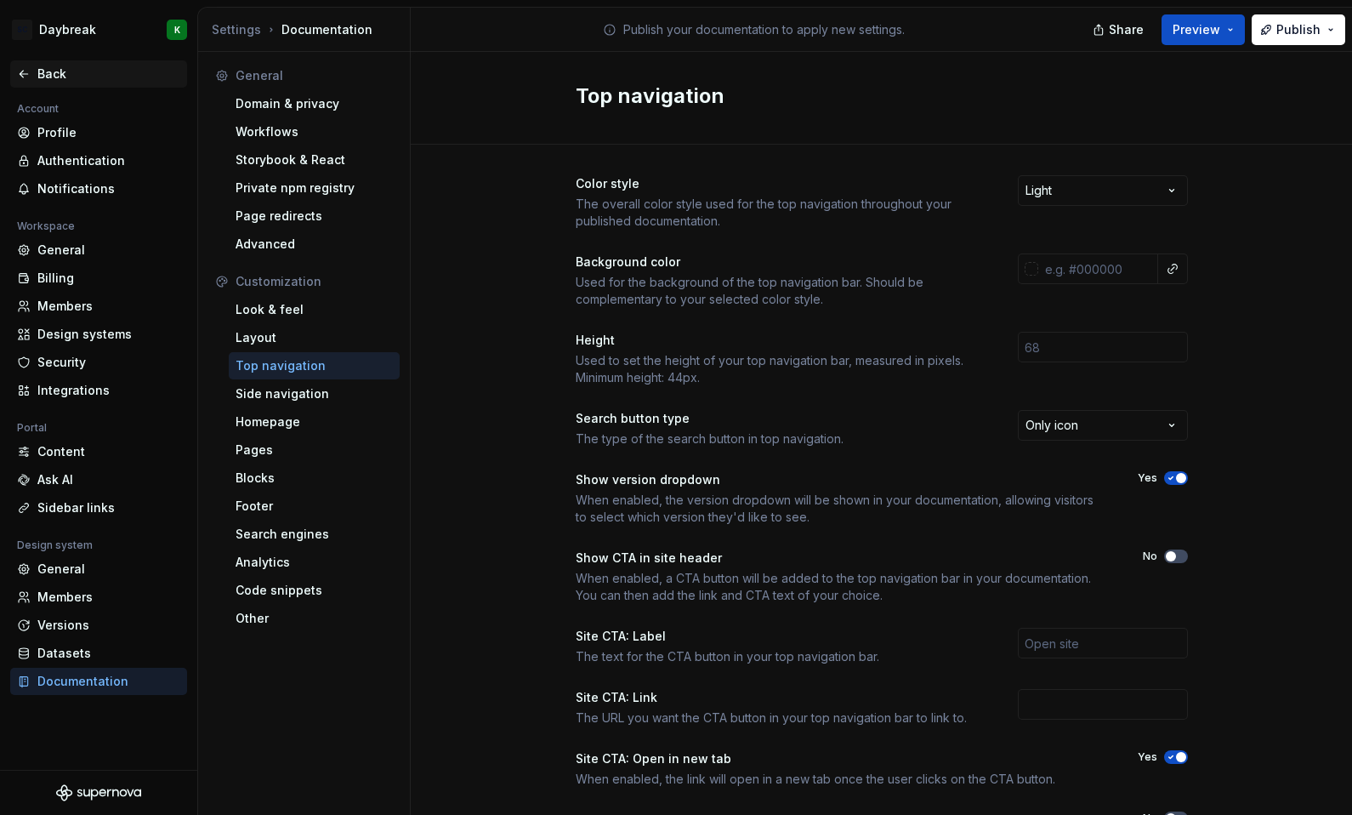
click at [44, 71] on div "Back" at bounding box center [108, 73] width 143 height 17
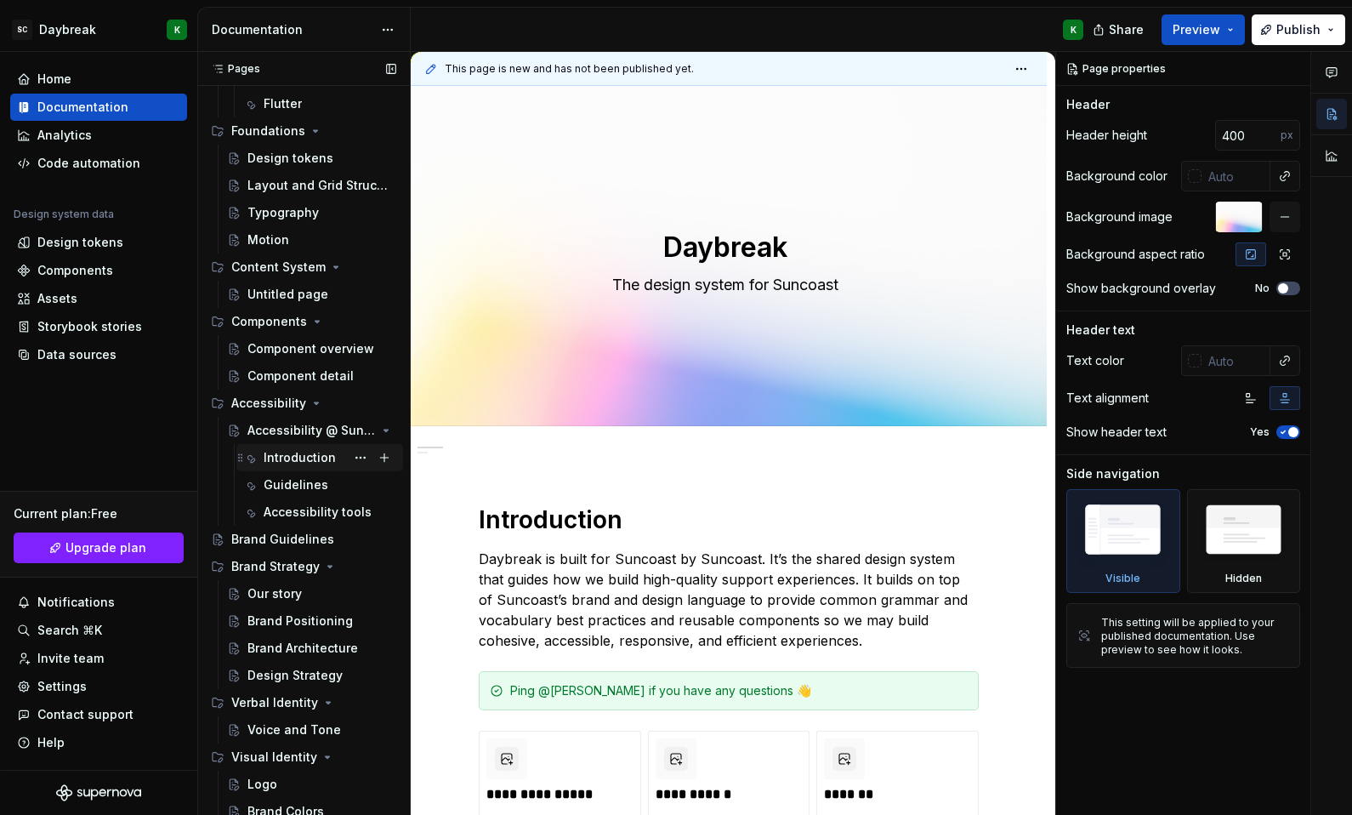
scroll to position [200, 0]
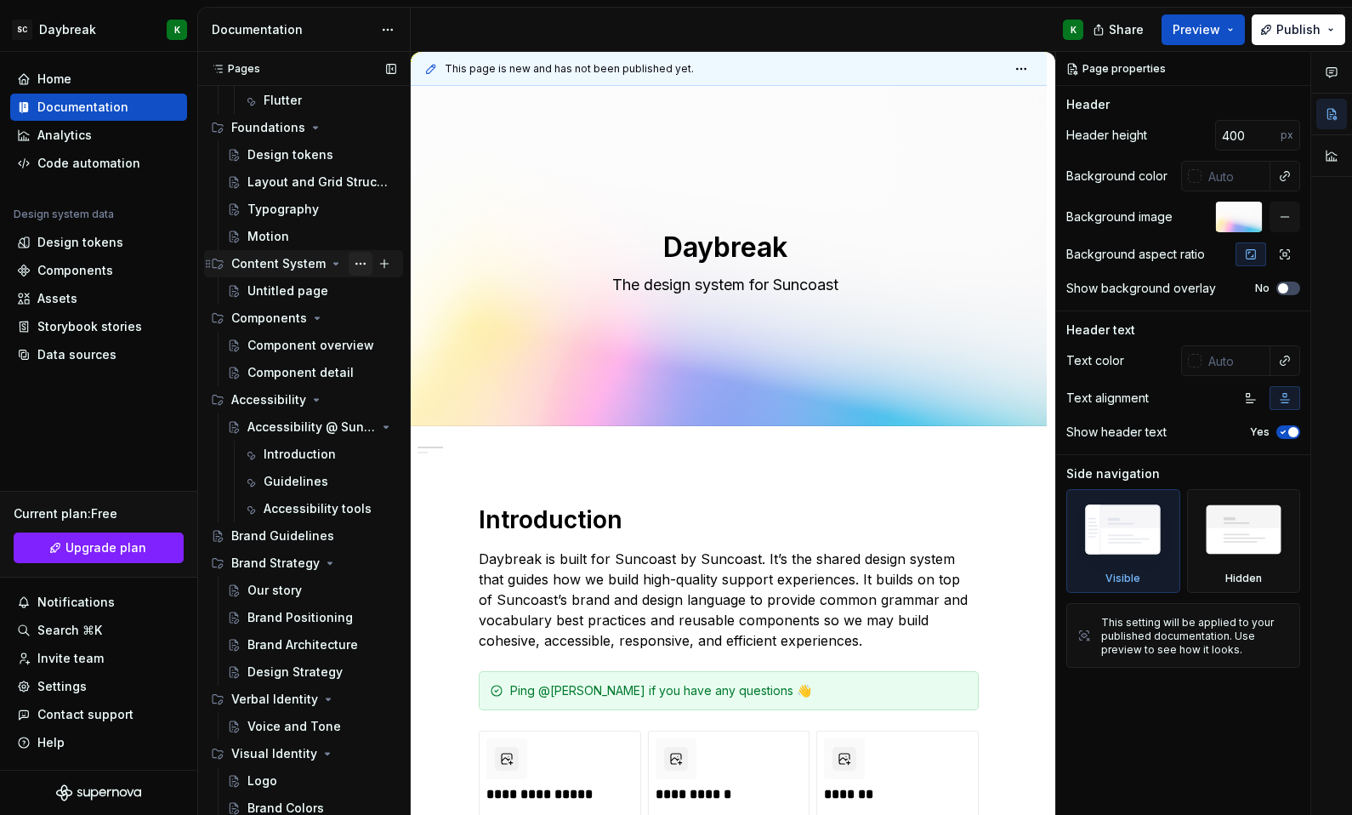
click at [349, 266] on button "Page tree" at bounding box center [361, 264] width 24 height 24
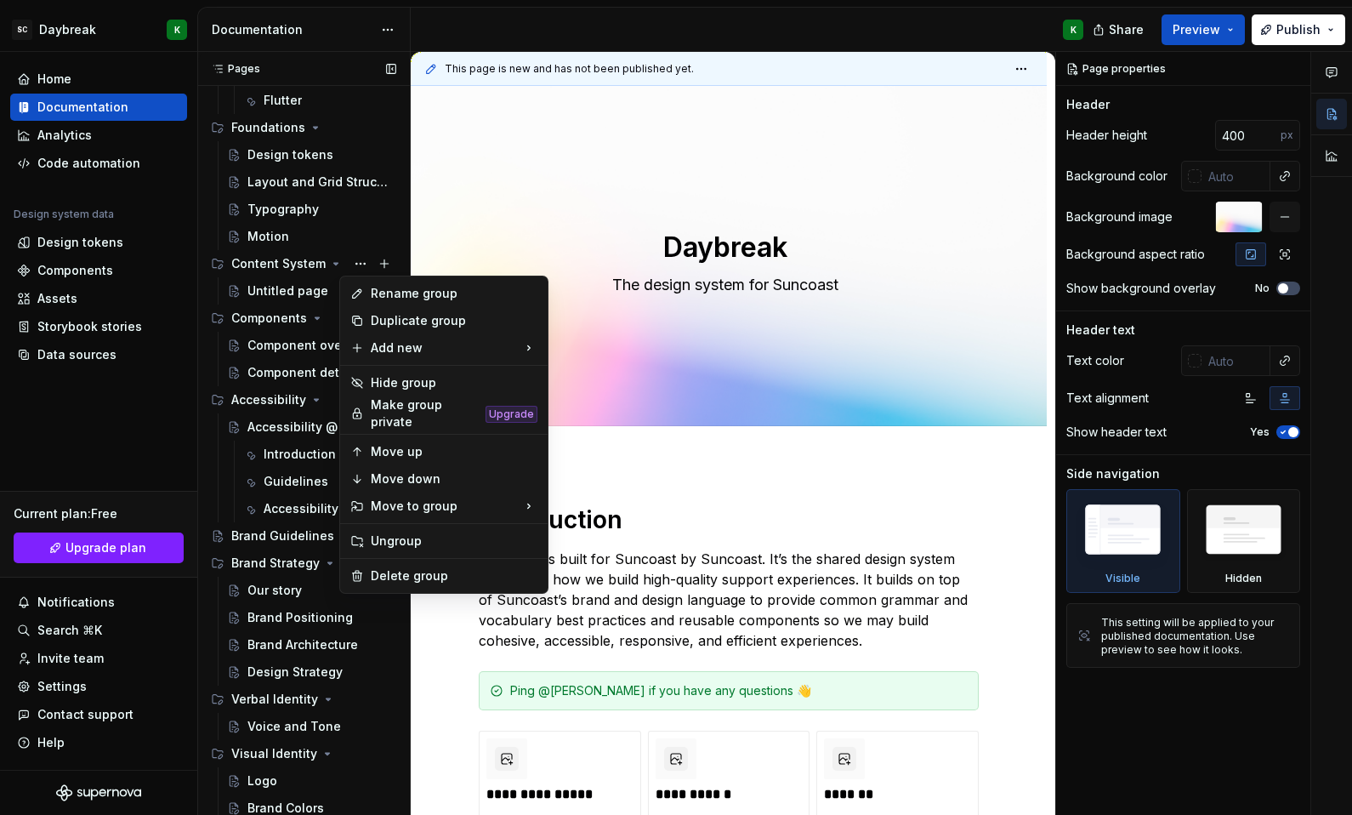
click at [273, 289] on div "Pages Pages Add Accessibility guide for tree Page tree. Navigate the tree with …" at bounding box center [303, 437] width 213 height 770
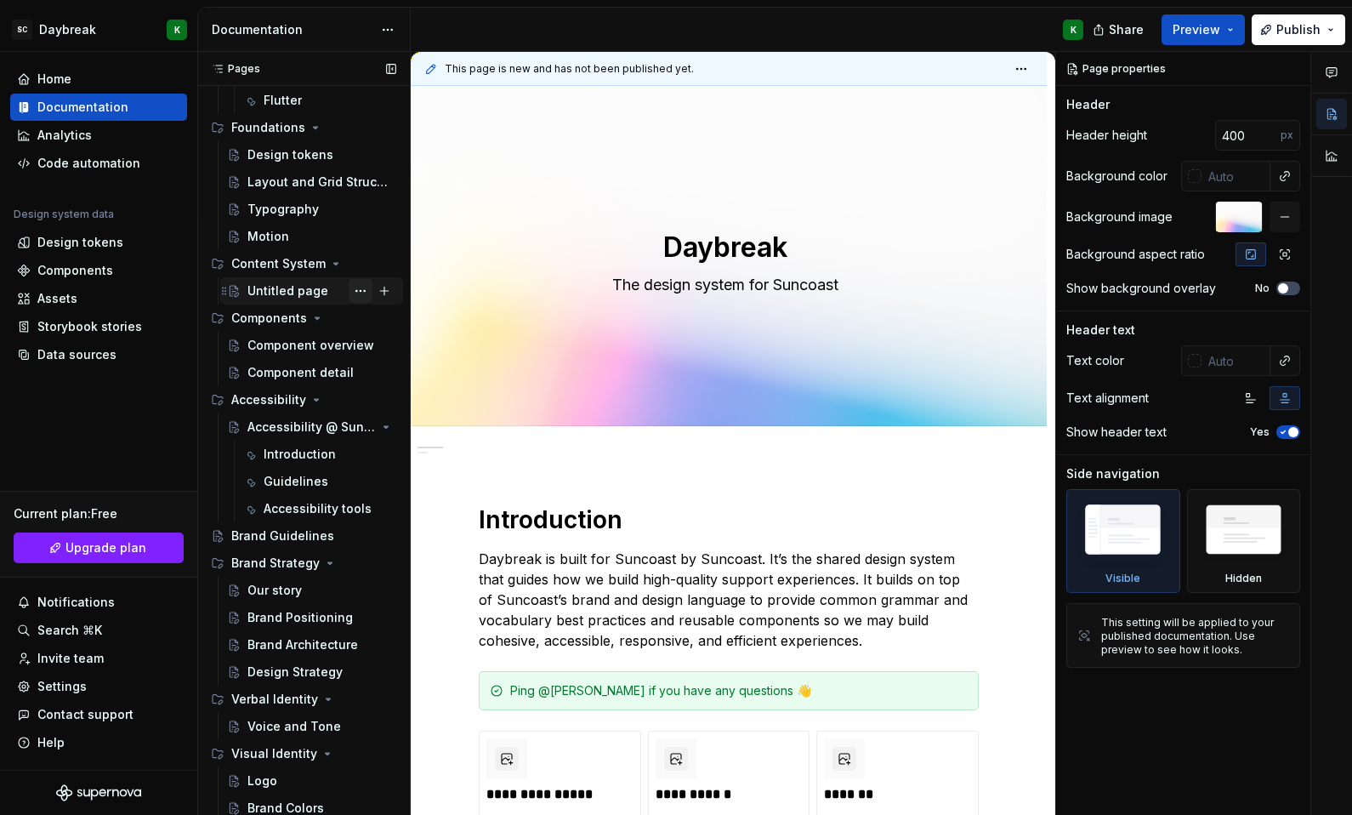
click at [349, 293] on button "Page tree" at bounding box center [361, 291] width 24 height 24
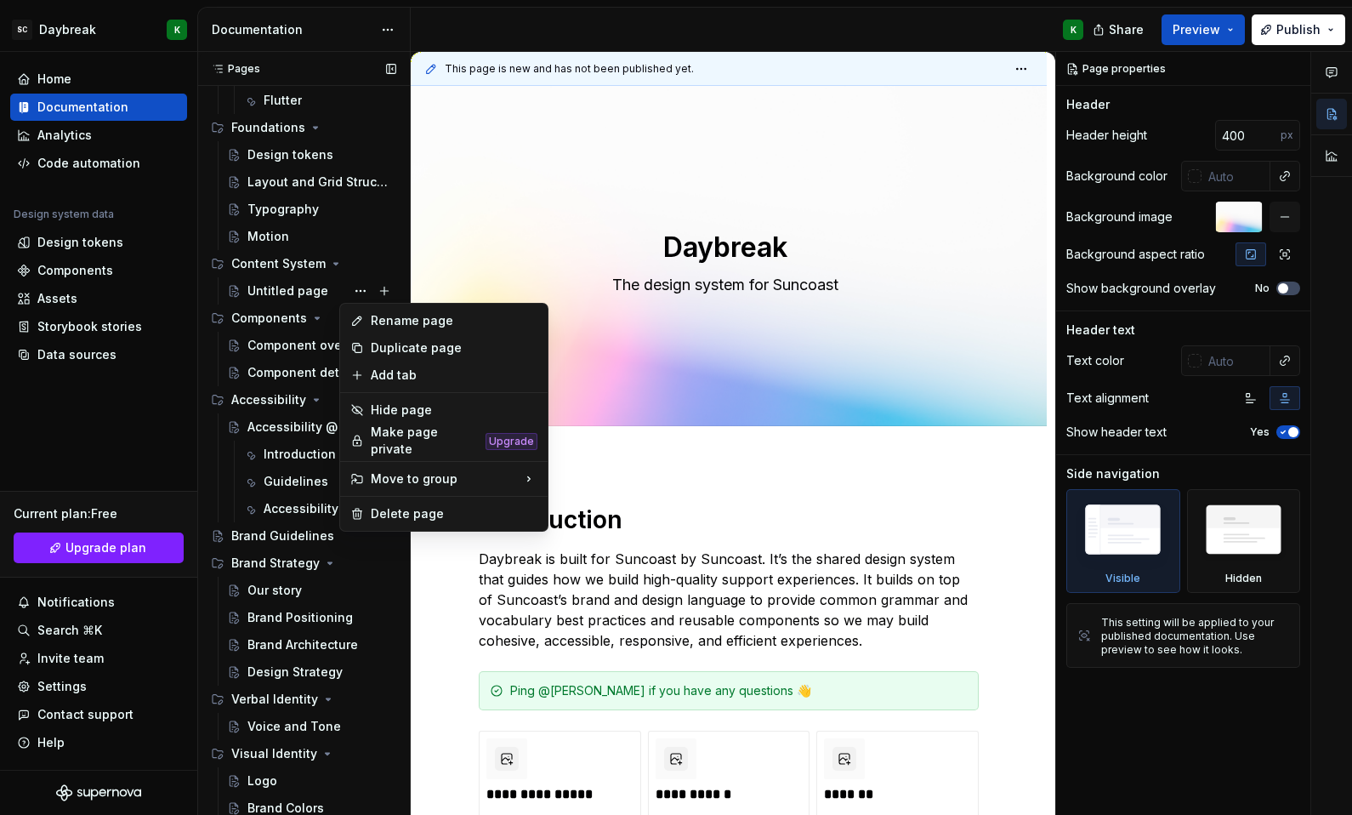
click at [272, 300] on div "Pages Pages Add Accessibility guide for tree Page tree. Navigate the tree with …" at bounding box center [303, 437] width 213 height 770
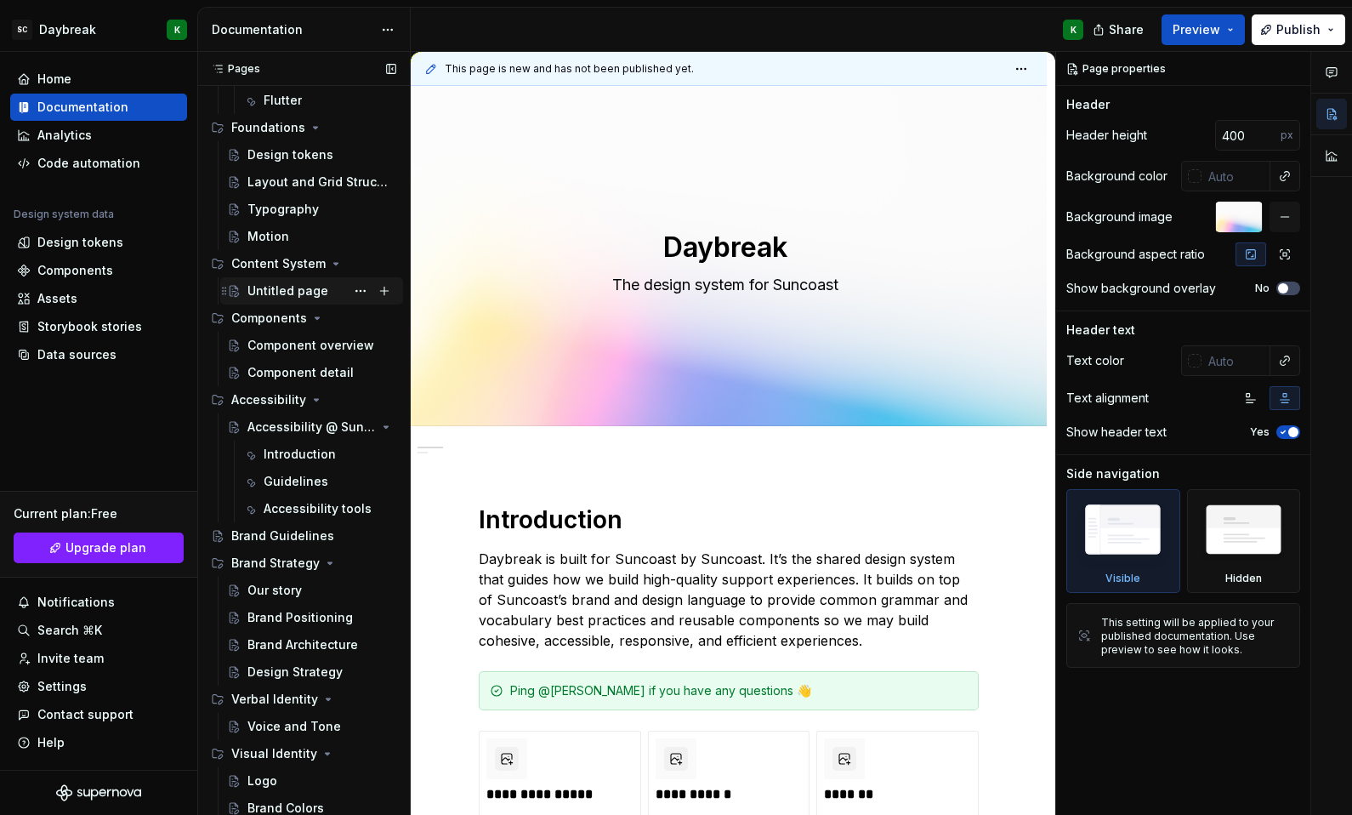
click at [265, 290] on div "Untitled page" at bounding box center [287, 290] width 81 height 17
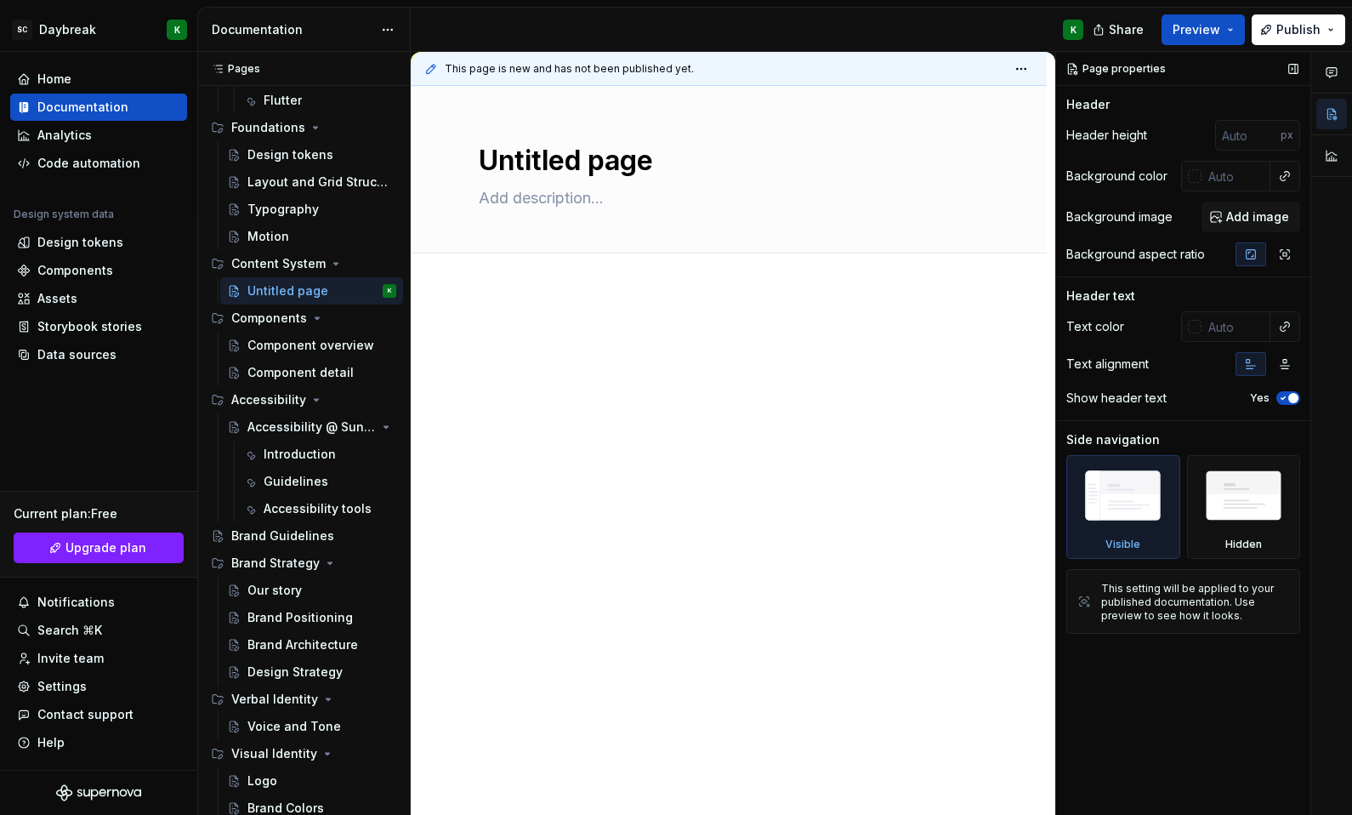
click at [1128, 62] on div "Page properties" at bounding box center [1117, 69] width 112 height 24
click at [1152, 70] on div "Page properties" at bounding box center [1117, 69] width 112 height 24
click at [1118, 145] on div "Header height px" at bounding box center [1183, 135] width 234 height 31
click at [1111, 178] on div "Background color" at bounding box center [1116, 176] width 101 height 17
click at [1111, 261] on div "Background aspect ratio" at bounding box center [1135, 254] width 139 height 17
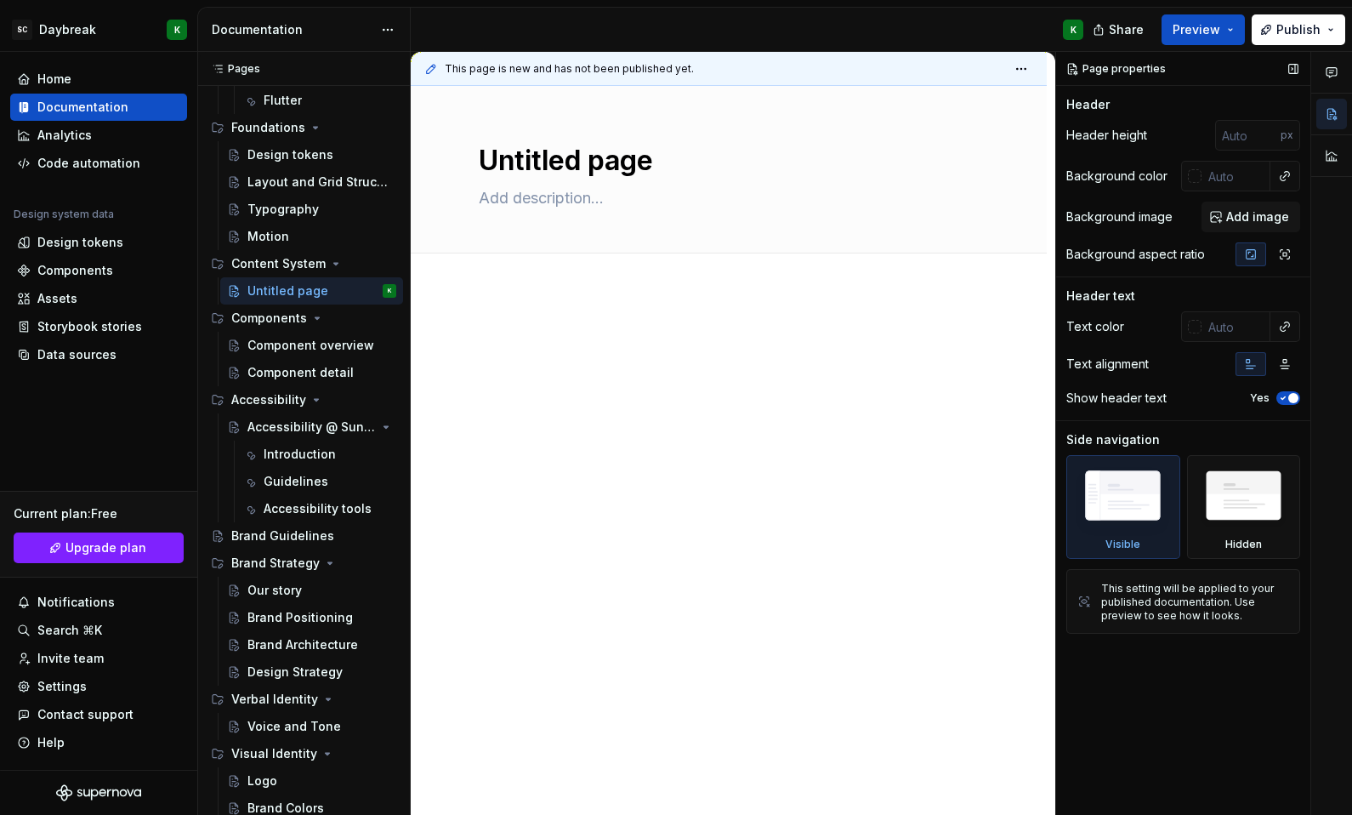
click at [1101, 307] on div "Header text Text color Text alignment Show header text Yes" at bounding box center [1183, 353] width 234 height 133
click at [350, 399] on button "Page tree" at bounding box center [361, 400] width 24 height 24
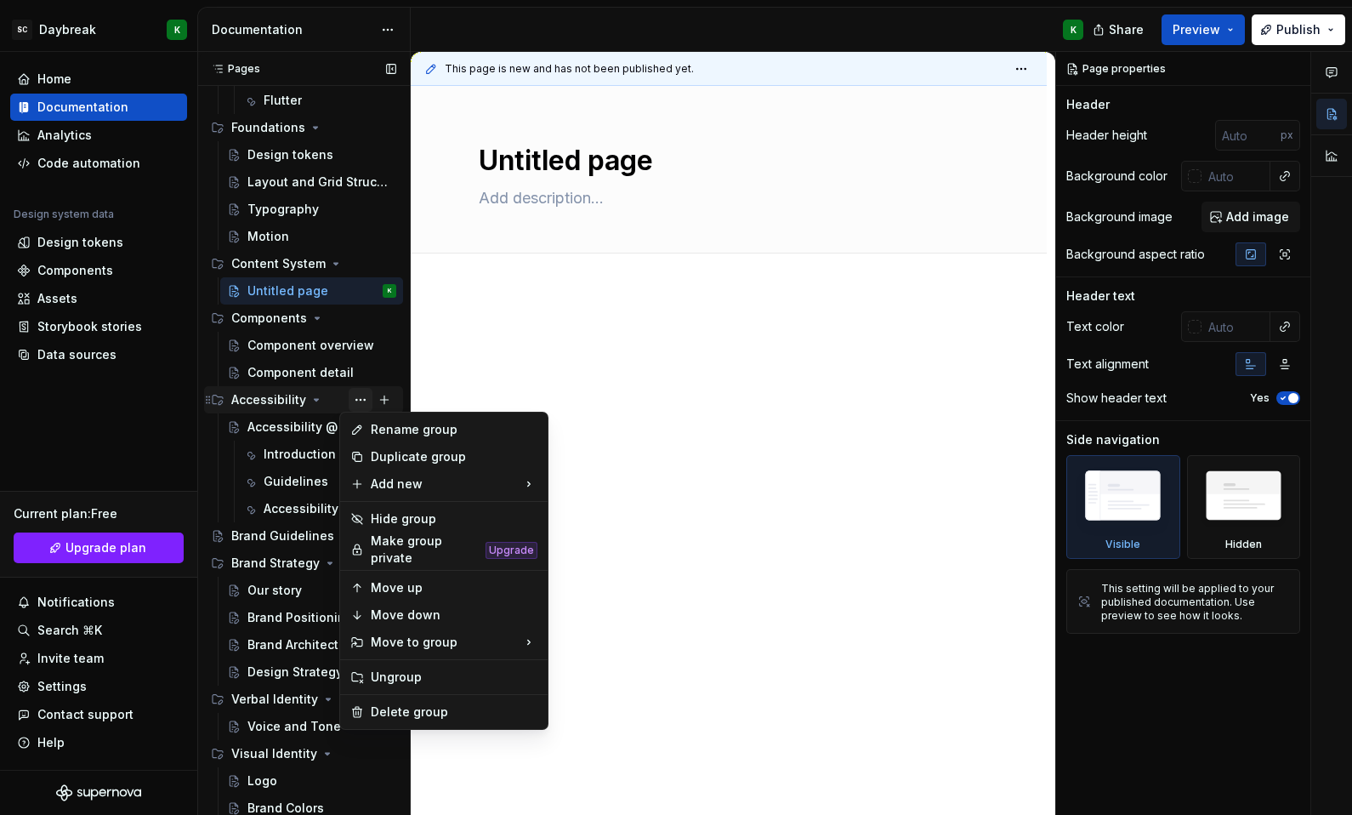
click at [350, 399] on div "Pages Pages Add Accessibility guide for tree Page tree. Navigate the tree with …" at bounding box center [303, 437] width 213 height 770
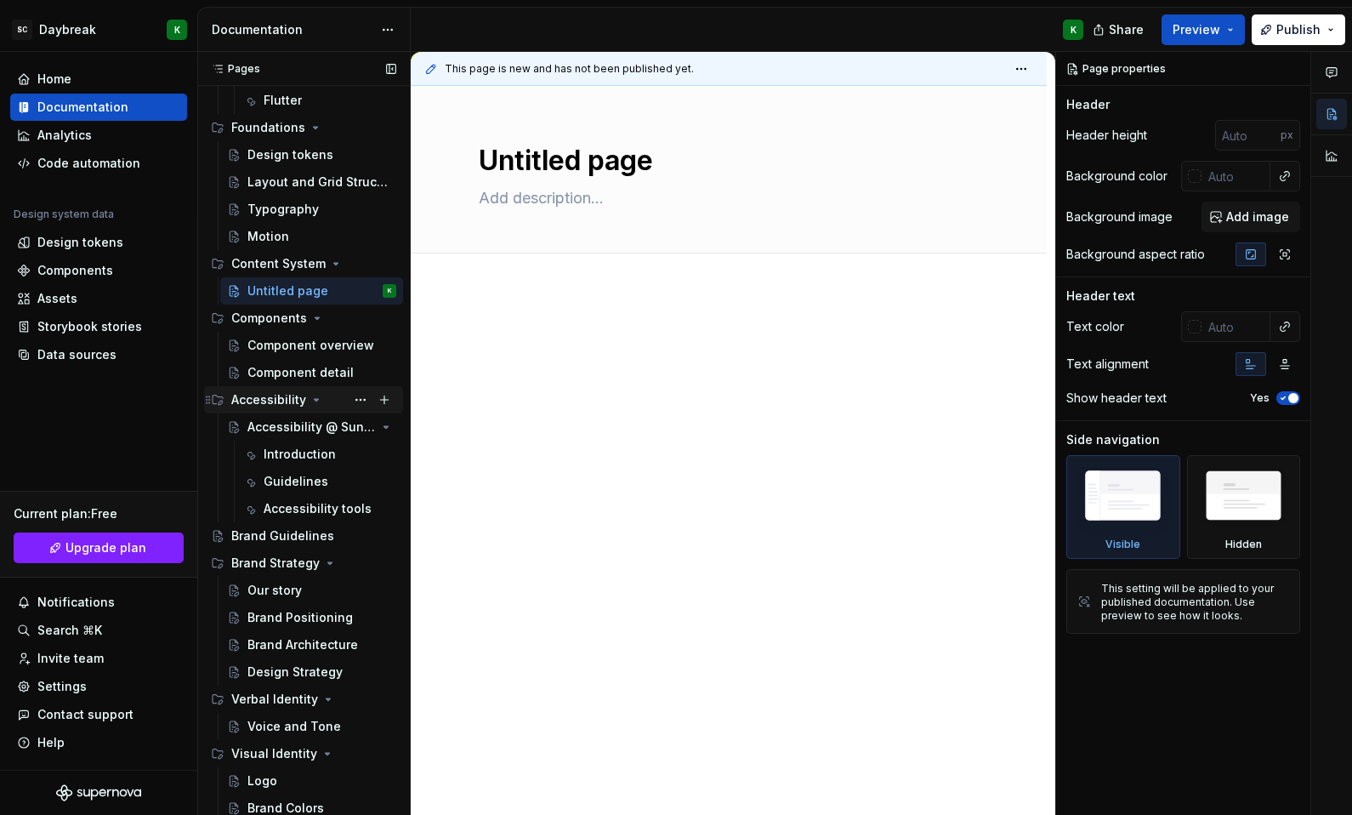
click at [310, 397] on icon "Page tree" at bounding box center [317, 400] width 14 height 14
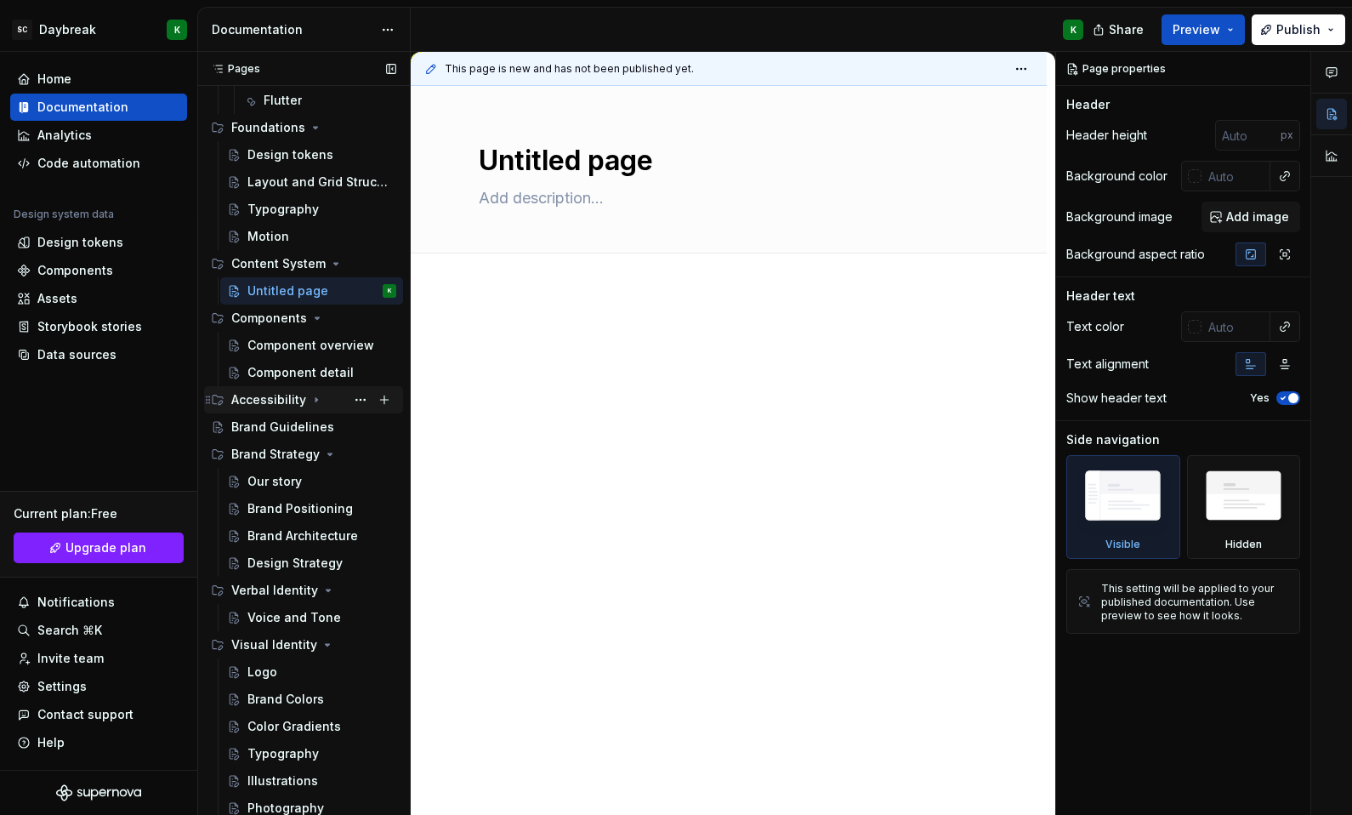
click at [310, 397] on icon "Page tree" at bounding box center [317, 400] width 14 height 14
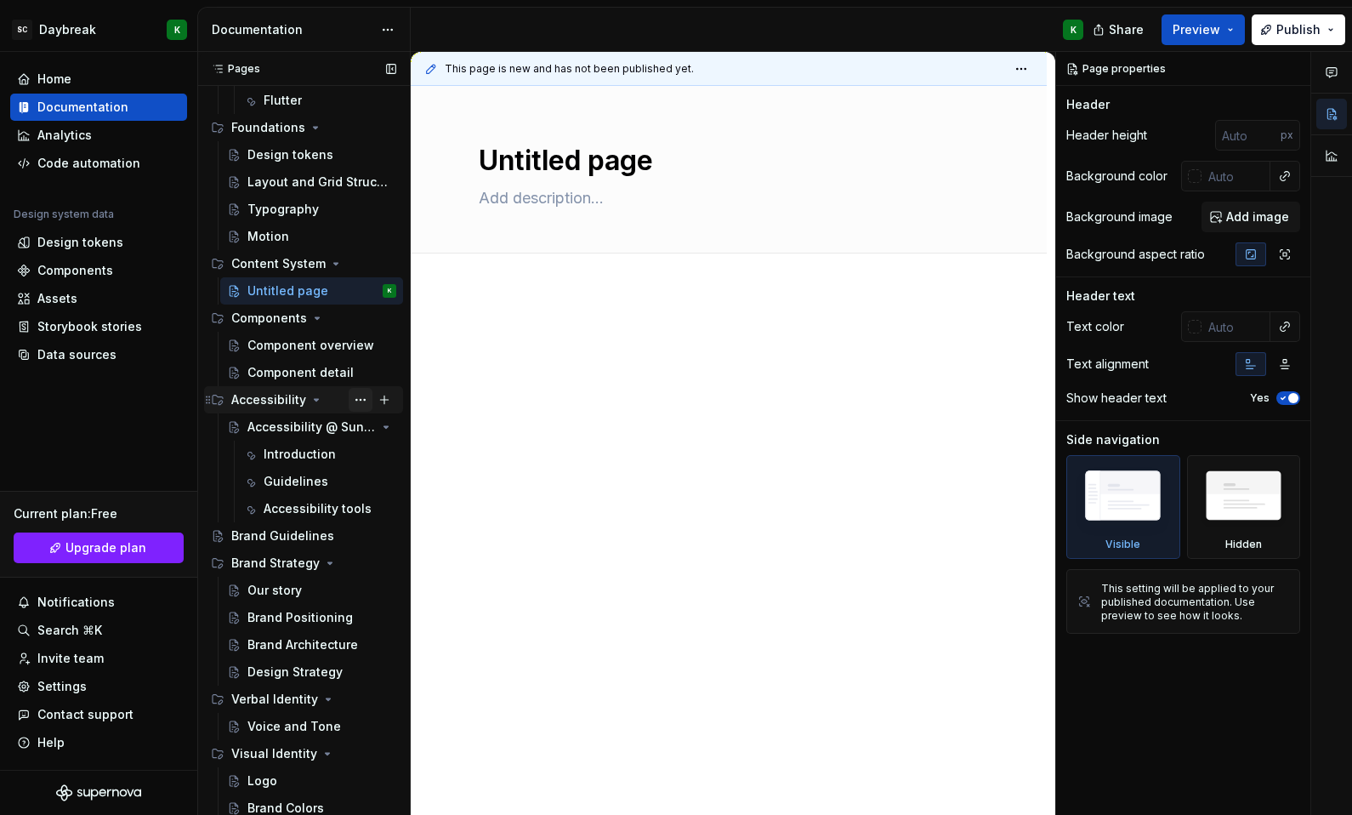
click at [351, 396] on button "Page tree" at bounding box center [361, 400] width 24 height 24
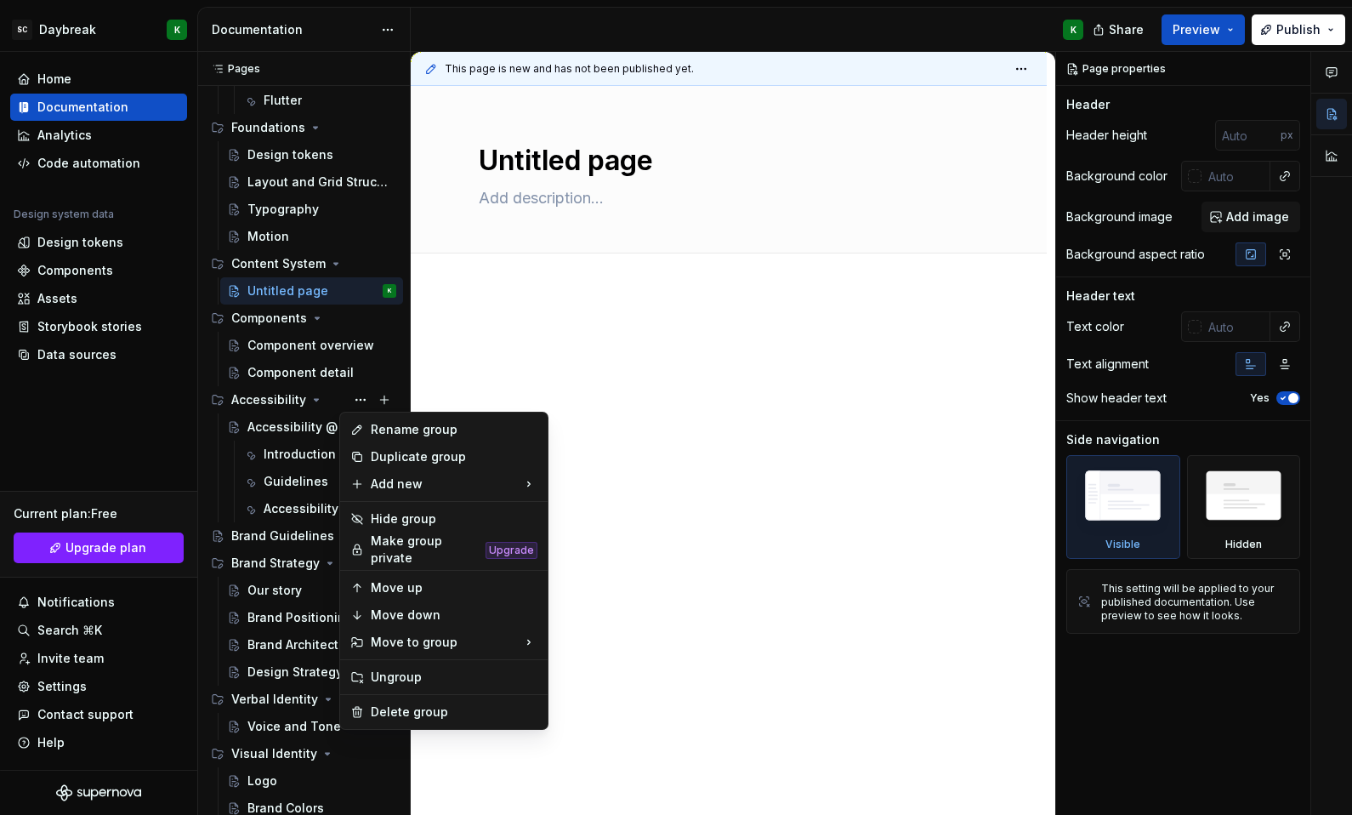
click at [693, 217] on html "SC Daybreak K Home Documentation Analytics Code automation Design system data D…" at bounding box center [676, 407] width 1352 height 815
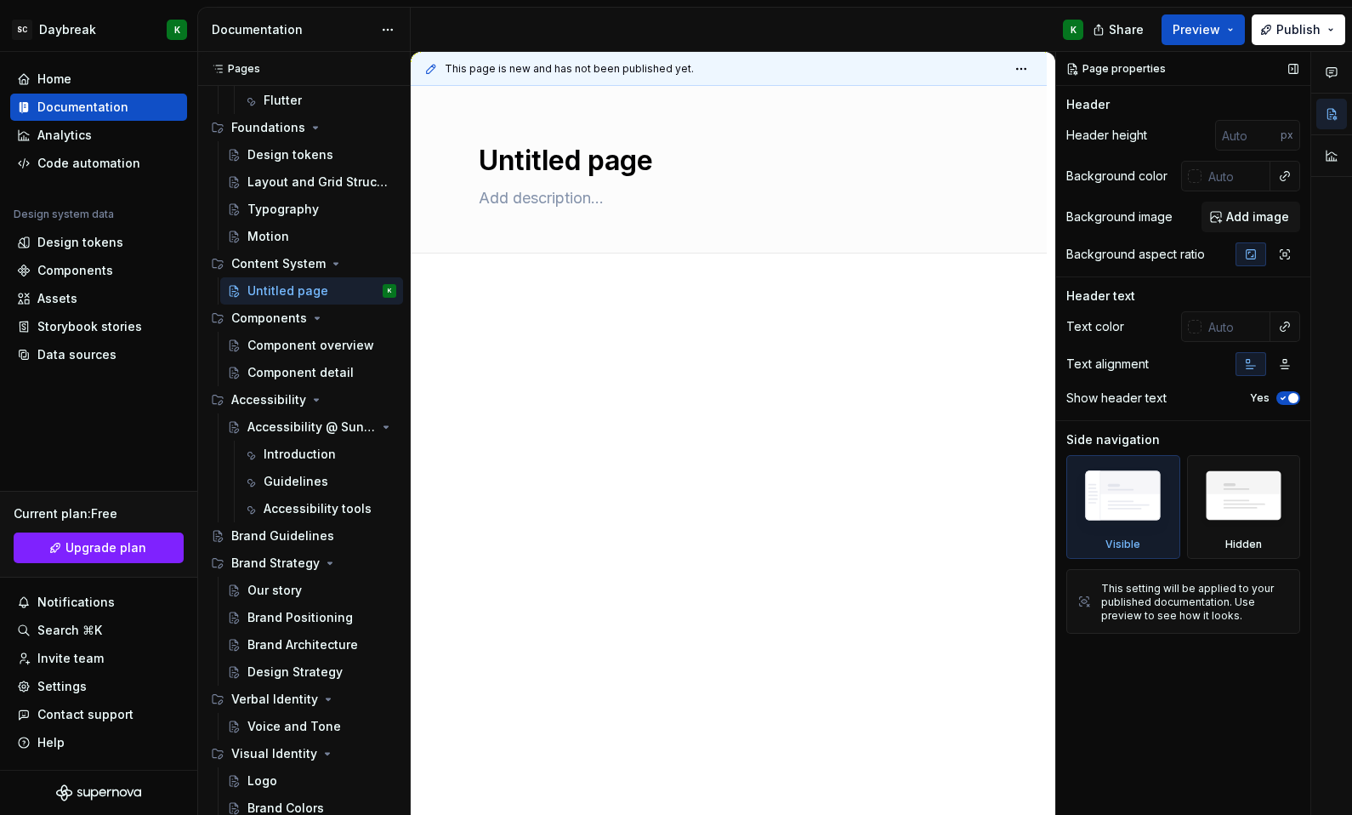
click at [1118, 63] on div "Page properties" at bounding box center [1117, 69] width 112 height 24
click at [1332, 68] on icon "button" at bounding box center [1332, 72] width 10 height 9
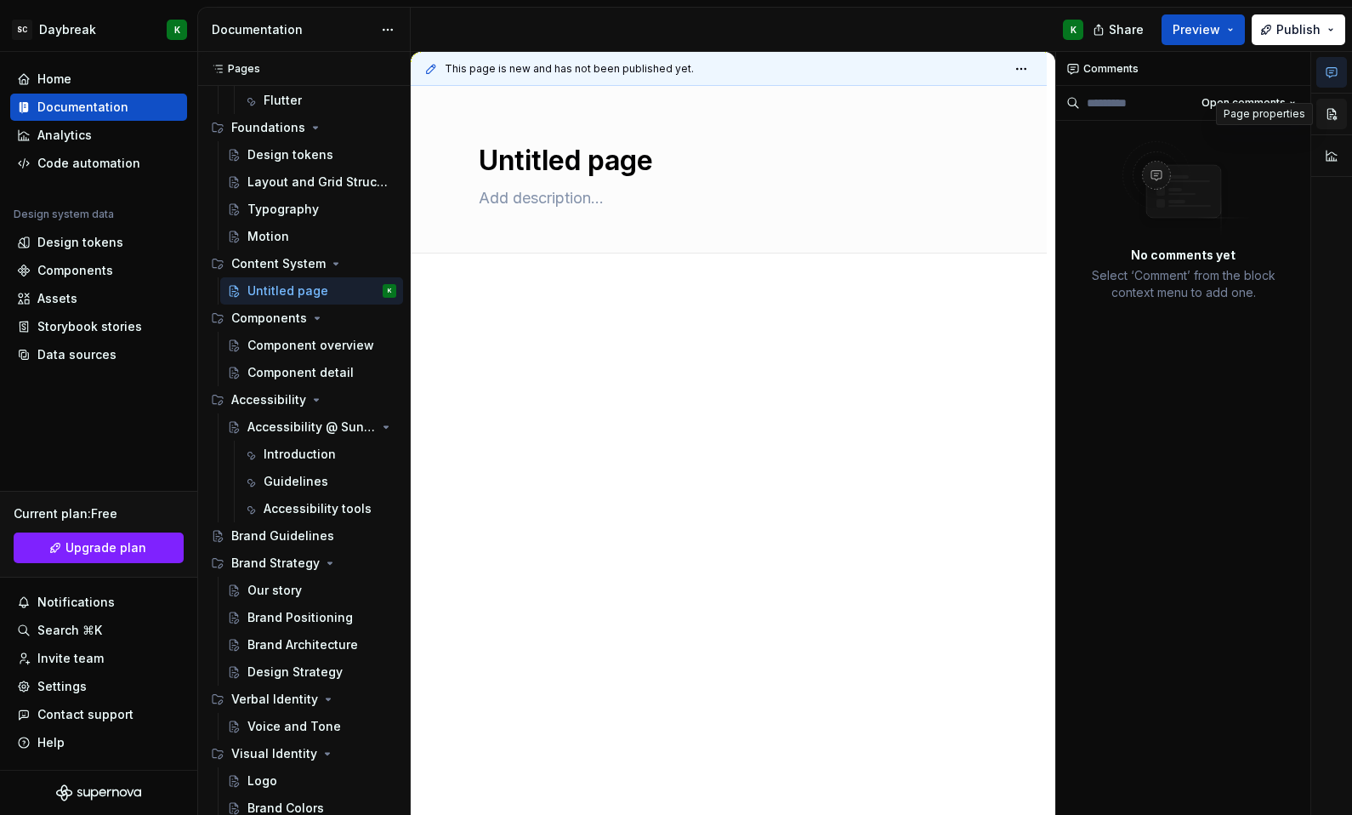
click at [1327, 110] on button "button" at bounding box center [1331, 114] width 31 height 31
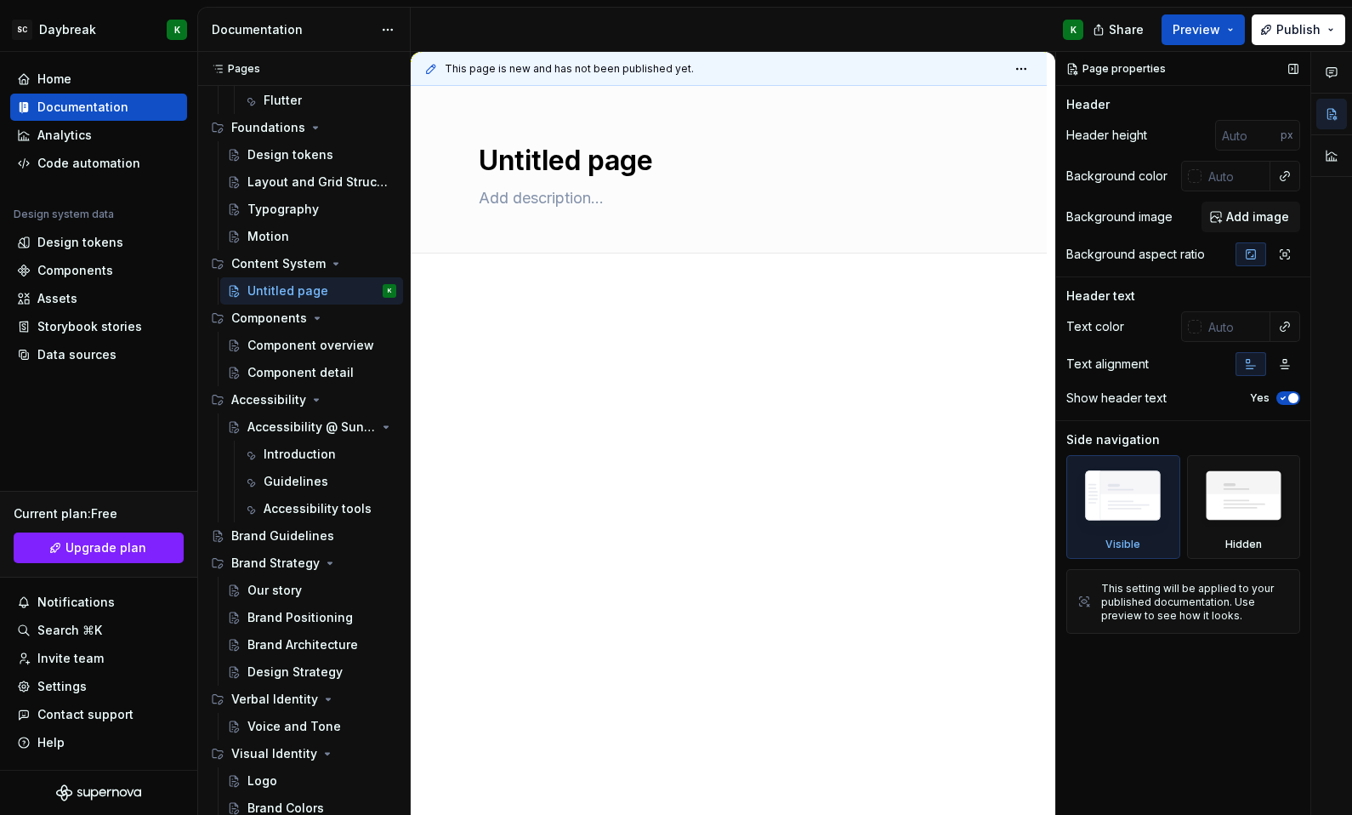
click at [1139, 211] on div "Background image" at bounding box center [1119, 216] width 106 height 17
click at [1127, 257] on div "Background aspect ratio" at bounding box center [1135, 254] width 139 height 17
click at [1128, 407] on div "Show header text Yes" at bounding box center [1183, 398] width 234 height 24
click at [239, 68] on div "Pages" at bounding box center [232, 69] width 56 height 14
click at [217, 69] on icon at bounding box center [218, 69] width 14 height 14
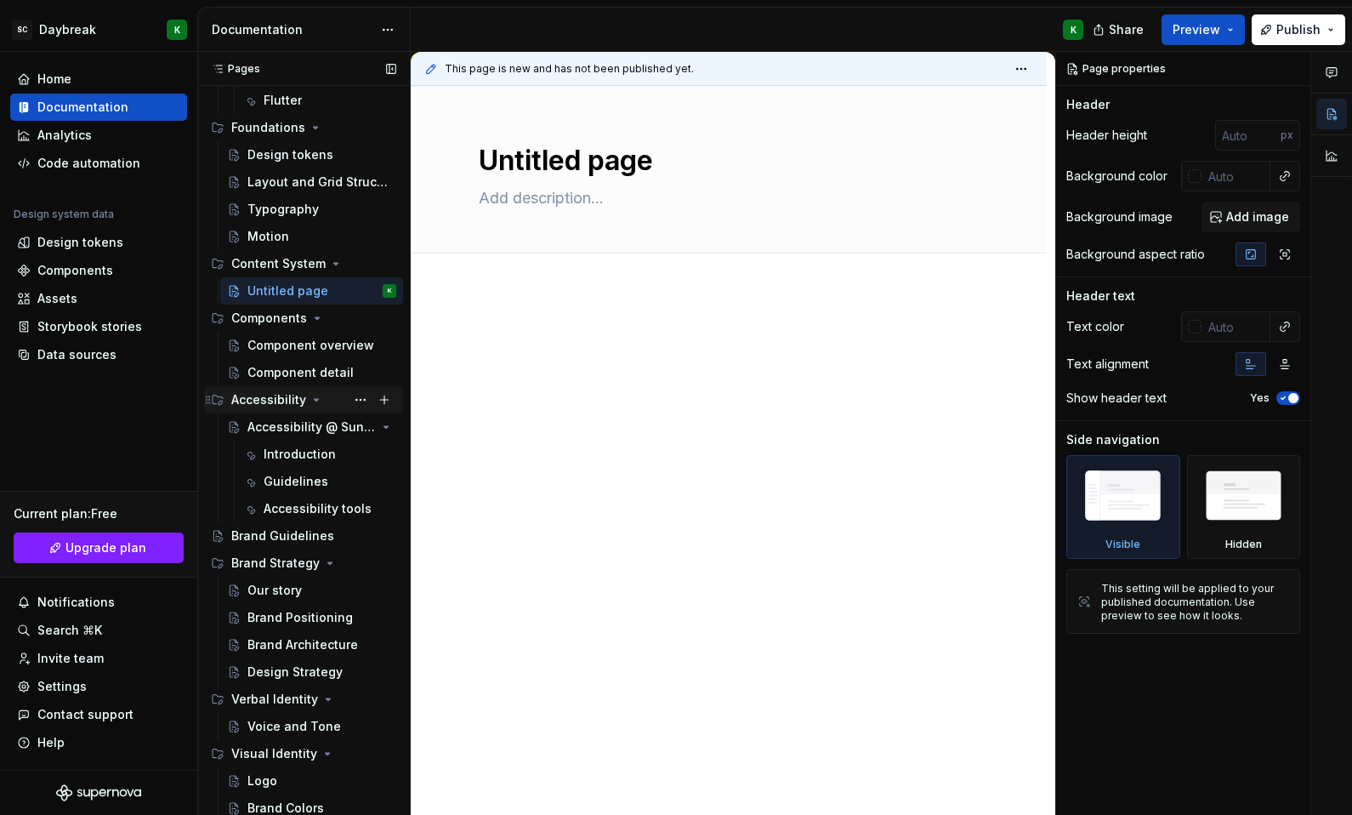
click at [303, 395] on div "Accessibility" at bounding box center [268, 399] width 75 height 17
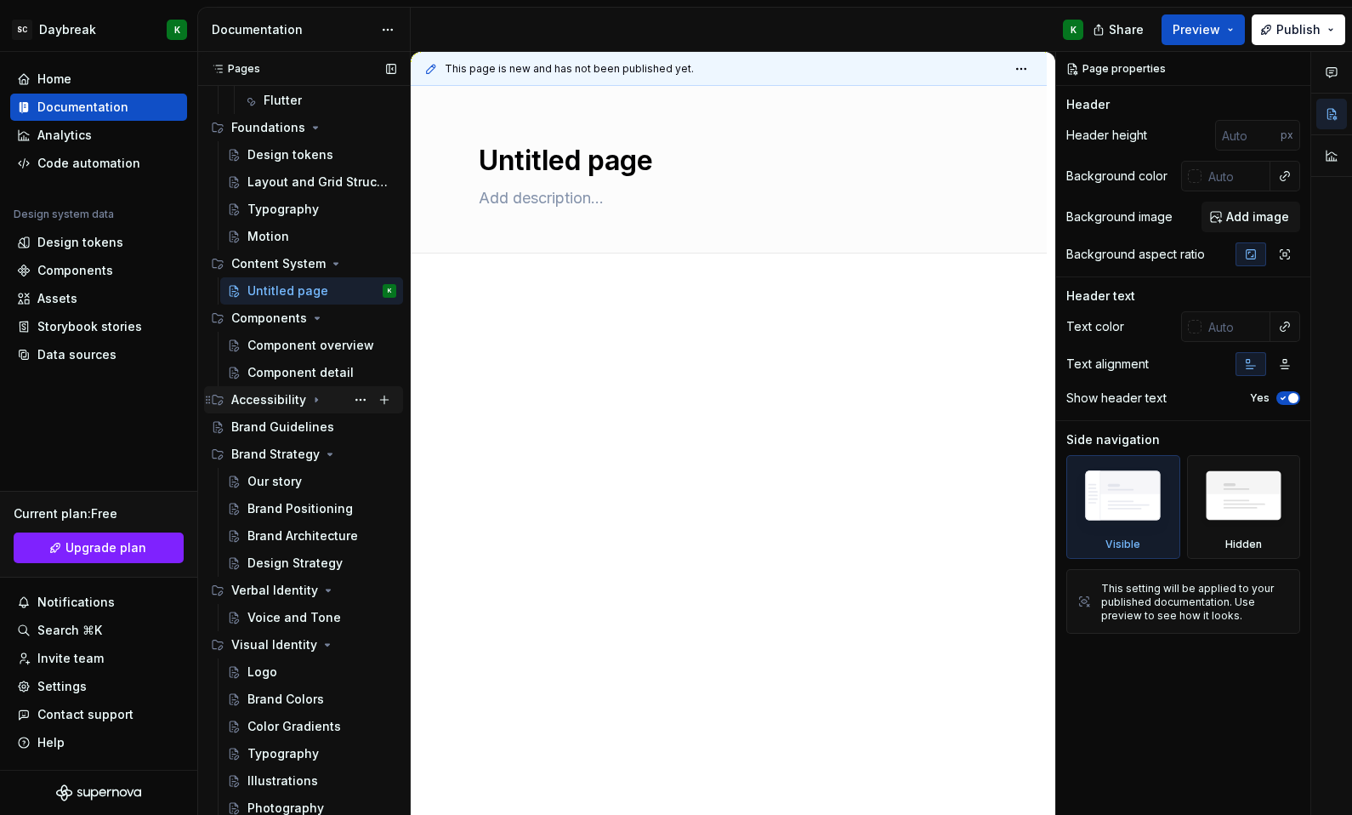
click at [303, 395] on div "Accessibility" at bounding box center [268, 399] width 75 height 17
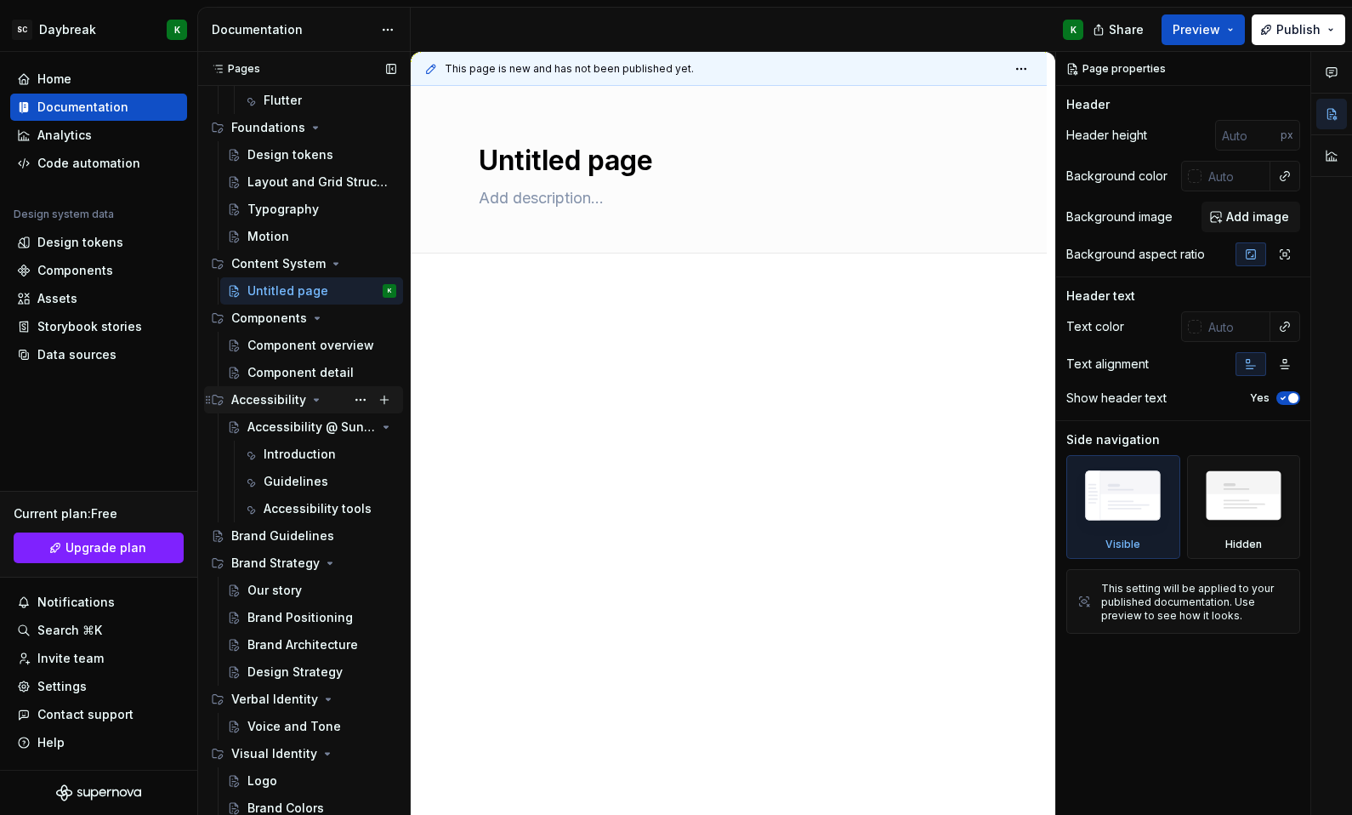
click at [224, 396] on div "Accessibility" at bounding box center [303, 400] width 185 height 24
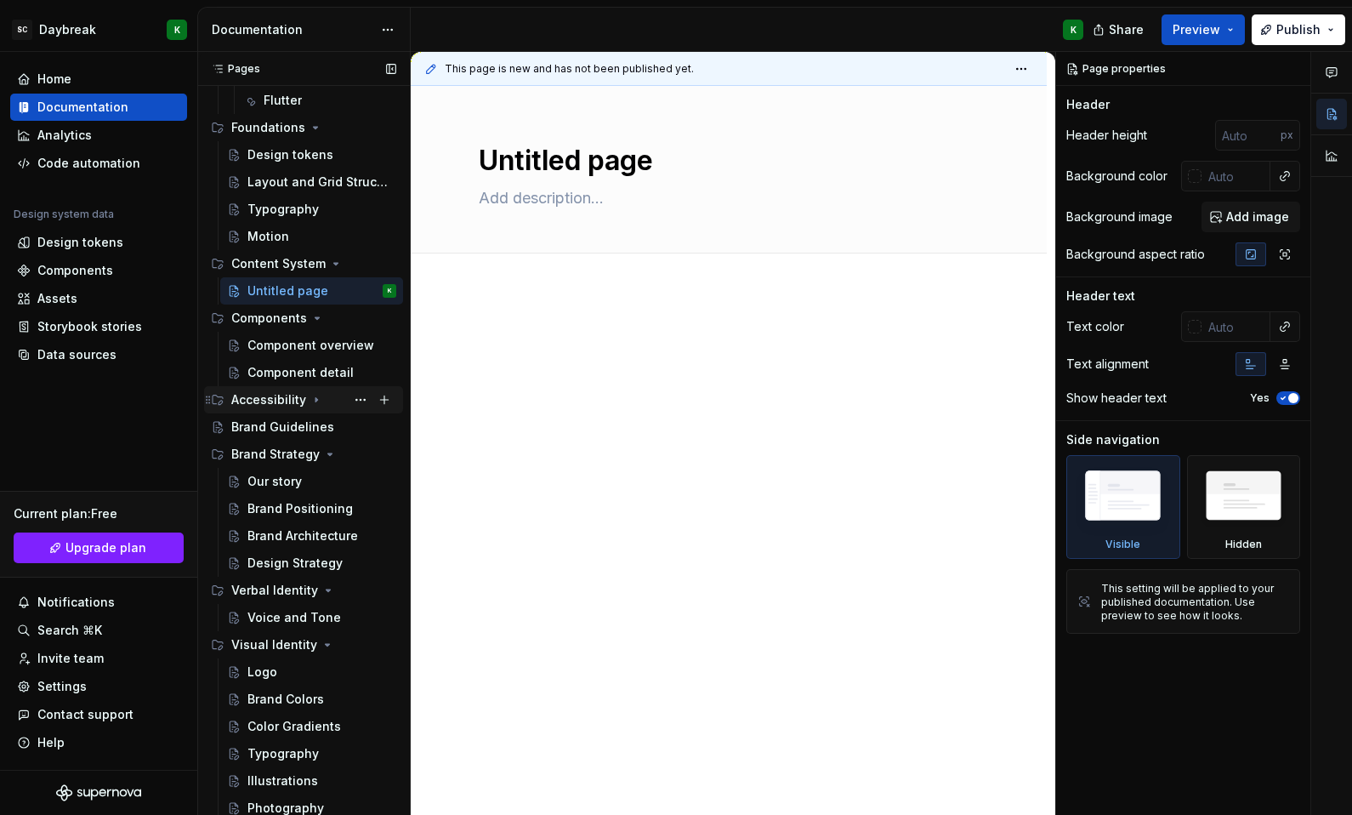
click at [224, 396] on div "Accessibility" at bounding box center [303, 400] width 185 height 24
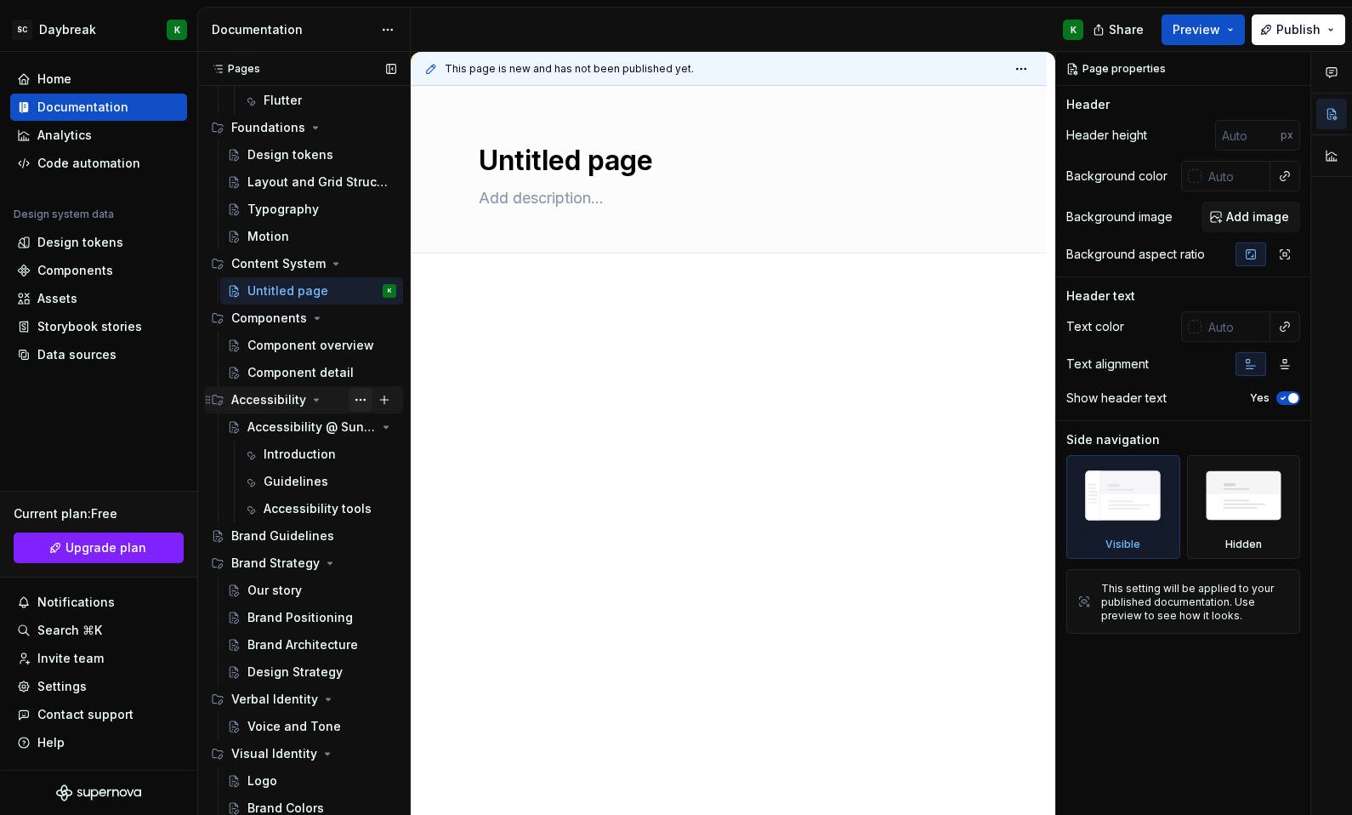
click at [349, 397] on button "Page tree" at bounding box center [361, 400] width 24 height 24
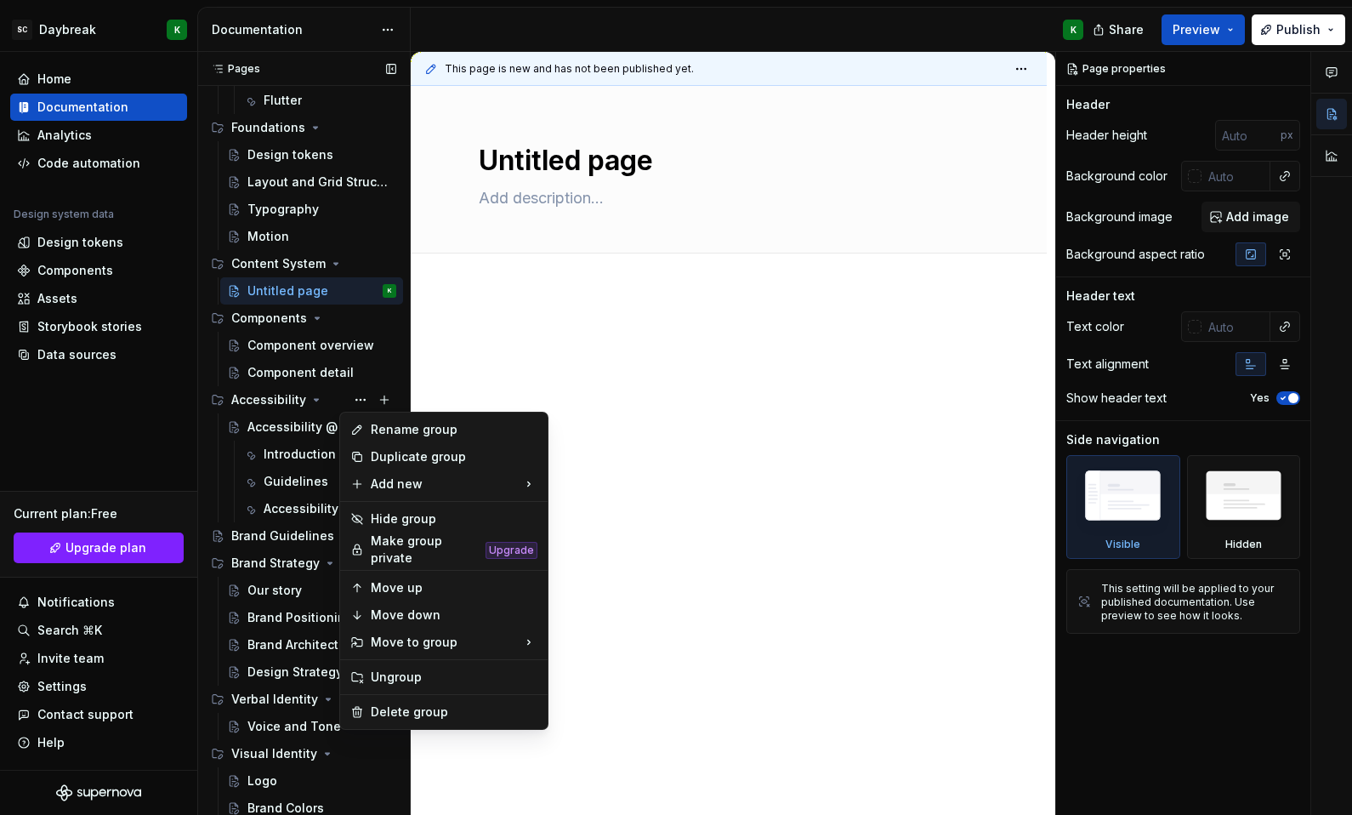
click at [348, 395] on div "Pages Pages Add Accessibility guide for tree Page tree. Navigate the tree with …" at bounding box center [303, 437] width 213 height 770
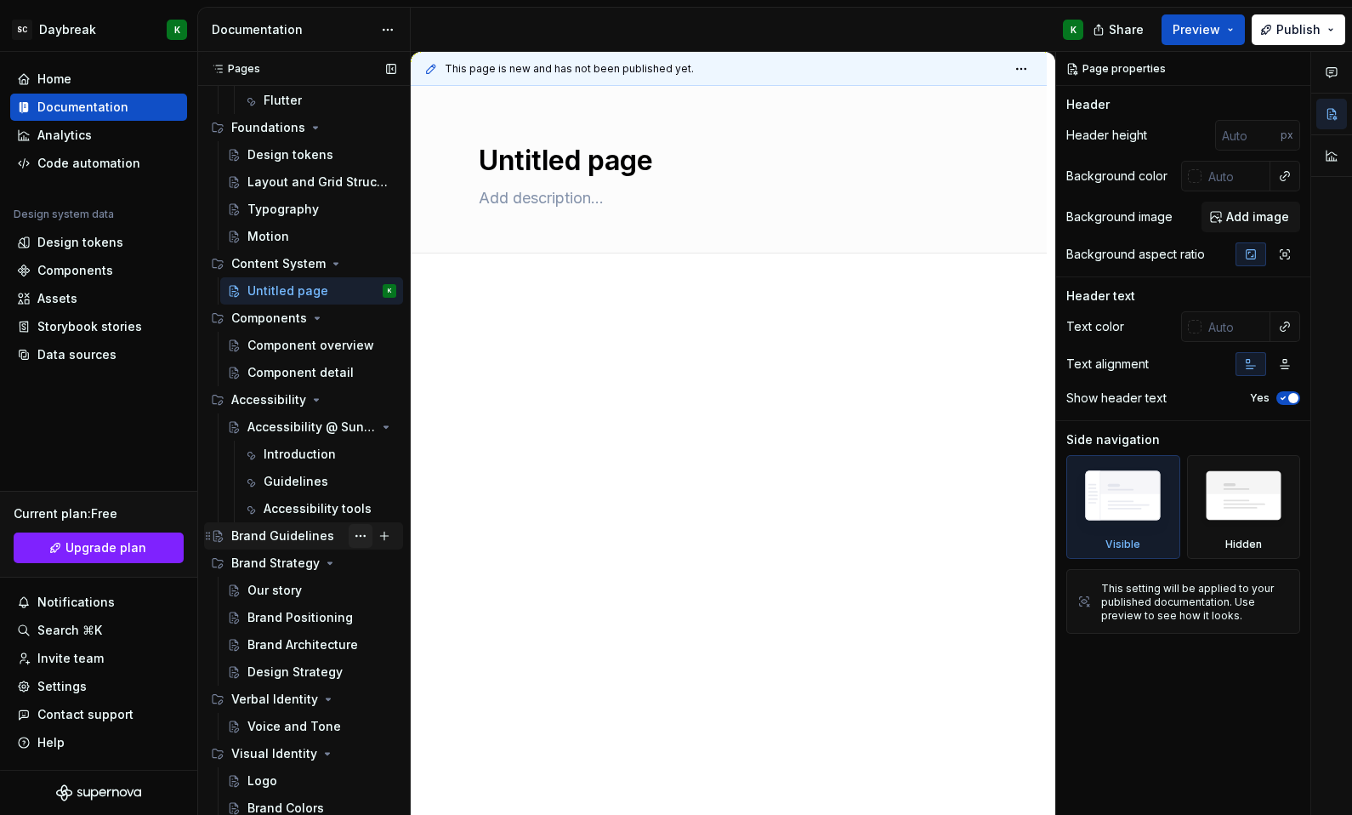
click at [349, 537] on button "Page tree" at bounding box center [361, 536] width 24 height 24
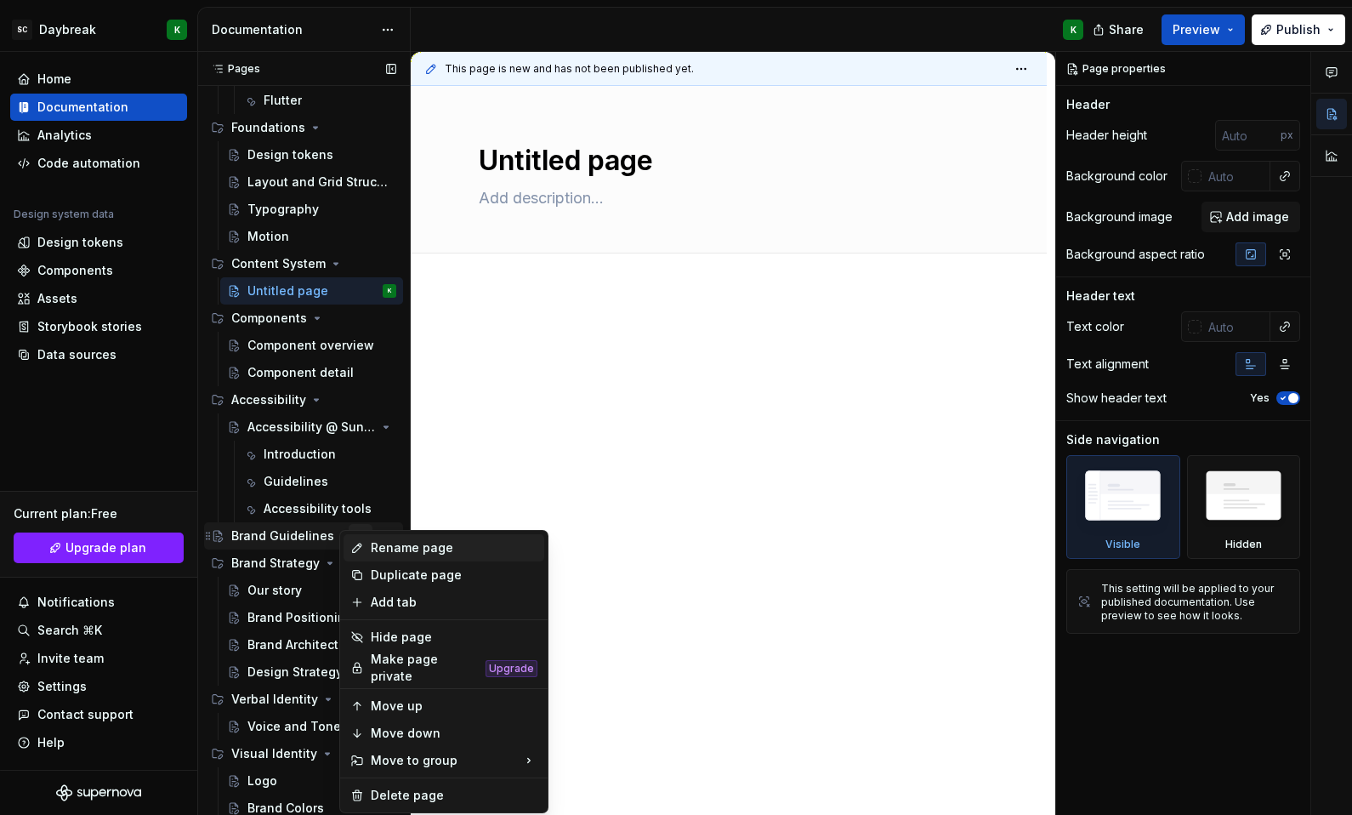
click at [349, 537] on div "Rename page" at bounding box center [444, 547] width 201 height 27
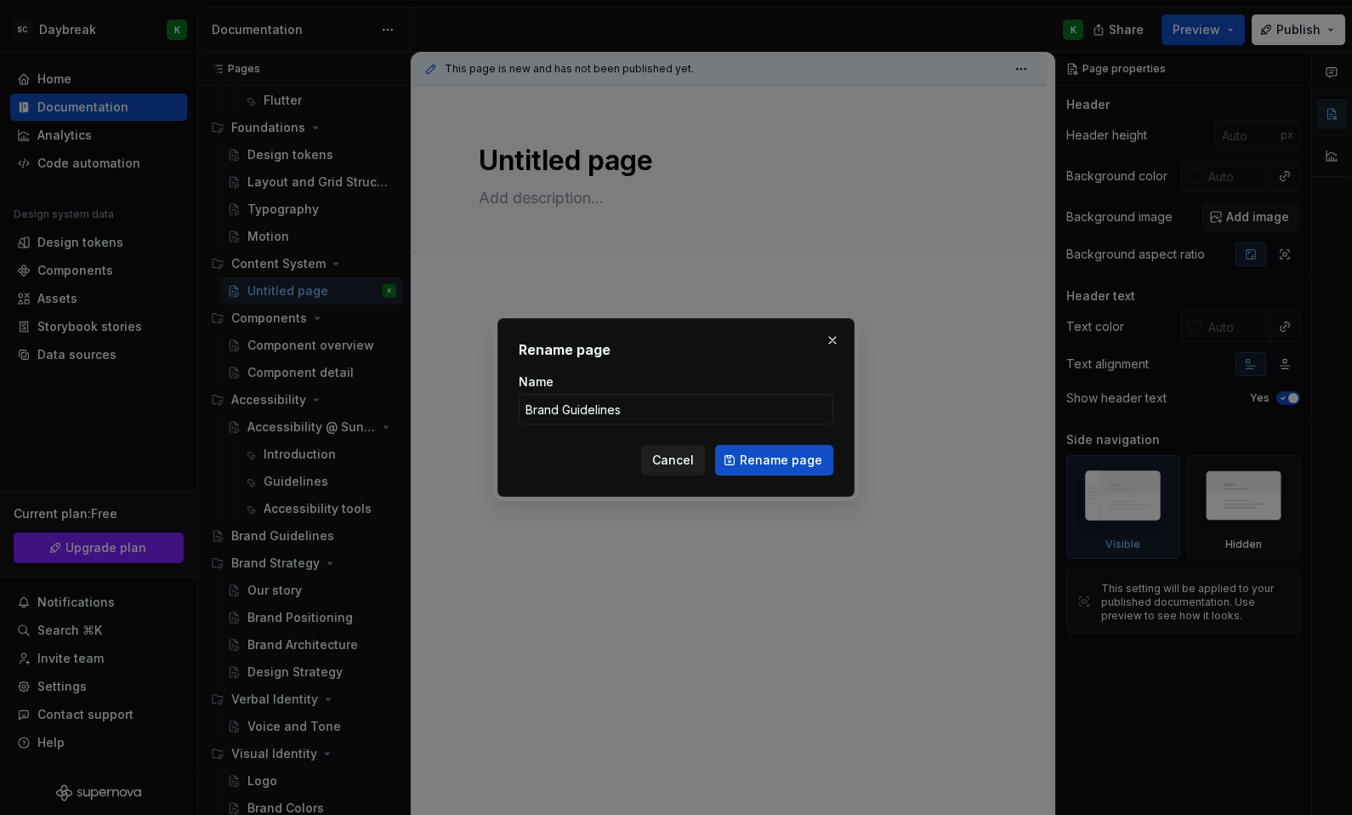
click at [661, 462] on span "Cancel" at bounding box center [673, 460] width 42 height 17
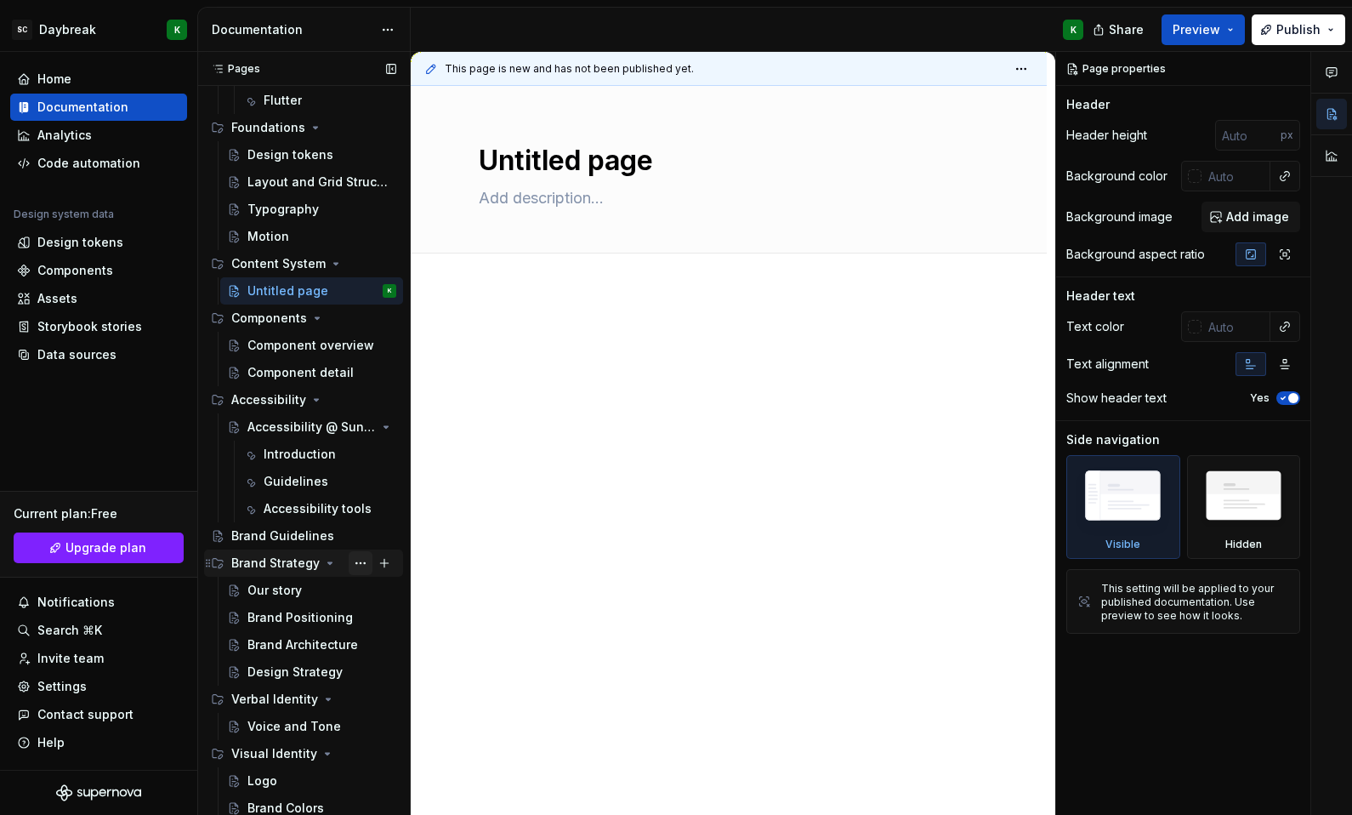
click at [350, 563] on button "Page tree" at bounding box center [361, 563] width 24 height 24
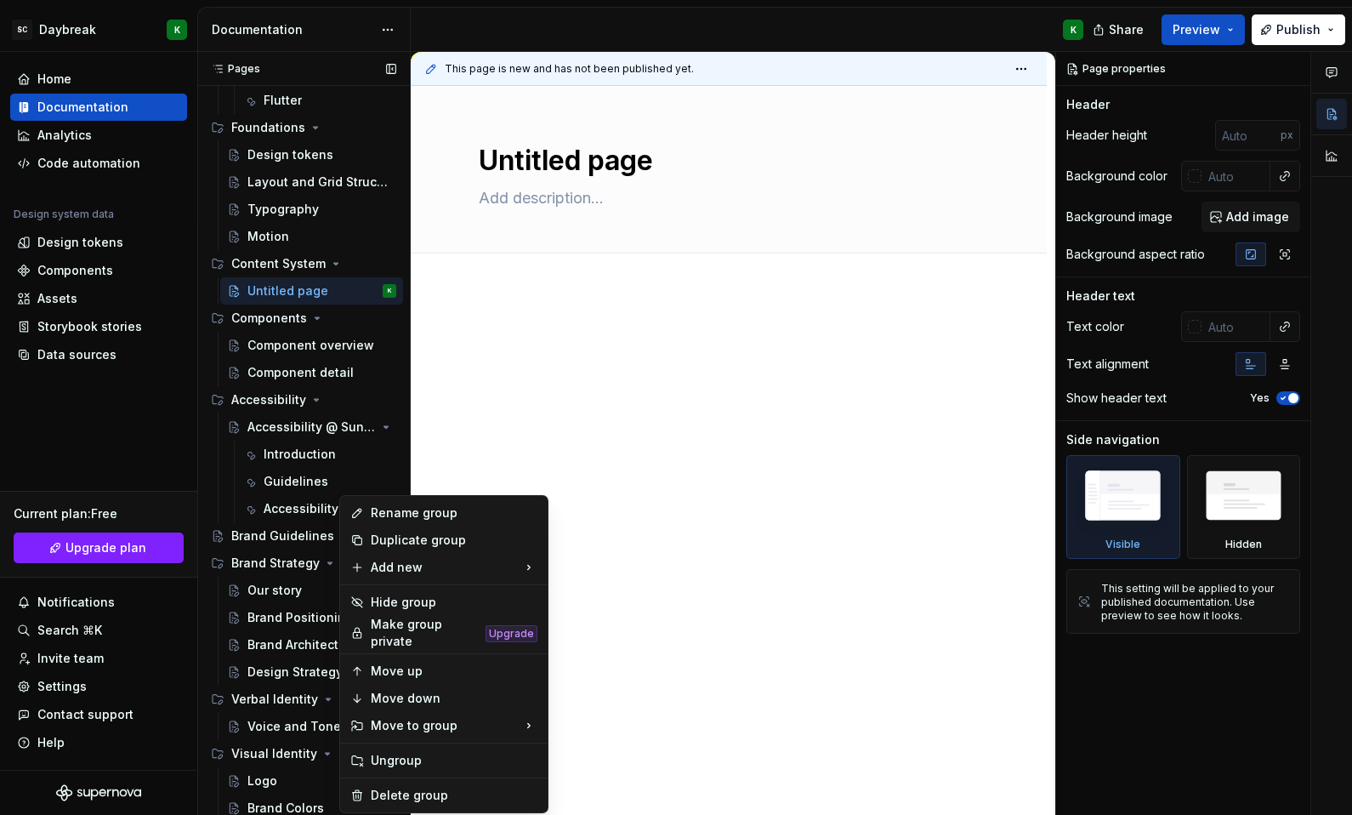
click at [287, 563] on div "Pages Pages Add Accessibility guide for tree Page tree. Navigate the tree with …" at bounding box center [303, 437] width 213 height 770
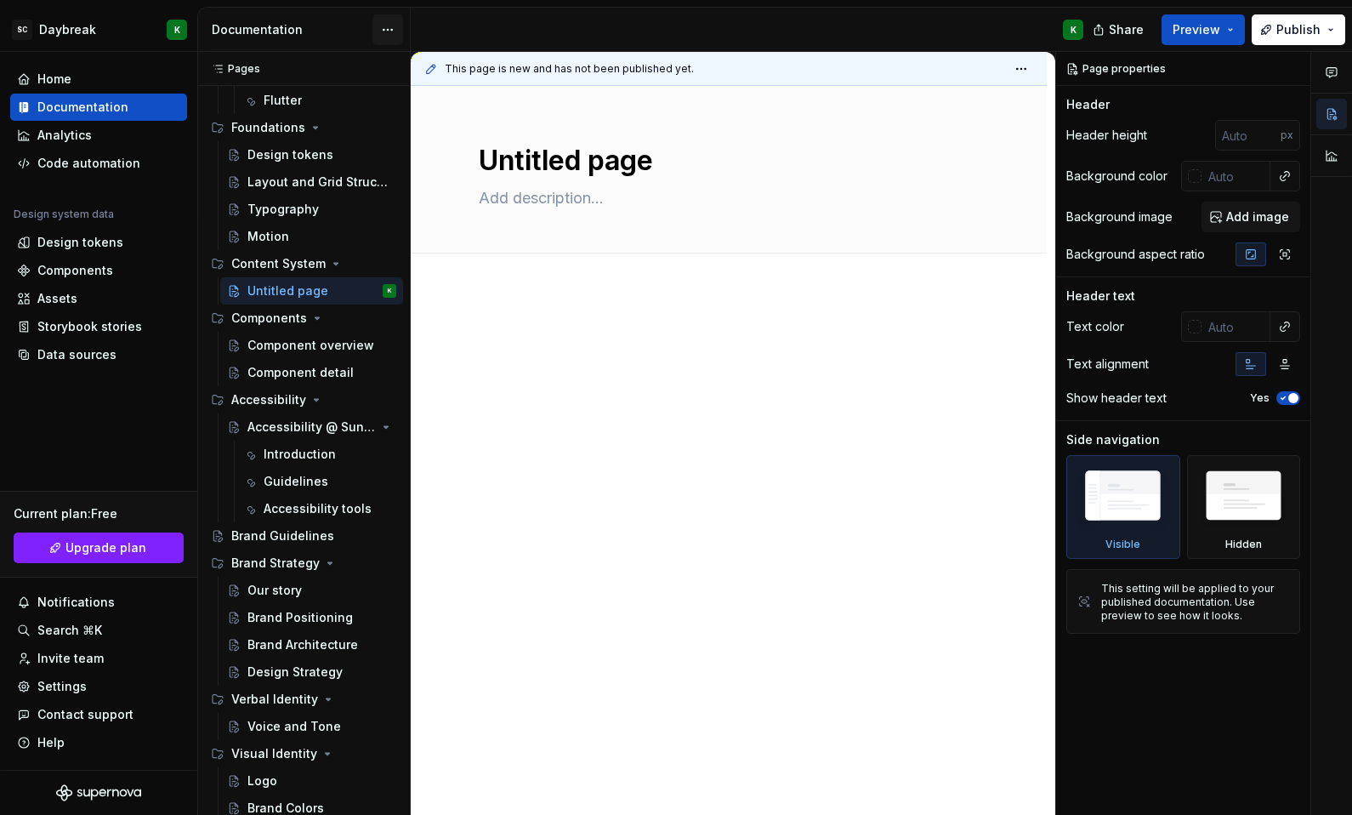
click at [384, 25] on html "SC Daybreak K Home Documentation Analytics Code automation Design system data D…" at bounding box center [676, 407] width 1352 height 815
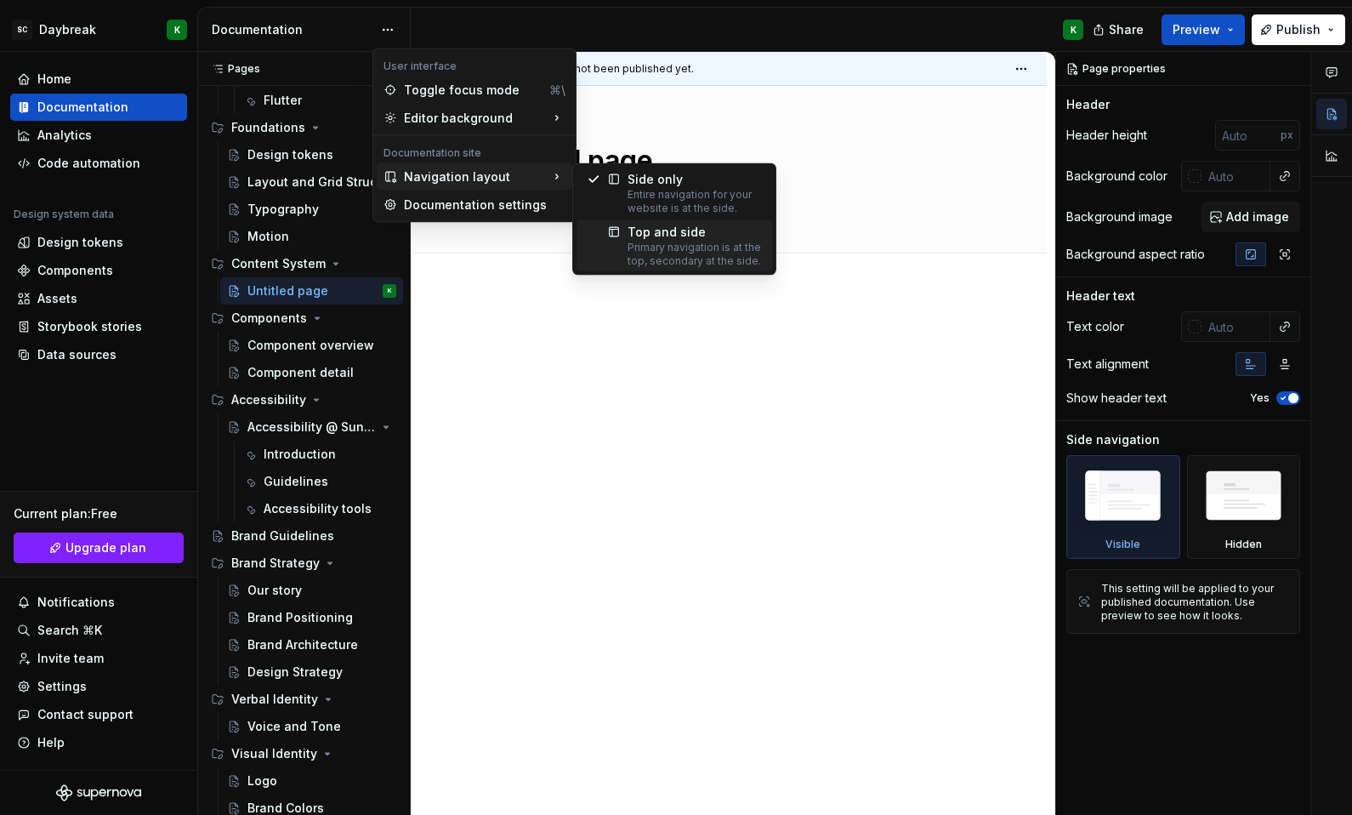
click at [633, 266] on div "Primary navigation is at the top, secondary at the side." at bounding box center [695, 254] width 134 height 27
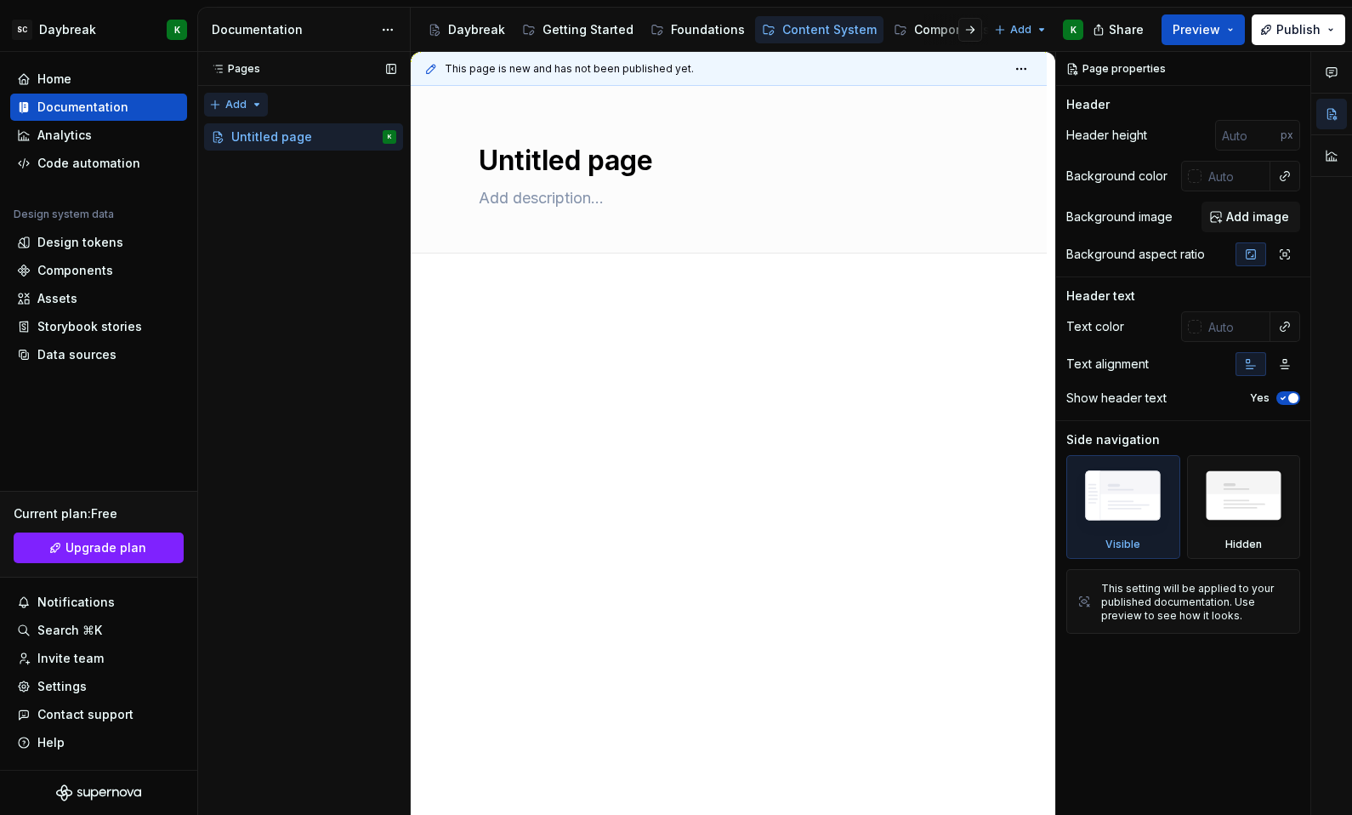
click at [246, 101] on div "Pages Pages Add Accessibility guide for tree Page tree. Navigate the tree with …" at bounding box center [303, 434] width 213 height 764
click at [389, 26] on html "SC Daybreak K Home Documentation Analytics Code automation Design system data D…" at bounding box center [676, 407] width 1352 height 815
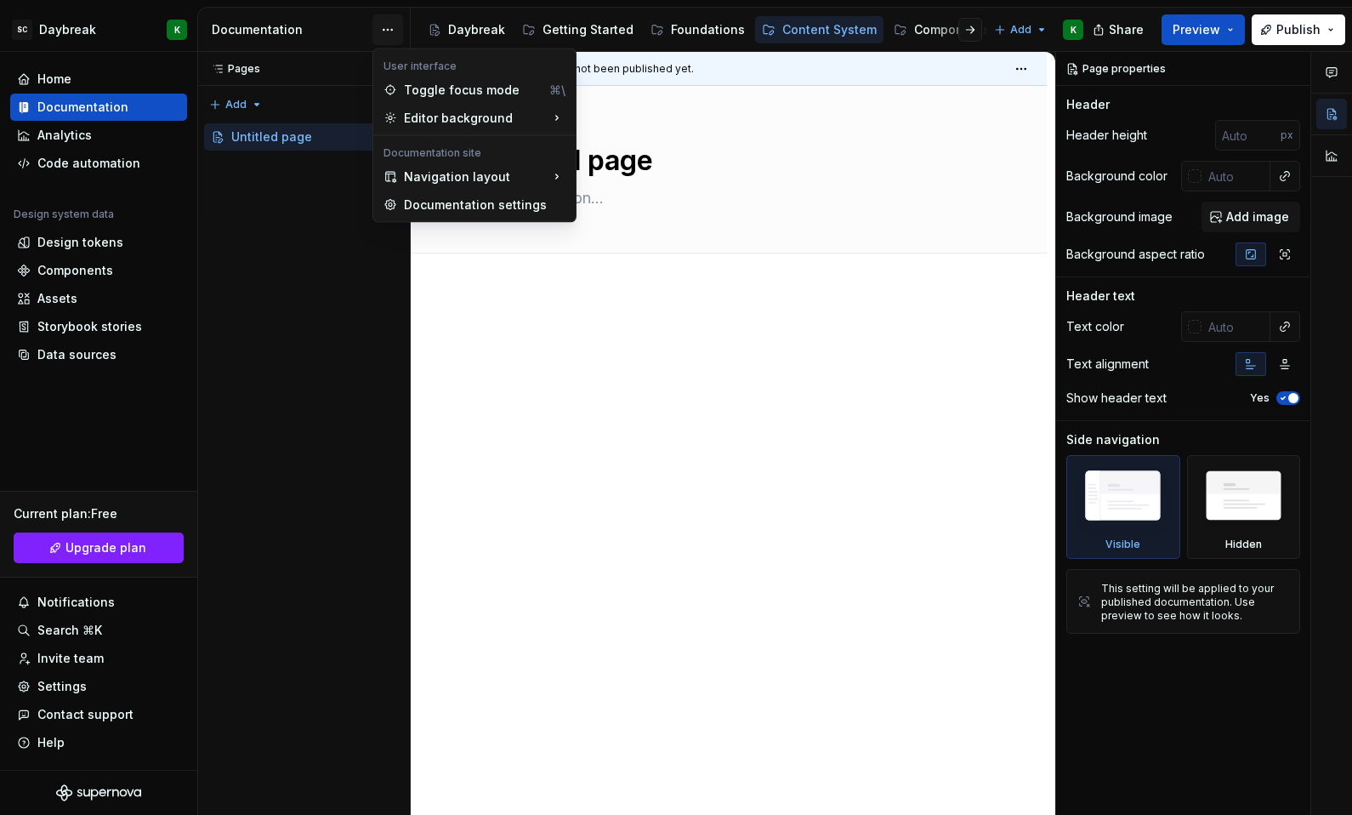
click at [389, 26] on html "SC Daybreak K Home Documentation Analytics Code automation Design system data D…" at bounding box center [676, 407] width 1352 height 815
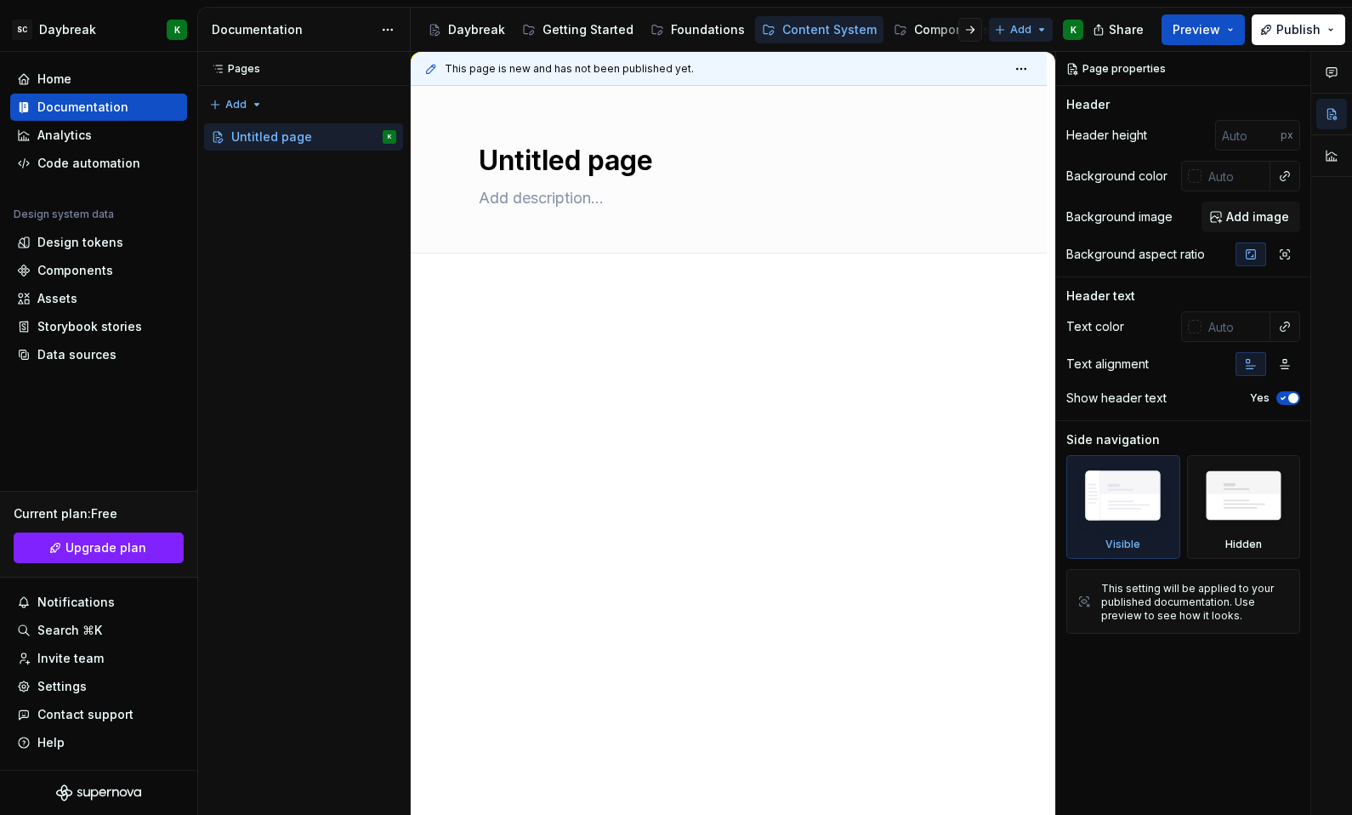
click at [1023, 33] on html "SC Daybreak K Home Documentation Analytics Code automation Design system data D…" at bounding box center [676, 407] width 1352 height 815
click at [565, 23] on div "Getting Started" at bounding box center [588, 29] width 91 height 17
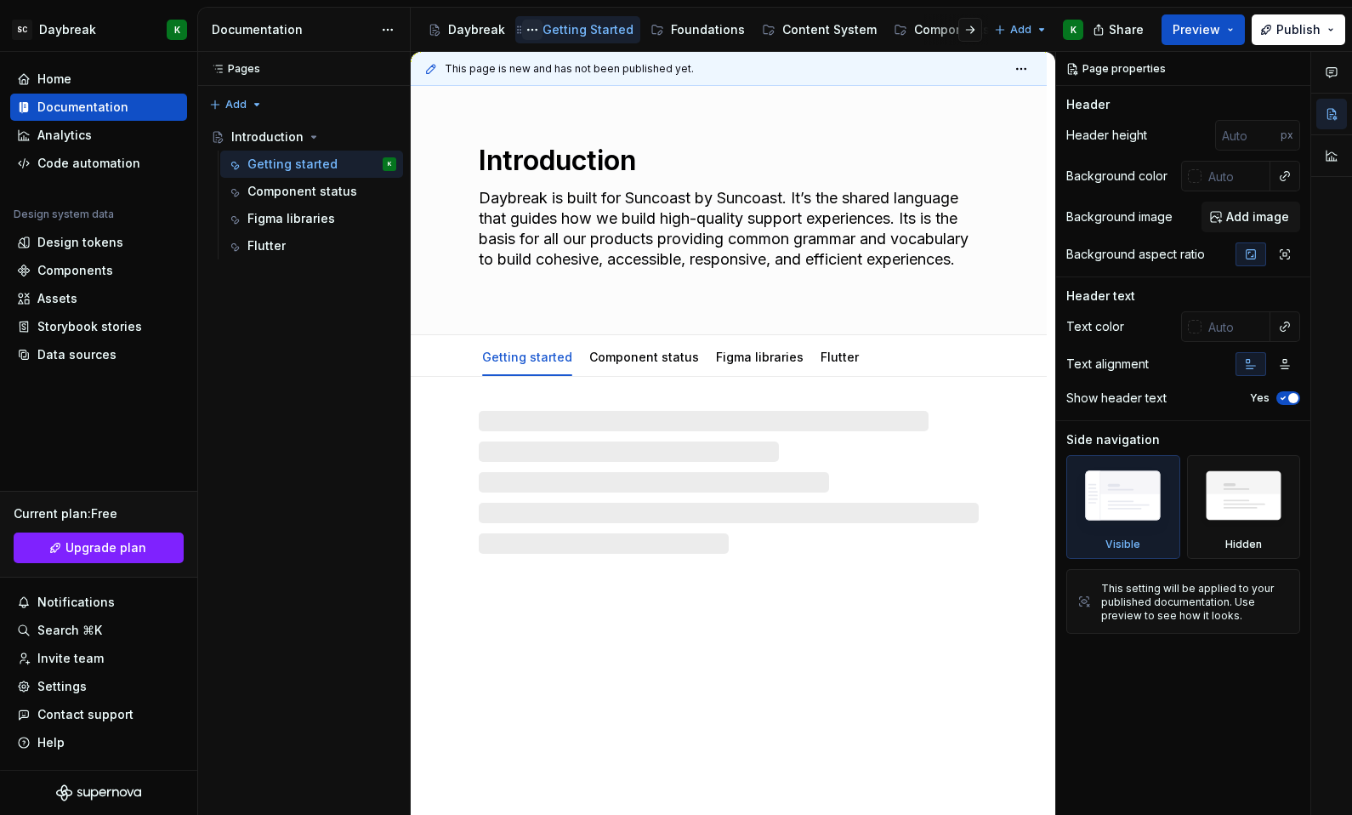
click at [531, 25] on button "Page tree" at bounding box center [532, 30] width 20 height 20
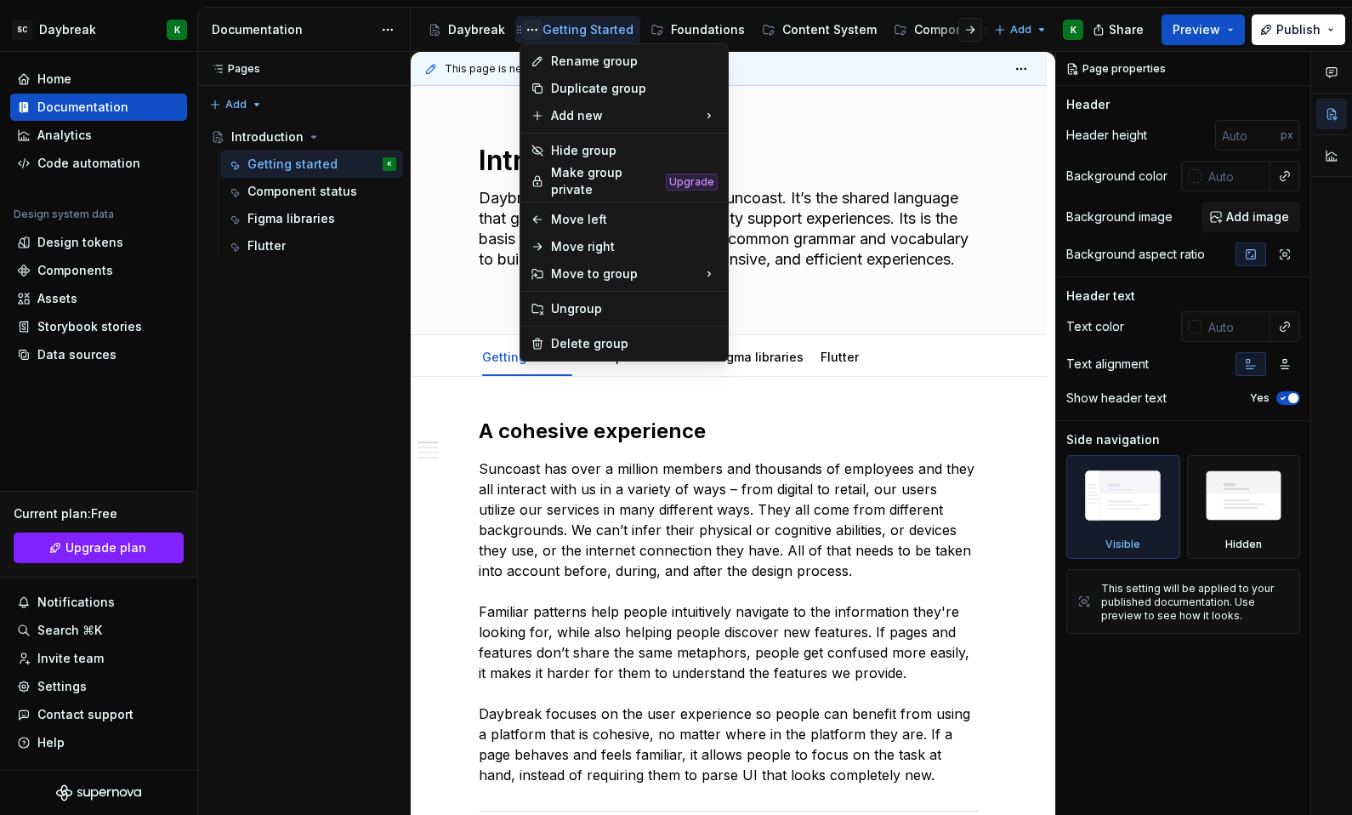
click at [531, 25] on html "SC Daybreak K Home Documentation Analytics Code automation Design system data D…" at bounding box center [676, 407] width 1352 height 815
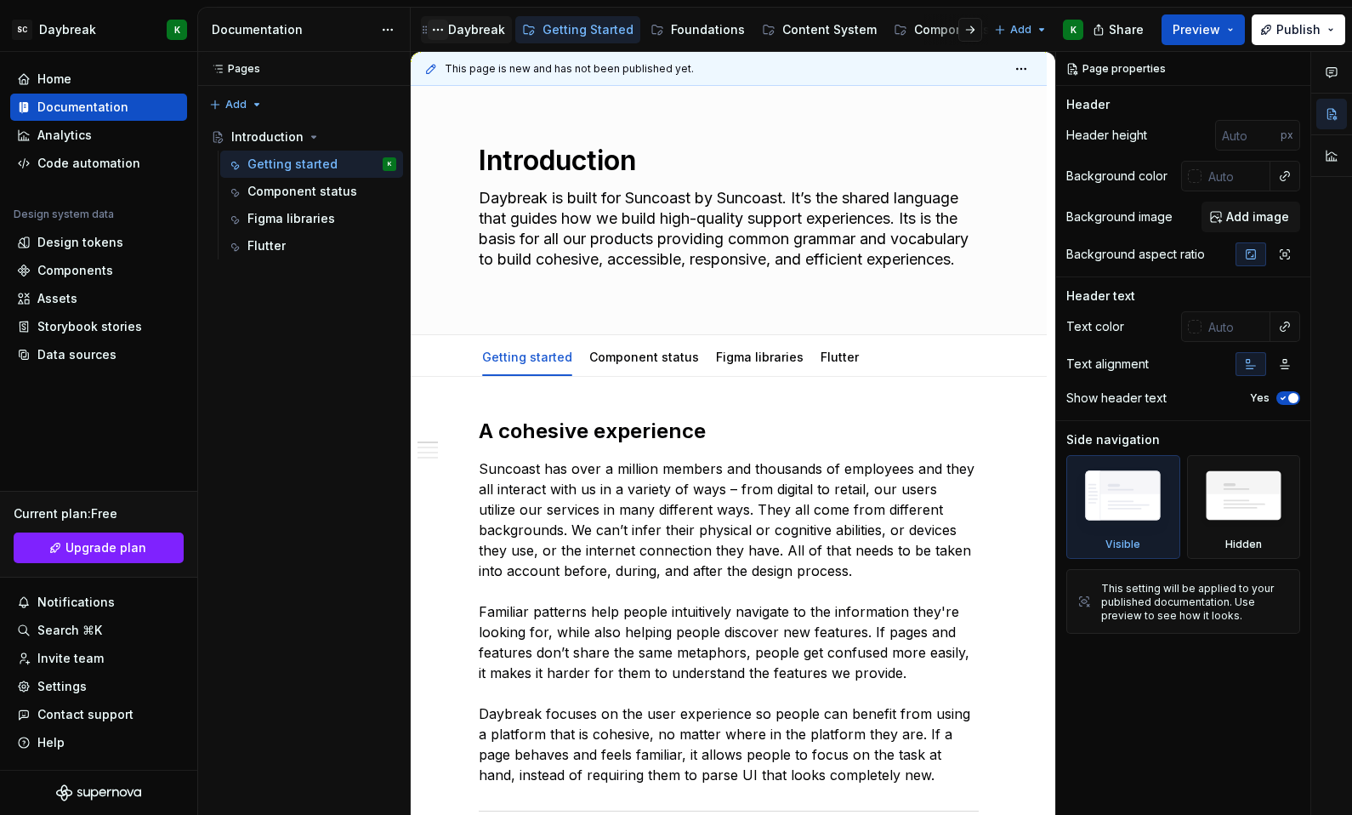
click at [439, 27] on button "Page tree" at bounding box center [438, 30] width 20 height 20
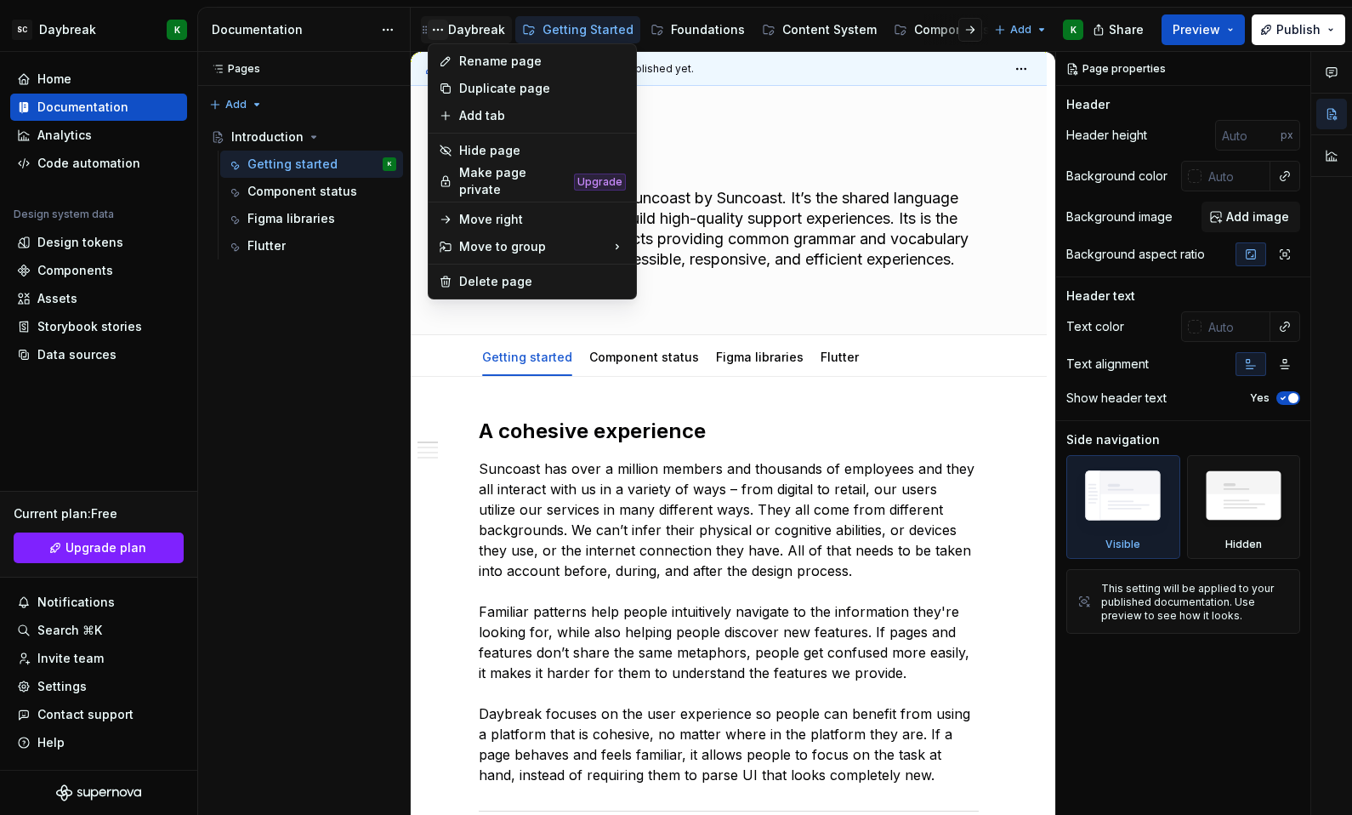
click at [439, 27] on html "SC Daybreak K Home Documentation Analytics Code automation Design system data D…" at bounding box center [676, 407] width 1352 height 815
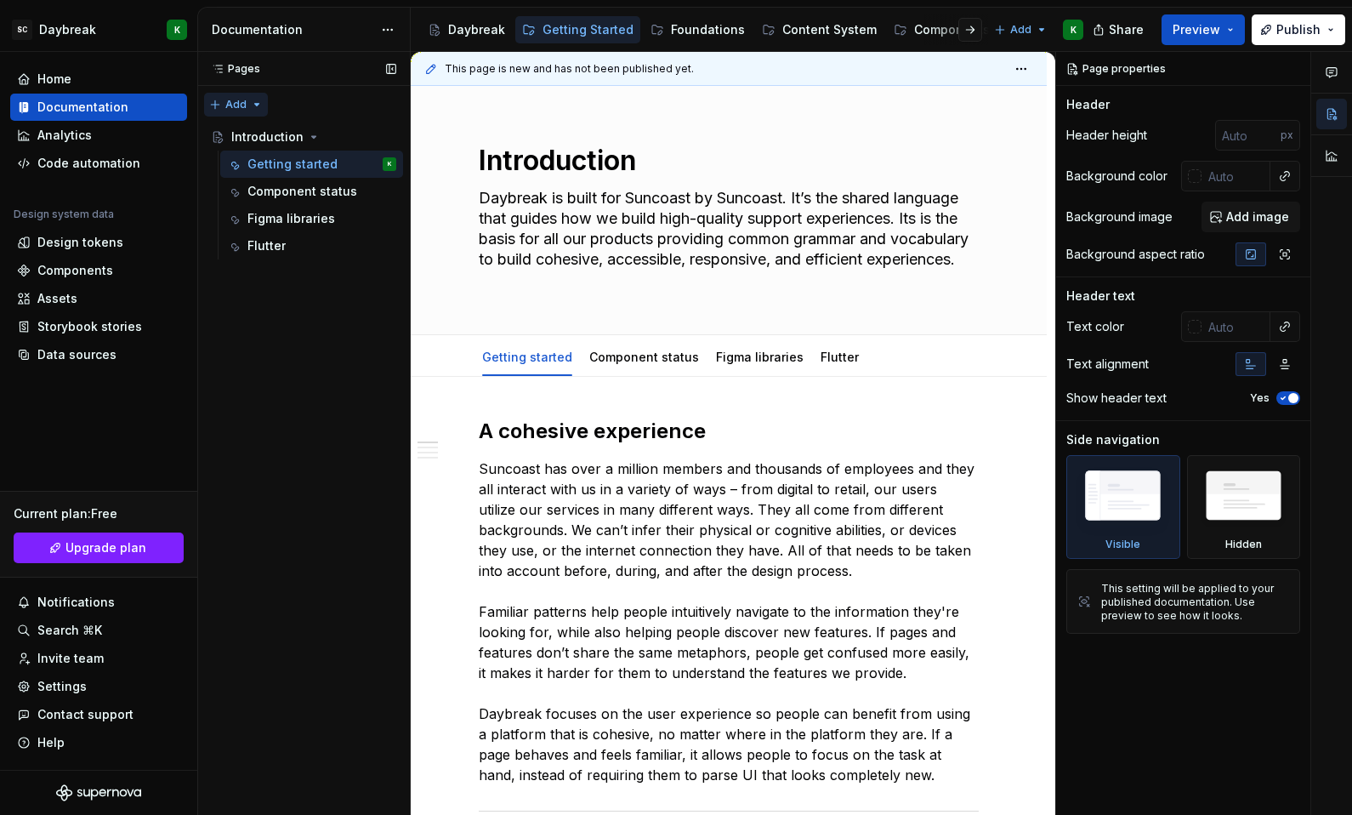
click at [254, 109] on div "Pages Pages Add Accessibility guide for tree Page tree. Navigate the tree with …" at bounding box center [303, 434] width 213 height 764
click at [305, 108] on div "Add" at bounding box center [303, 101] width 213 height 31
click at [307, 144] on div "Introduction" at bounding box center [313, 137] width 165 height 24
click at [461, 32] on div "Daybreak" at bounding box center [476, 29] width 57 height 17
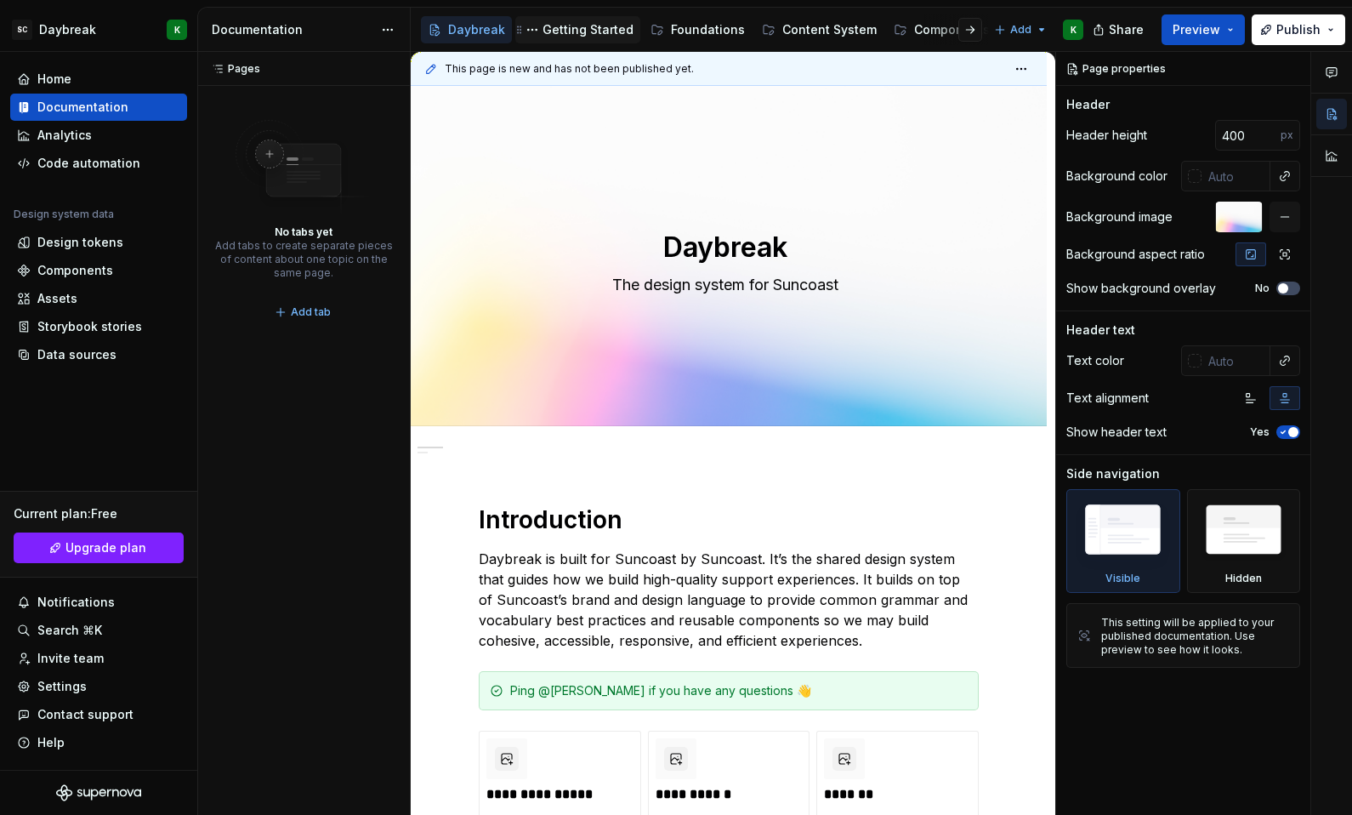
click at [562, 29] on div "Getting Started" at bounding box center [588, 29] width 91 height 17
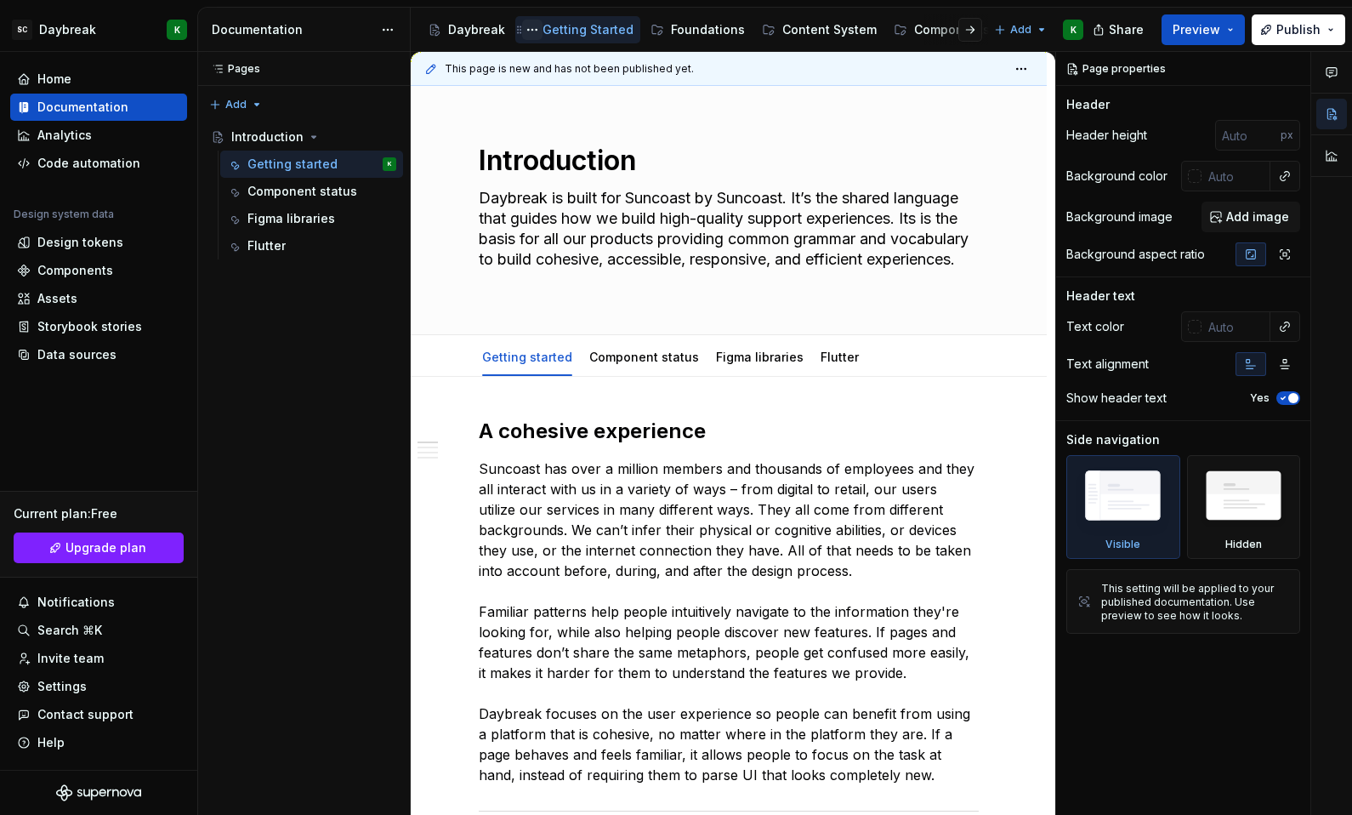
click at [536, 27] on button "Page tree" at bounding box center [532, 30] width 20 height 20
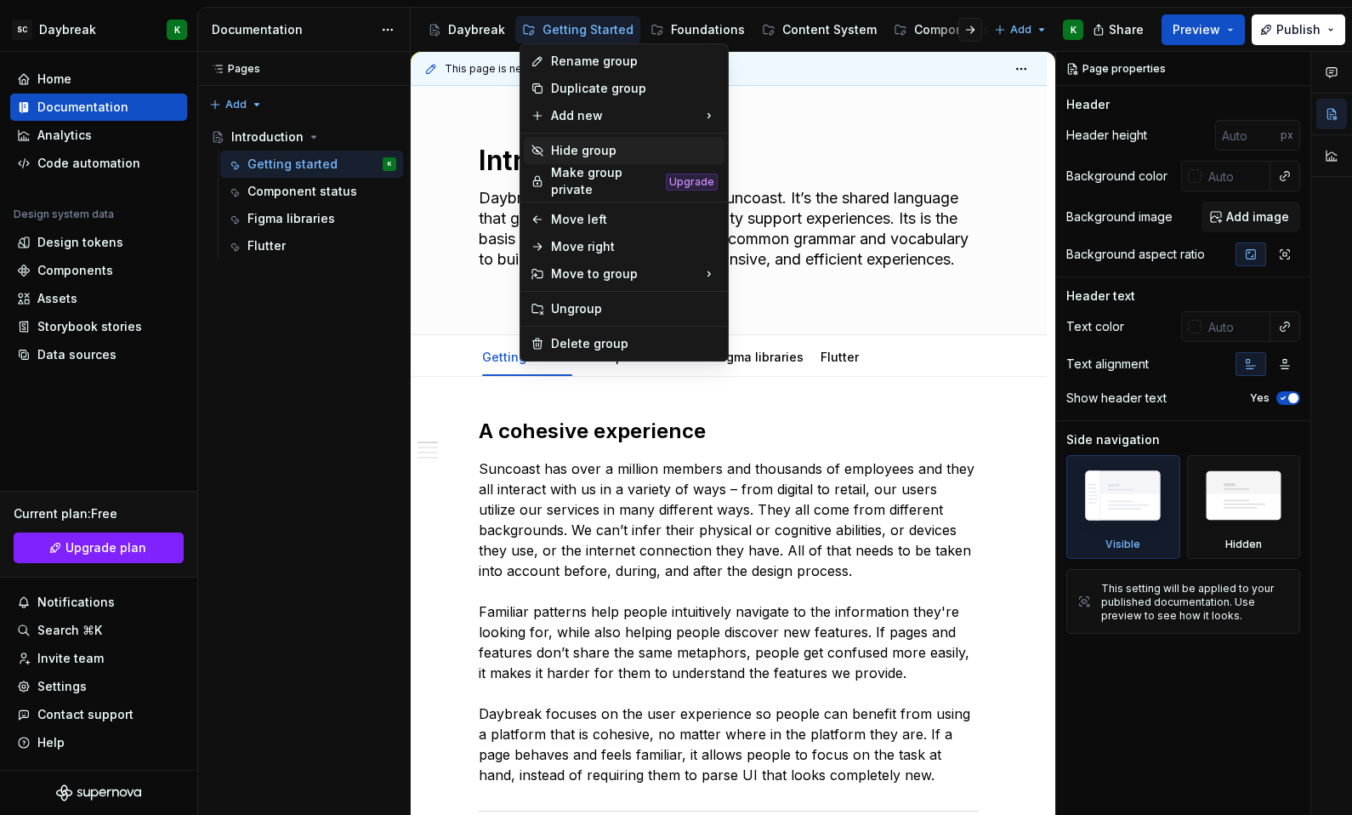
click at [567, 156] on div "Hide group" at bounding box center [634, 150] width 167 height 17
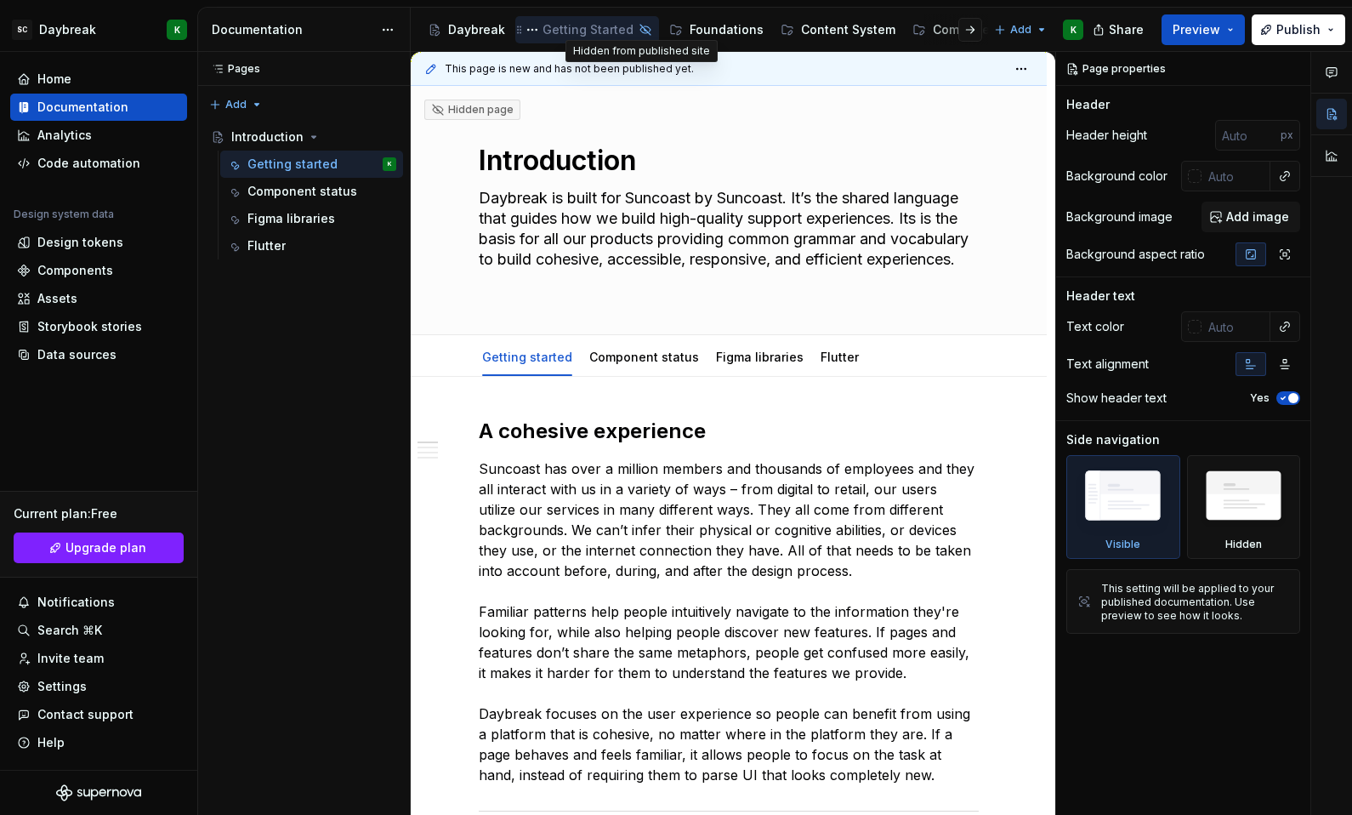
click at [639, 34] on icon "Page tree" at bounding box center [646, 30] width 14 height 14
click at [535, 29] on button "Page tree" at bounding box center [532, 30] width 20 height 20
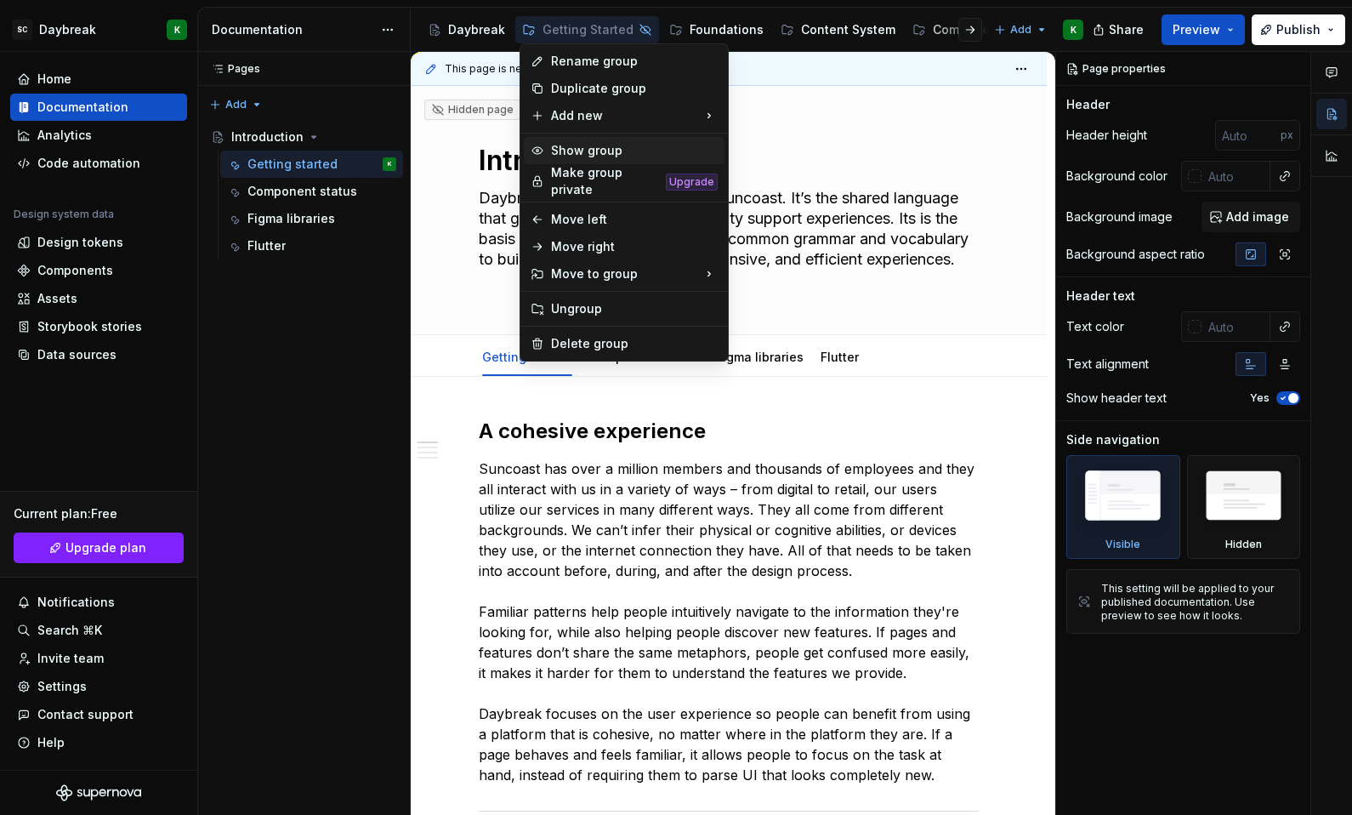
click at [565, 151] on div "Show group" at bounding box center [634, 150] width 167 height 17
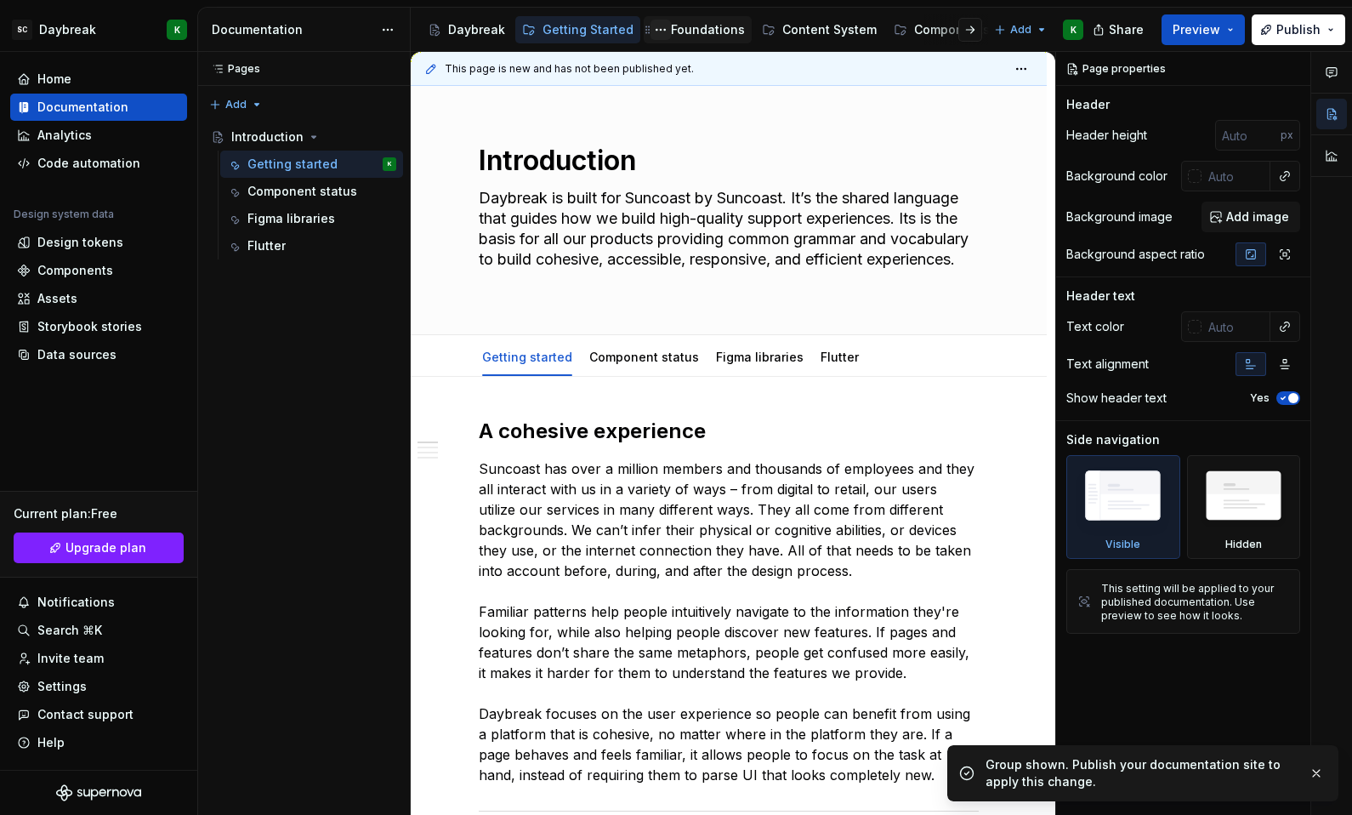
click at [651, 24] on button "Page tree" at bounding box center [661, 30] width 20 height 20
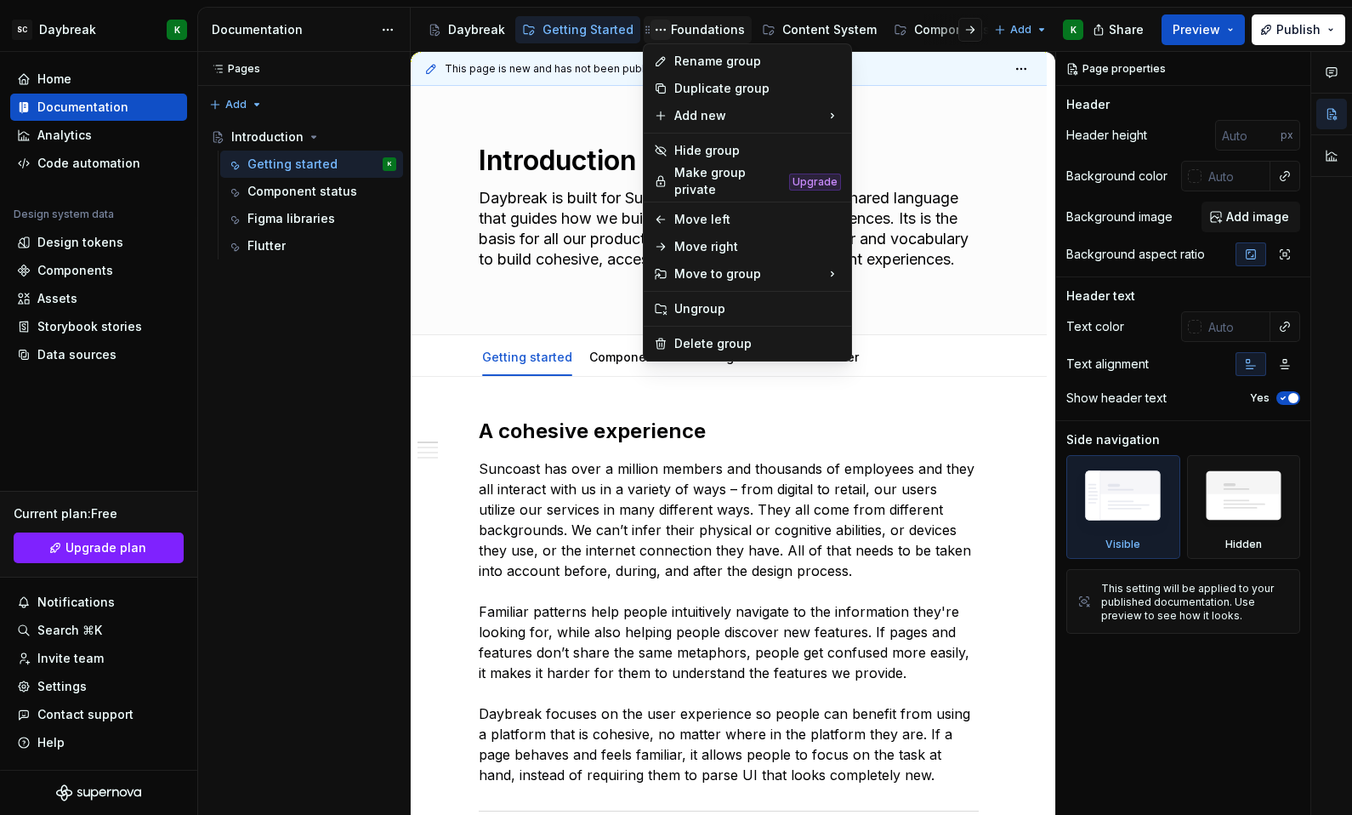
click at [651, 24] on html "SC Daybreak K Home Documentation Analytics Code automation Design system data D…" at bounding box center [676, 407] width 1352 height 815
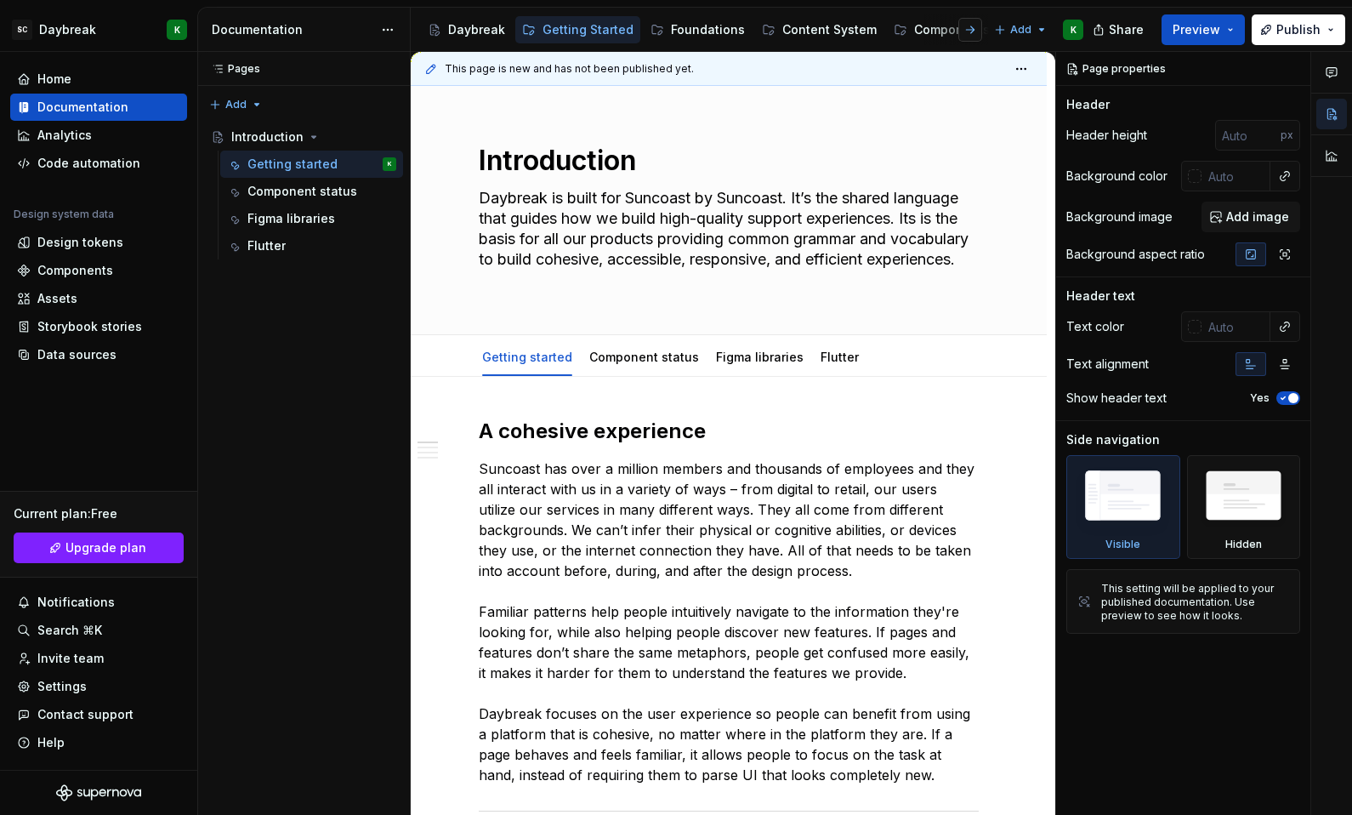
click at [970, 24] on button "button" at bounding box center [970, 30] width 24 height 24
click at [435, 26] on button "button" at bounding box center [436, 30] width 24 height 24
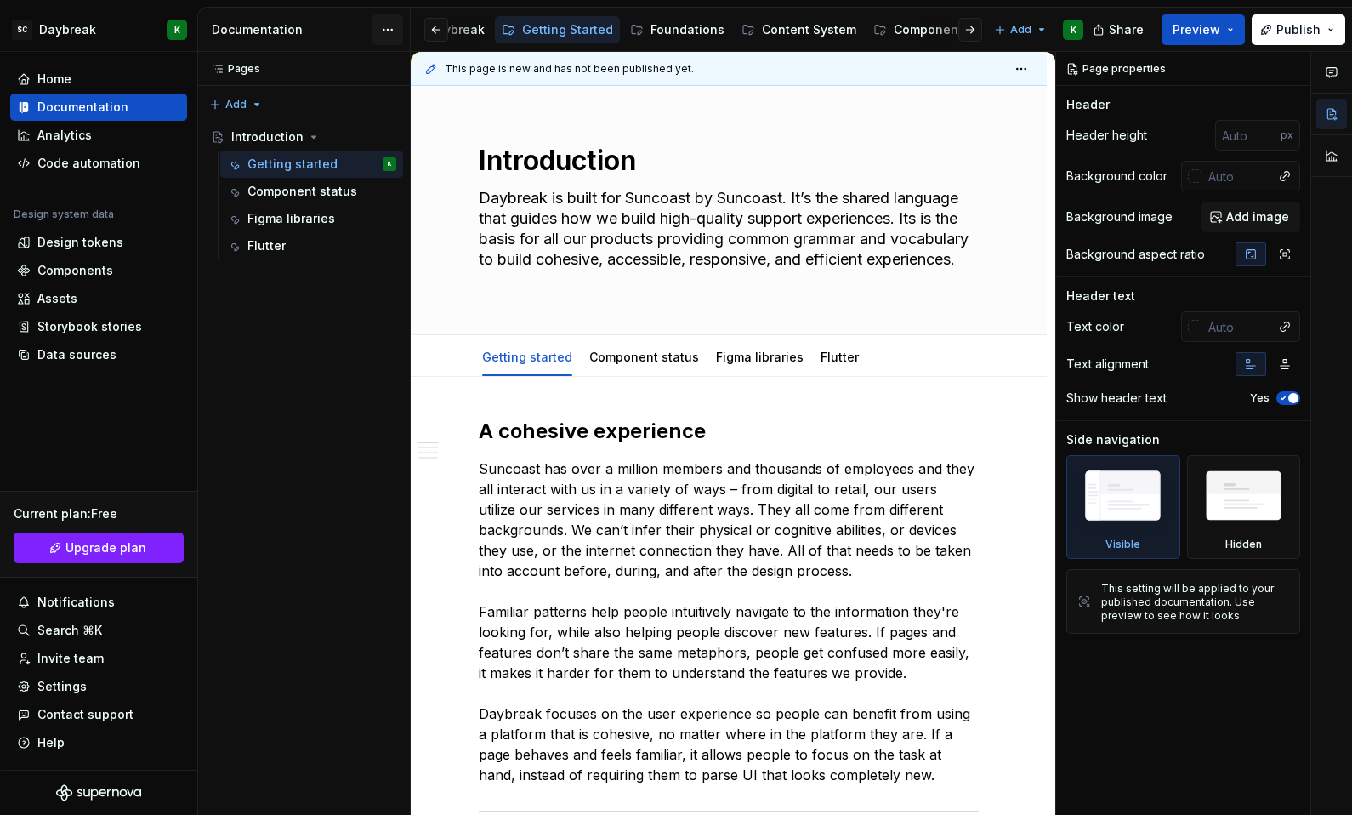
click at [386, 28] on html "SC Daybreak K Home Documentation Analytics Code automation Design system data D…" at bounding box center [676, 407] width 1352 height 815
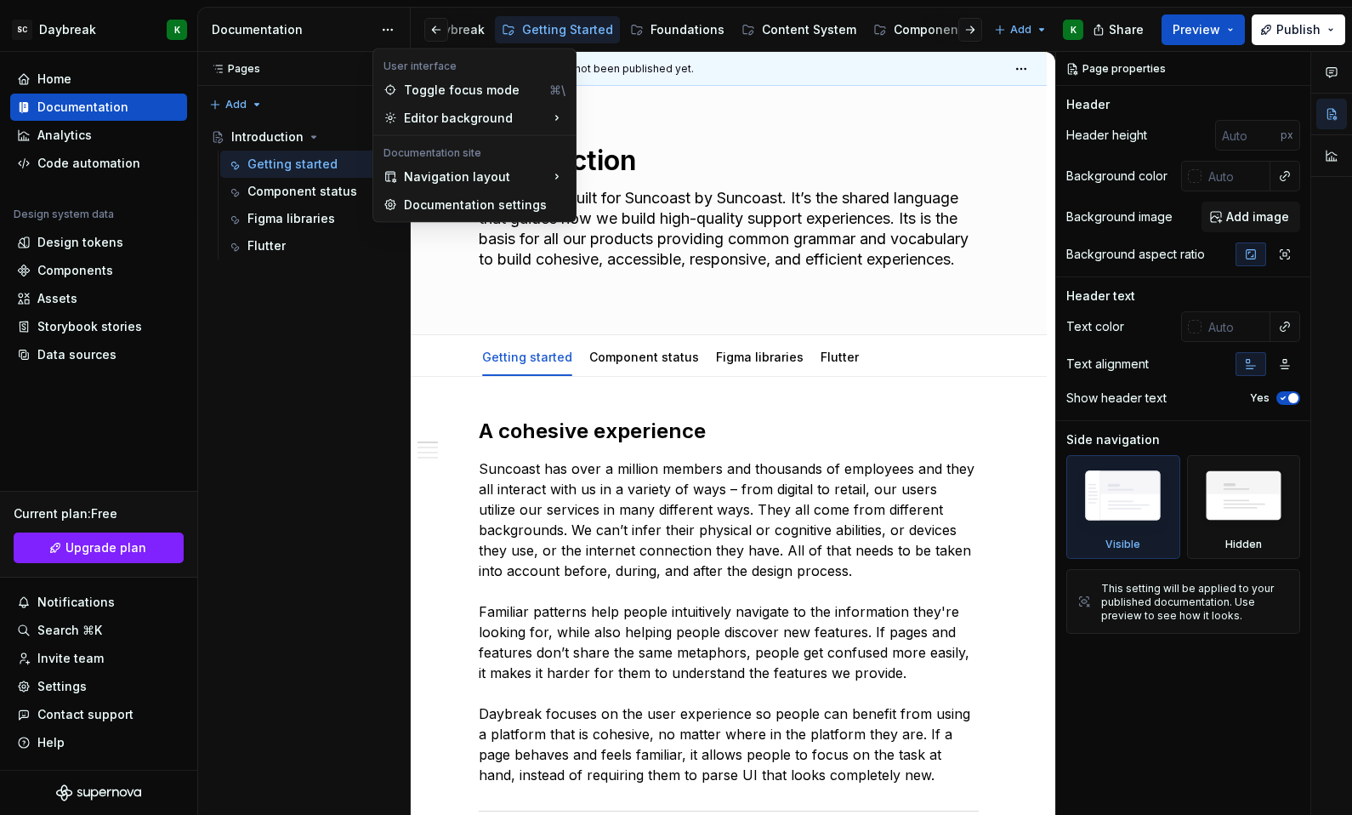
click at [369, 352] on div "Pages Pages Add Accessibility guide for tree Page tree. Navigate the tree with …" at bounding box center [303, 434] width 213 height 764
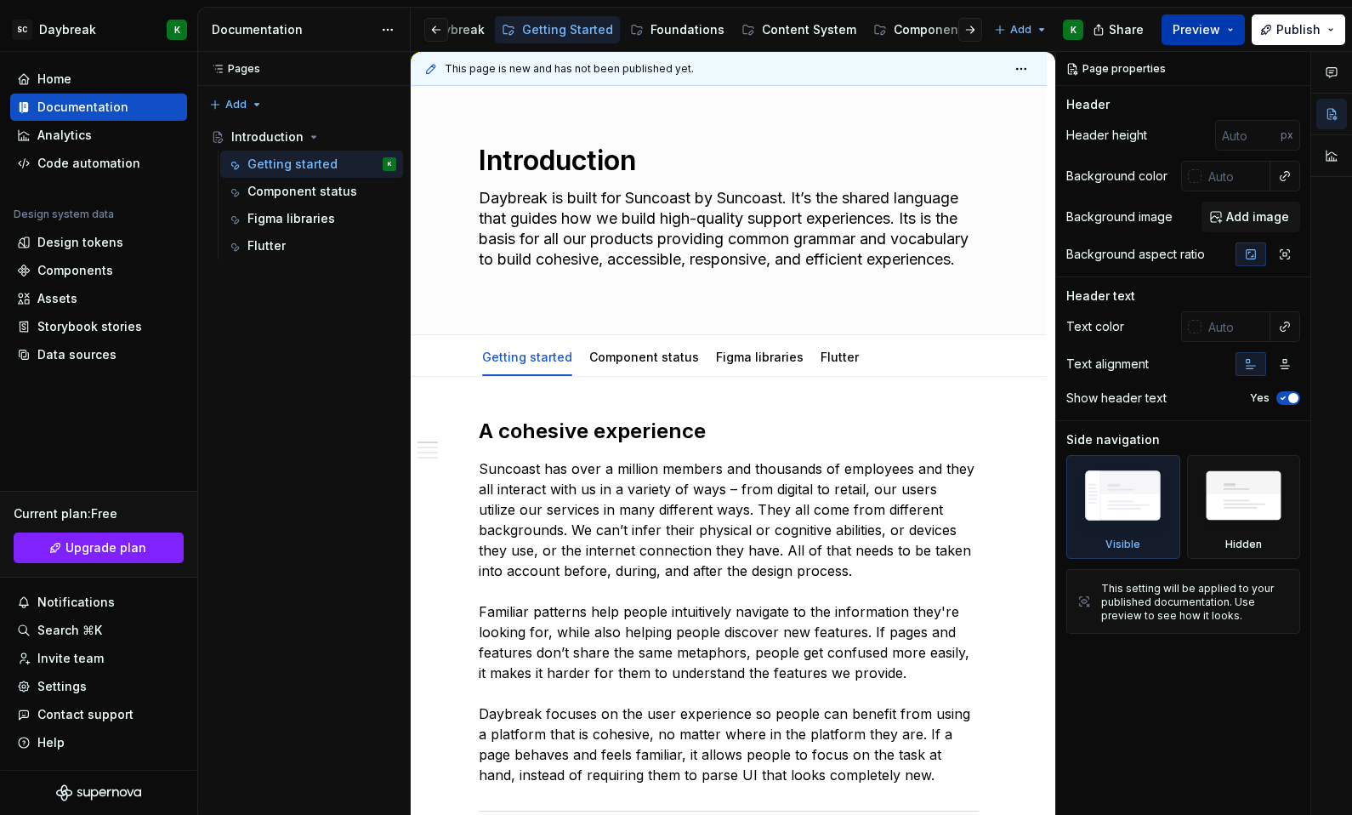
click at [1219, 27] on span "Preview" at bounding box center [1197, 29] width 48 height 17
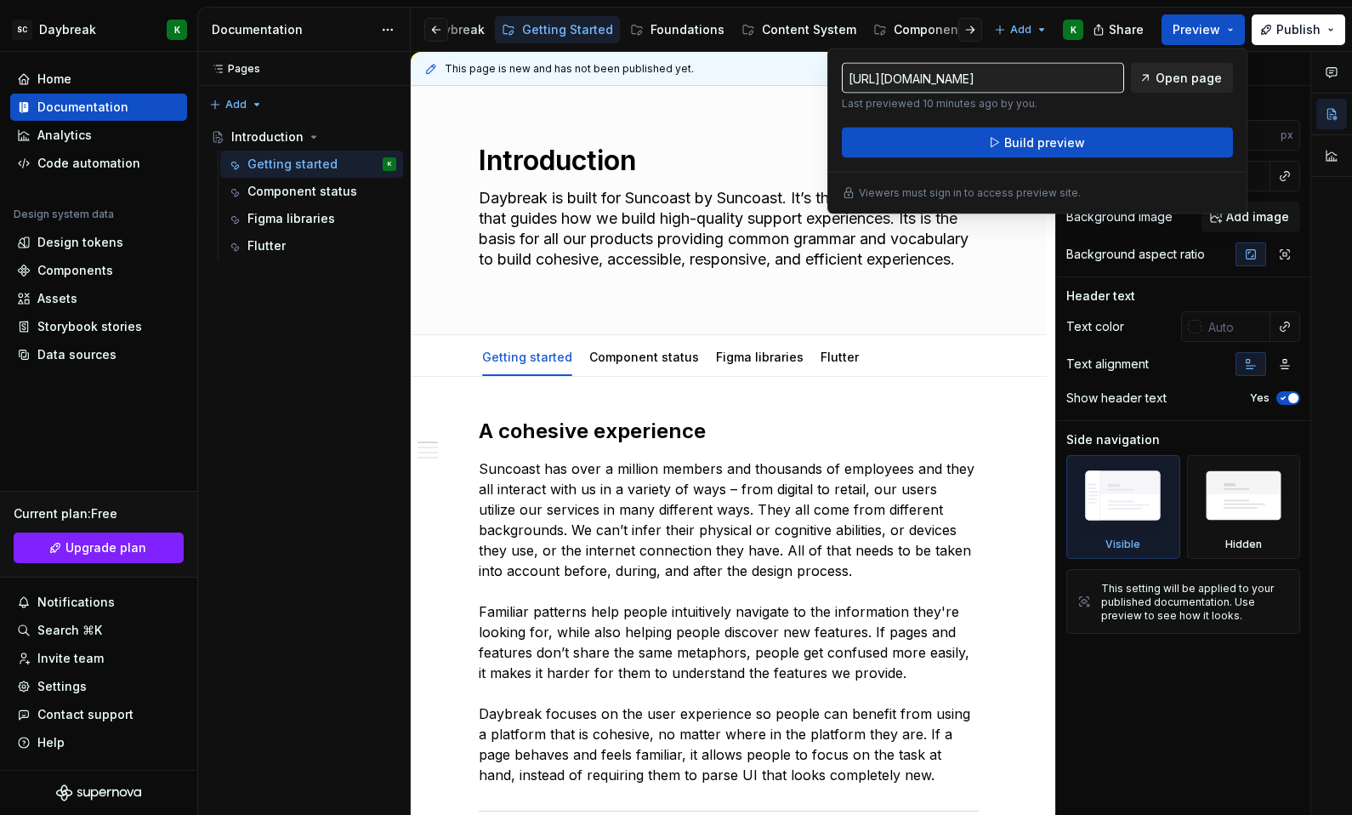
click at [1163, 73] on span "Open page" at bounding box center [1189, 78] width 66 height 17
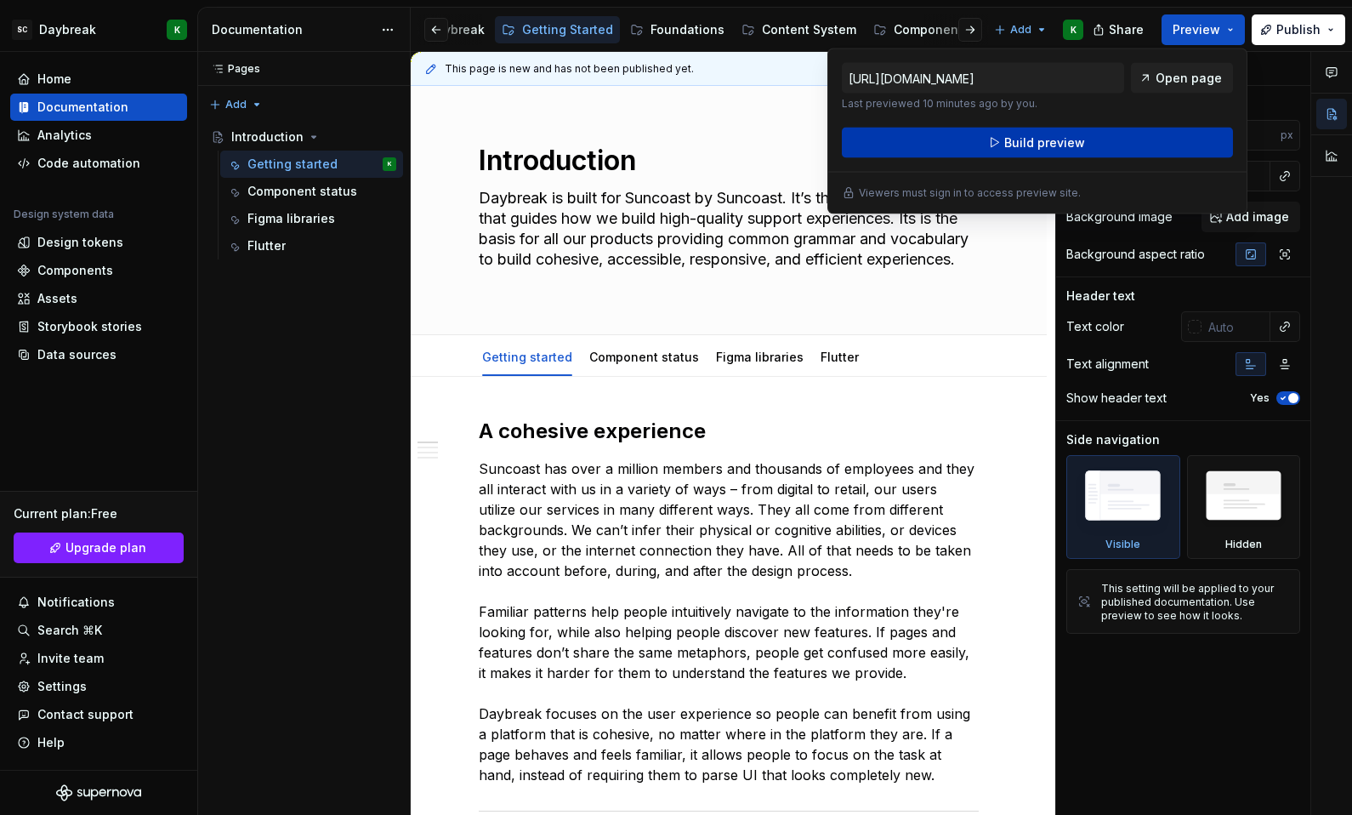
click at [1057, 134] on span "Build preview" at bounding box center [1044, 142] width 81 height 17
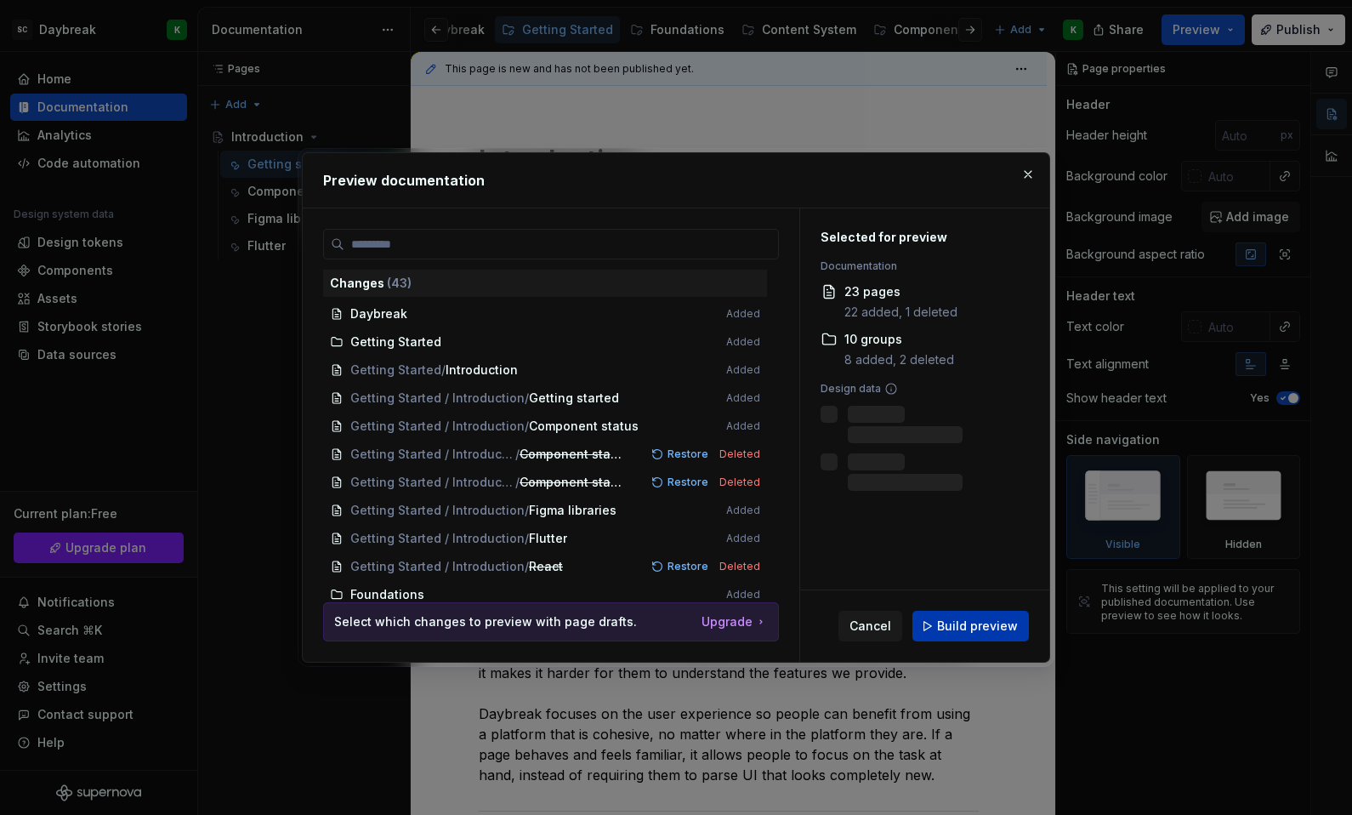
click at [972, 618] on span "Build preview" at bounding box center [977, 625] width 81 height 17
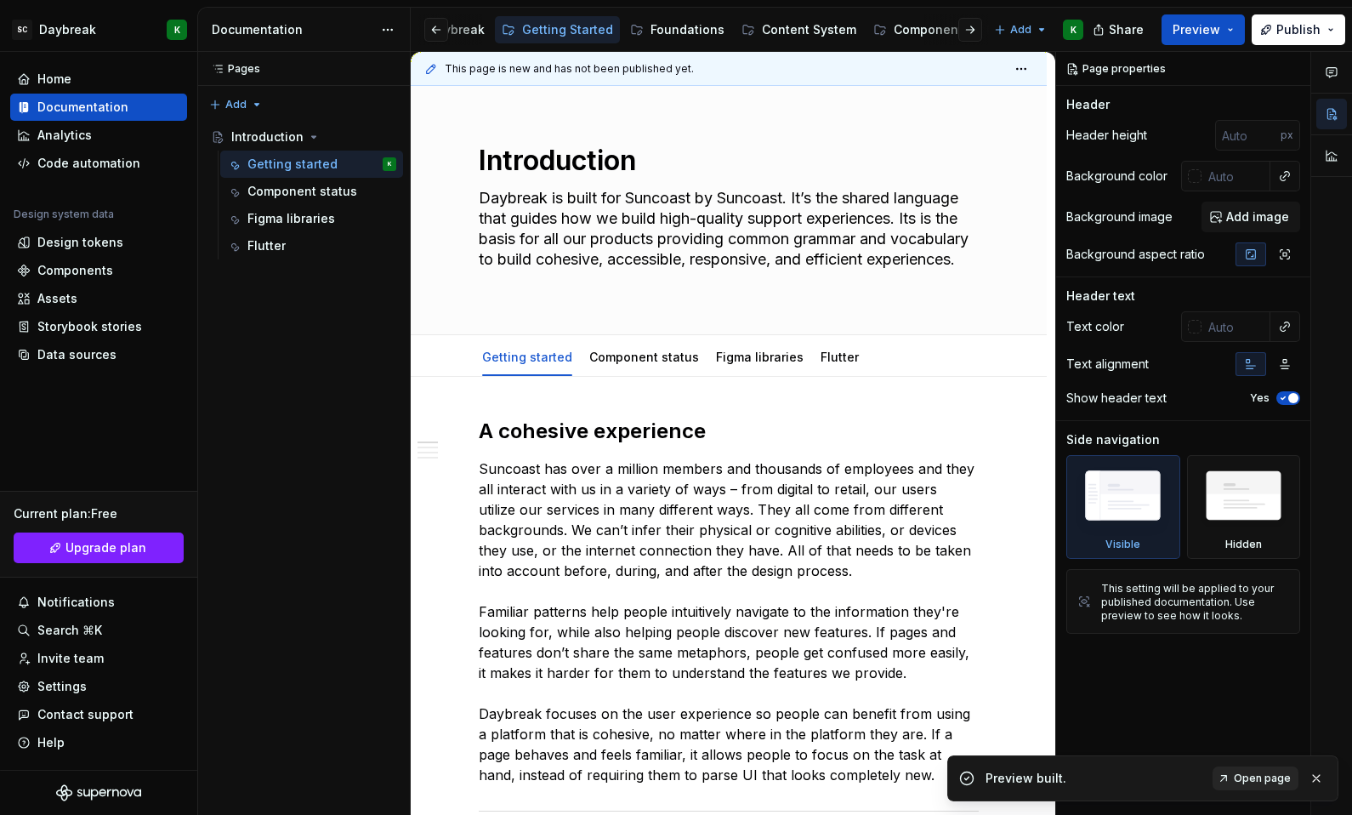
click at [1257, 777] on span "Open page" at bounding box center [1262, 778] width 57 height 14
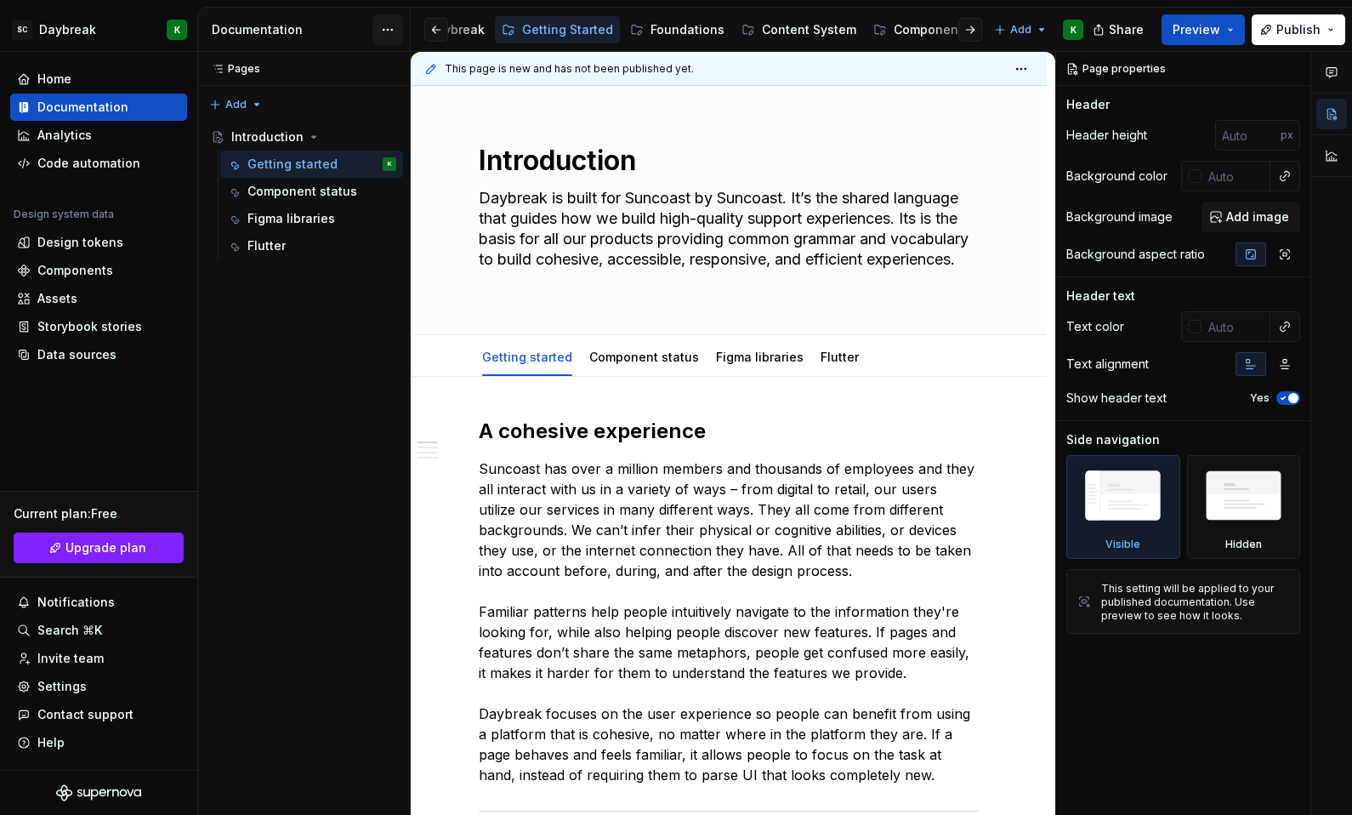
click at [378, 27] on html "SC Daybreak K Home Documentation Analytics Code automation Design system data D…" at bounding box center [676, 407] width 1352 height 815
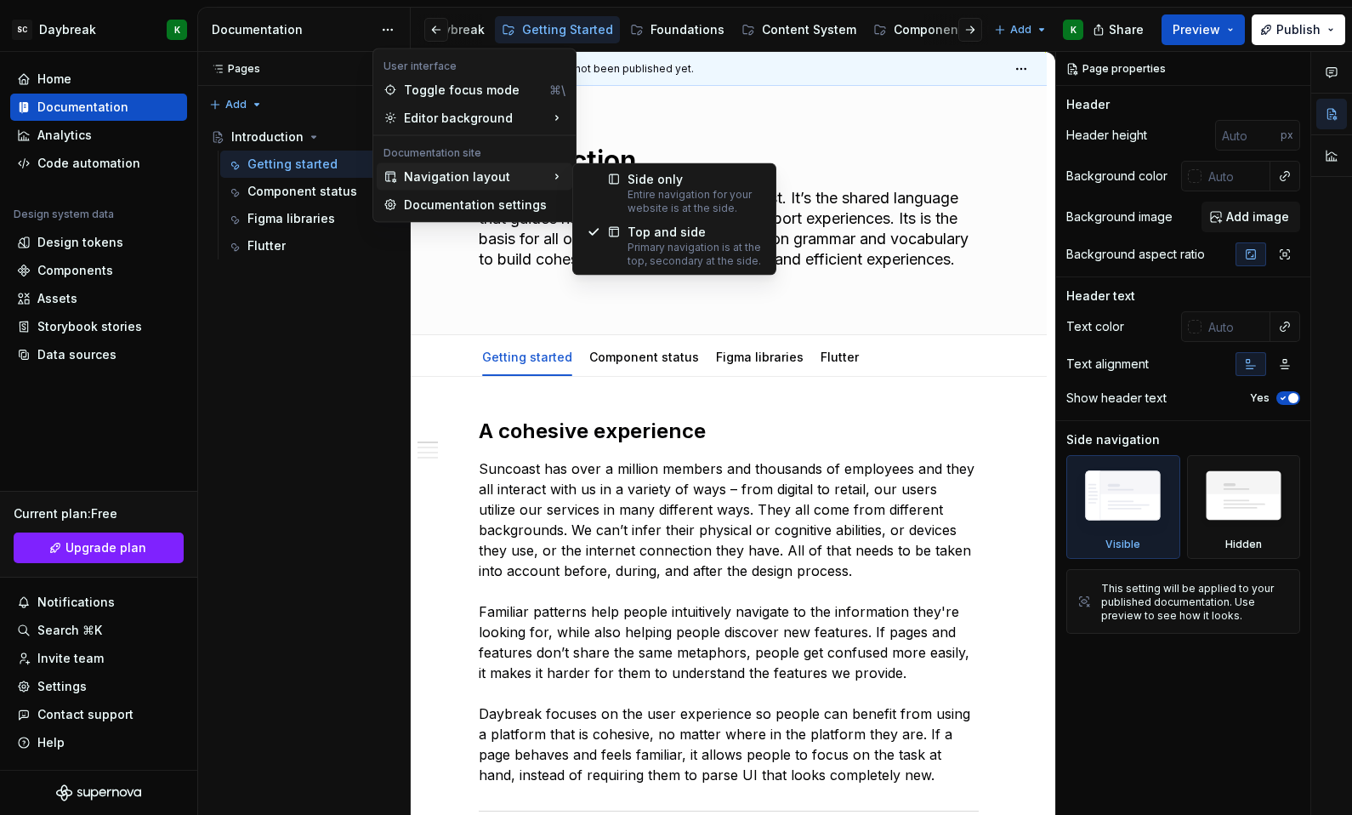
click at [413, 171] on div "Navigation layout" at bounding box center [475, 176] width 196 height 27
click at [605, 171] on div at bounding box center [607, 193] width 41 height 44
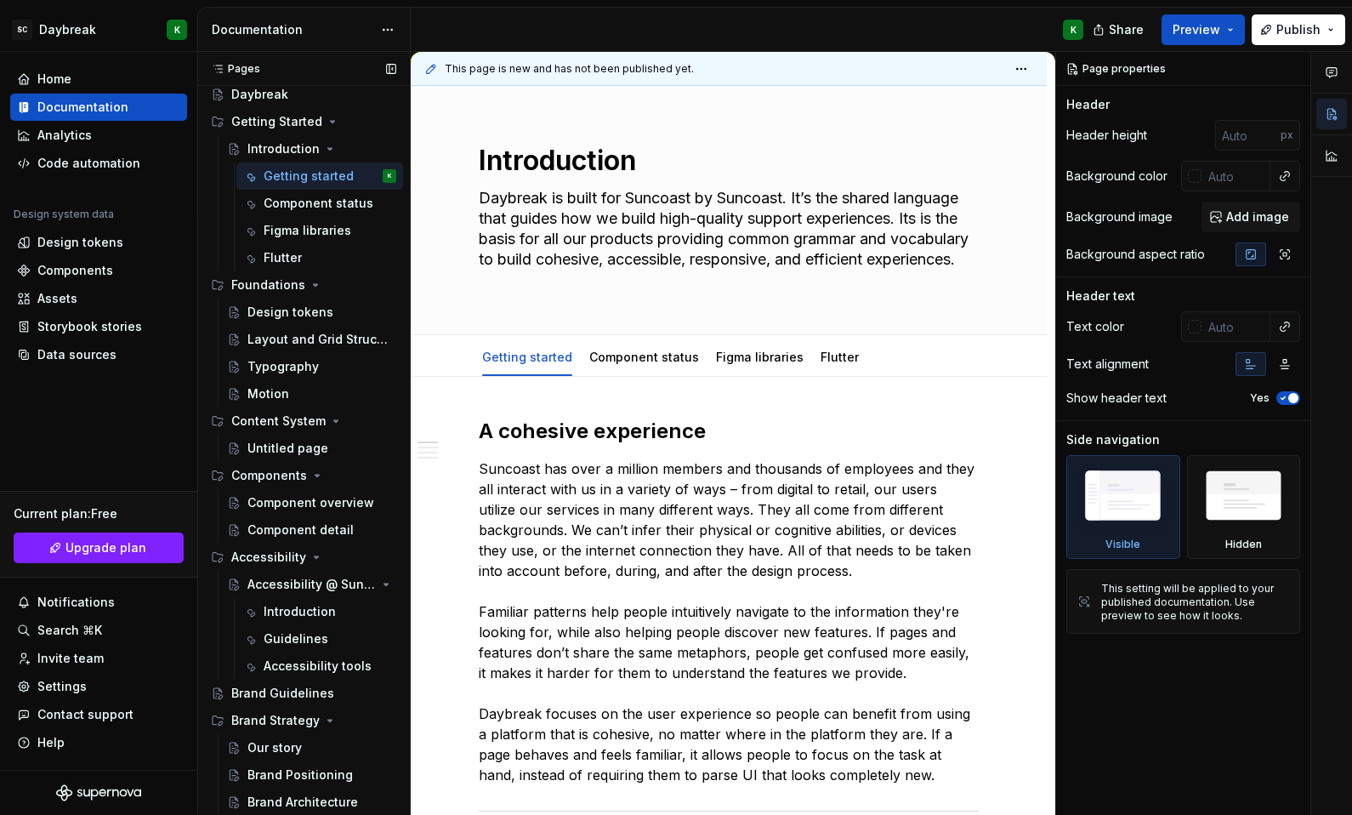
scroll to position [26, 0]
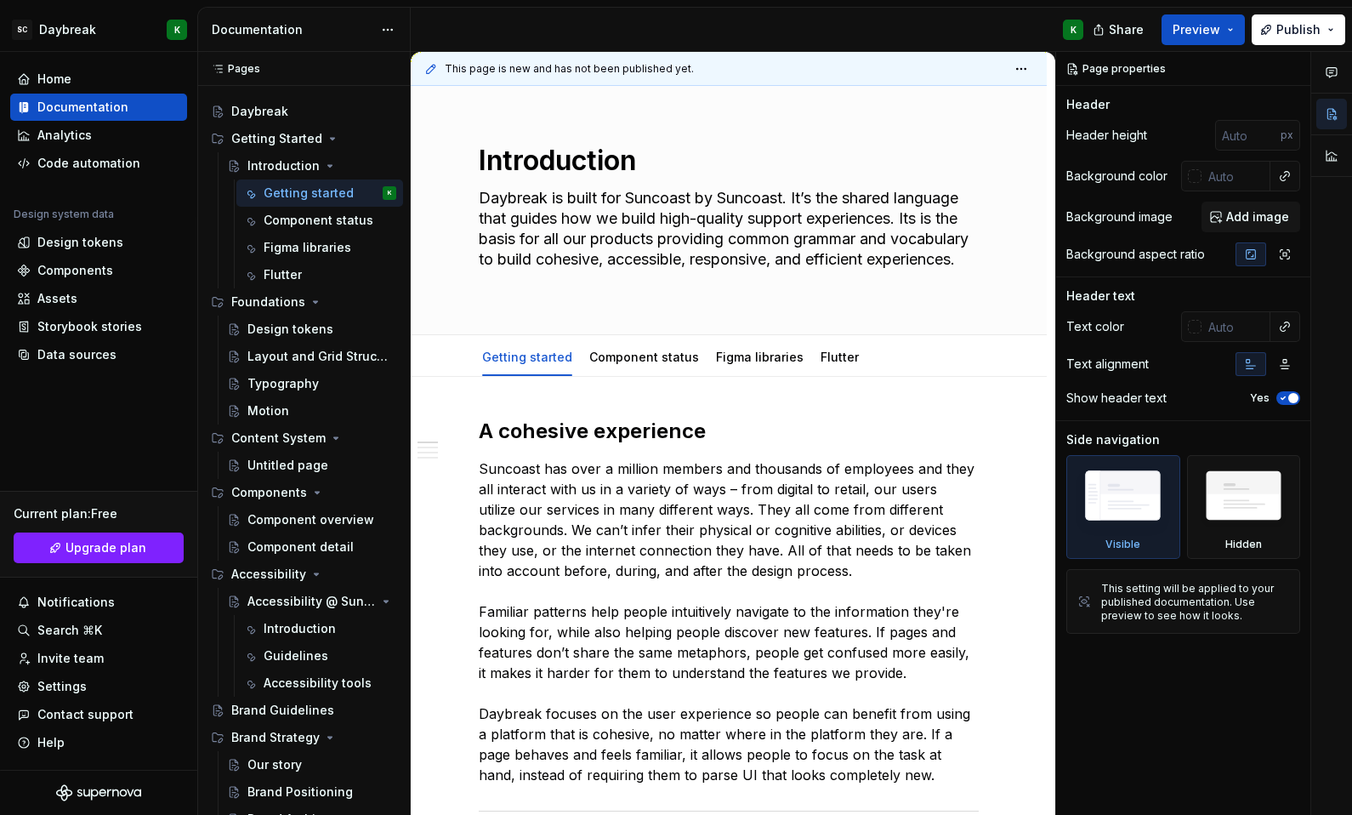
type textarea "*"
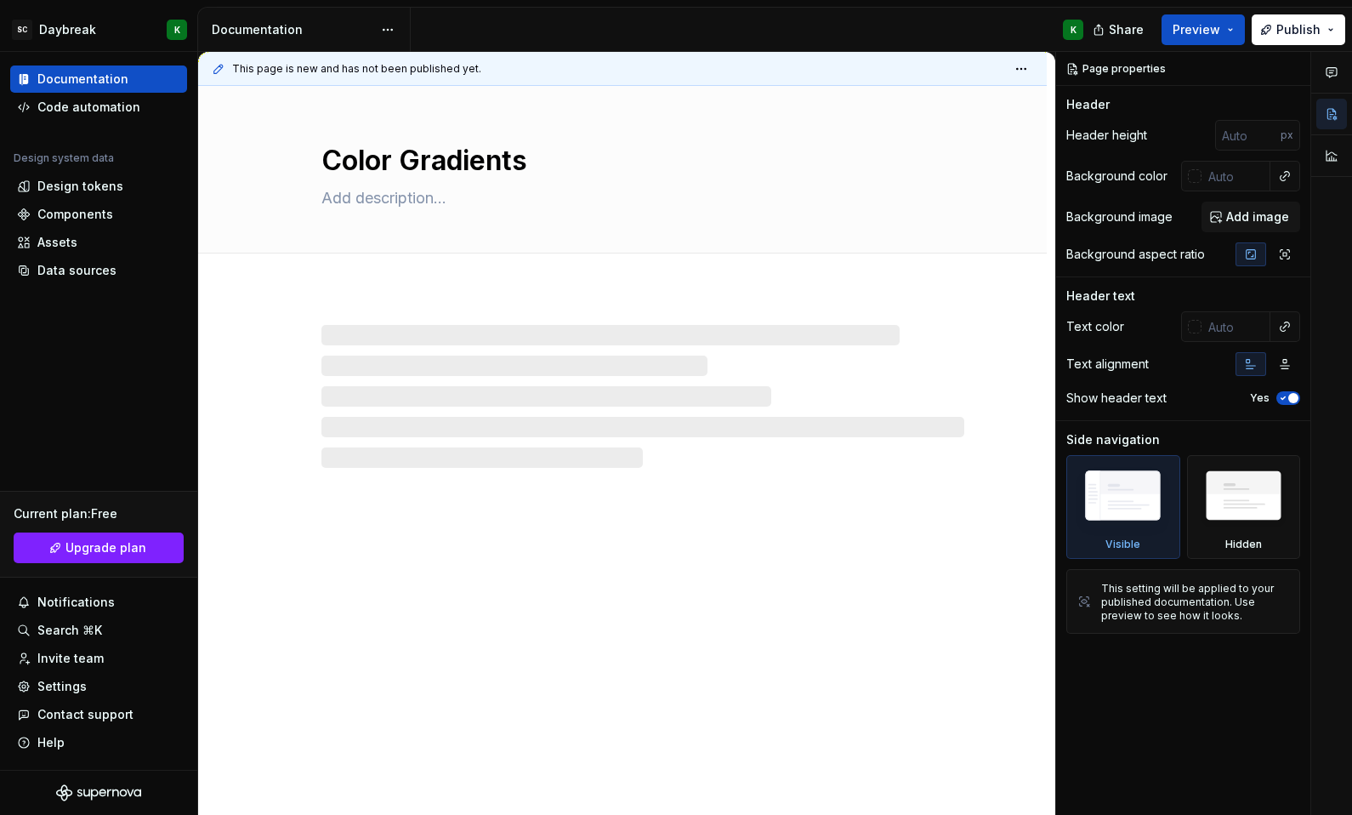
type textarea "*"
